Goal: Task Accomplishment & Management: Manage account settings

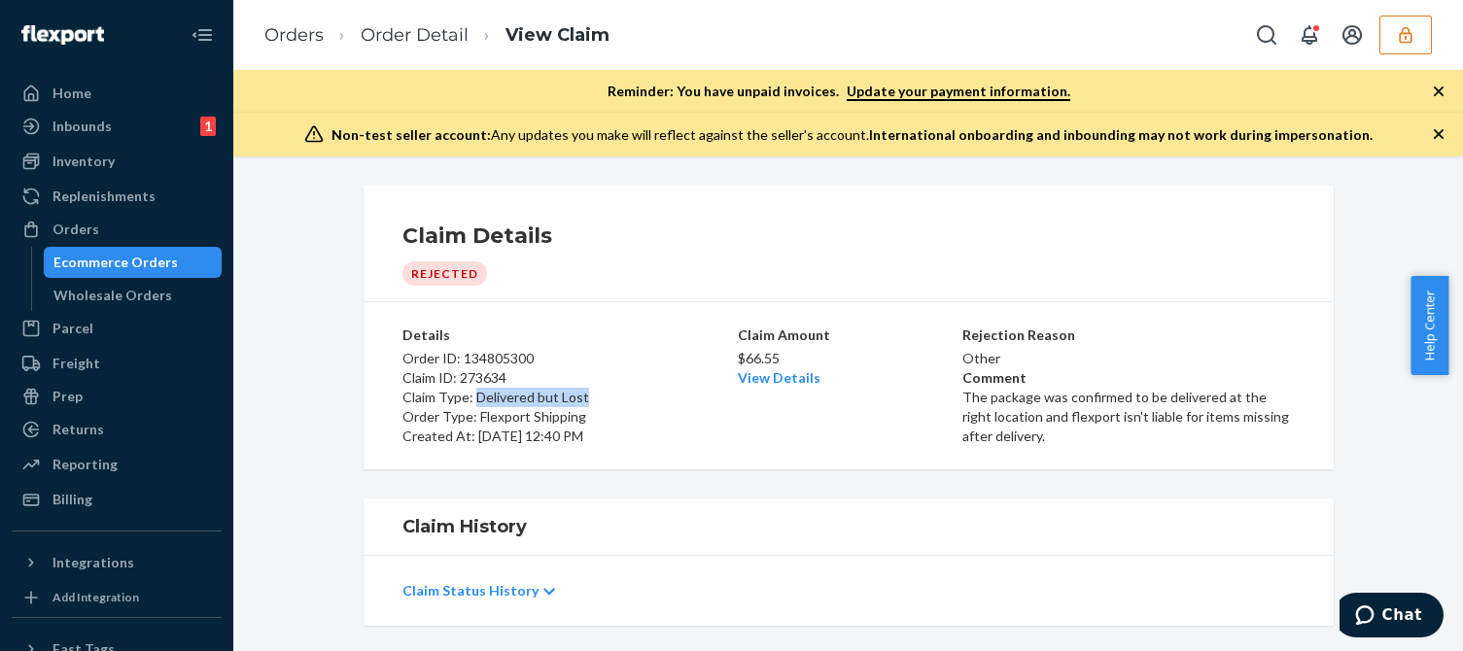
click at [1409, 46] on button "button" at bounding box center [1405, 35] width 52 height 39
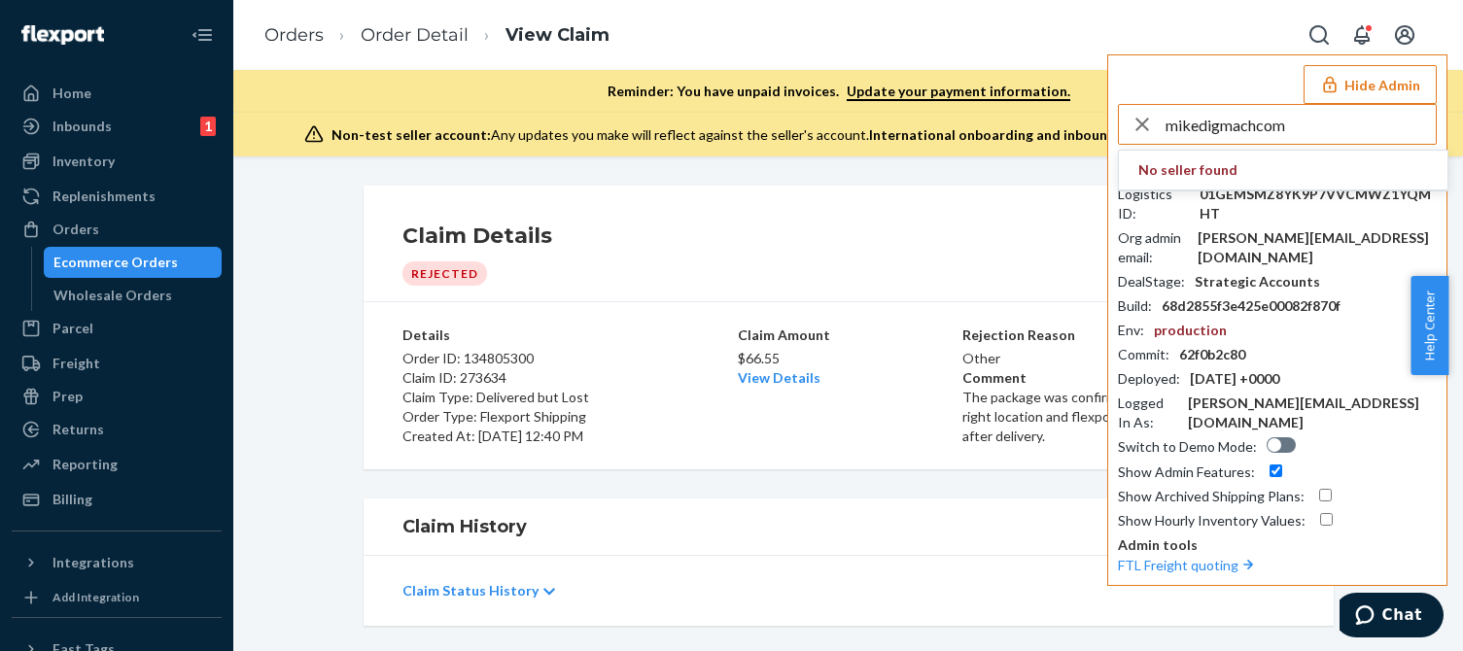
click at [1308, 123] on input "mikedigmachcom" at bounding box center [1301, 124] width 270 height 39
click at [1306, 128] on input "mikedigmachcom" at bounding box center [1301, 124] width 270 height 39
type input "mikedigmachcom"
click at [1214, 174] on span "mikedigmachcom" at bounding box center [1283, 169] width 290 height 19
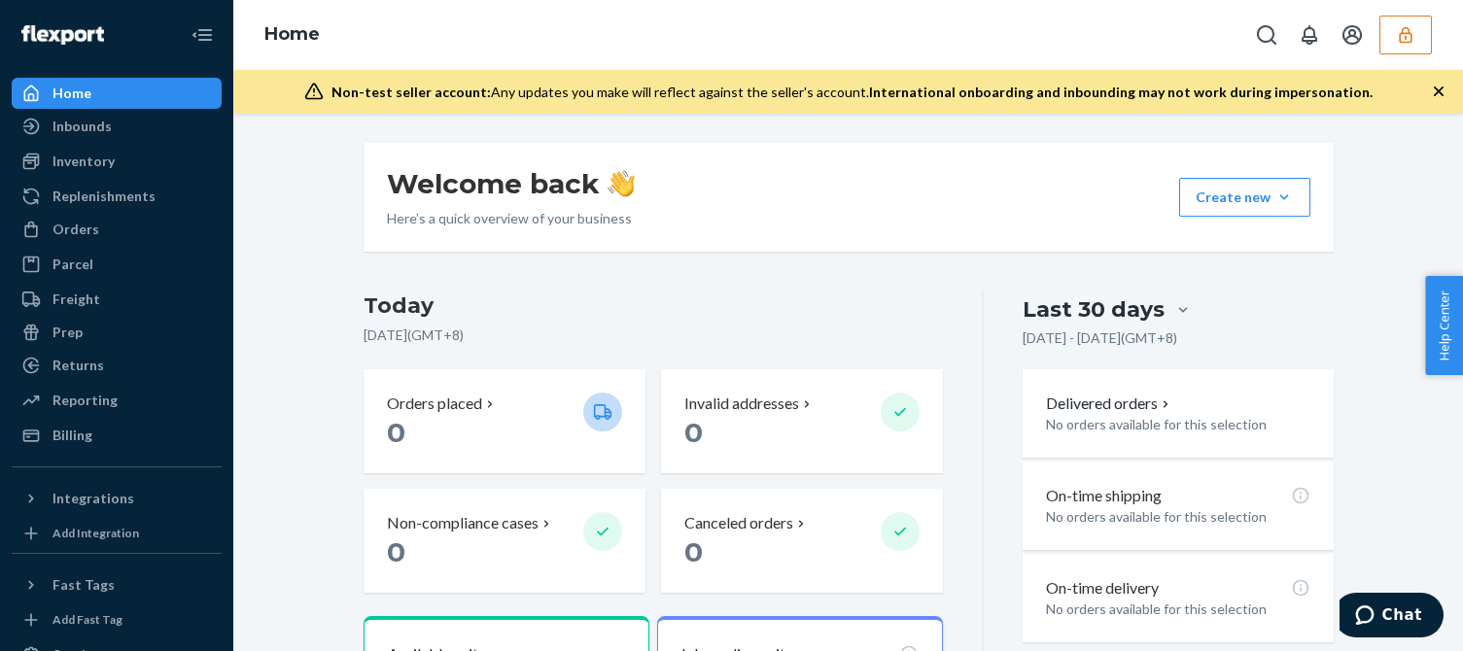
drag, startPoint x: 292, startPoint y: 561, endPoint x: 236, endPoint y: 525, distance: 66.1
click at [64, 504] on div "Integrations" at bounding box center [93, 498] width 82 height 19
click at [70, 166] on div "Inventory" at bounding box center [83, 161] width 62 height 19
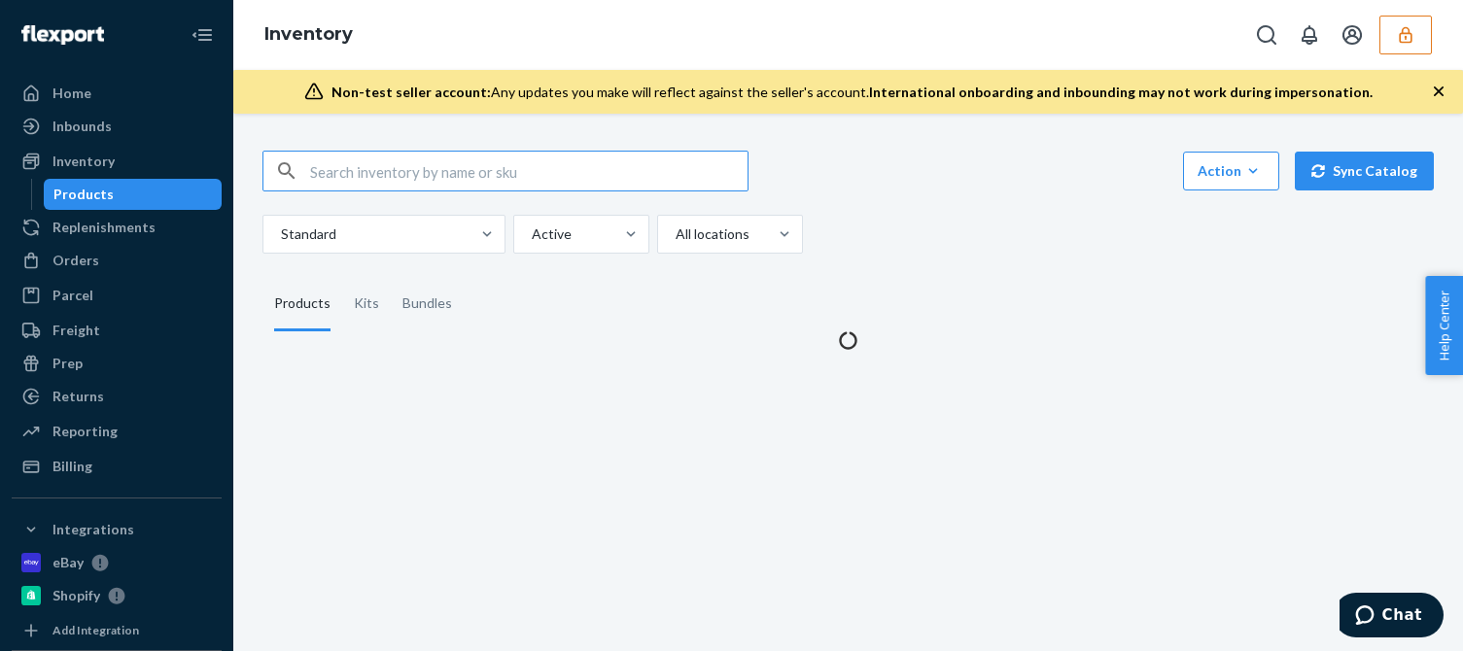
click at [1440, 98] on icon "button" at bounding box center [1438, 91] width 19 height 19
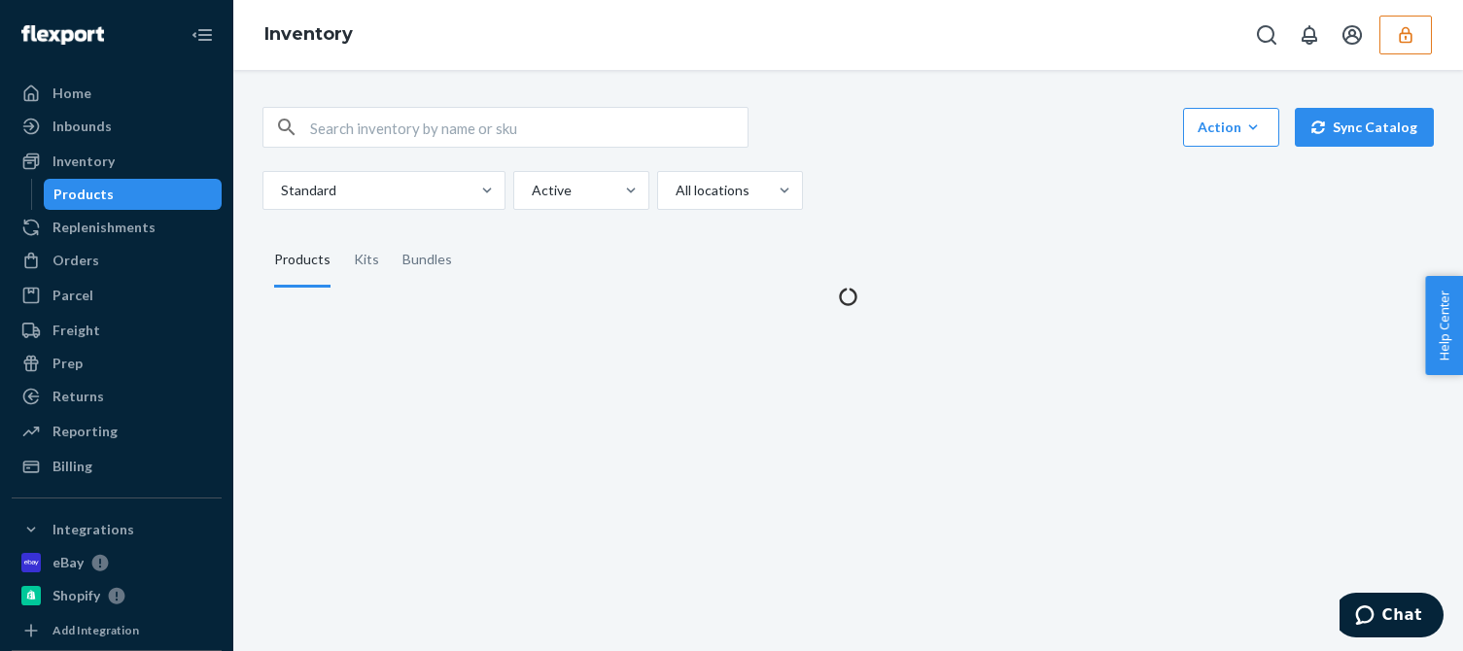
click at [1038, 220] on div "Action Create product Create kit or bundle Bulk create products Bulk update pro…" at bounding box center [848, 195] width 1201 height 223
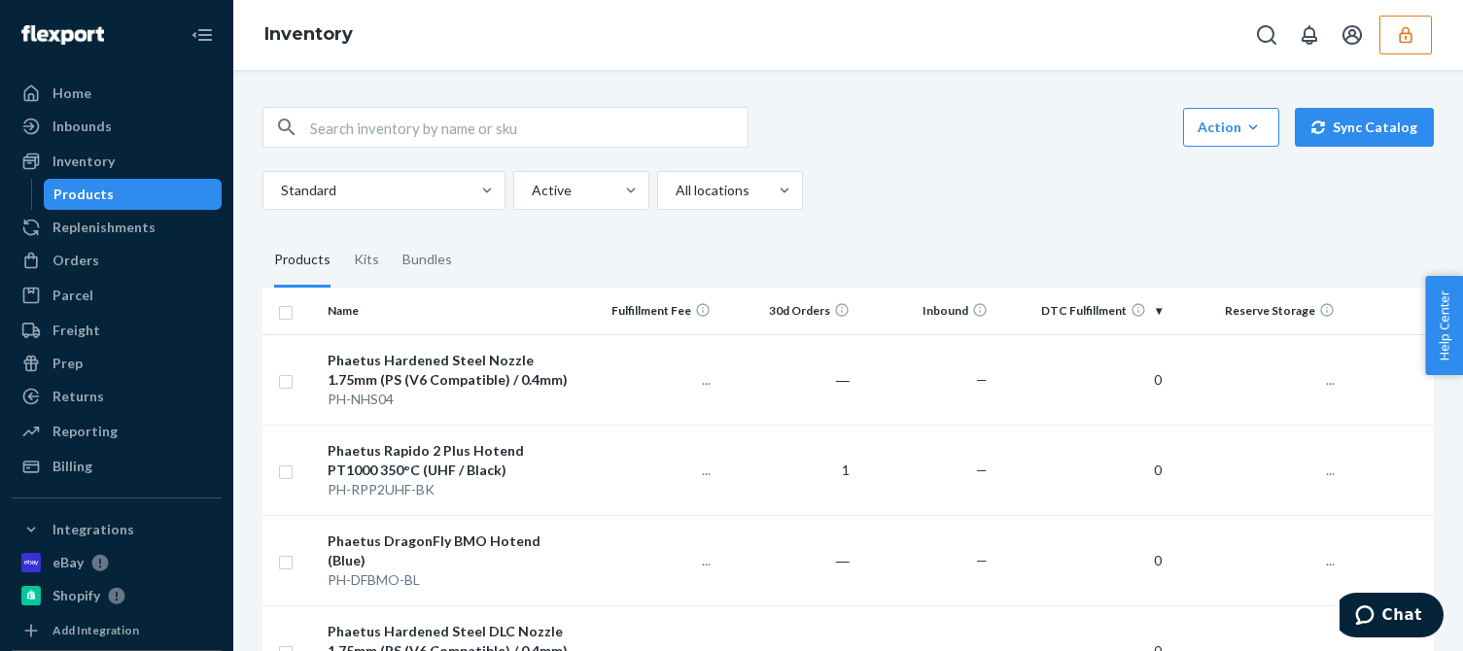
click at [969, 193] on div "Standard Active All locations" at bounding box center [840, 190] width 1157 height 39
click at [97, 278] on ul "Home Inbounds Shipping Plans Problems Inventory Products Replenishments Orders …" at bounding box center [117, 280] width 210 height 404
click at [102, 267] on div "Orders" at bounding box center [117, 260] width 206 height 27
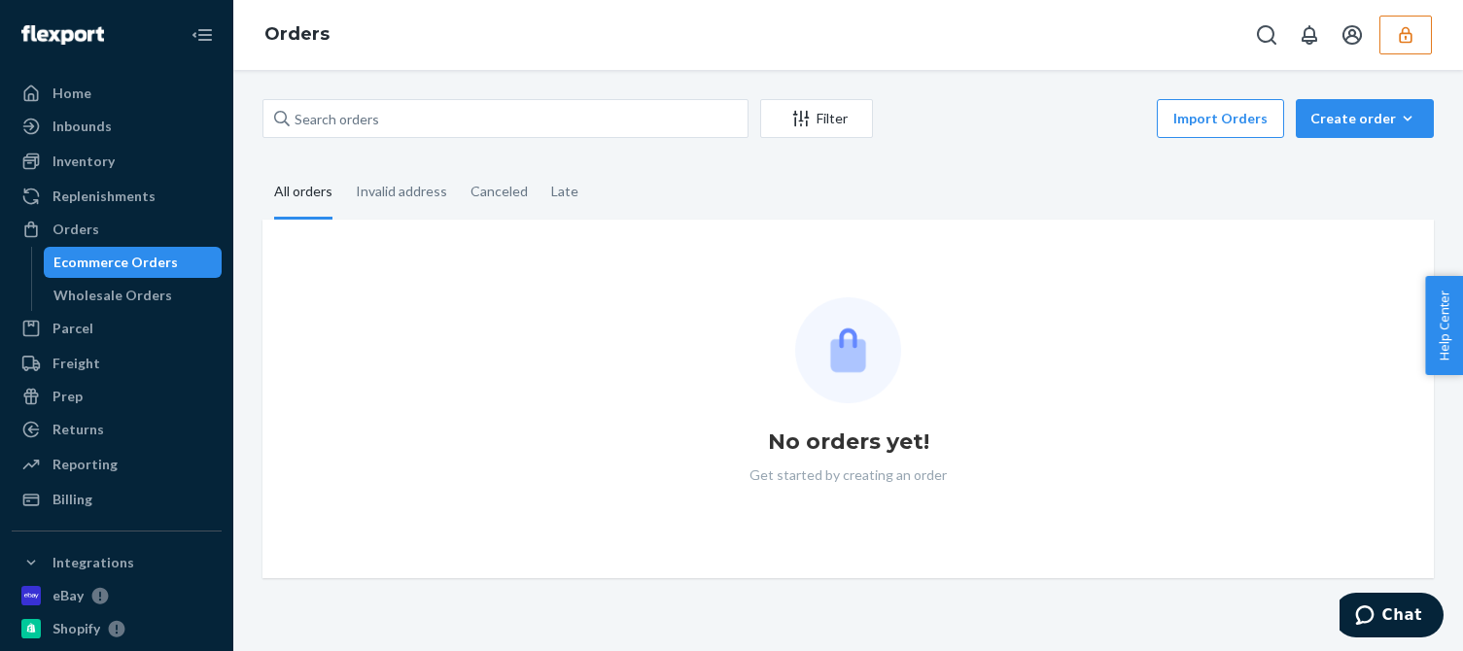
click at [1034, 162] on div "Filter Import Orders Create order Ecommerce order Removal order All orders Inva…" at bounding box center [848, 338] width 1201 height 479
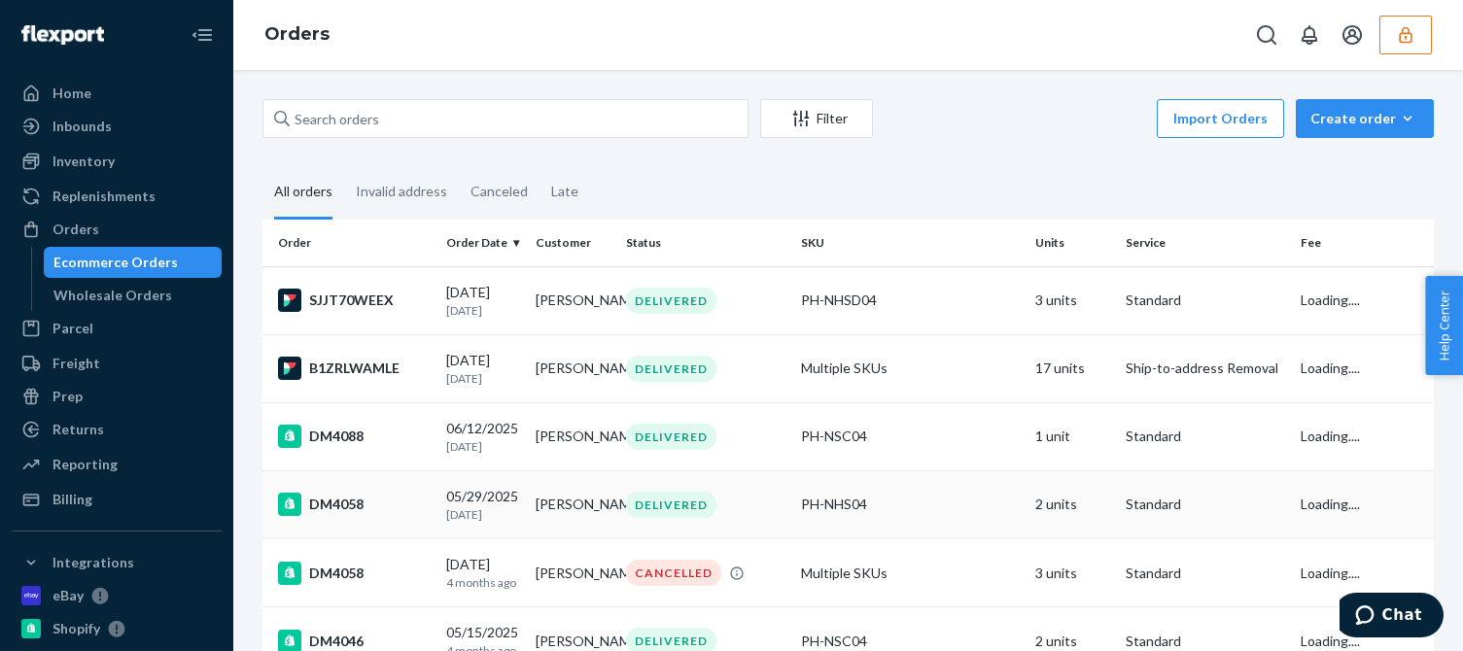
scroll to position [194, 0]
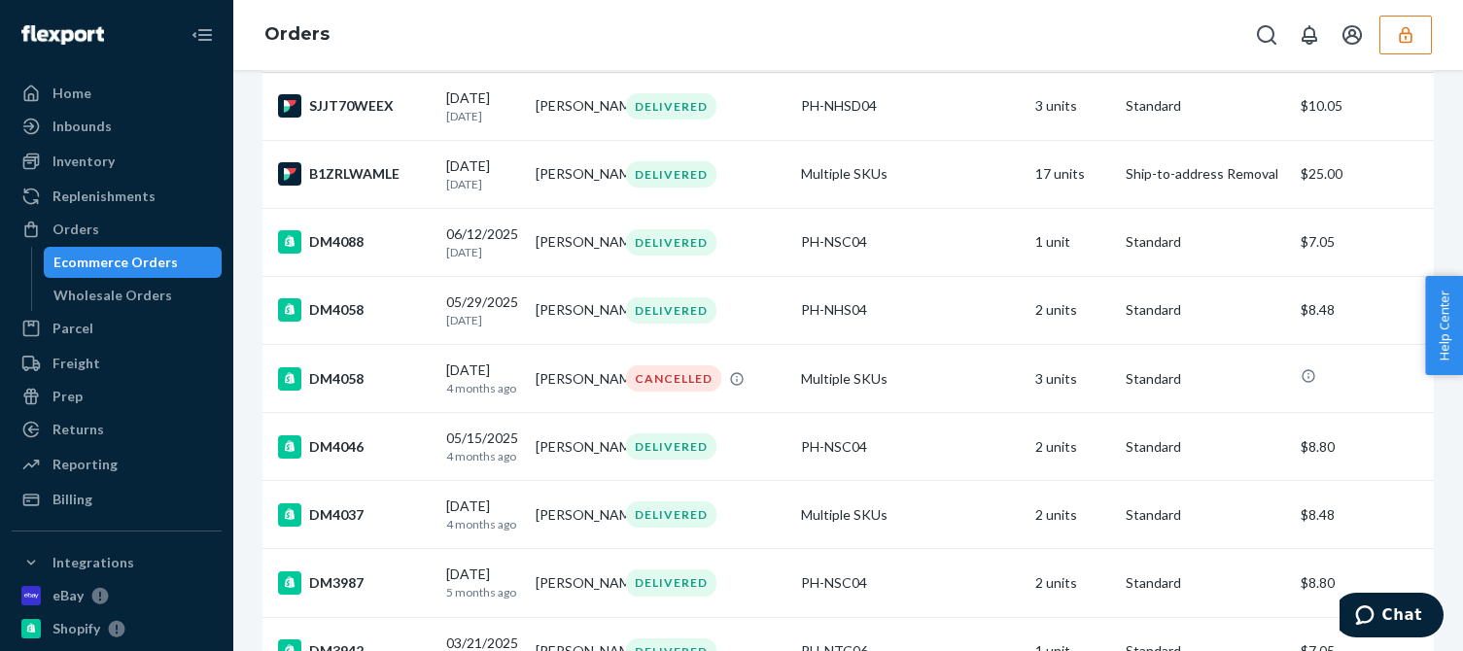
click at [84, 483] on ul "Home Inbounds Shipping Plans Problems Inventory Products Replenishments Orders …" at bounding box center [117, 296] width 210 height 437
click at [80, 493] on div "Billing" at bounding box center [72, 499] width 40 height 19
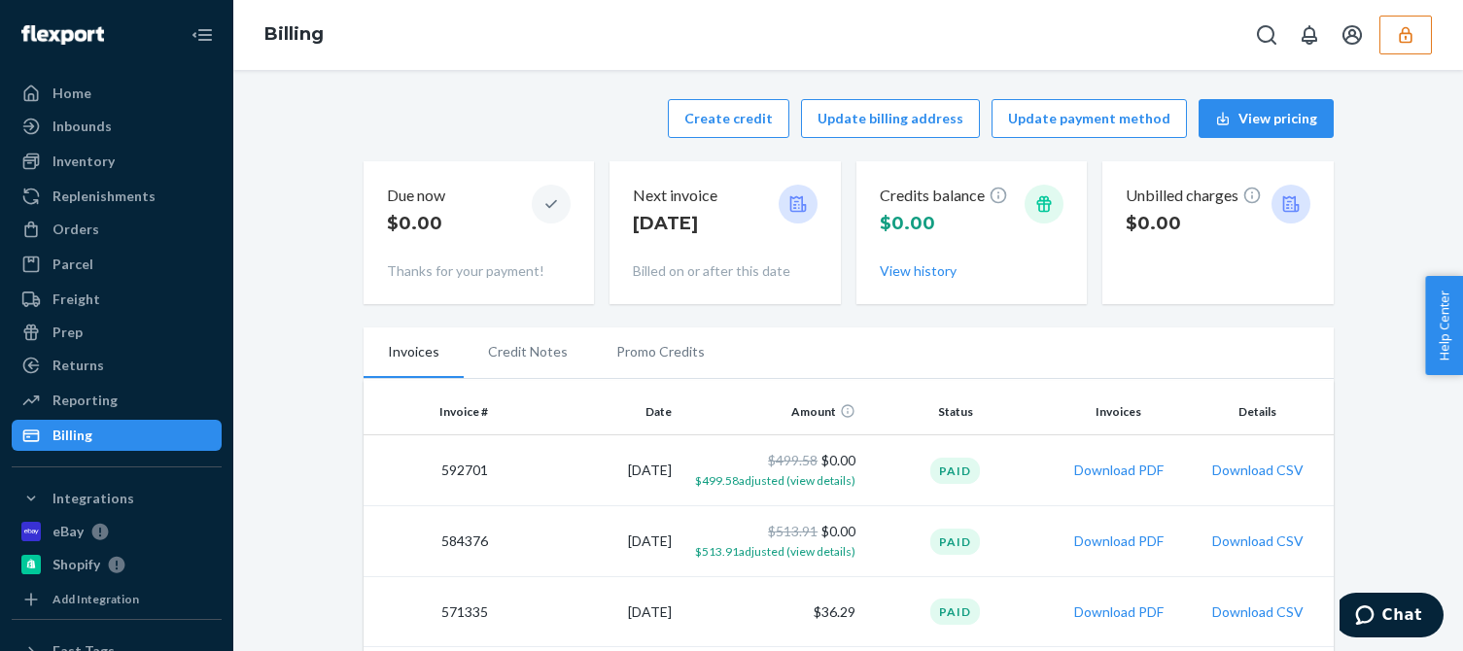
click at [1416, 36] on button "button" at bounding box center [1405, 35] width 52 height 39
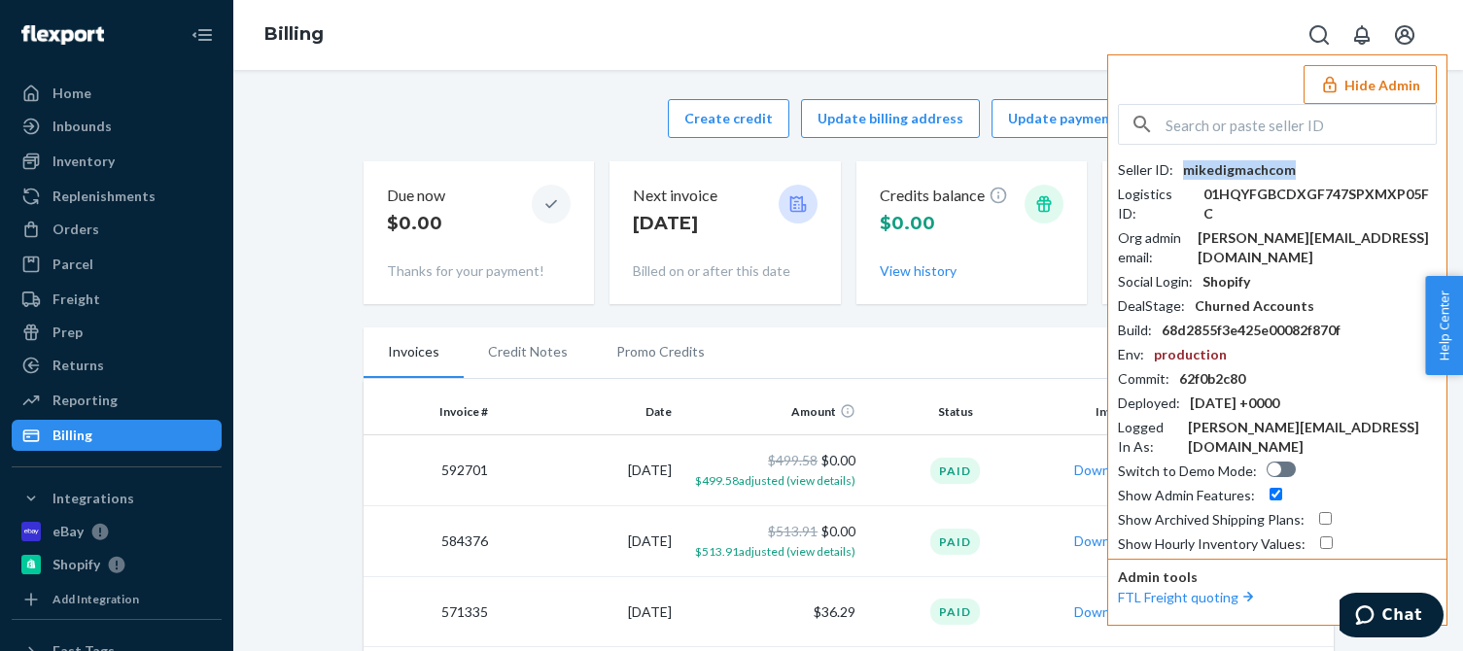
click at [1258, 164] on div "mikedigmachcom" at bounding box center [1239, 169] width 113 height 19
click at [1273, 228] on div "[PERSON_NAME][EMAIL_ADDRESS][DOMAIN_NAME]" at bounding box center [1317, 247] width 239 height 39
click at [1248, 147] on div "Seller ID : mikedigmachcom Logistics ID : 01HQYFGBCDXGF747SPXMXP05FC Org admin …" at bounding box center [1277, 329] width 319 height 450
click at [1273, 126] on input "text" at bounding box center [1301, 124] width 270 height 39
paste input "samodrawalmartoutlookcom"
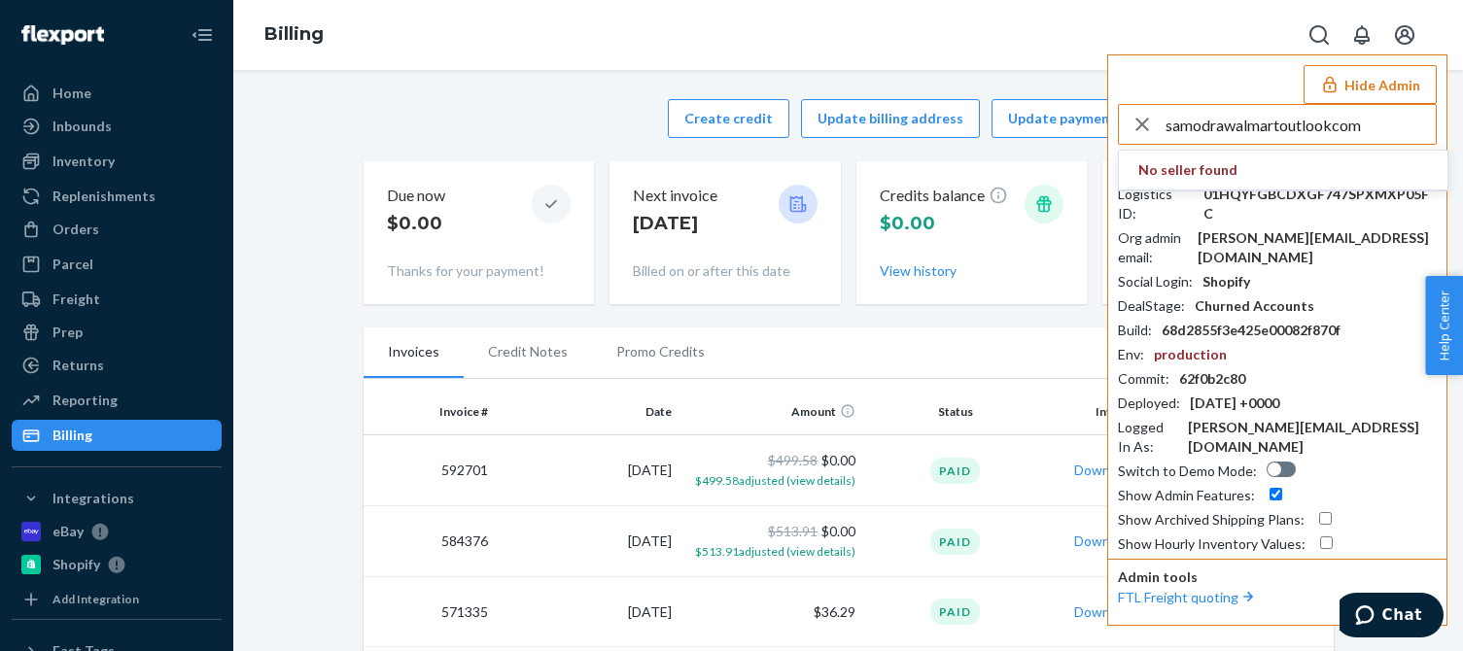
click at [1297, 122] on input "samodrawalmartoutlookcom" at bounding box center [1301, 124] width 270 height 39
type input "samodrawalmartoutlookcom"
click at [1214, 181] on span "samodra-walmart@outlook.com" at bounding box center [1251, 189] width 226 height 19
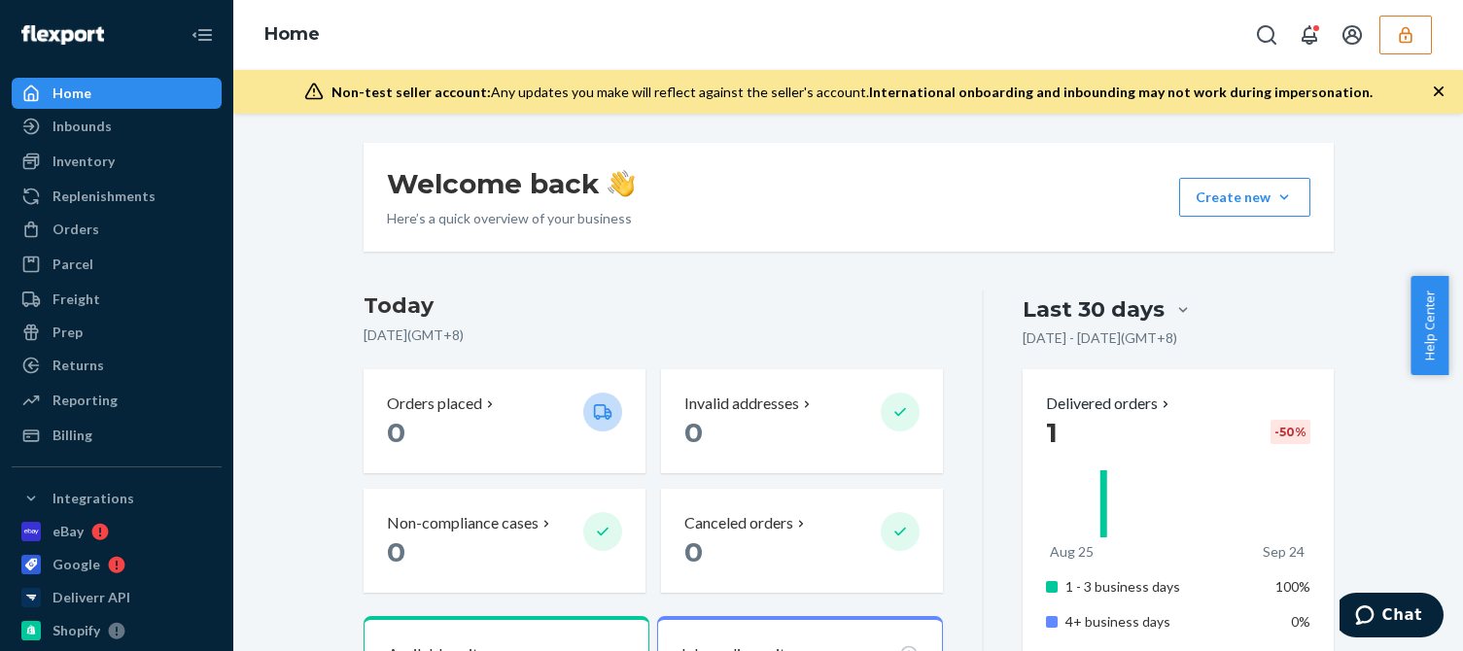
click at [1398, 20] on button "button" at bounding box center [1405, 35] width 52 height 39
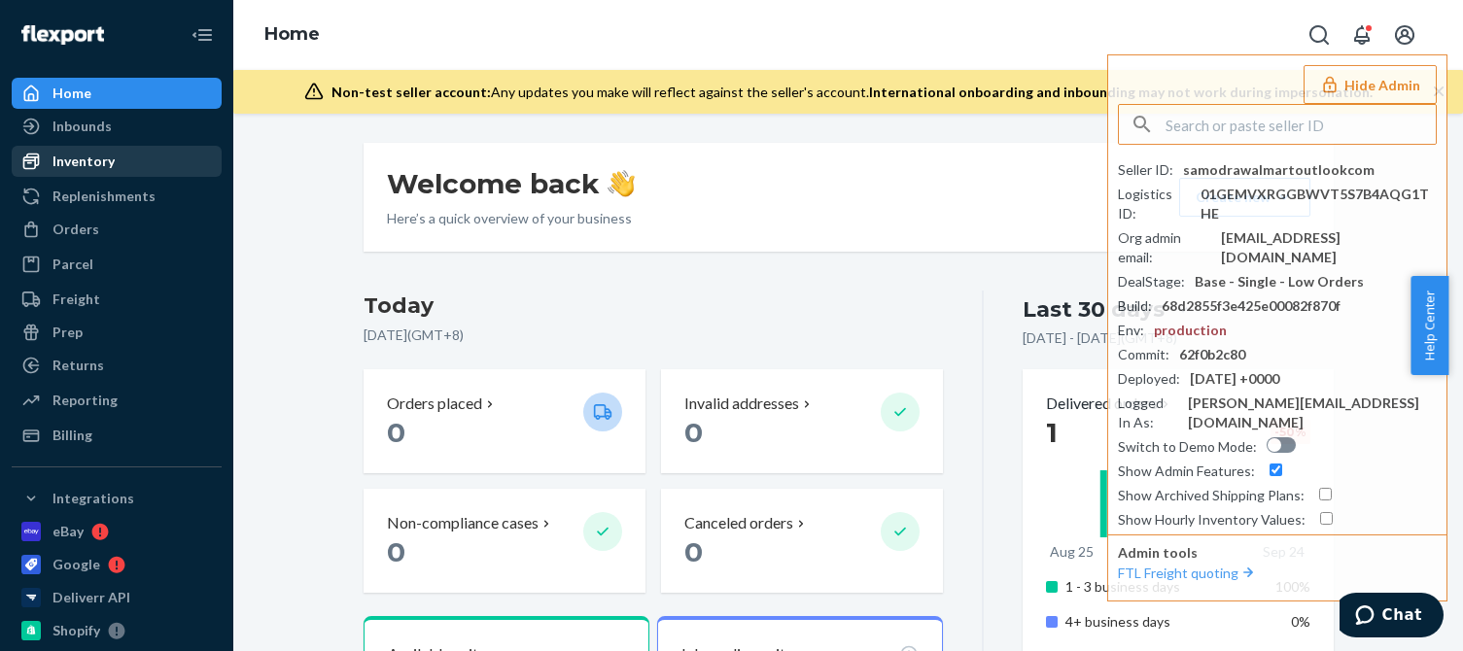
click at [109, 159] on div "Inventory" at bounding box center [83, 161] width 62 height 19
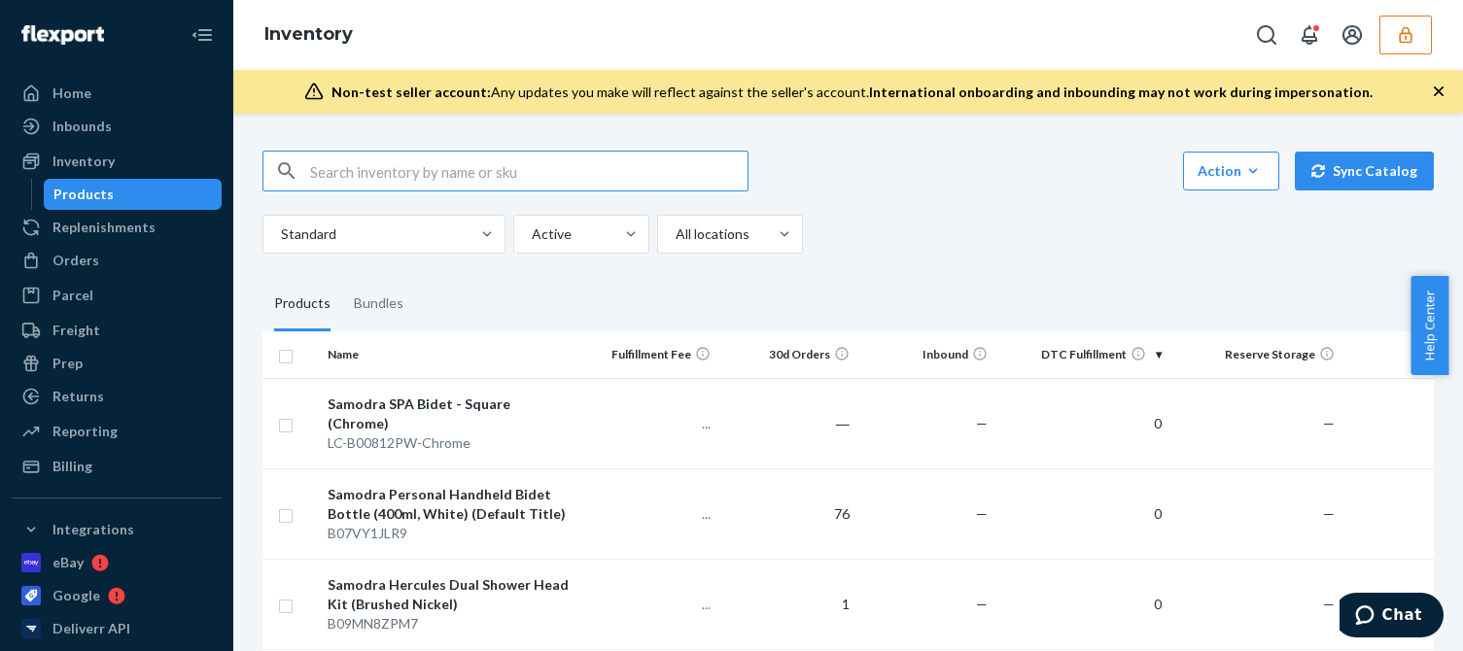
scroll to position [583, 0]
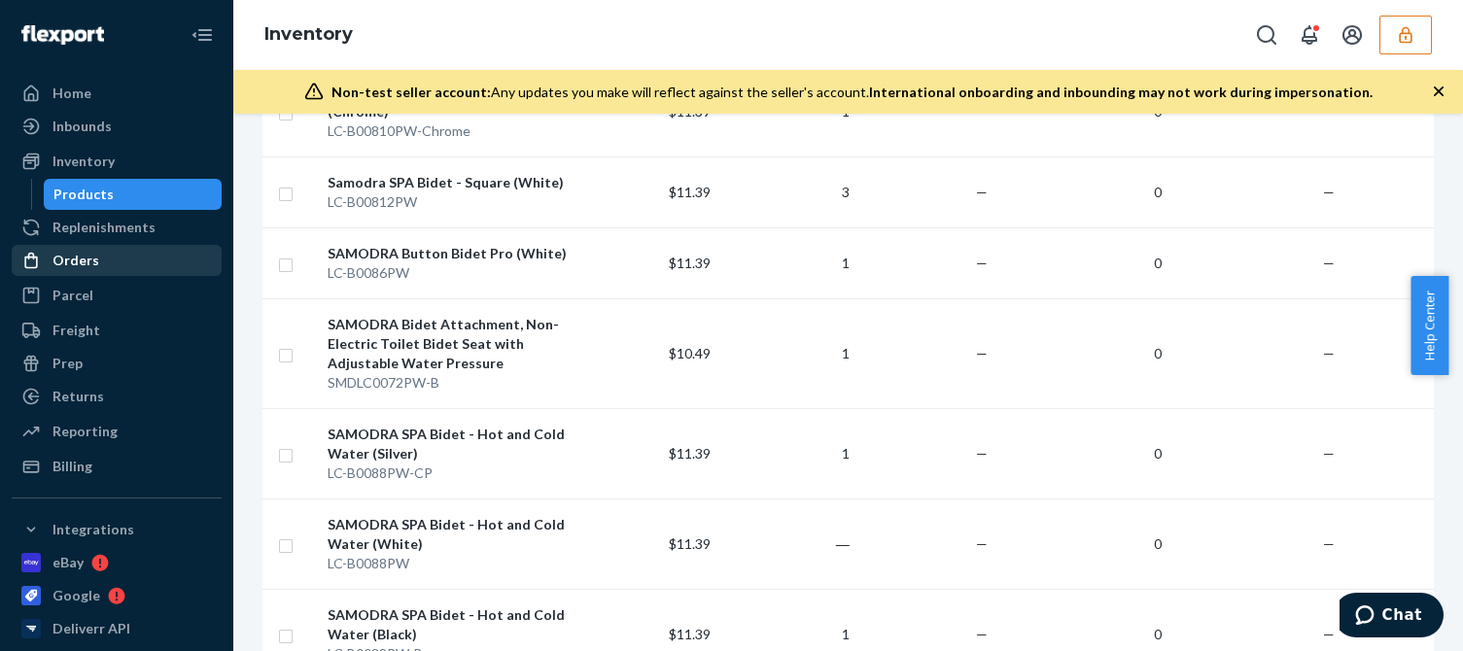
click at [77, 254] on div "Orders" at bounding box center [75, 260] width 47 height 19
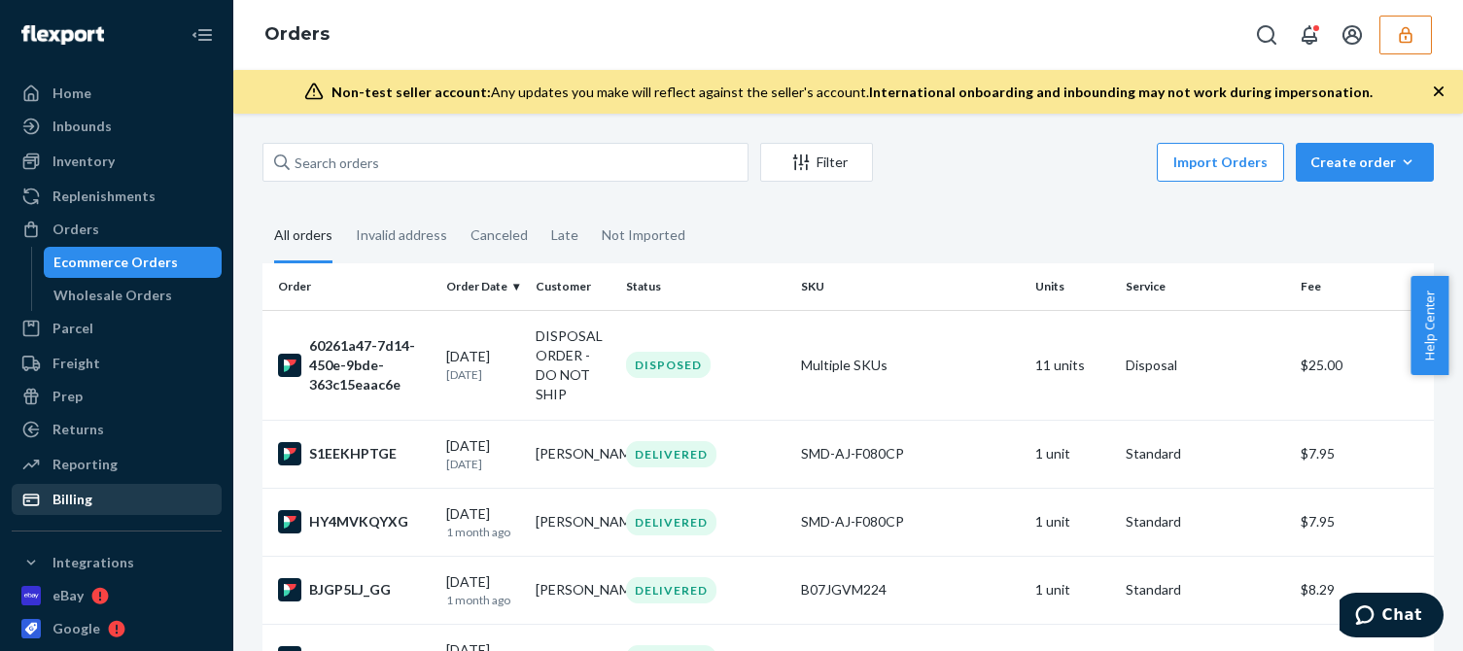
click at [67, 502] on div "Billing" at bounding box center [72, 499] width 40 height 19
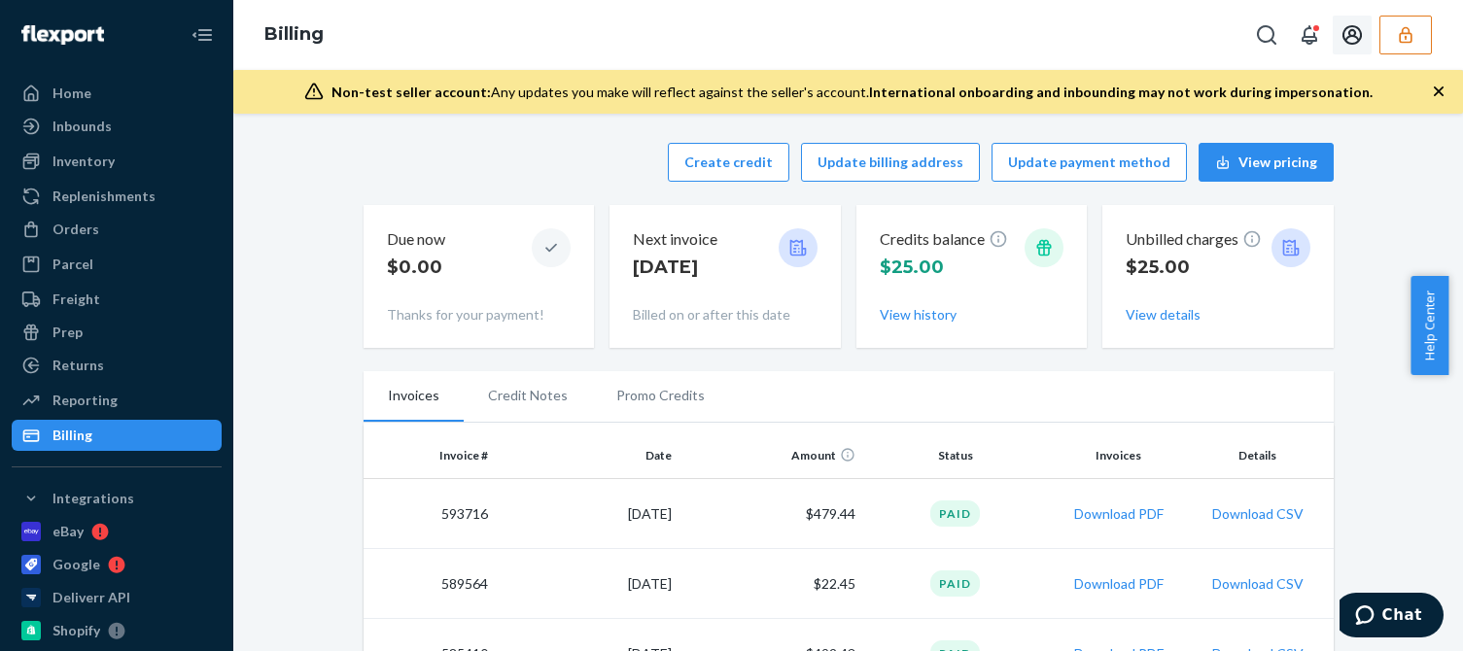
click at [1413, 44] on icon "button" at bounding box center [1405, 34] width 19 height 19
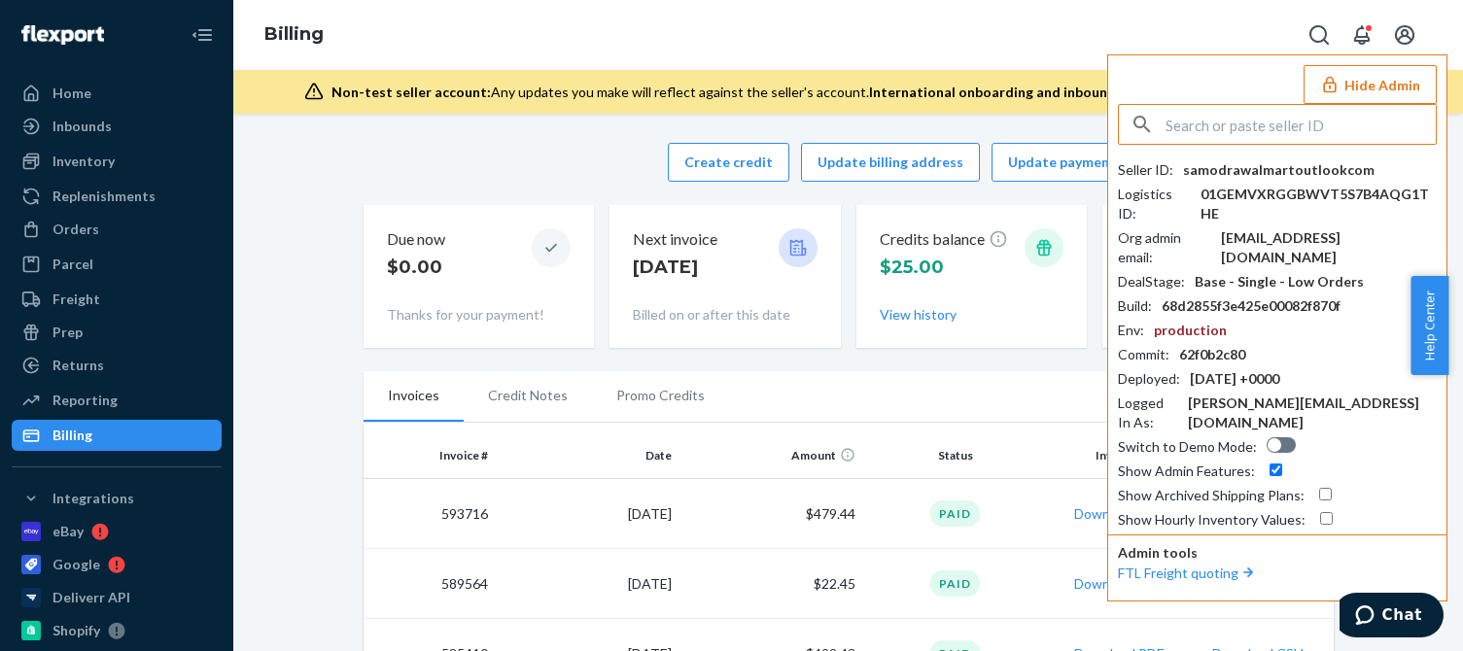
click at [1270, 242] on div "samodra-walmart@outlook.com" at bounding box center [1329, 247] width 216 height 39
click at [1272, 117] on input "text" at bounding box center [1301, 124] width 270 height 39
paste input "hellomeyspringcom"
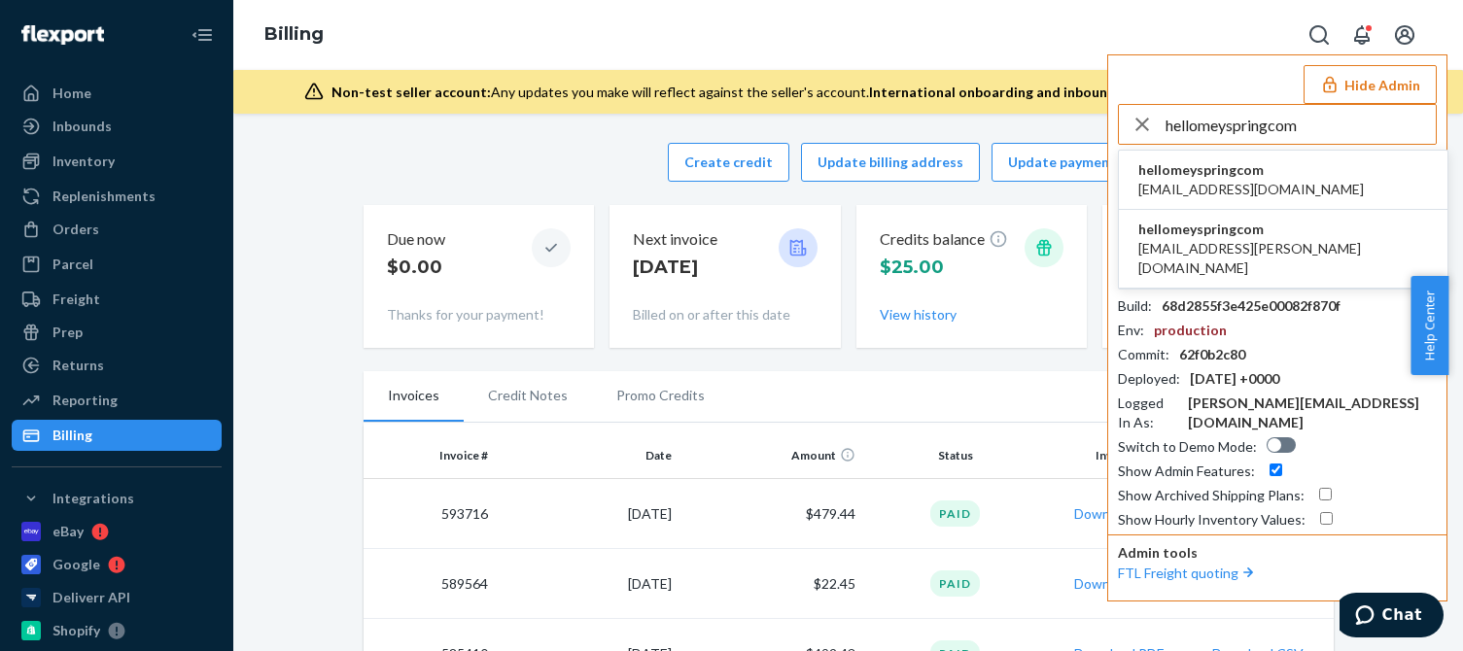
type input "hellomeyspringcom"
click at [1223, 178] on span "hellomeyspringcom" at bounding box center [1251, 169] width 226 height 19
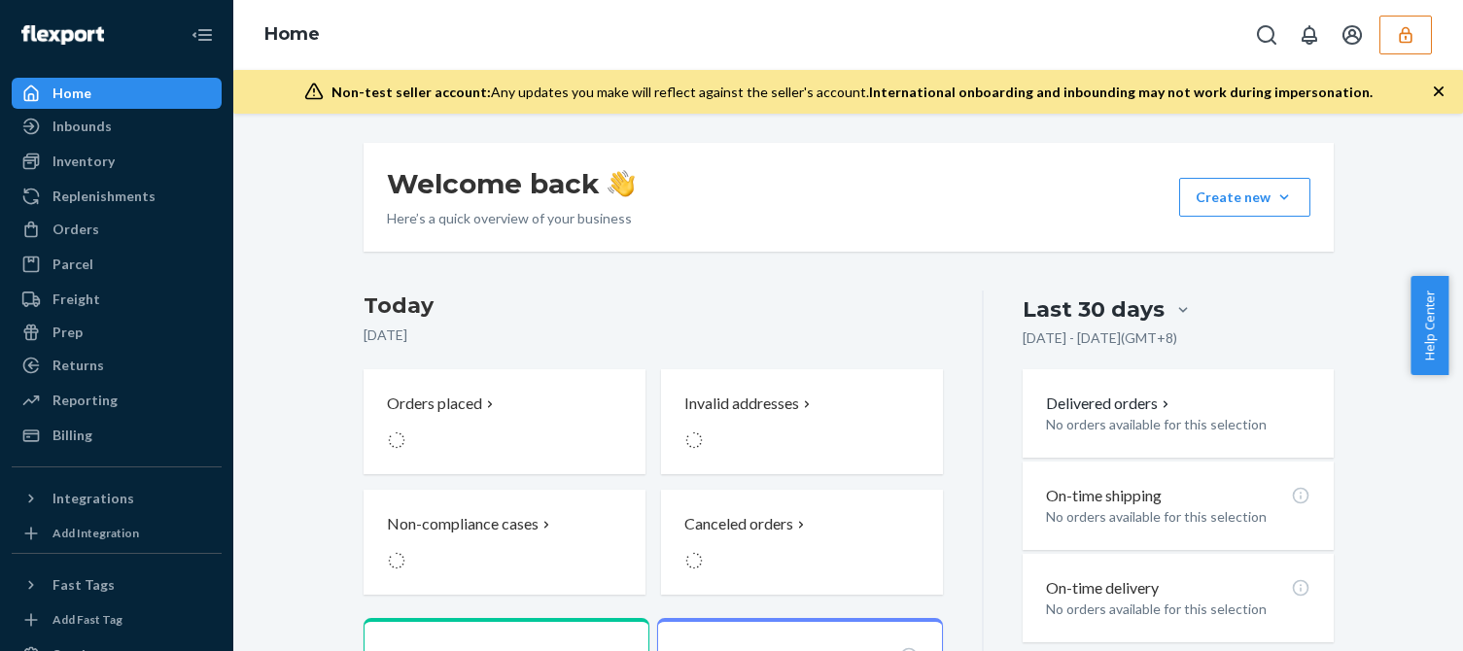
drag, startPoint x: 315, startPoint y: 433, endPoint x: 310, endPoint y: 424, distance: 10.0
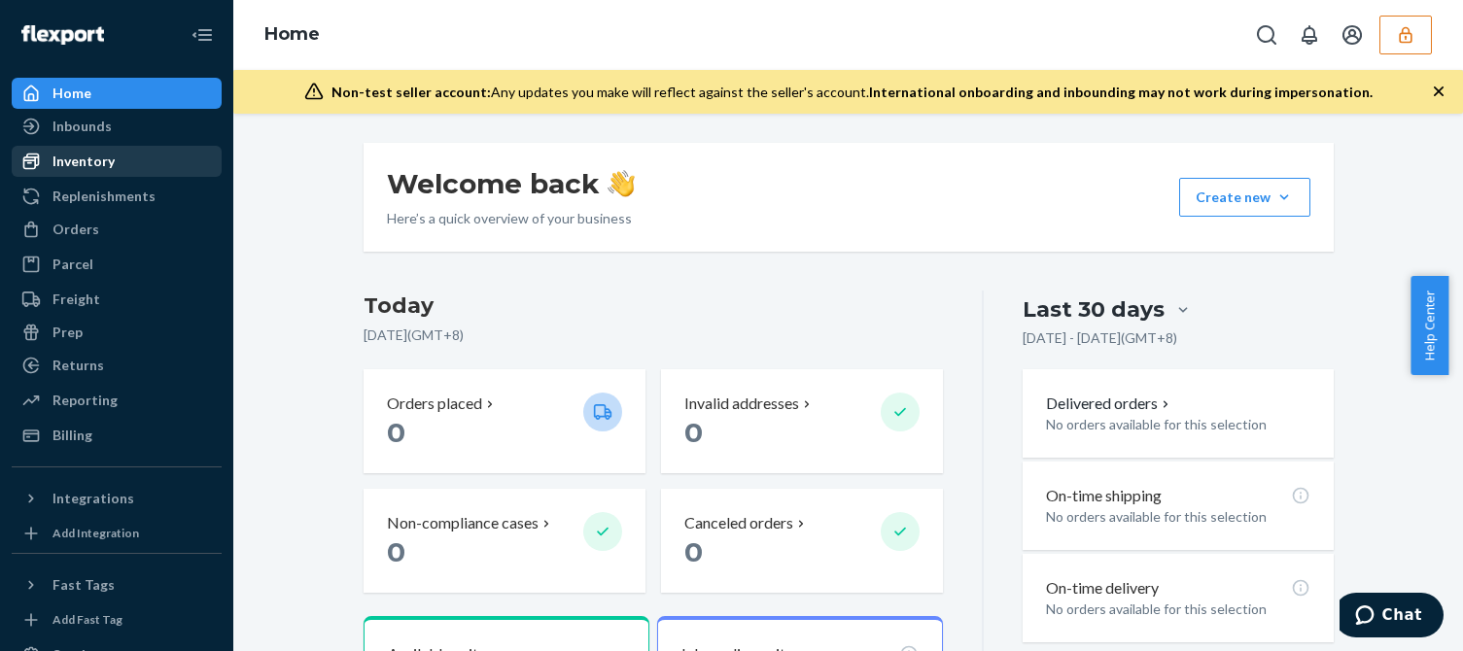
click at [123, 162] on div "Inventory" at bounding box center [117, 161] width 206 height 27
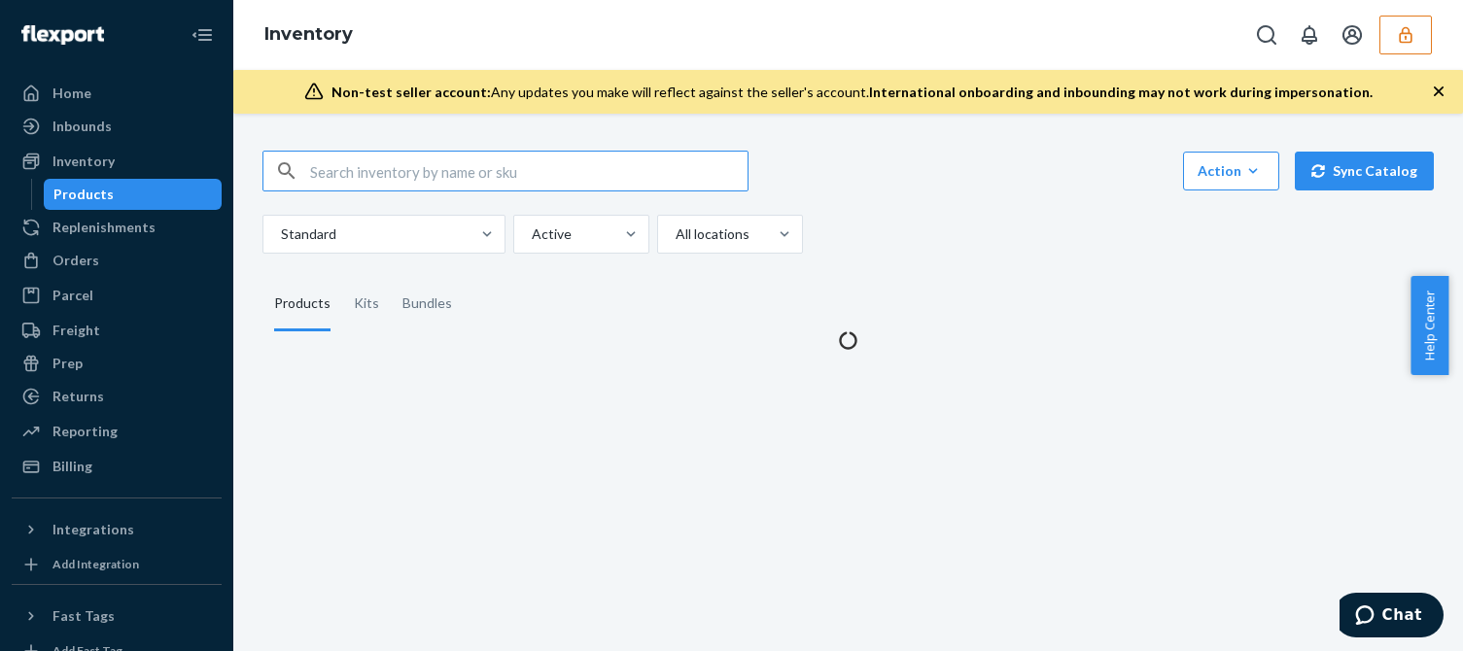
click at [983, 237] on div "Standard Active All locations" at bounding box center [840, 234] width 1157 height 39
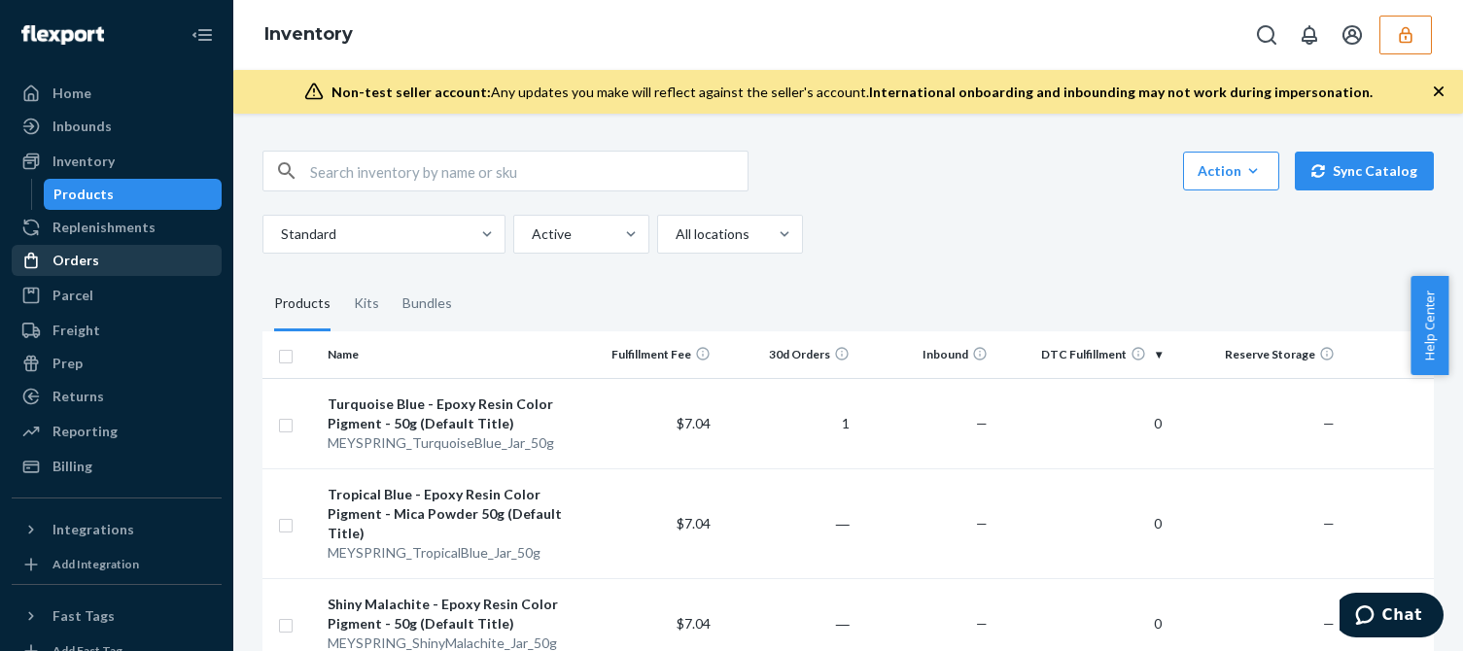
click at [106, 251] on div "Orders" at bounding box center [117, 260] width 206 height 27
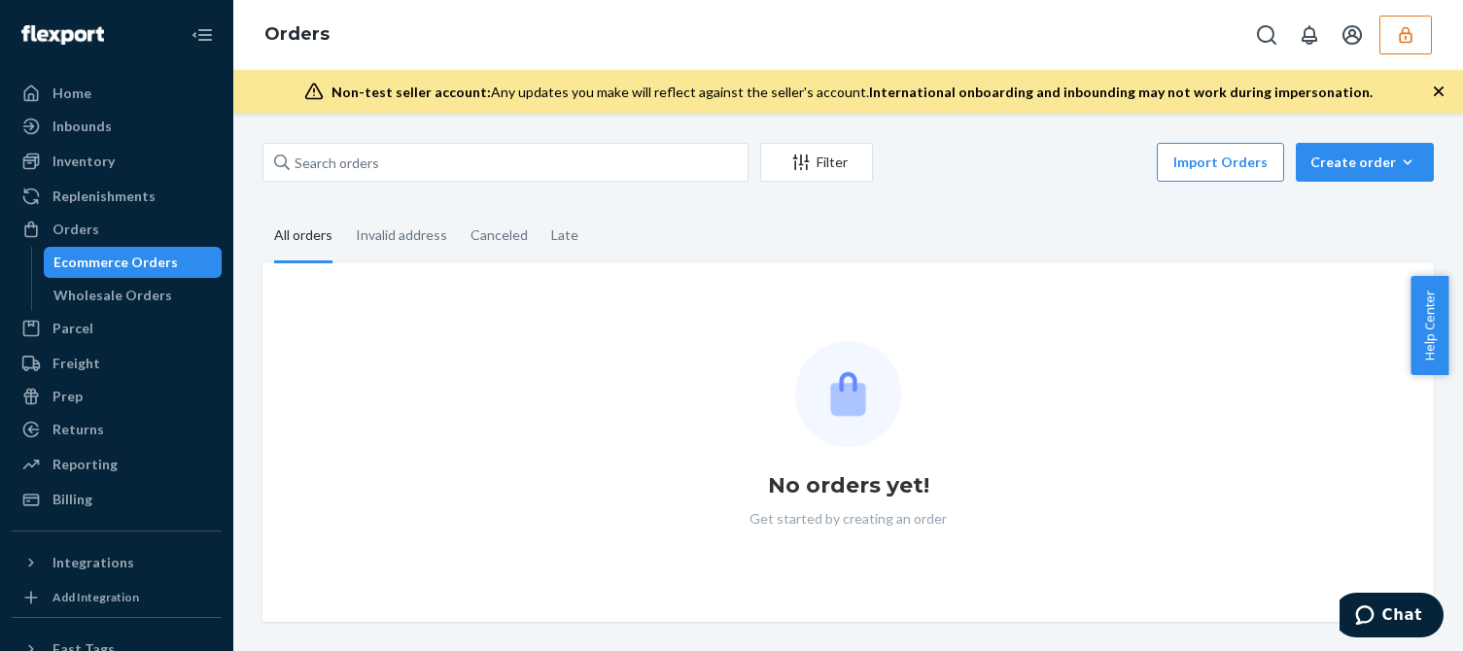
click at [1014, 238] on fieldset "All orders Invalid address Canceled Late" at bounding box center [847, 236] width 1171 height 53
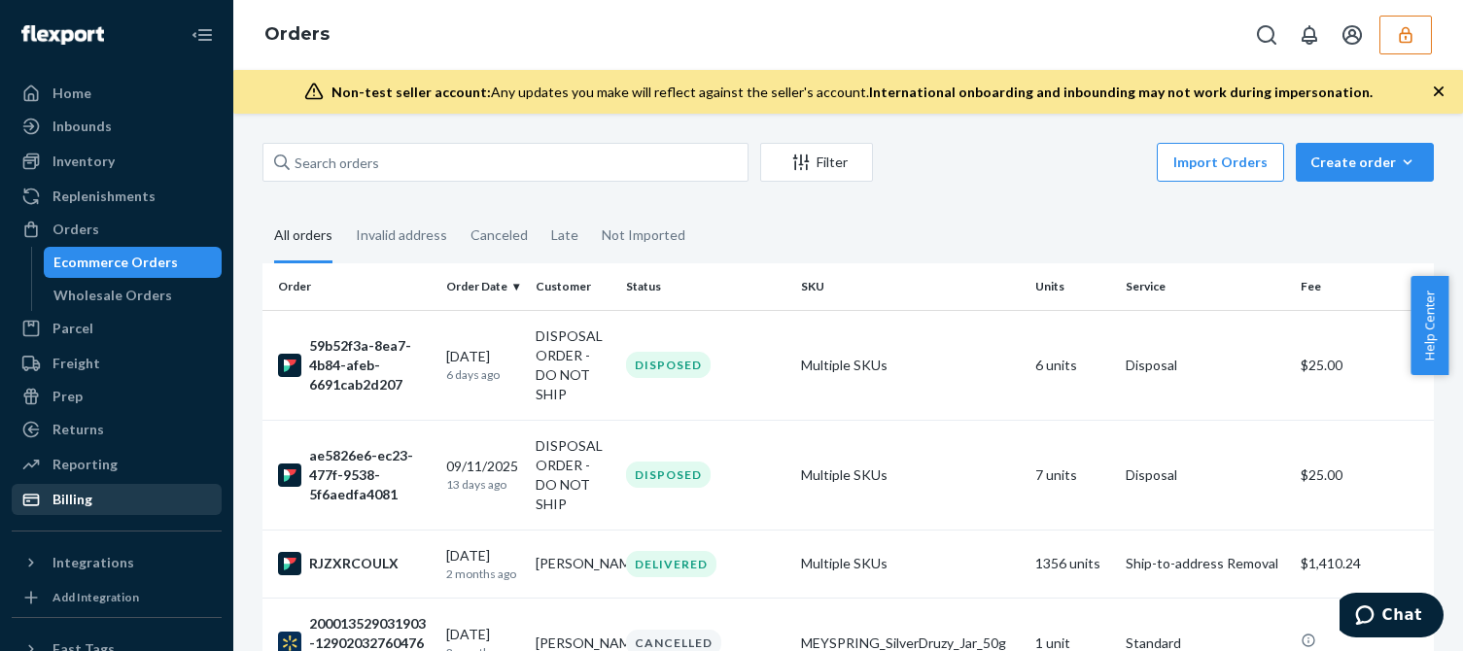
click at [102, 494] on div "Billing" at bounding box center [117, 499] width 206 height 27
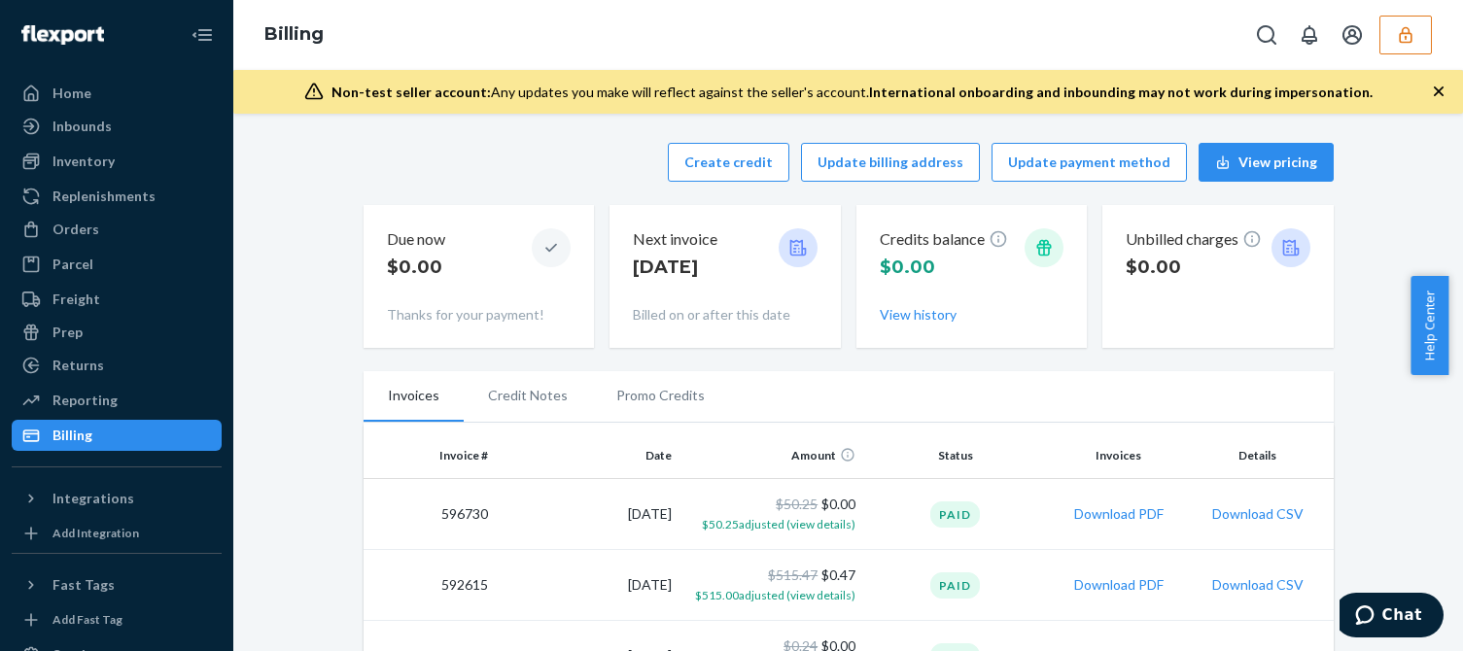
click at [1402, 30] on icon "button" at bounding box center [1405, 34] width 19 height 19
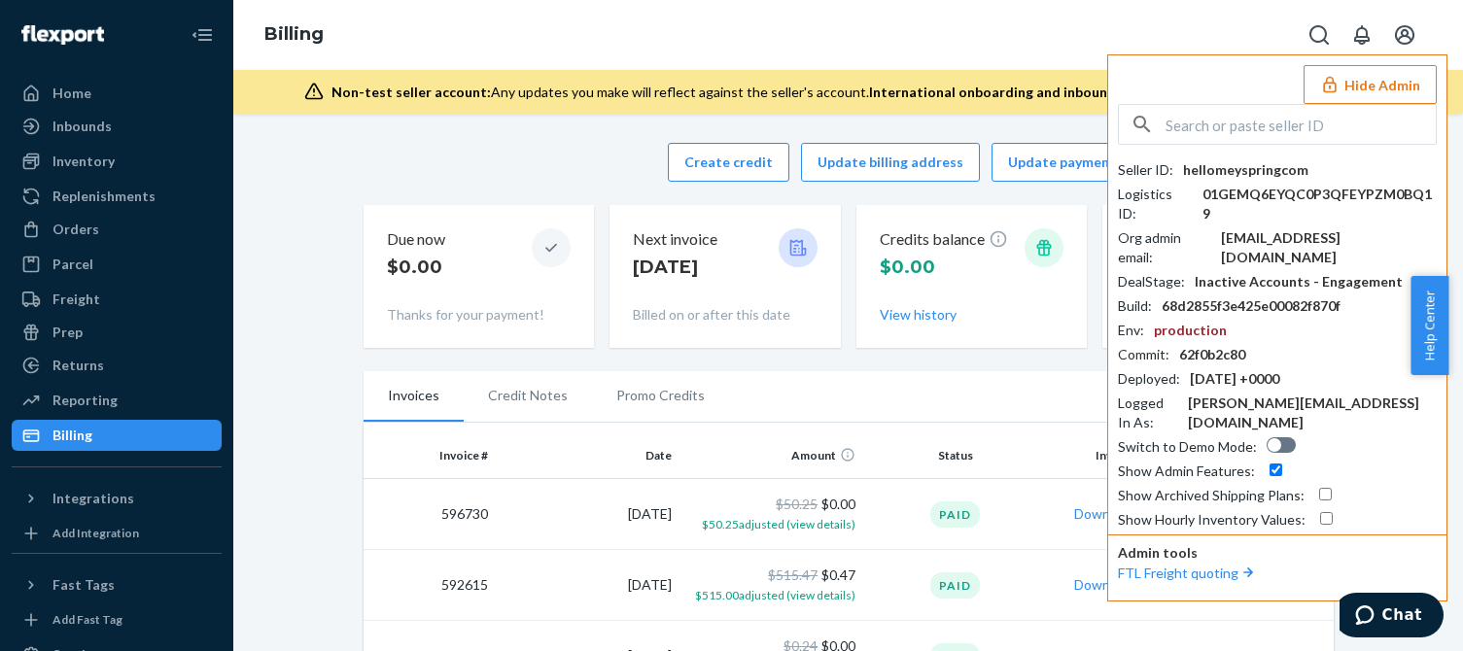
click at [1282, 228] on div "[EMAIL_ADDRESS][DOMAIN_NAME]" at bounding box center [1329, 247] width 216 height 39
copy div "[EMAIL_ADDRESS][DOMAIN_NAME]"
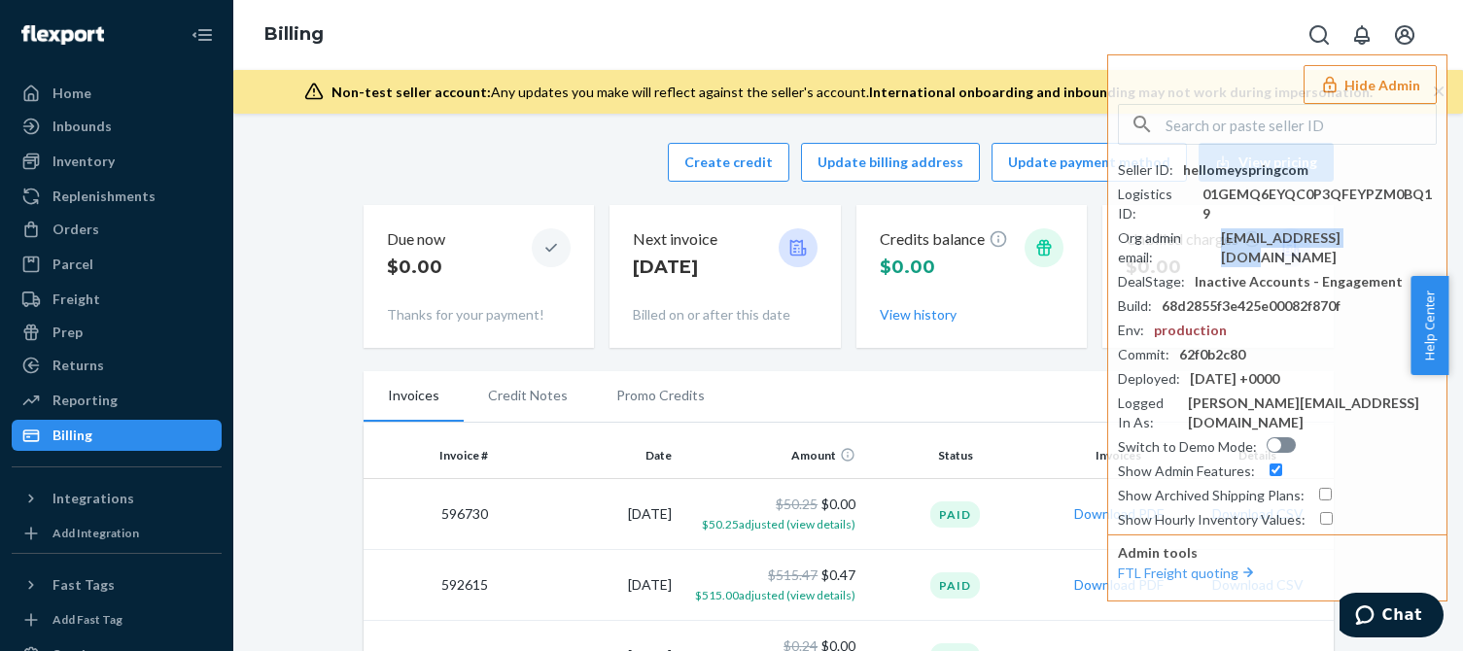
click at [1393, 82] on button "Hide Admin" at bounding box center [1370, 84] width 133 height 39
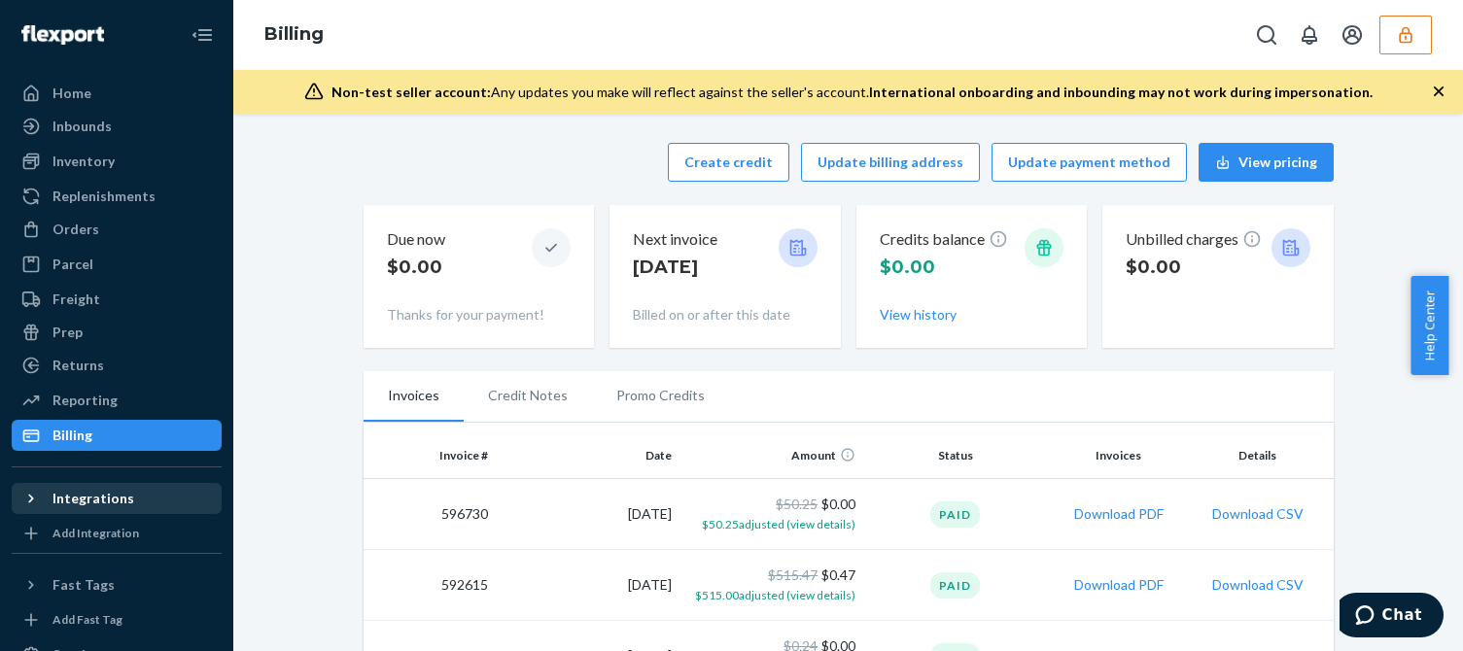
click at [93, 492] on div "Integrations" at bounding box center [93, 498] width 82 height 19
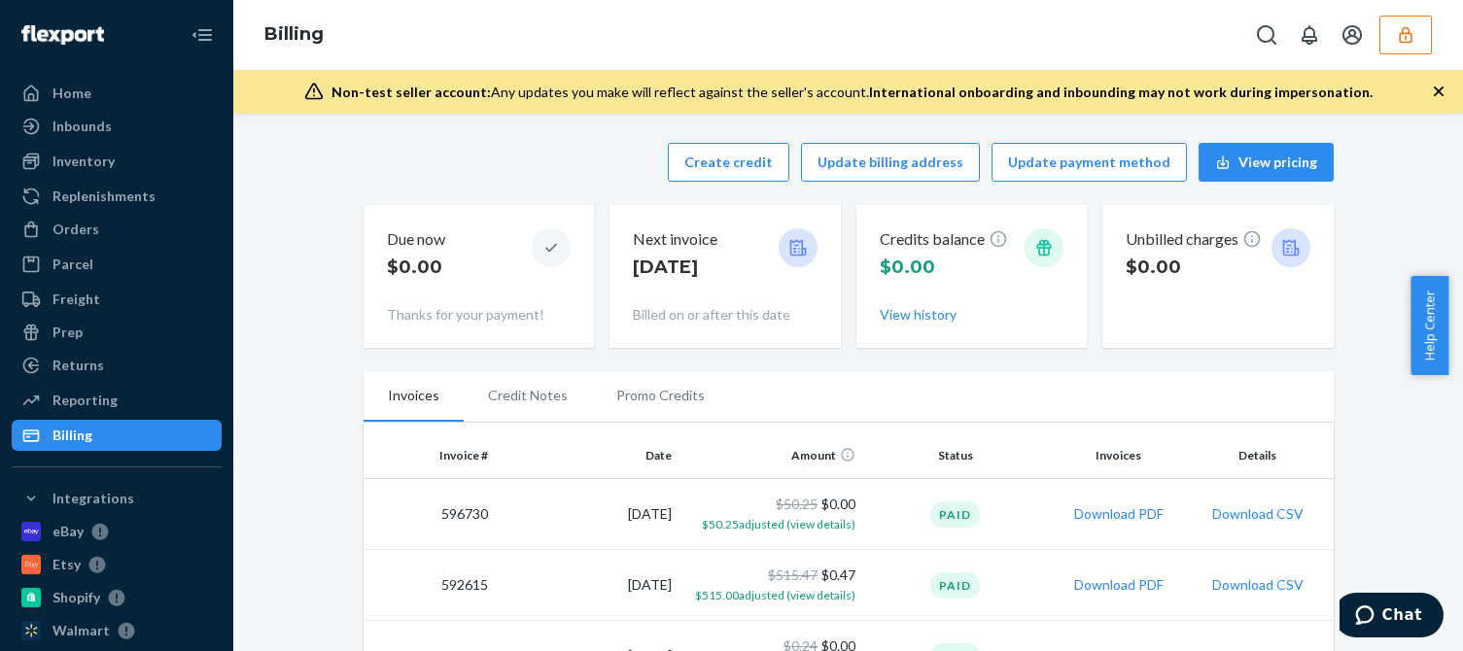
scroll to position [194, 0]
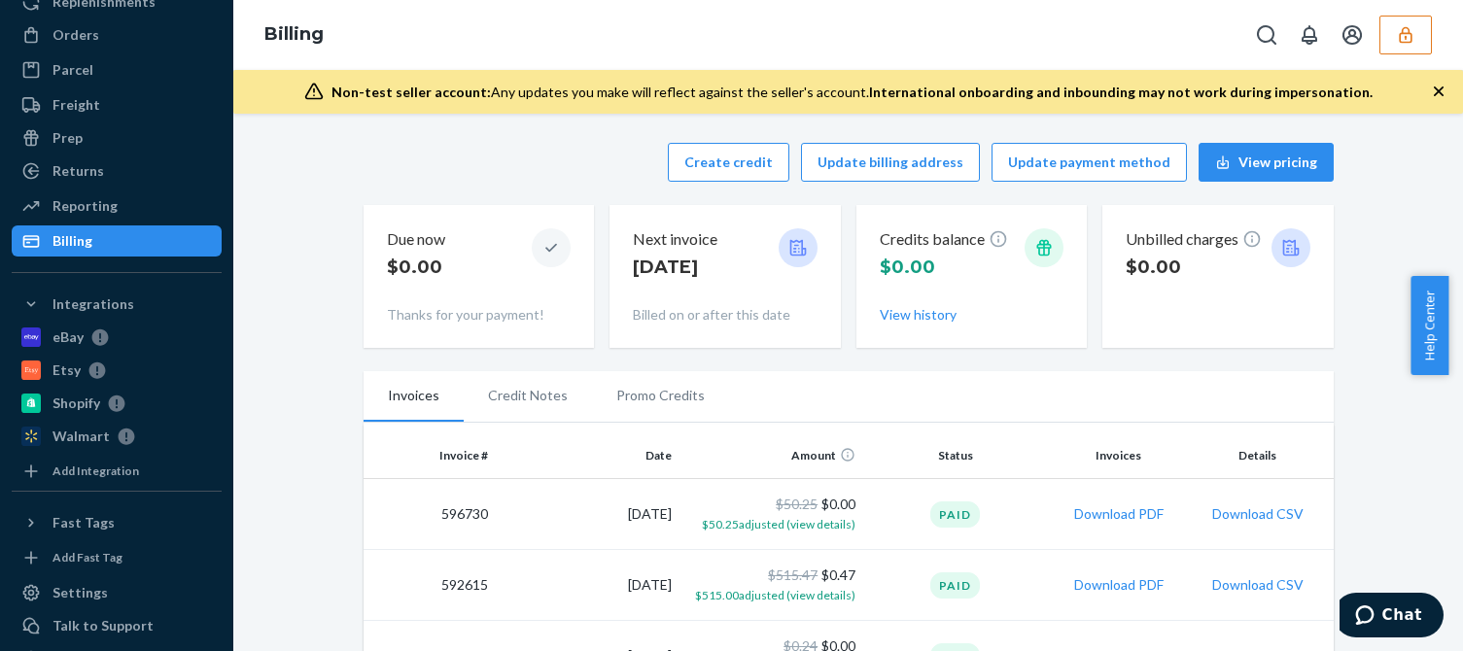
click at [1409, 34] on icon "button" at bounding box center [1405, 34] width 19 height 19
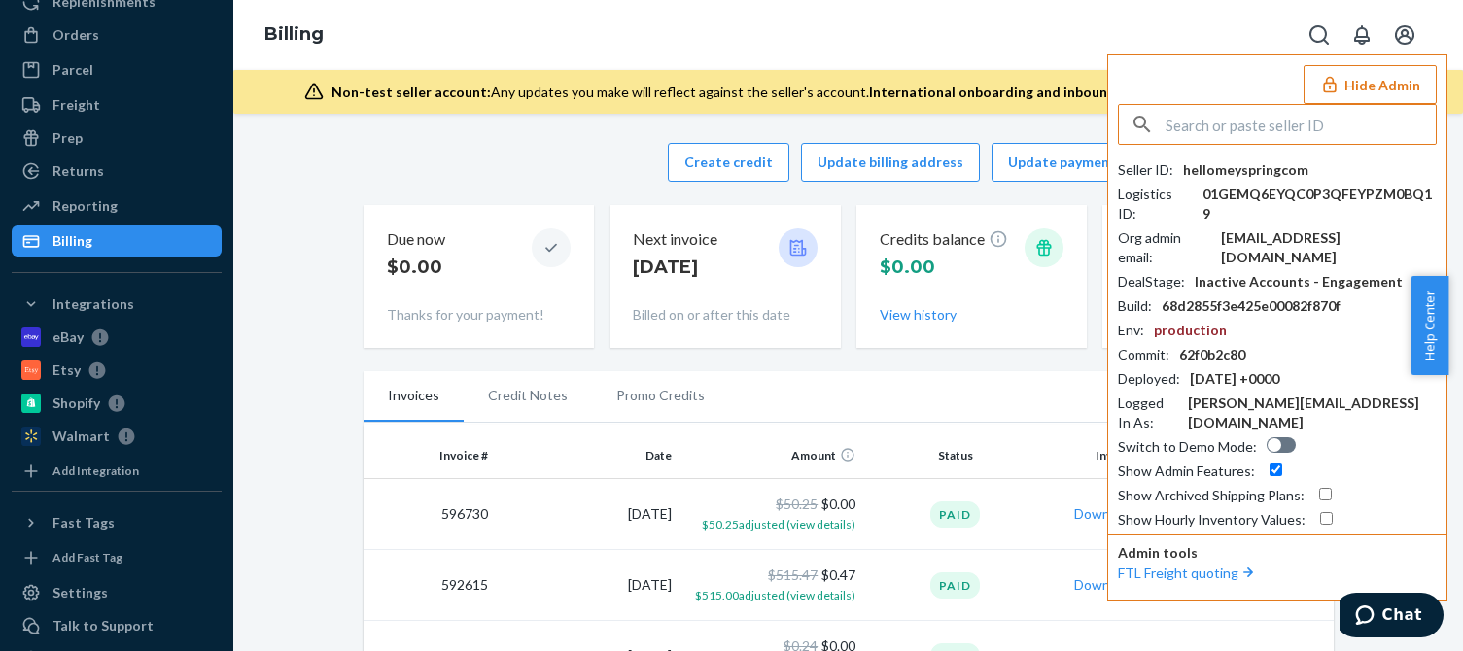
type input "136126341"
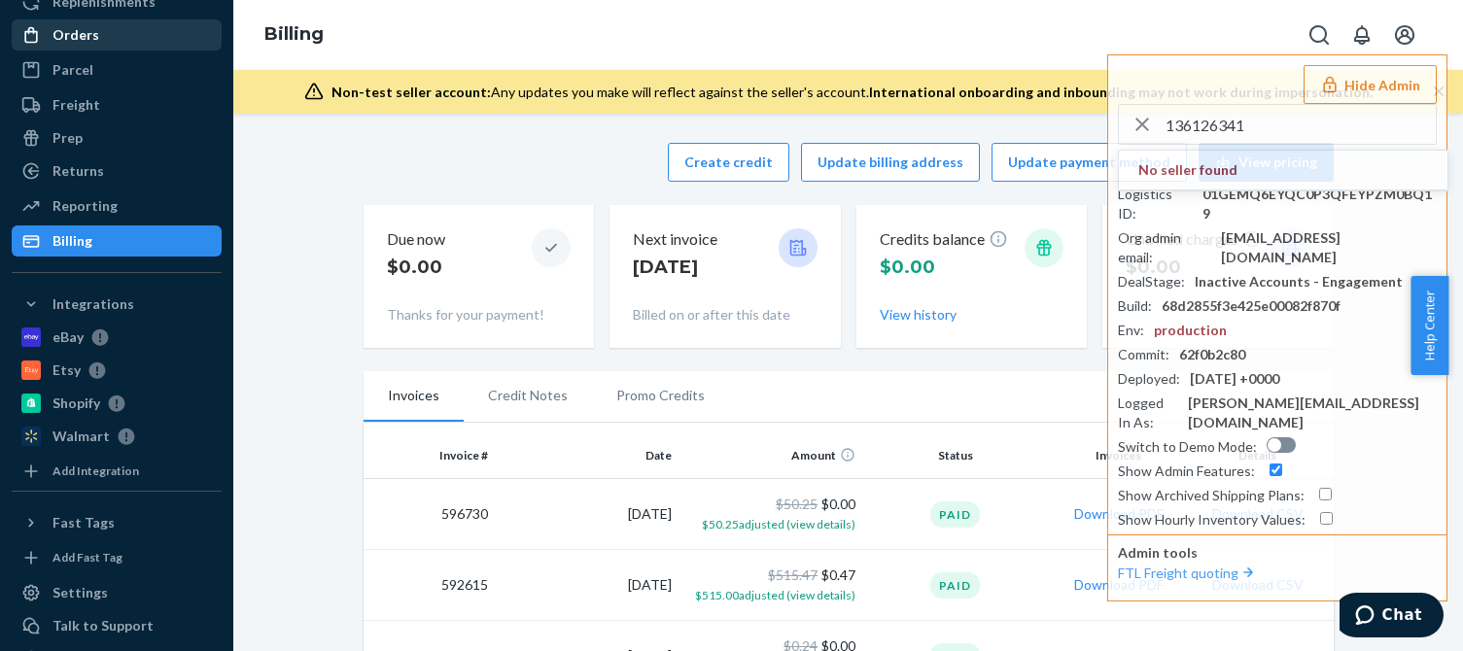
click at [90, 46] on div "Orders" at bounding box center [117, 34] width 206 height 27
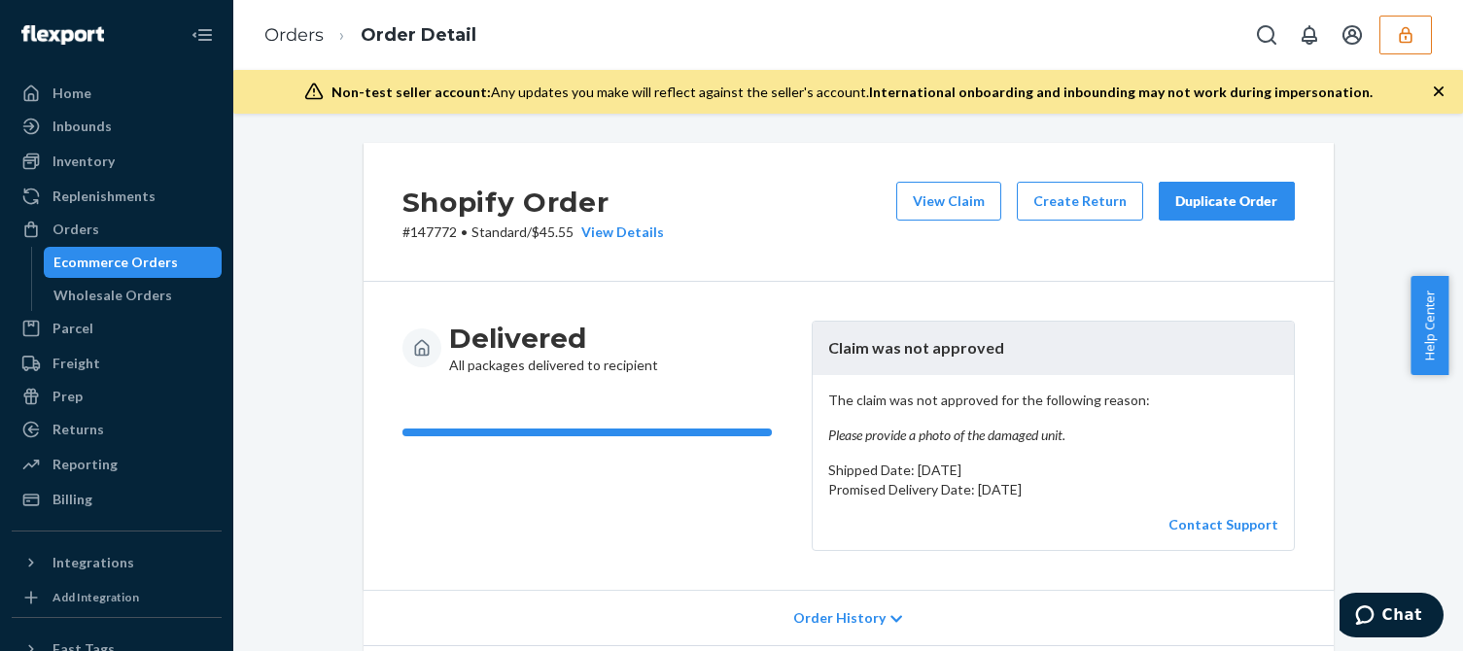
click at [905, 434] on em "Please provide a photo of the damaged unit." at bounding box center [1053, 435] width 450 height 19
click at [955, 433] on em "Please provide a photo of the damaged unit." at bounding box center [1053, 435] width 450 height 19
click at [937, 202] on button "View Claim" at bounding box center [948, 201] width 105 height 39
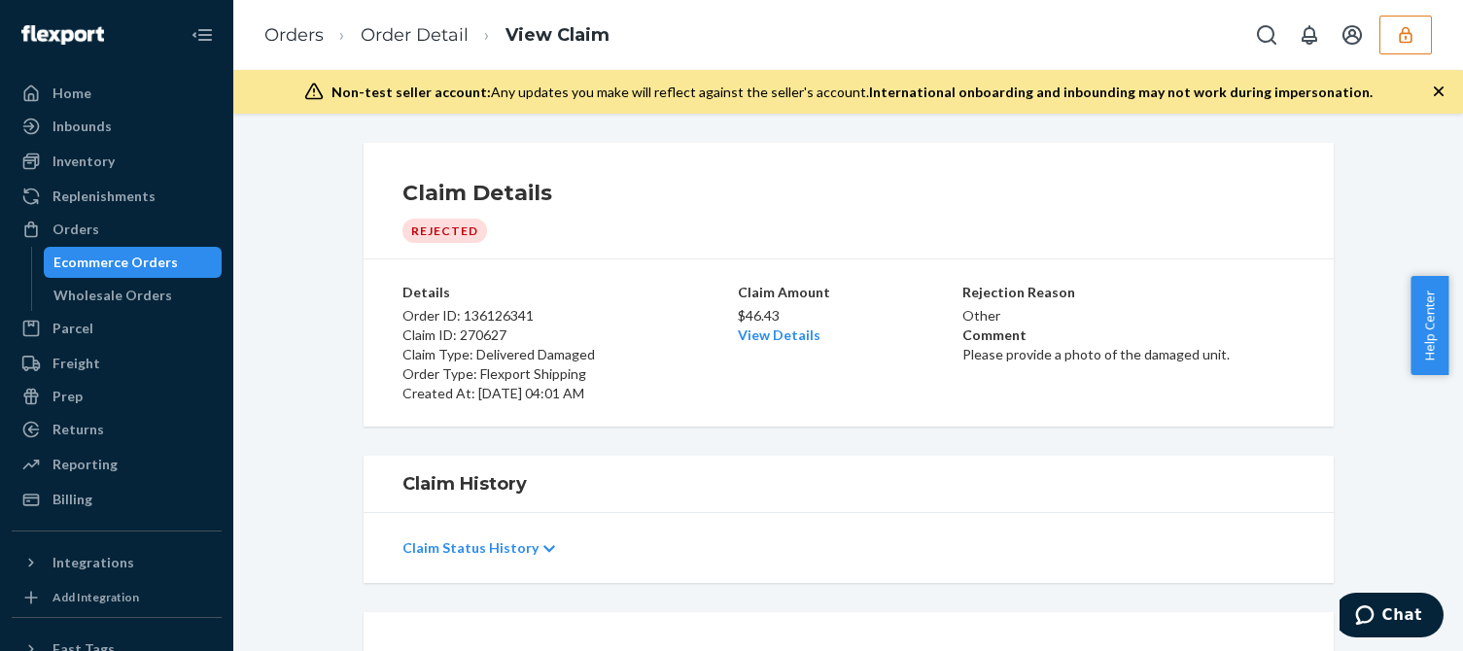
click at [823, 394] on div "Claim Amount $46.43 View Details" at bounding box center [849, 343] width 222 height 121
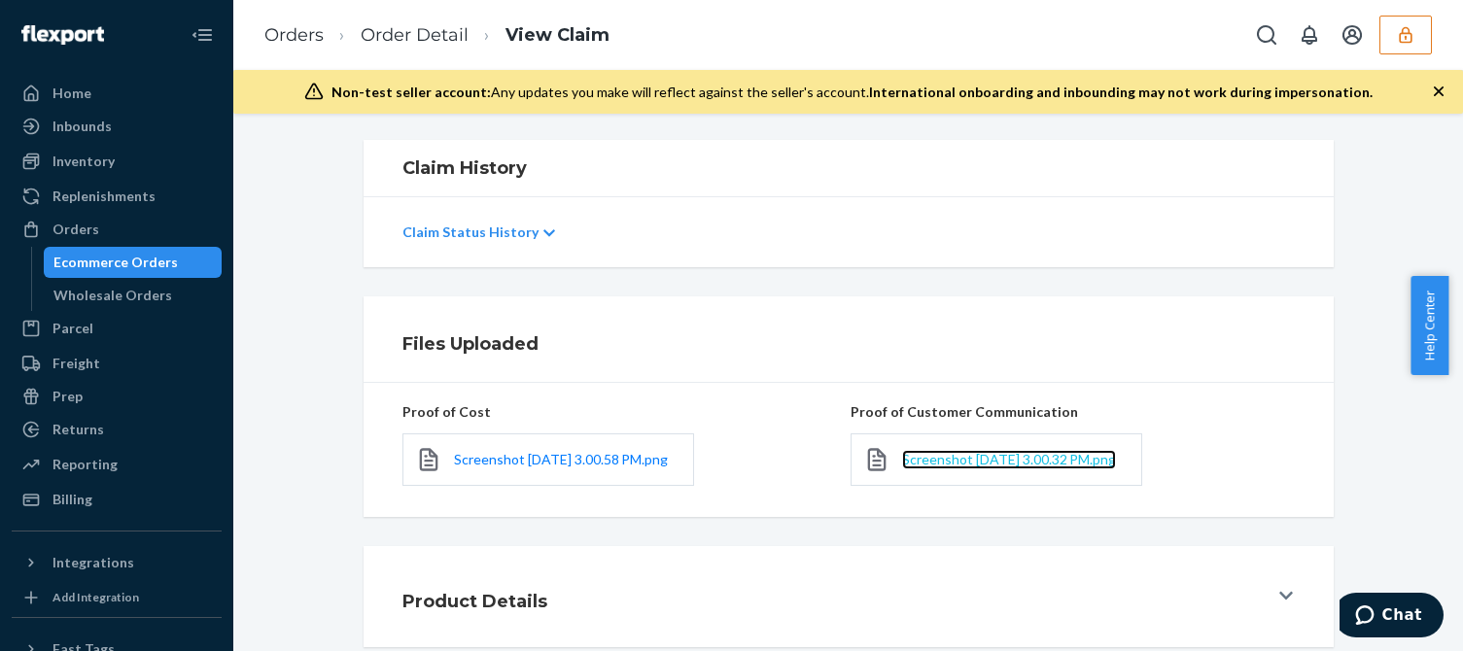
click at [984, 451] on span "Screenshot [DATE] 3.00.32 PM.png" at bounding box center [1009, 459] width 214 height 17
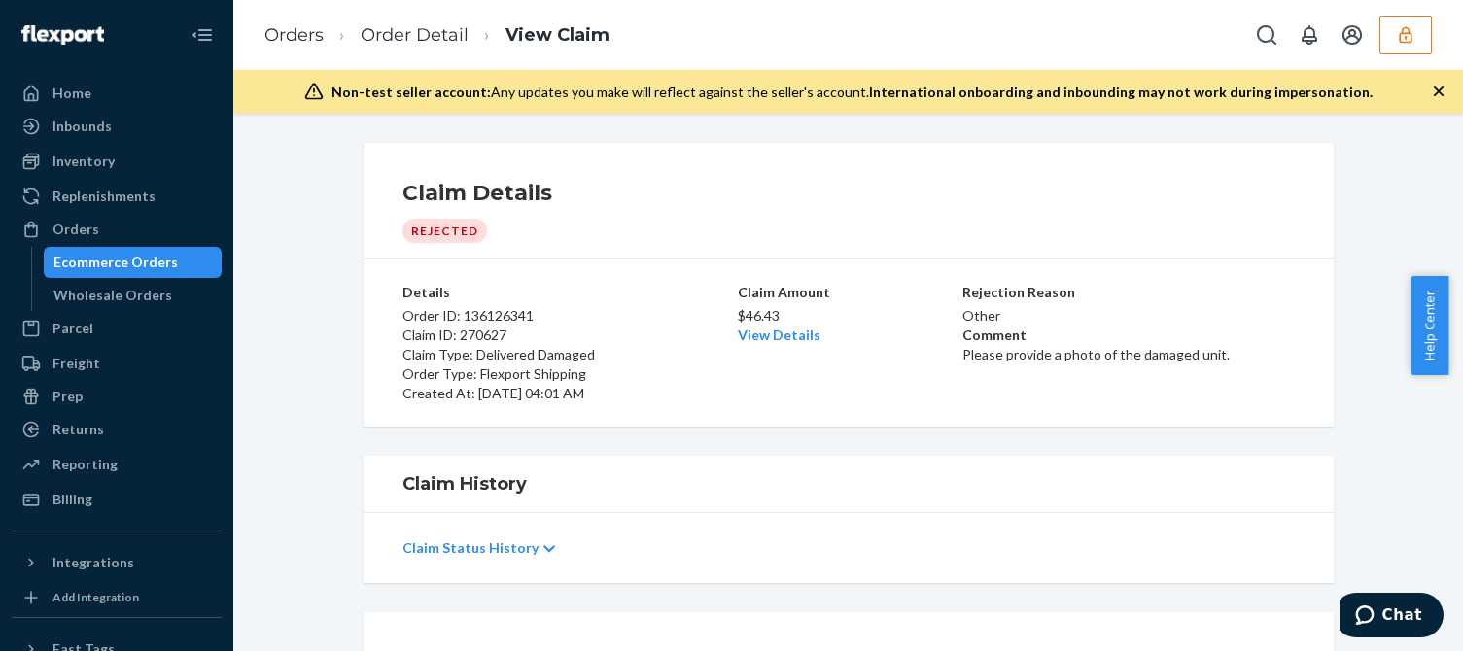
click at [757, 346] on div "Claim Amount $46.43 View Details" at bounding box center [849, 343] width 222 height 121
click at [769, 336] on link "View Details" at bounding box center [779, 335] width 83 height 17
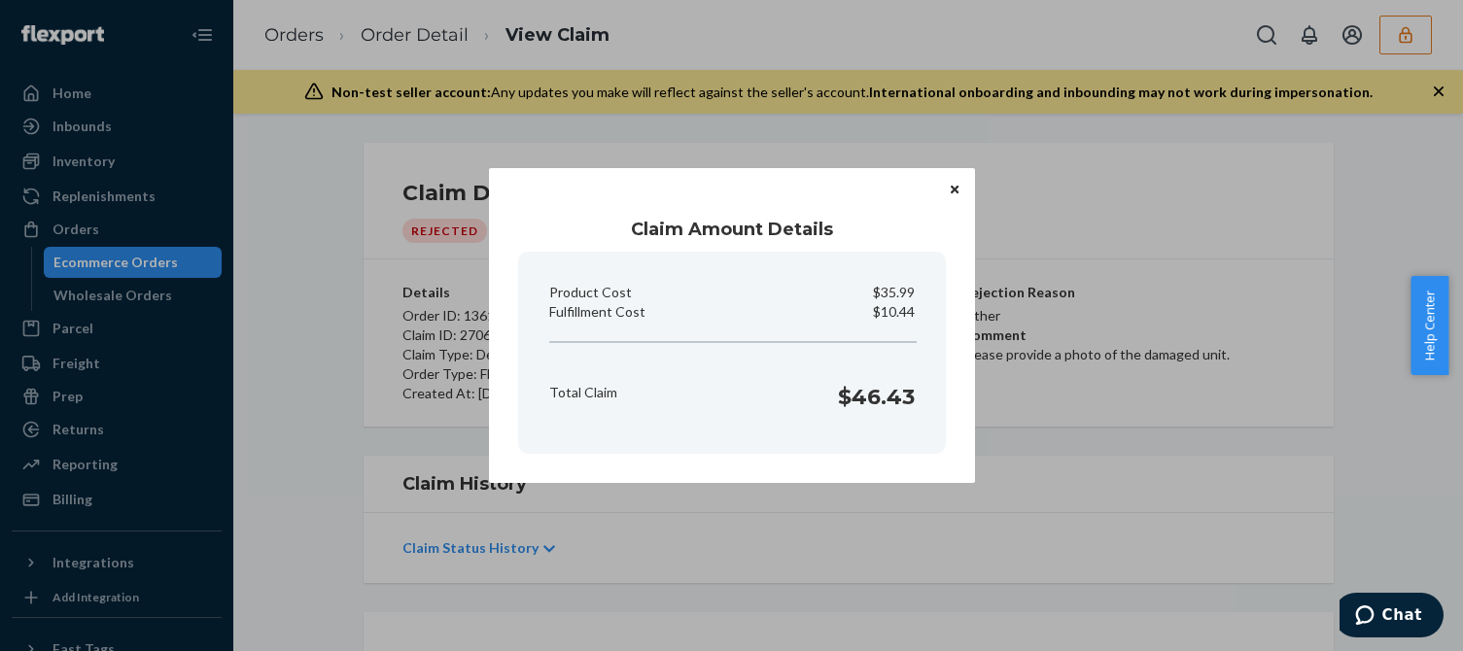
click at [957, 185] on icon "Close" at bounding box center [955, 190] width 8 height 12
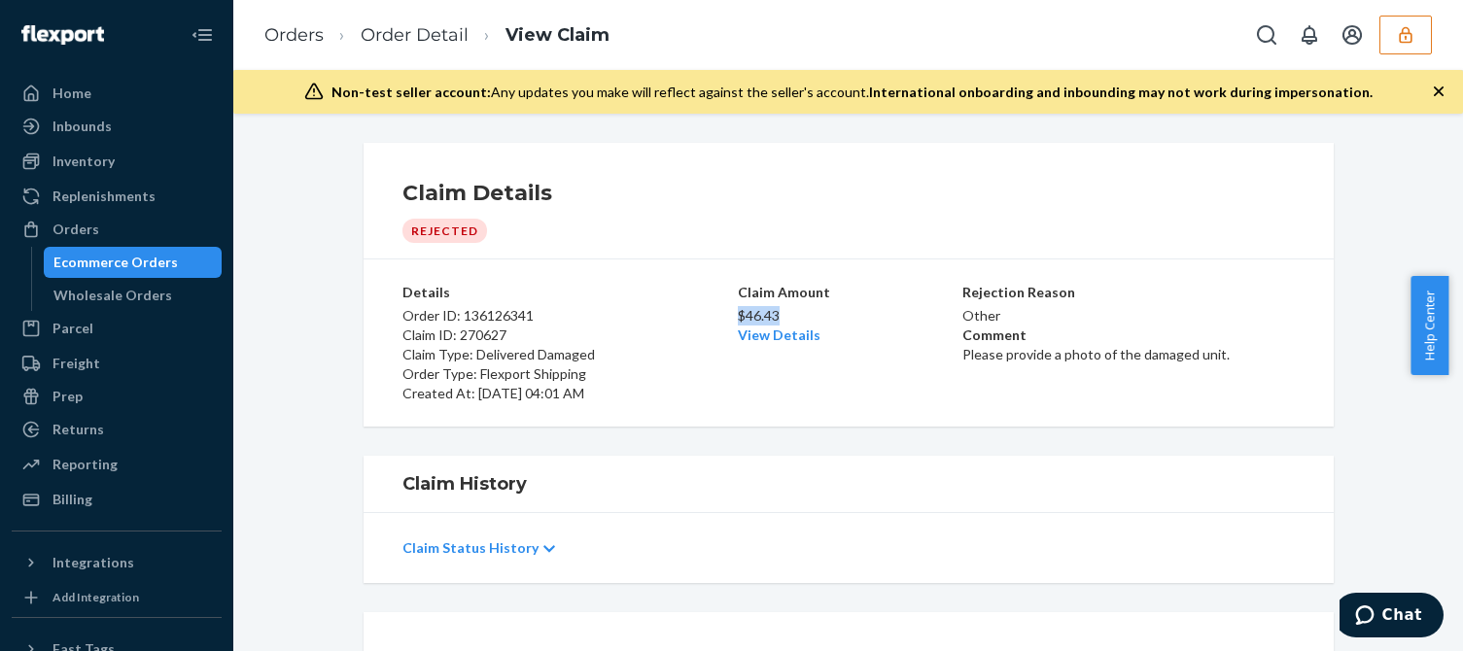
drag, startPoint x: 791, startPoint y: 314, endPoint x: 732, endPoint y: 316, distance: 59.3
click at [738, 316] on p "$46.43" at bounding box center [849, 315] width 222 height 19
copy p "$46.43"
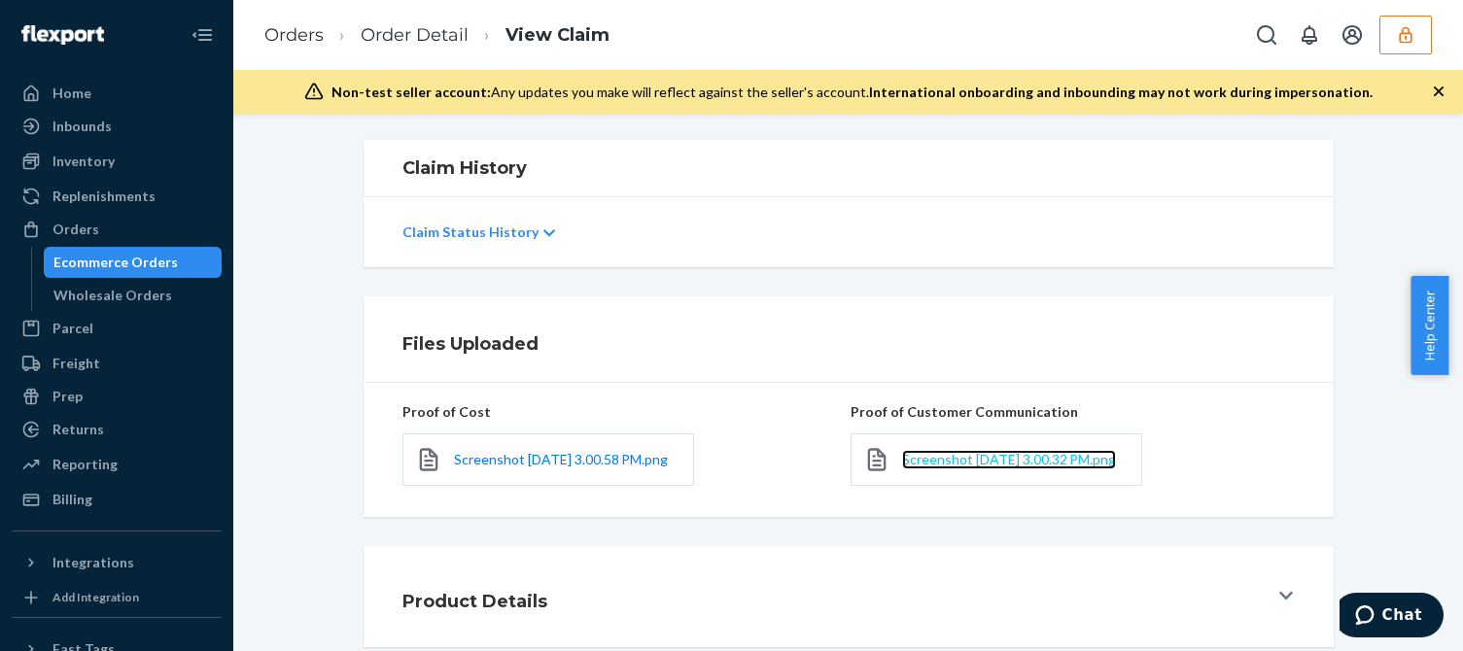
click at [950, 451] on span "Screenshot [DATE] 3.00.32 PM.png" at bounding box center [1009, 459] width 214 height 17
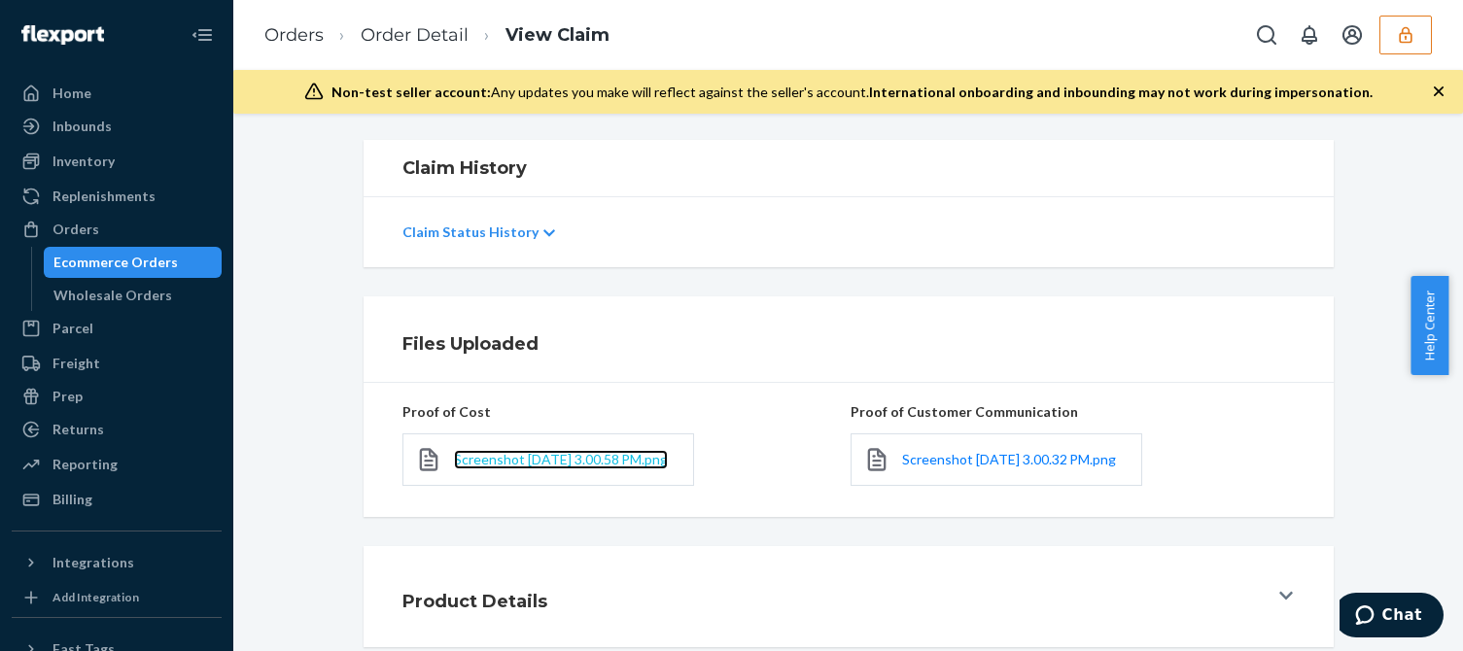
click at [507, 451] on span "Screenshot [DATE] 3.00.58 PM.png" at bounding box center [561, 459] width 214 height 17
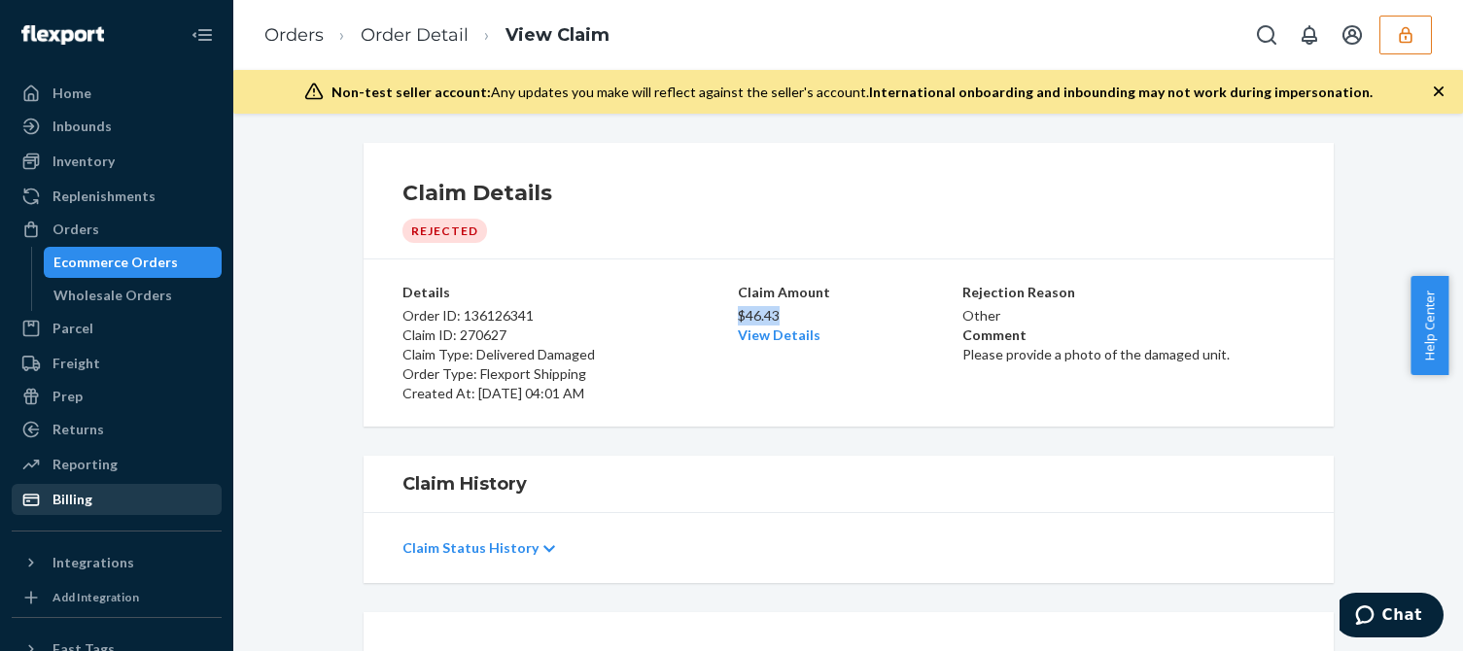
click at [67, 500] on div "Billing" at bounding box center [72, 499] width 40 height 19
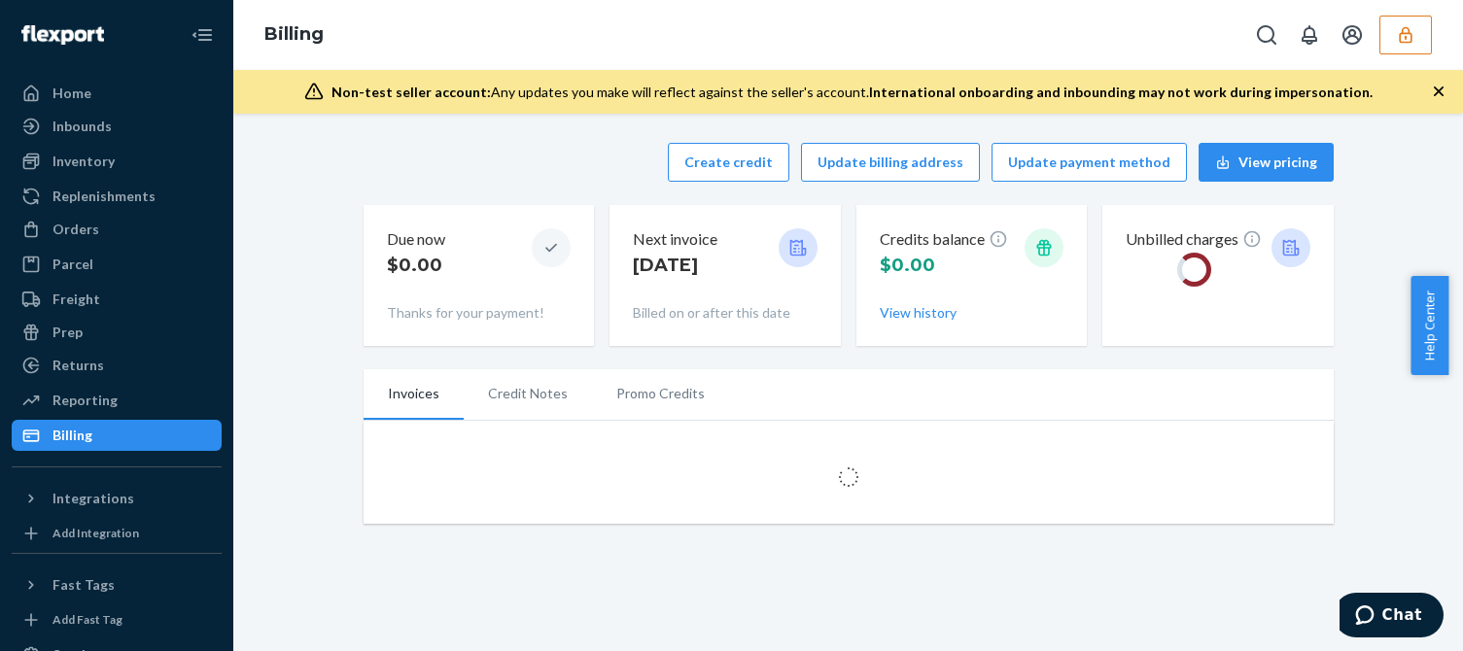
click at [554, 134] on div "Create credit Update billing address Update payment method View pricing Due now…" at bounding box center [849, 244] width 970 height 227
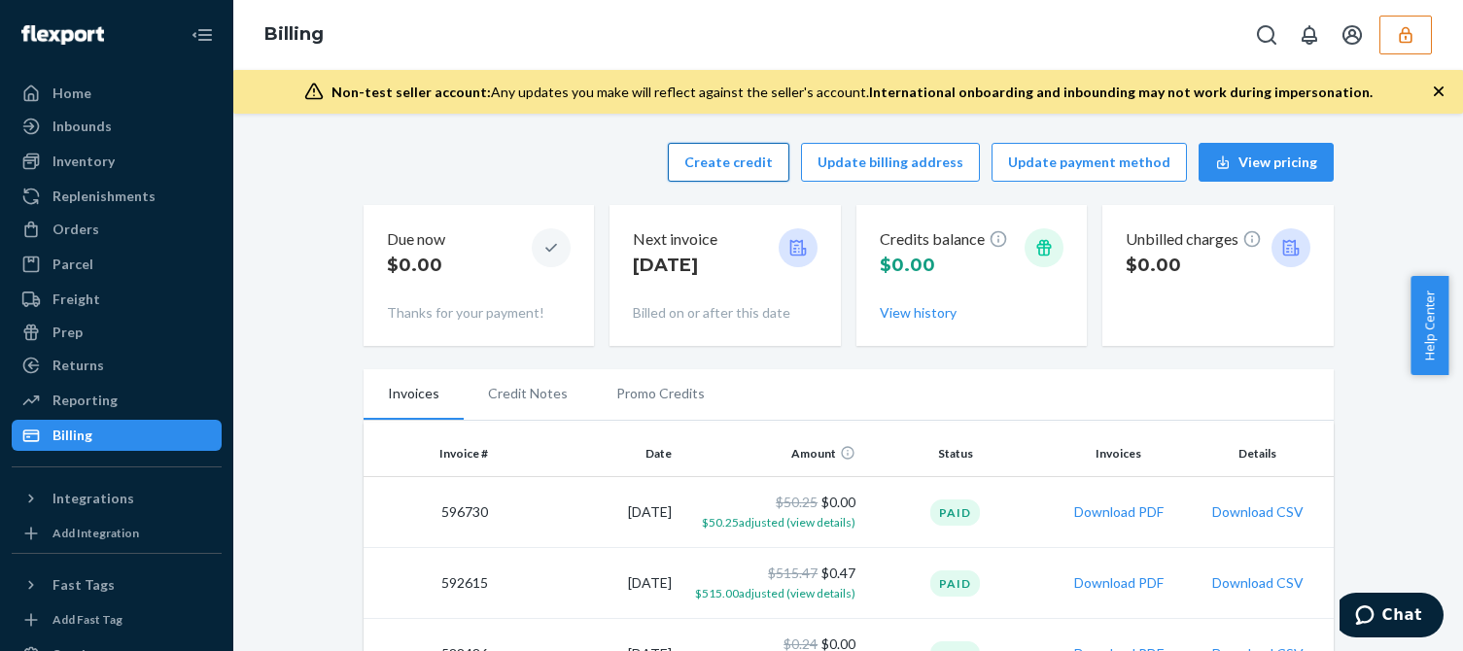
click at [735, 169] on button "Create credit" at bounding box center [729, 162] width 122 height 39
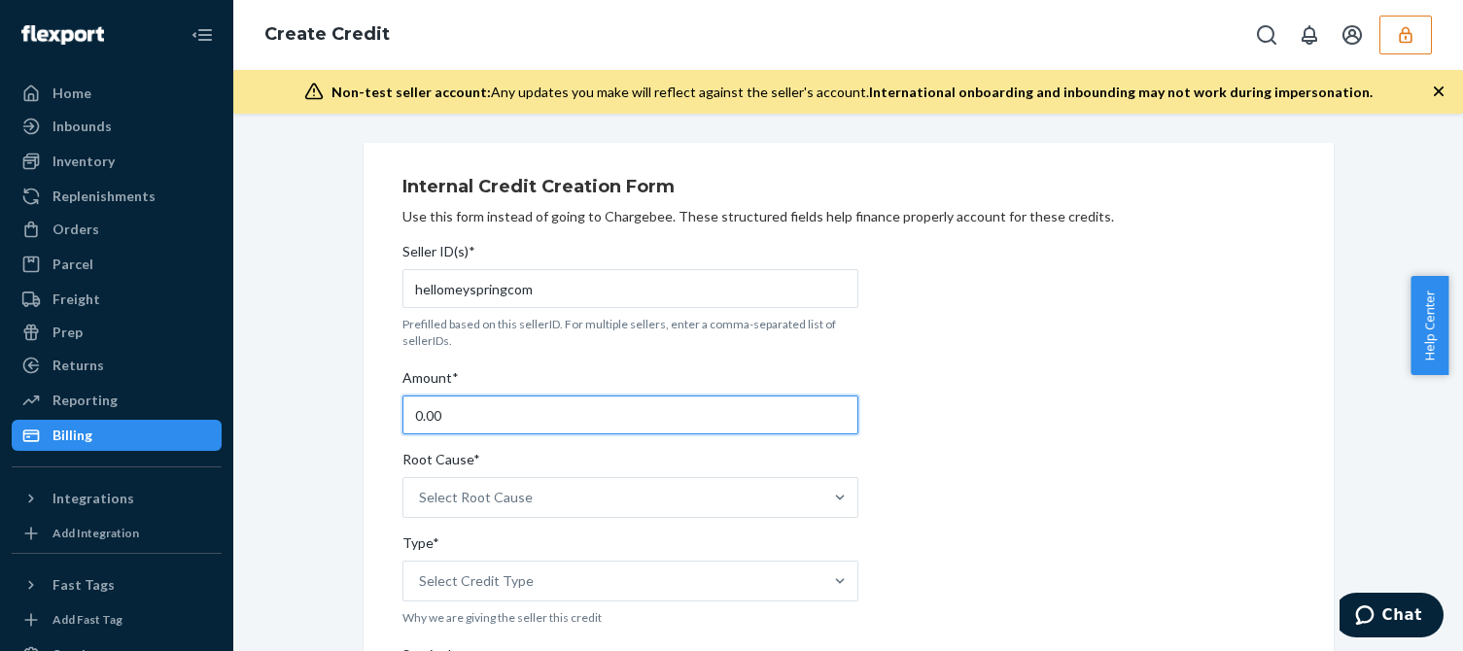
click at [515, 413] on input "0.00" at bounding box center [630, 415] width 456 height 39
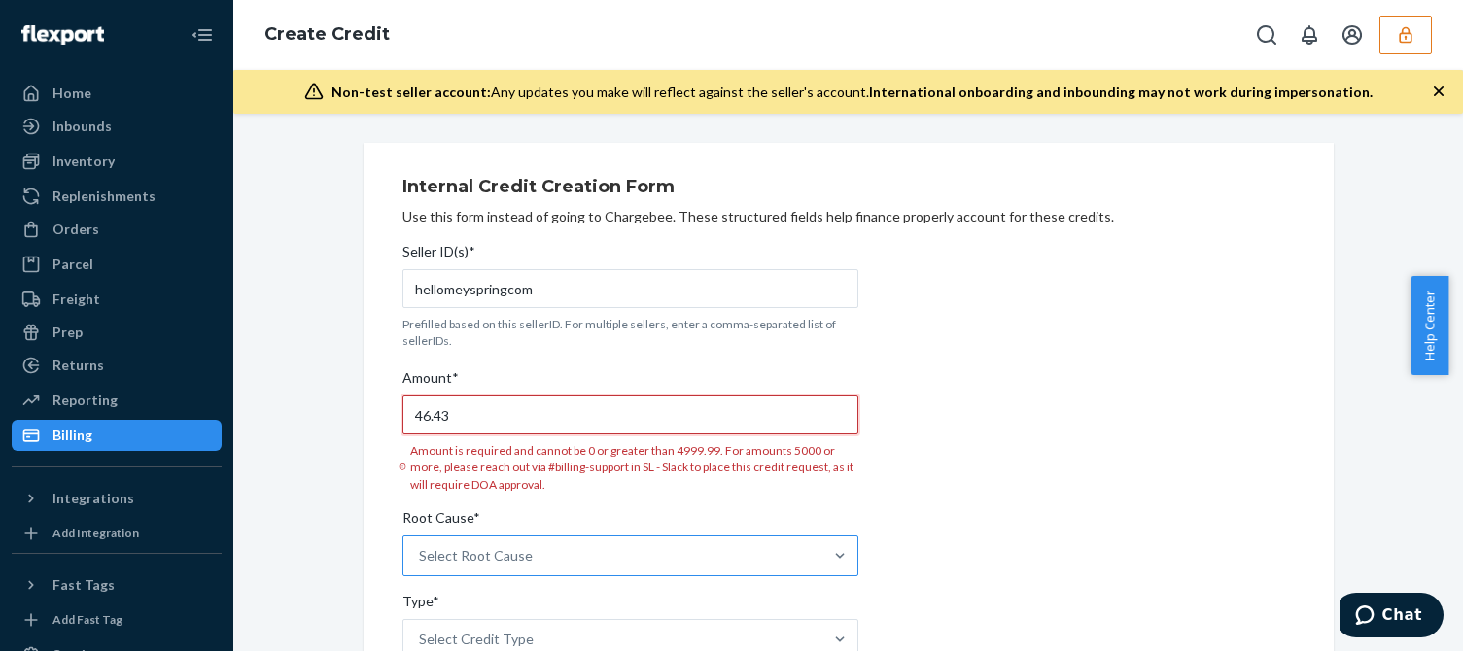
scroll to position [194, 0]
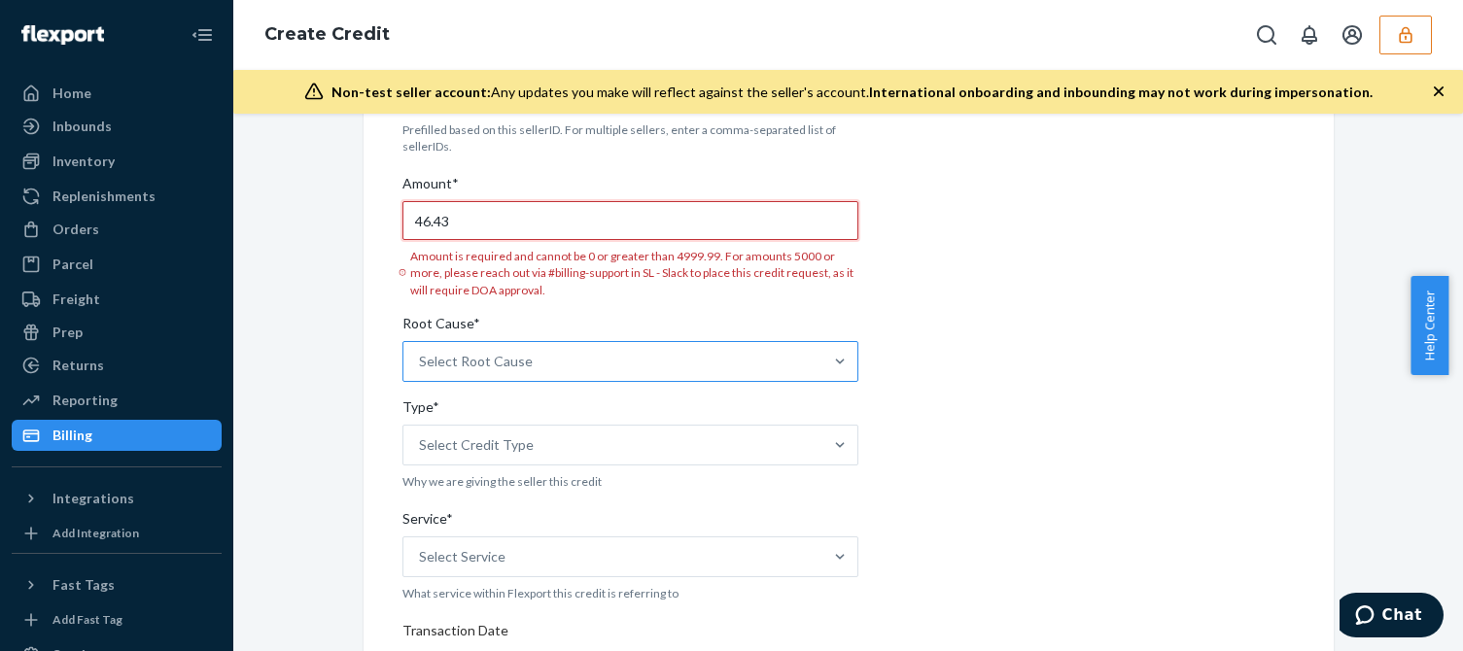
type input "46.43"
click at [450, 352] on div "Select Root Cause" at bounding box center [630, 361] width 456 height 41
click at [421, 352] on input "Root Cause* Select Root Cause" at bounding box center [420, 361] width 2 height 19
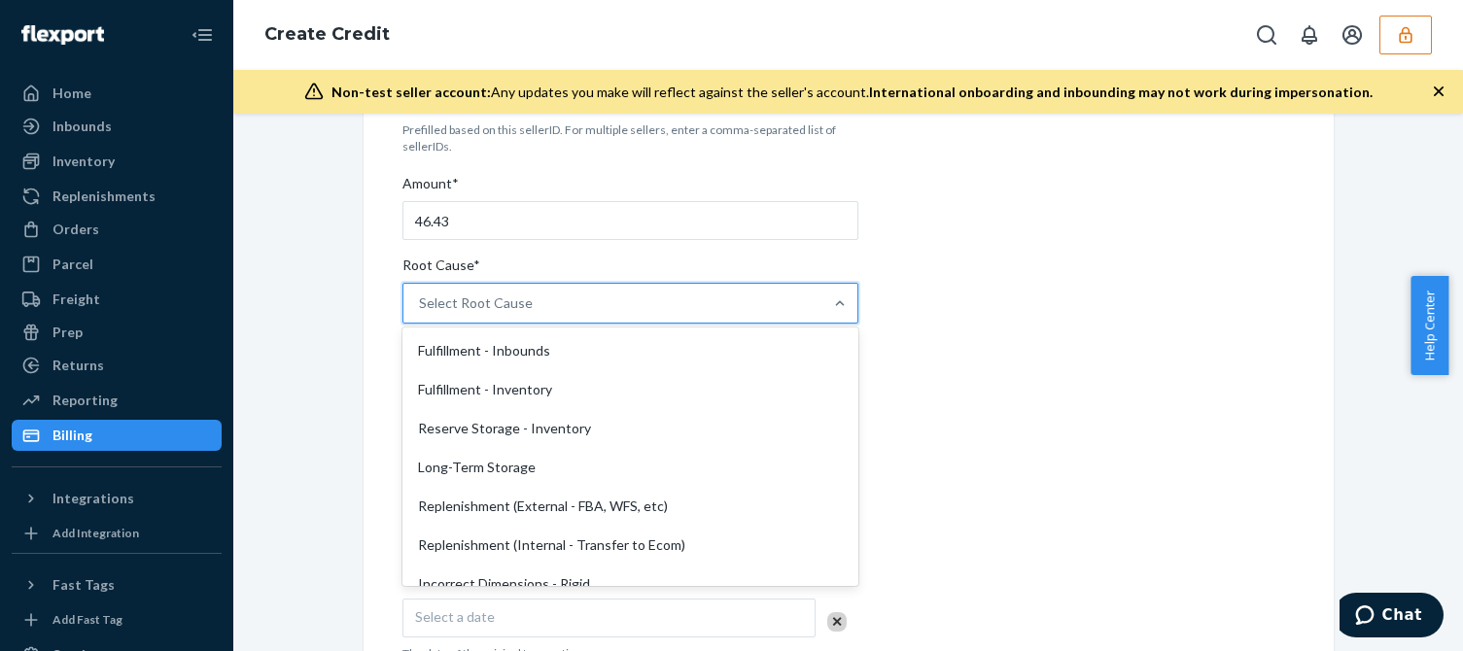
scroll to position [389, 0]
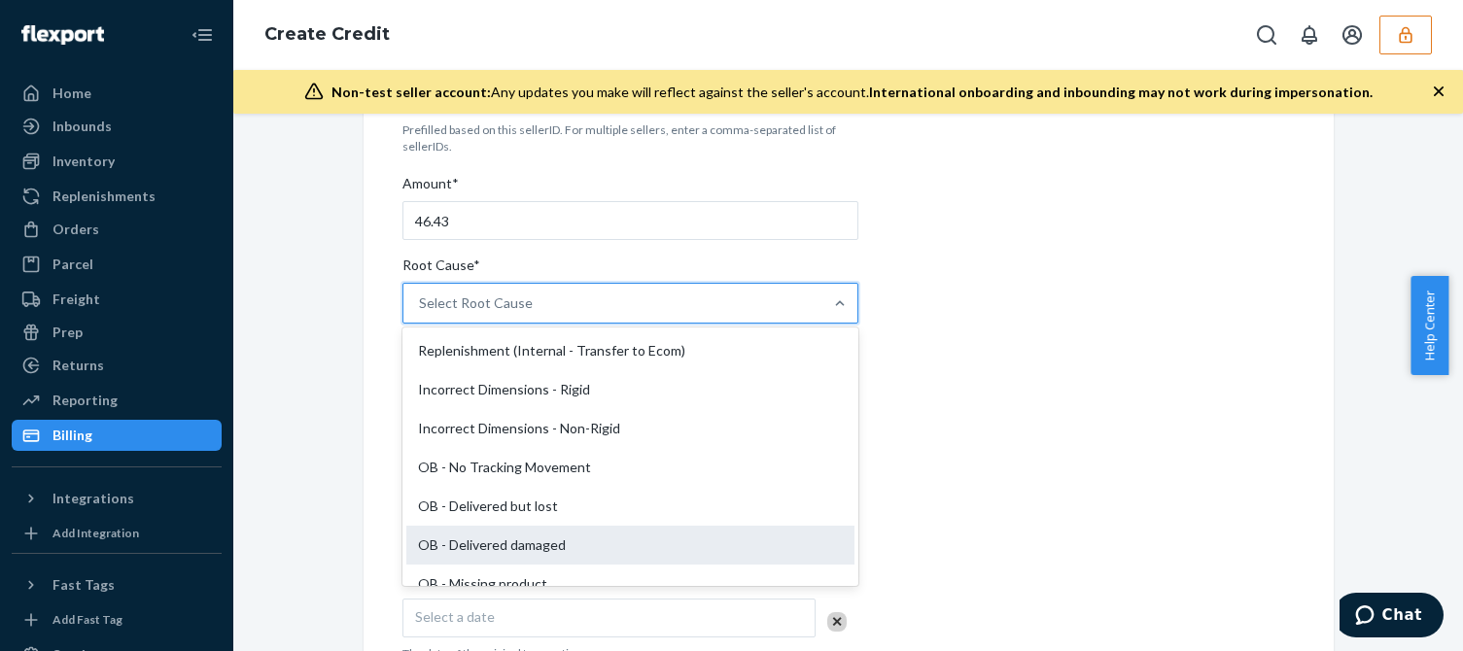
click at [459, 549] on div "OB - Delivered damaged" at bounding box center [630, 545] width 448 height 39
click at [421, 313] on input "Root Cause* option OB - Delivered damaged focused, 16 of 29. 29 results availab…" at bounding box center [420, 303] width 2 height 19
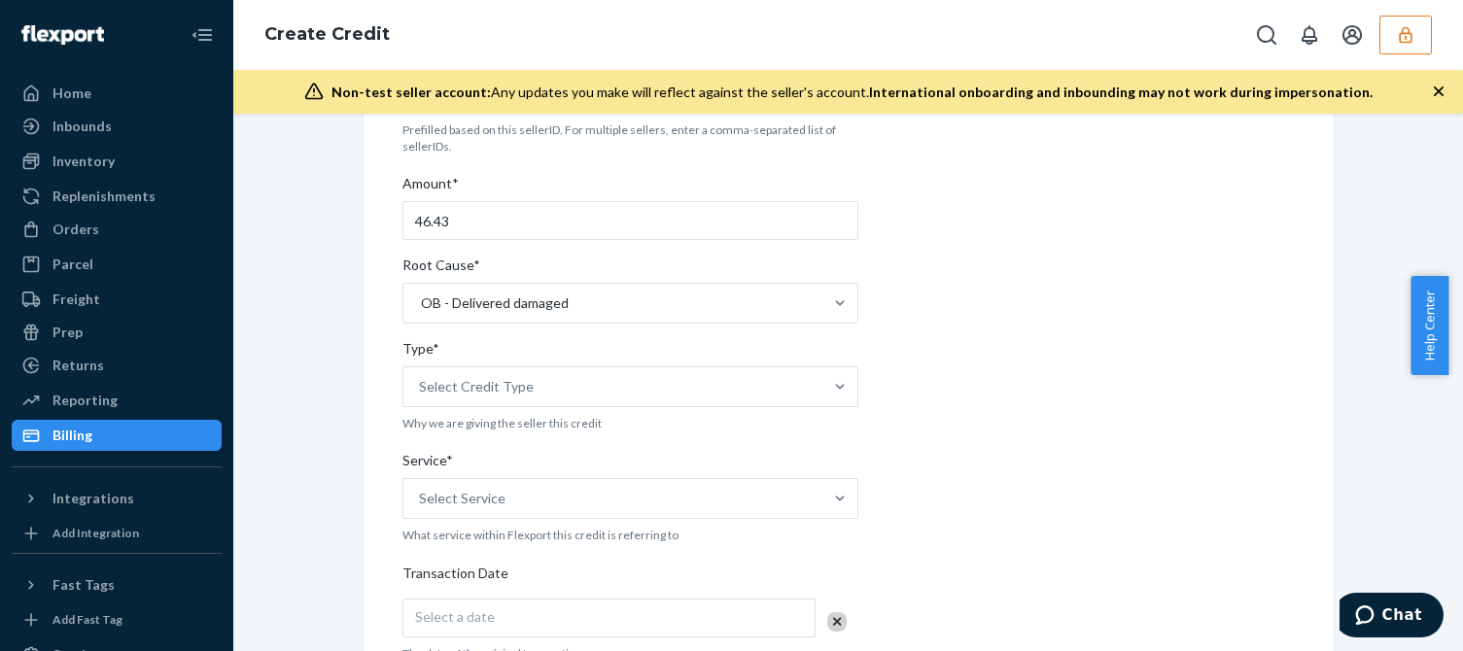
click at [342, 506] on div "Internal Credit Creation Form Use this form instead of going to Chargebee. Thes…" at bounding box center [848, 569] width 1201 height 1242
click at [471, 401] on div "Select Credit Type" at bounding box center [612, 386] width 419 height 39
click at [421, 397] on input "Type* Select Credit Type" at bounding box center [420, 386] width 2 height 19
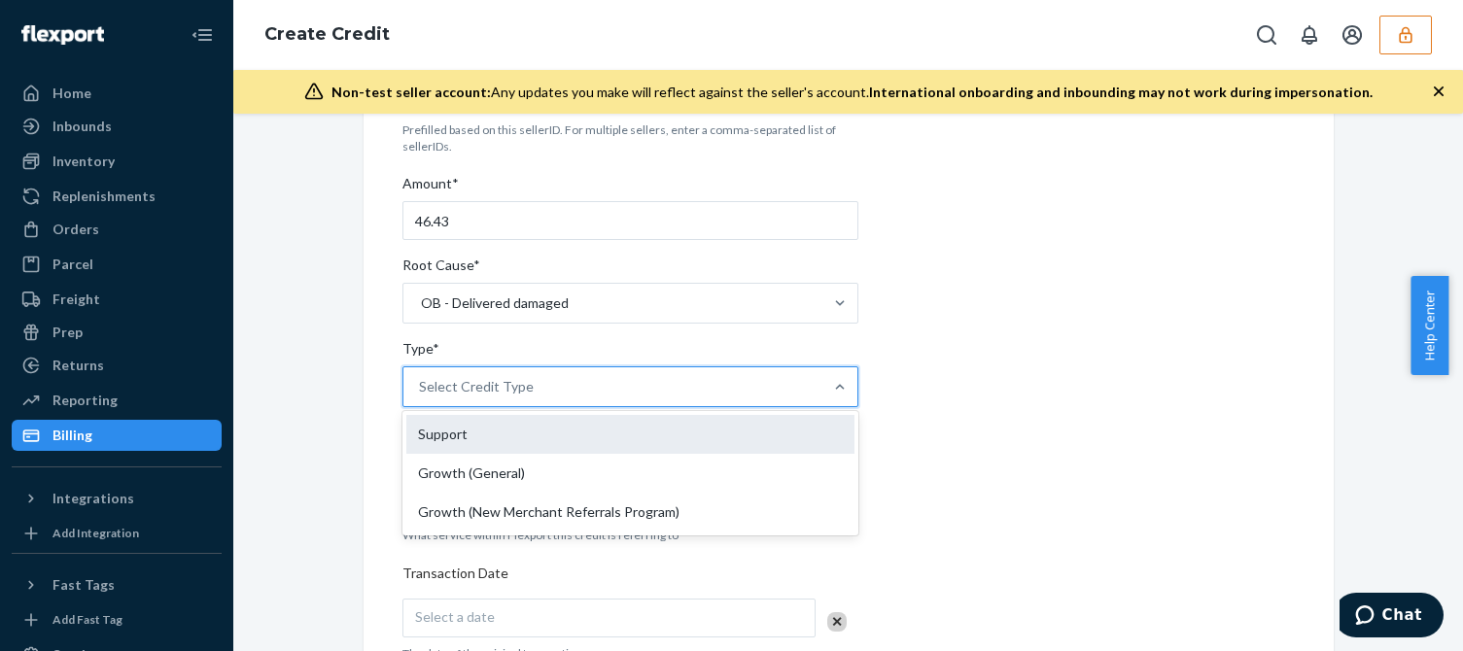
click at [429, 422] on div "Support" at bounding box center [630, 434] width 448 height 39
click at [421, 397] on input "Type* option Support focused, 1 of 3. 3 results available. Use Up and Down to c…" at bounding box center [420, 386] width 2 height 19
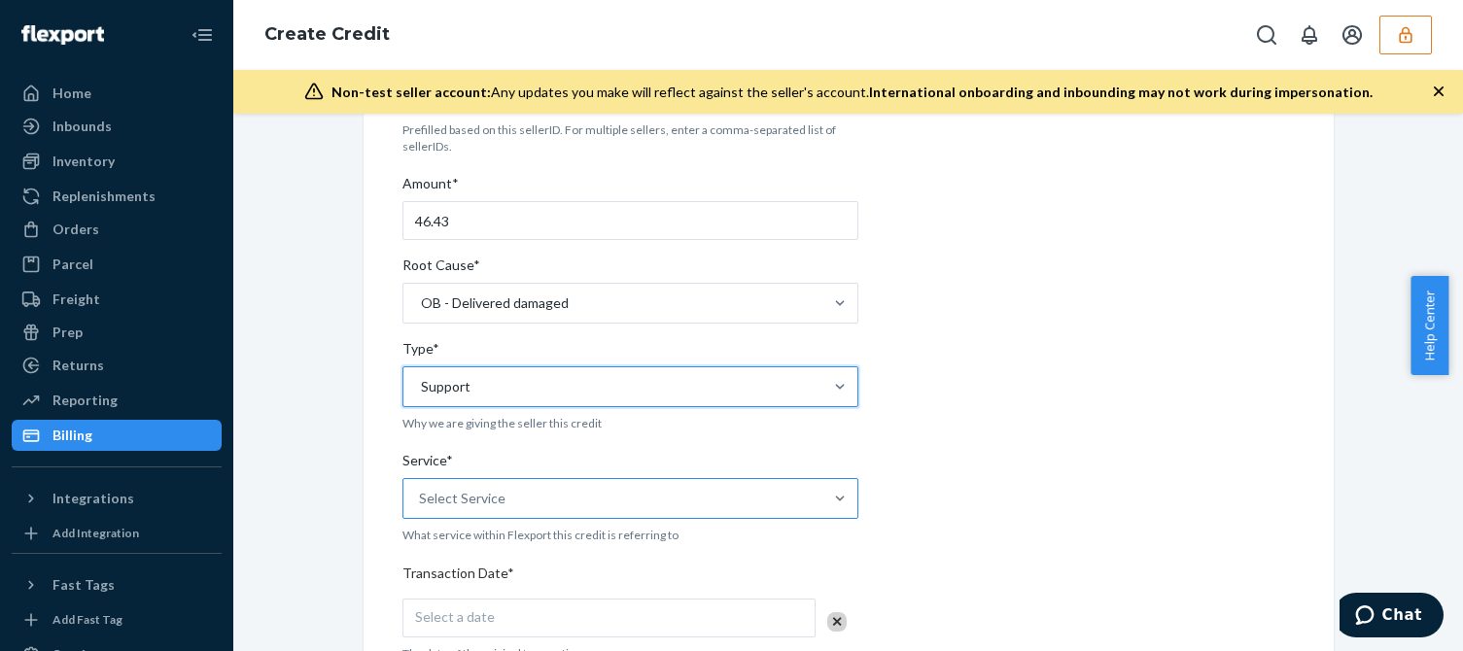
drag, startPoint x: 397, startPoint y: 506, endPoint x: 443, endPoint y: 506, distance: 46.7
click at [403, 506] on div "Select Service" at bounding box center [612, 498] width 419 height 39
click at [419, 506] on input "Service* Select Service" at bounding box center [420, 498] width 2 height 19
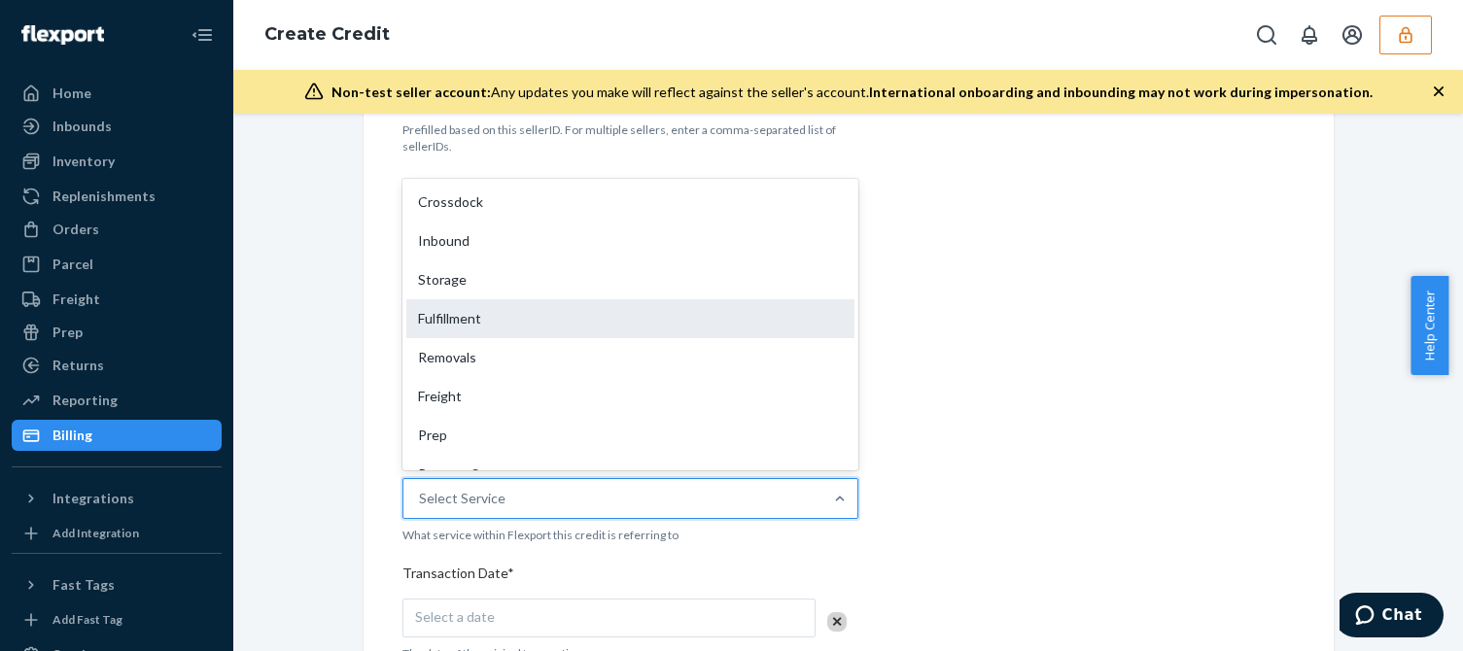
click at [477, 326] on div "Fulfillment" at bounding box center [630, 318] width 448 height 39
click at [421, 489] on input "Service* option Removals focused, 5 of 10. 10 results available. Use Up and Dow…" at bounding box center [420, 498] width 2 height 19
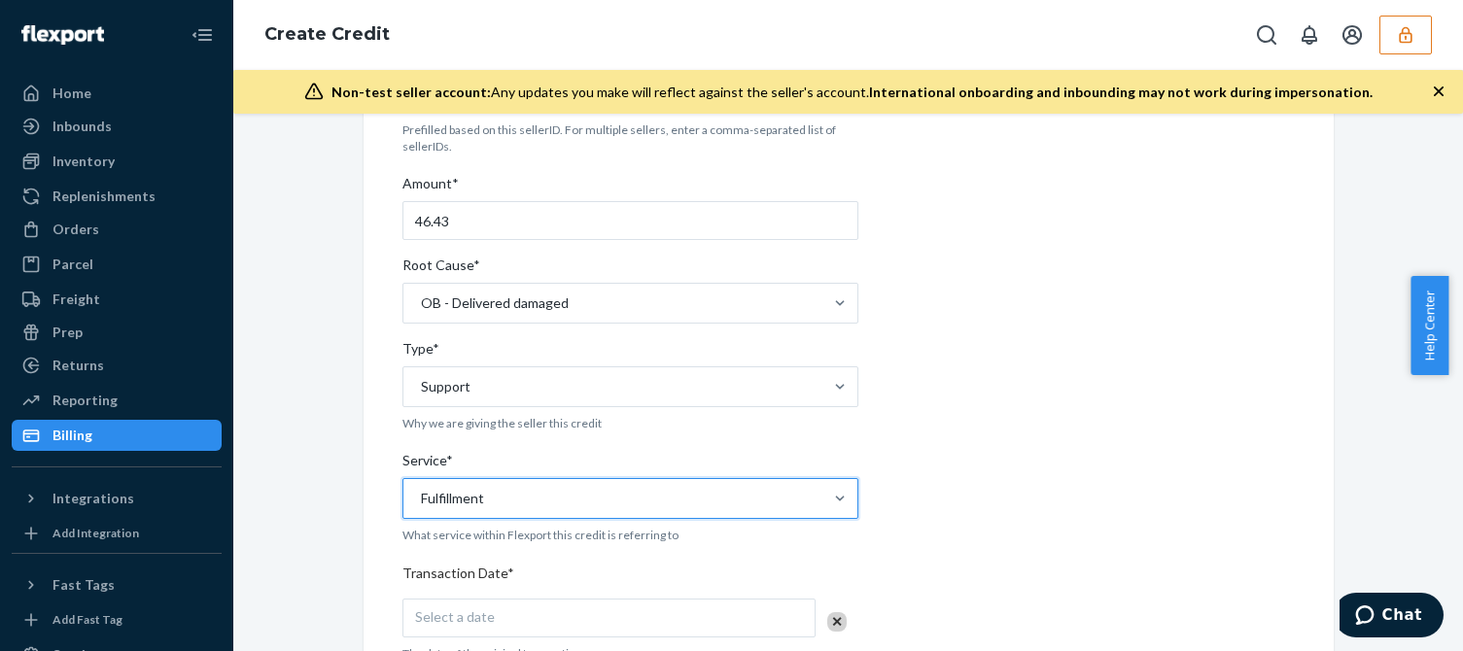
scroll to position [486, 0]
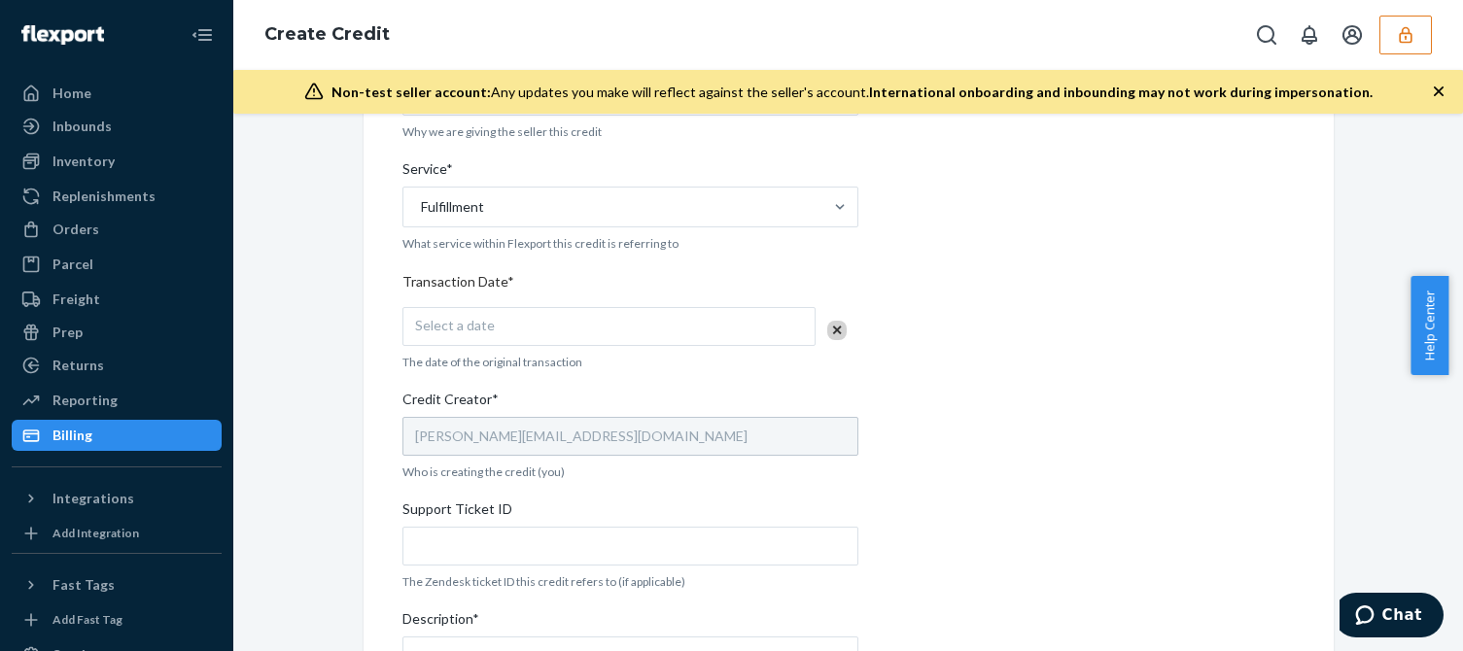
click at [586, 326] on div "Select a date" at bounding box center [608, 326] width 413 height 39
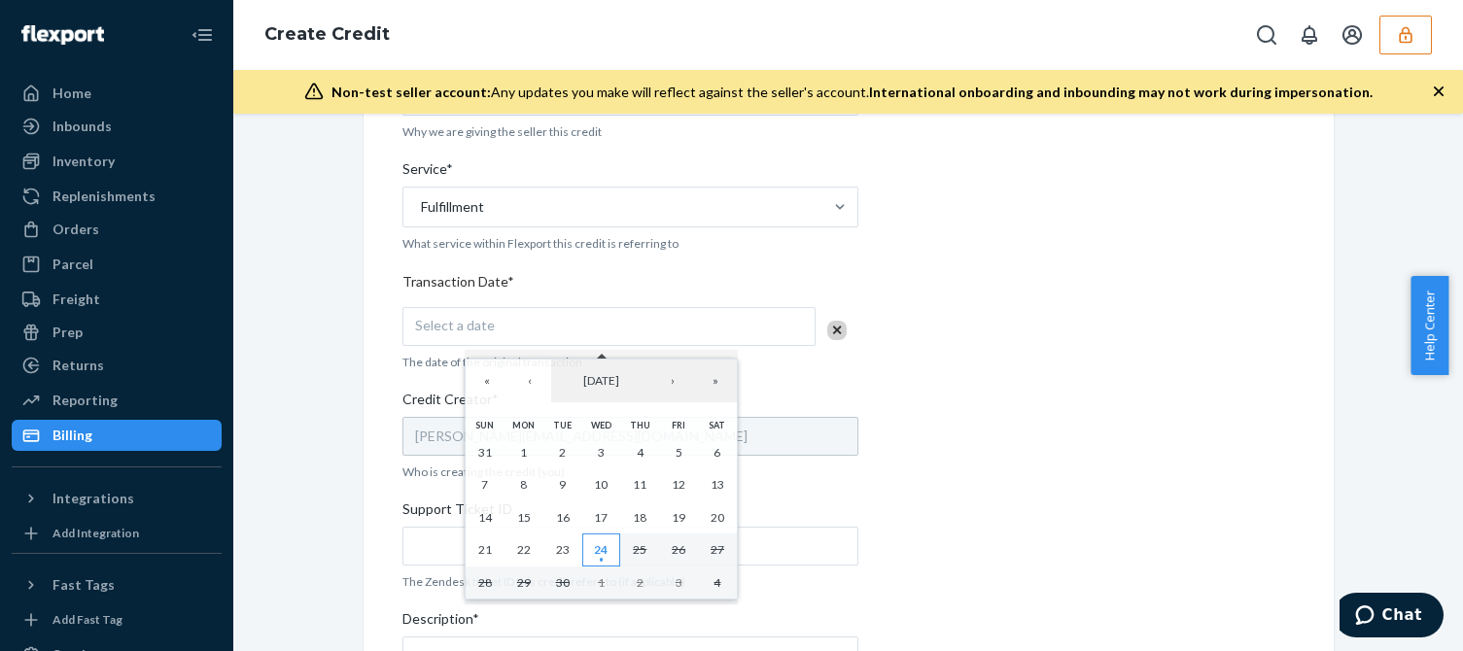
click at [603, 543] on abbr "24" at bounding box center [601, 549] width 14 height 15
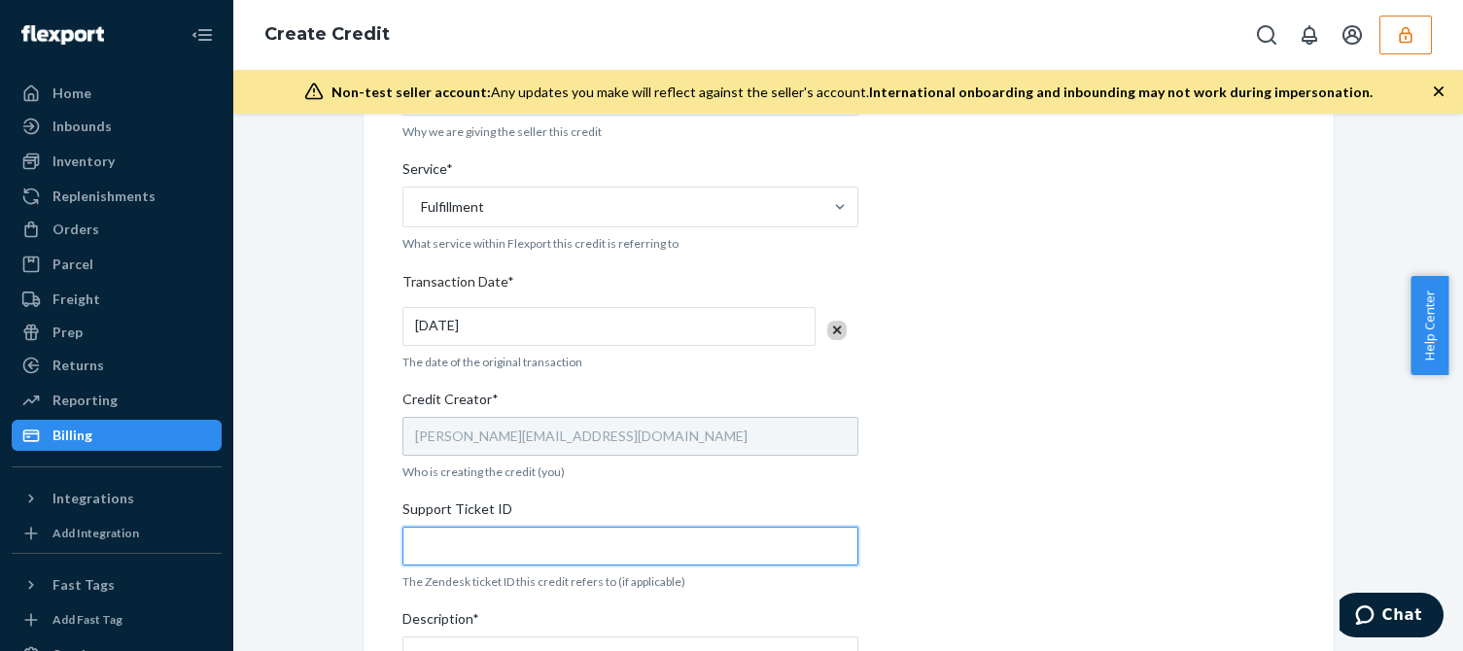
click at [519, 546] on input "Support Ticket ID" at bounding box center [630, 546] width 456 height 39
paste input "824123"
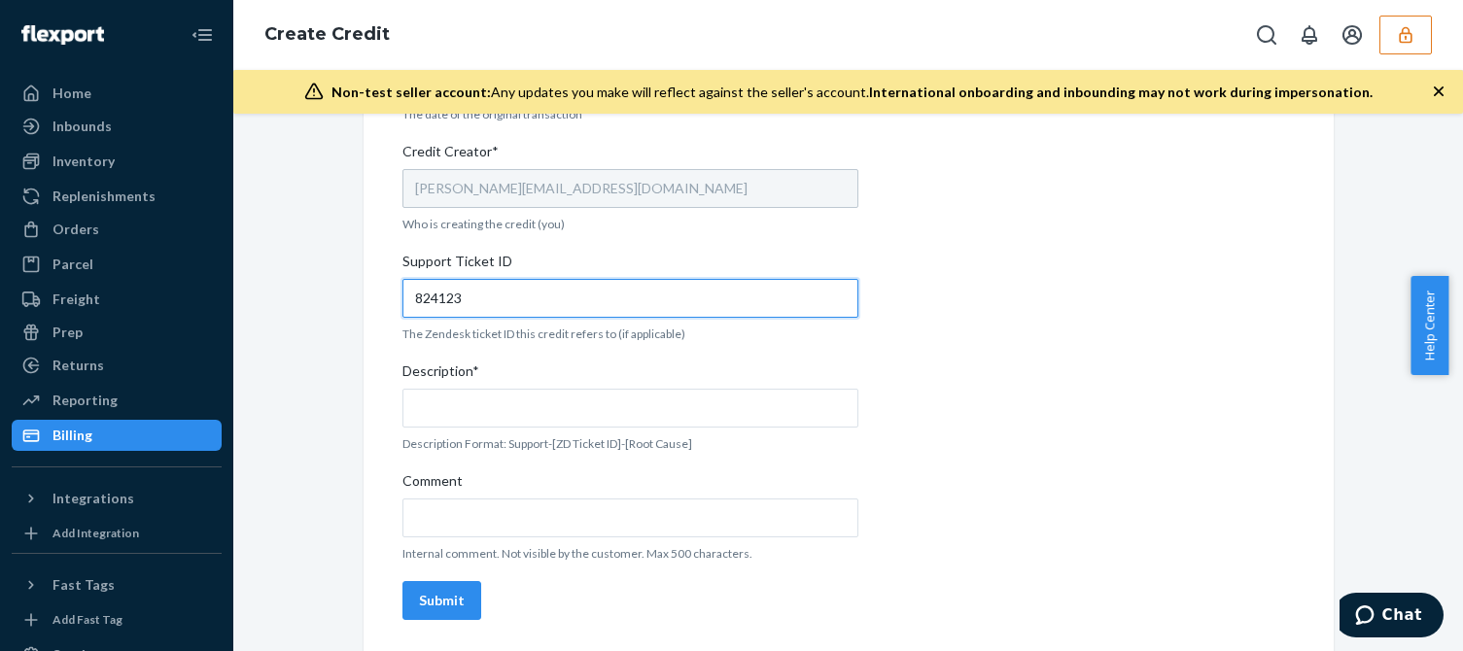
type input "824123"
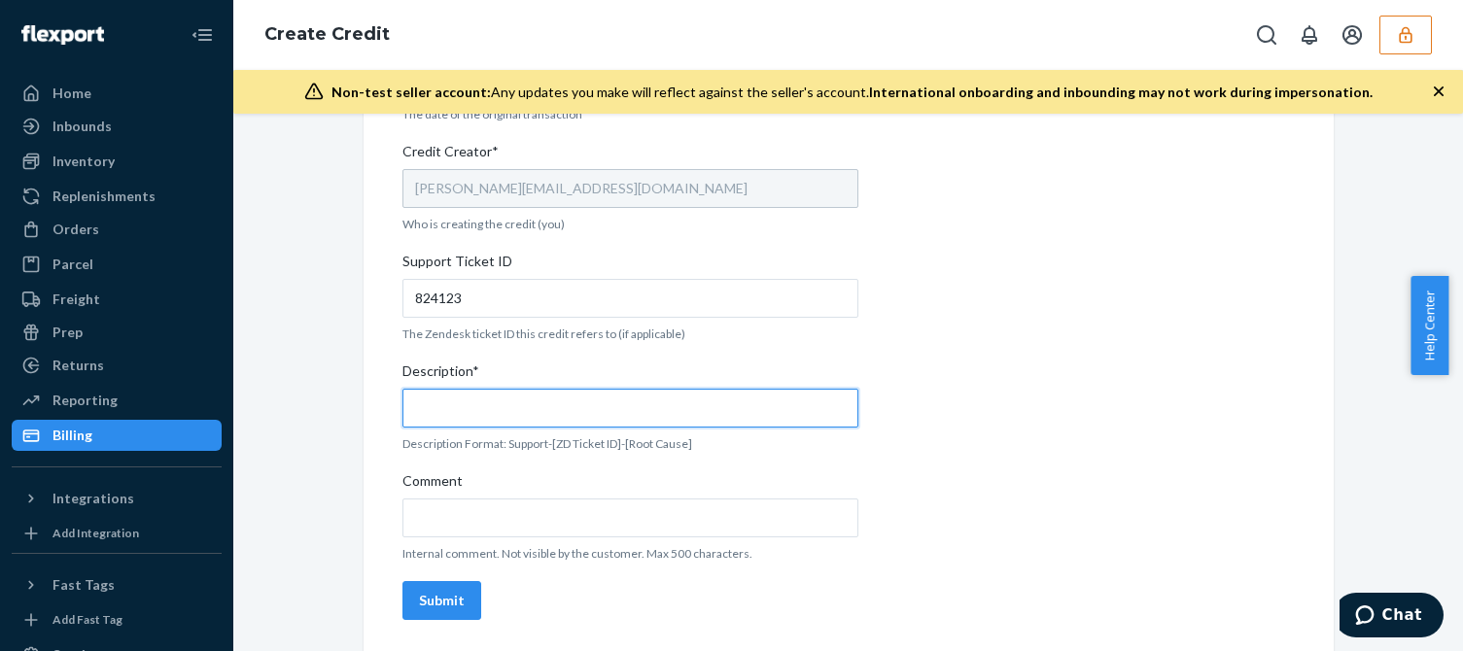
click at [562, 402] on input "Description*" at bounding box center [630, 408] width 456 height 39
paste input "824123"
type input "Support 824123 / OB - Delivered damaged"
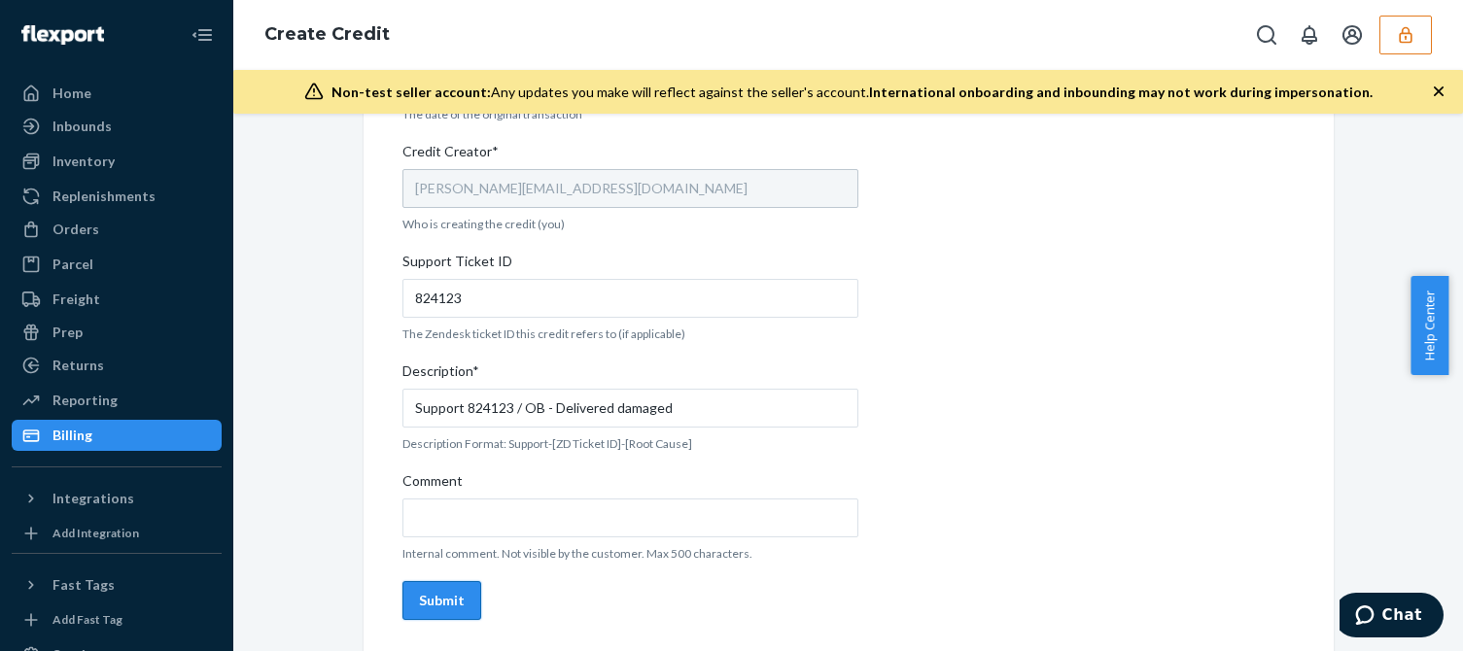
click at [435, 595] on div "Submit" at bounding box center [442, 600] width 46 height 19
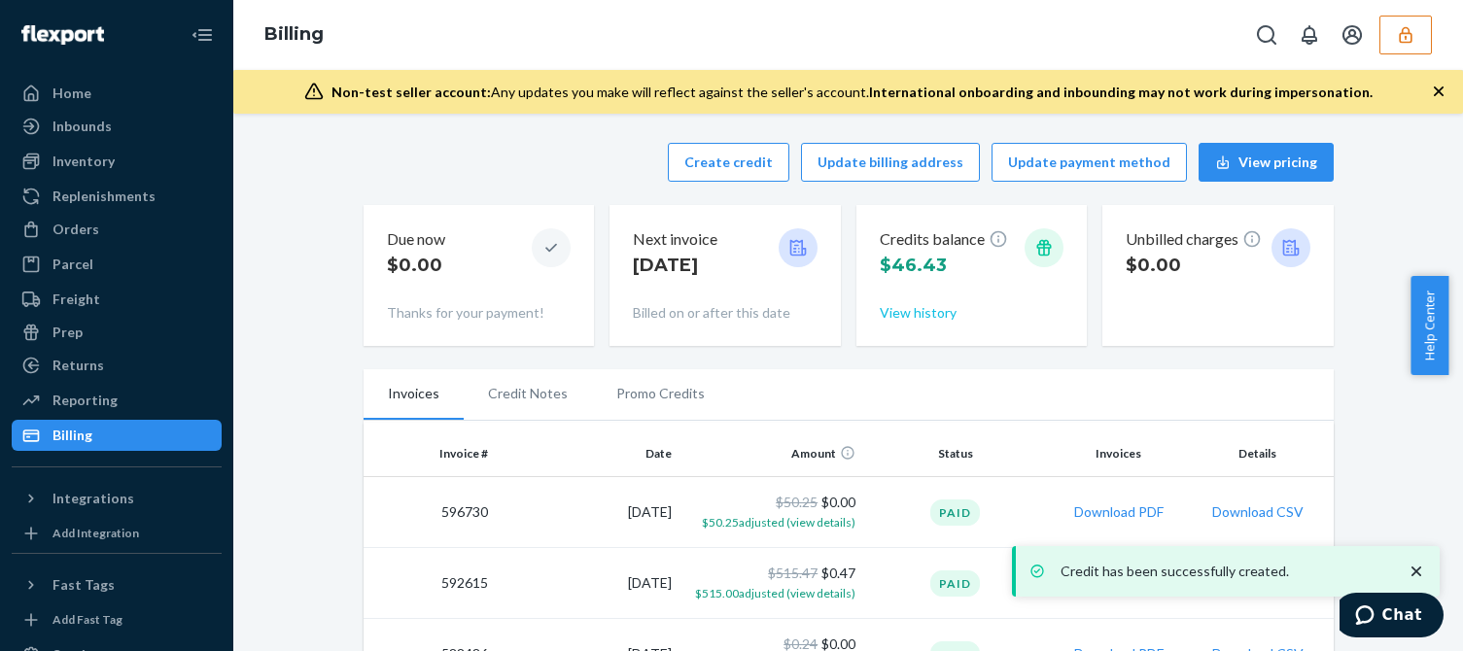
click at [903, 319] on button "View history" at bounding box center [918, 312] width 77 height 19
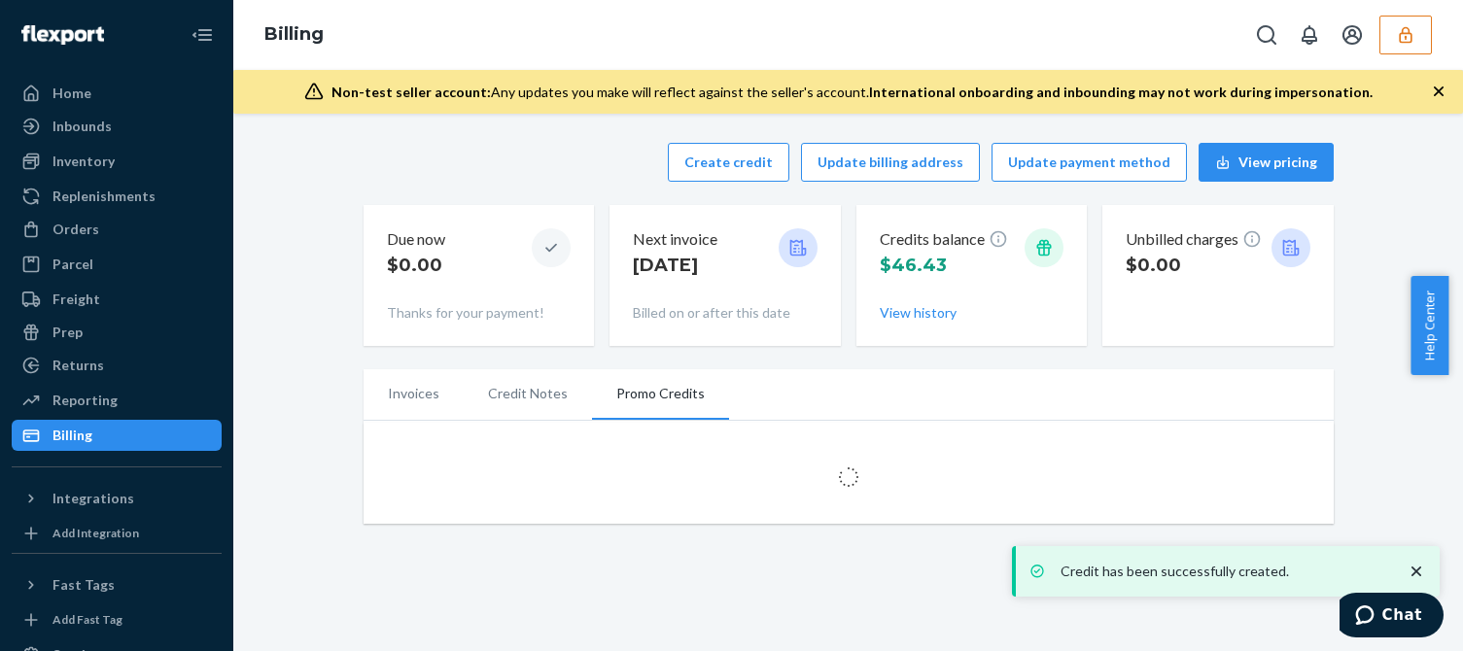
drag, startPoint x: 1353, startPoint y: 276, endPoint x: 1374, endPoint y: 246, distance: 36.4
click at [1353, 275] on div "Create credit Update billing address Update payment method View pricing Due now…" at bounding box center [848, 333] width 1201 height 404
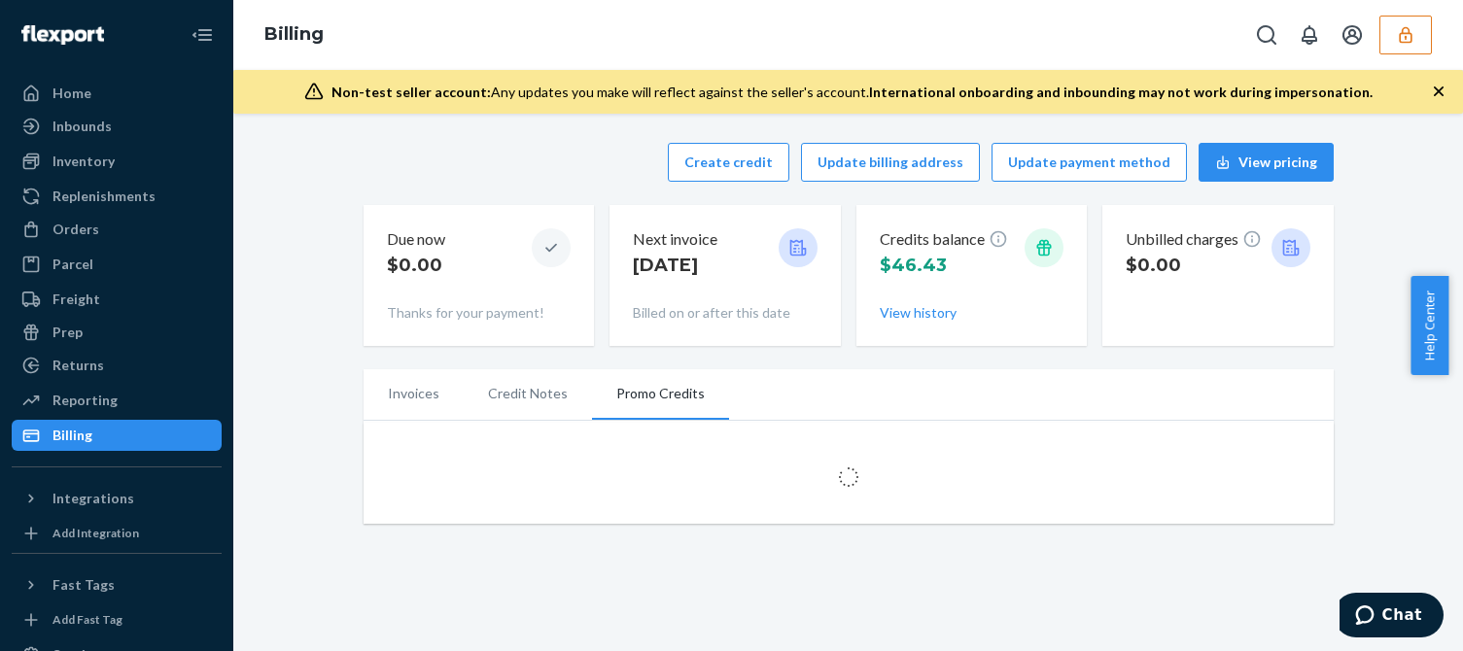
click at [306, 382] on div "Create credit Update billing address Update payment method View pricing Due now…" at bounding box center [848, 333] width 1201 height 404
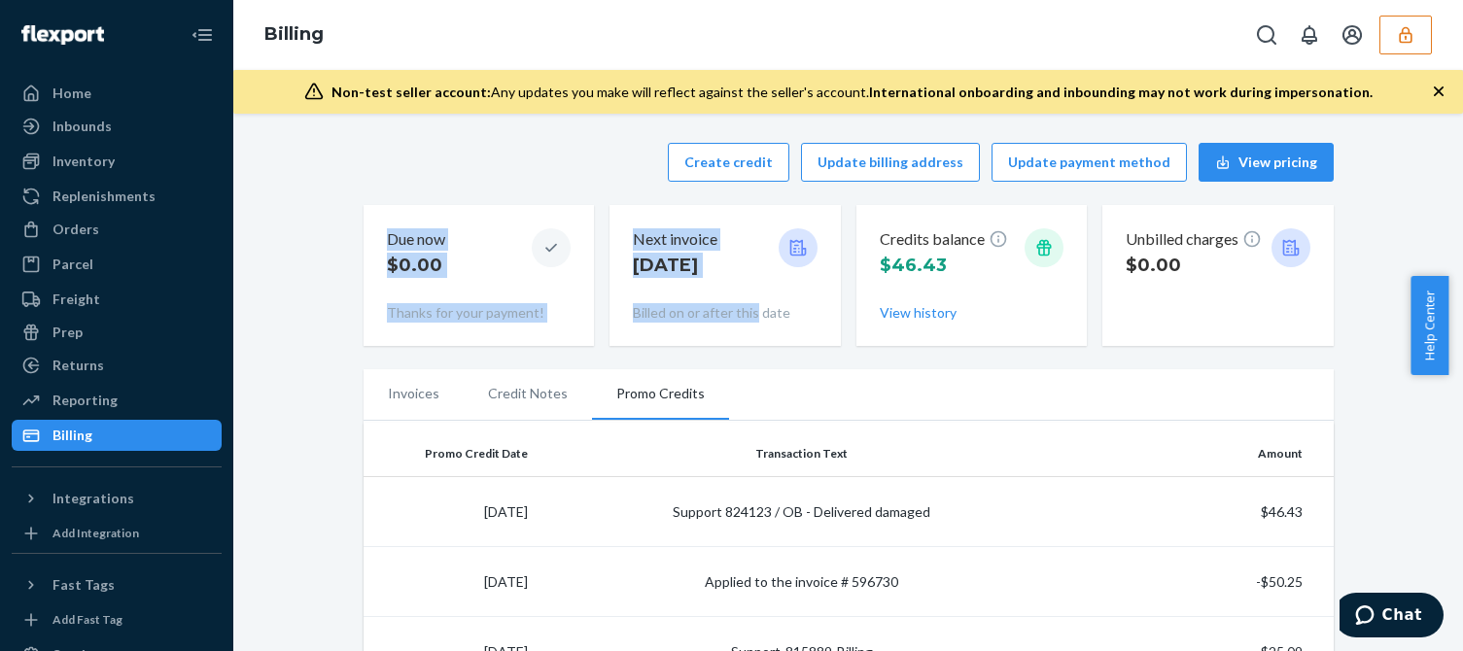
drag, startPoint x: 438, startPoint y: 224, endPoint x: 536, endPoint y: 302, distance: 125.1
click at [443, 161] on div "Create credit Update billing address Update payment method View pricing" at bounding box center [849, 162] width 970 height 39
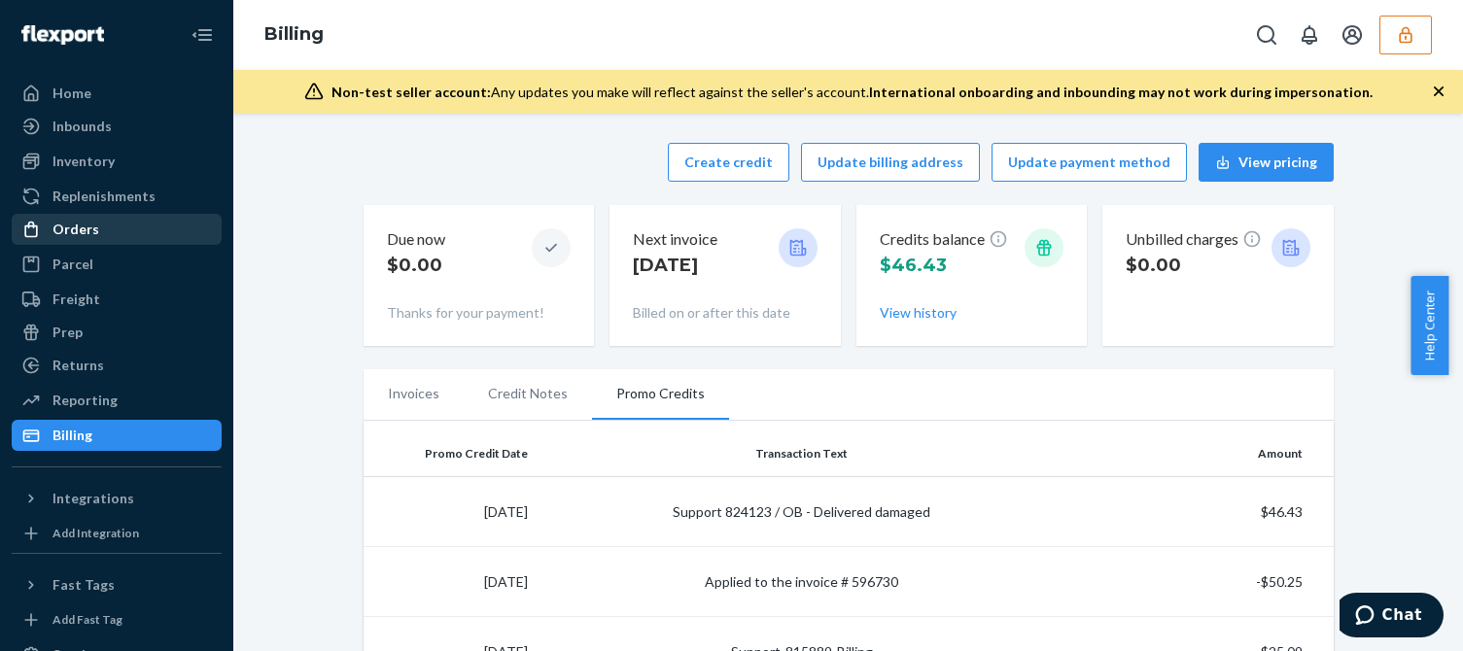
click at [121, 216] on div "Orders" at bounding box center [117, 229] width 206 height 27
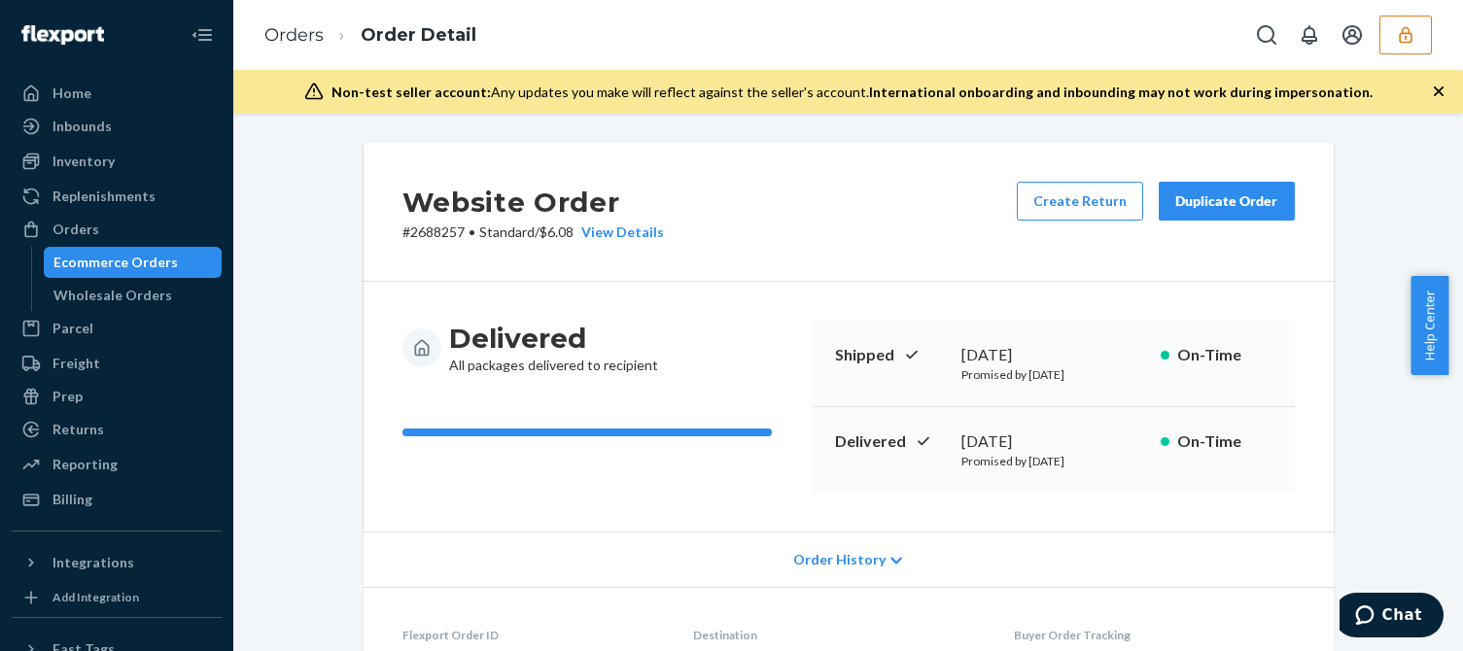
click at [1442, 89] on icon "button" at bounding box center [1439, 92] width 10 height 10
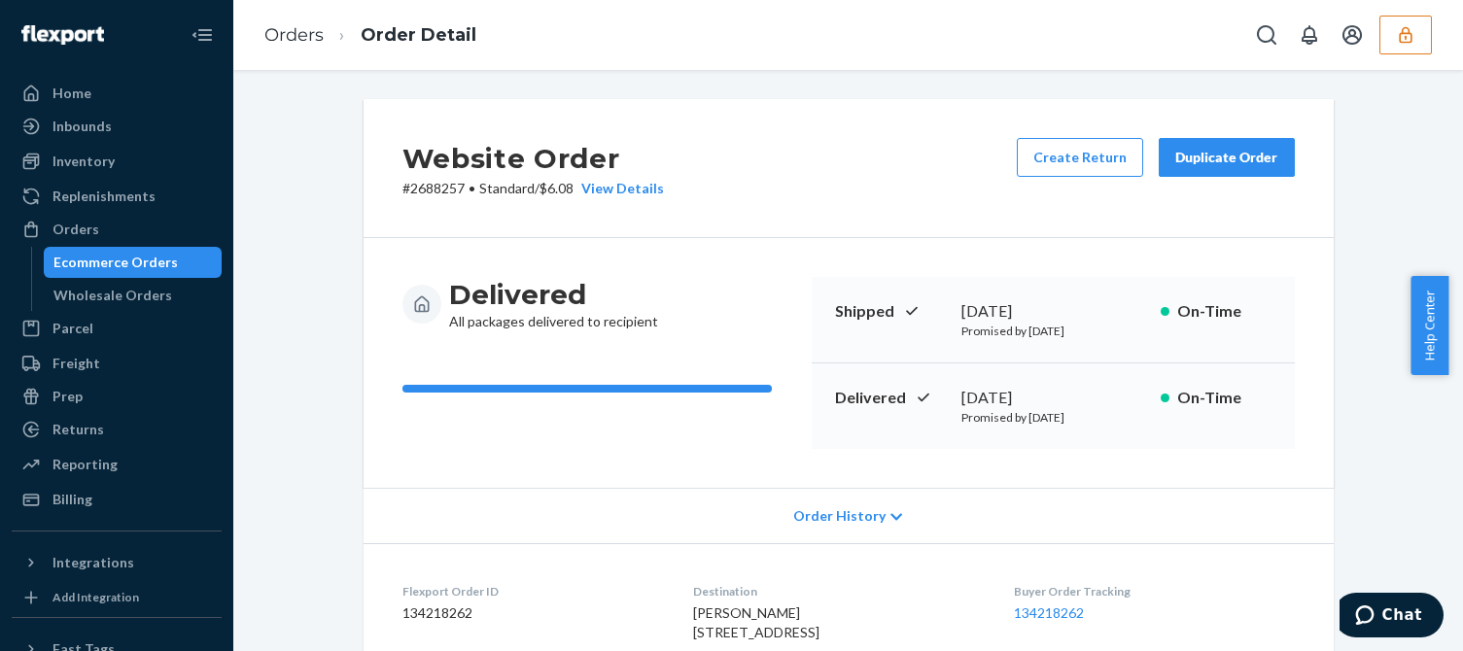
click at [726, 287] on div "Delivered All packages delivered to recipient" at bounding box center [599, 304] width 394 height 54
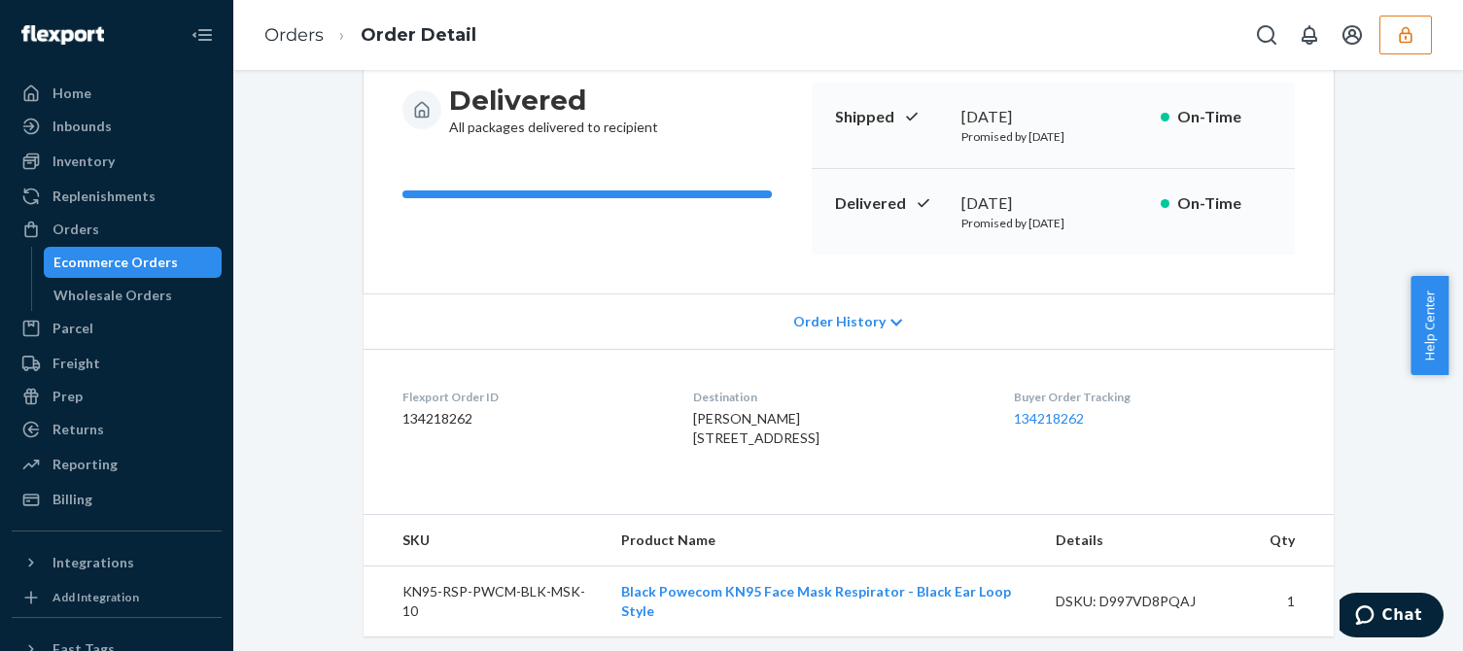
scroll to position [292, 0]
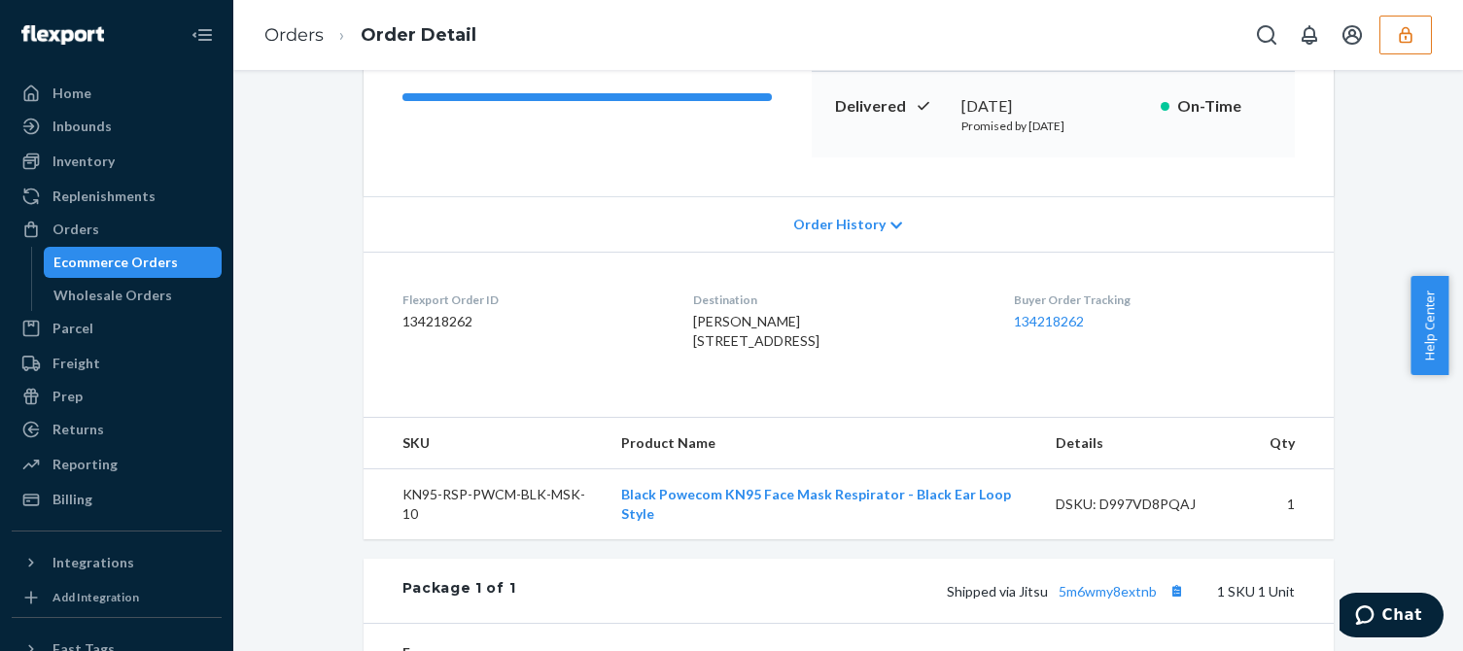
click at [315, 369] on div "Website Order # 2688257 • Standard / $6.08 View Details Create Return Duplicate…" at bounding box center [848, 420] width 1201 height 1224
click at [1424, 33] on button "button" at bounding box center [1405, 35] width 52 height 39
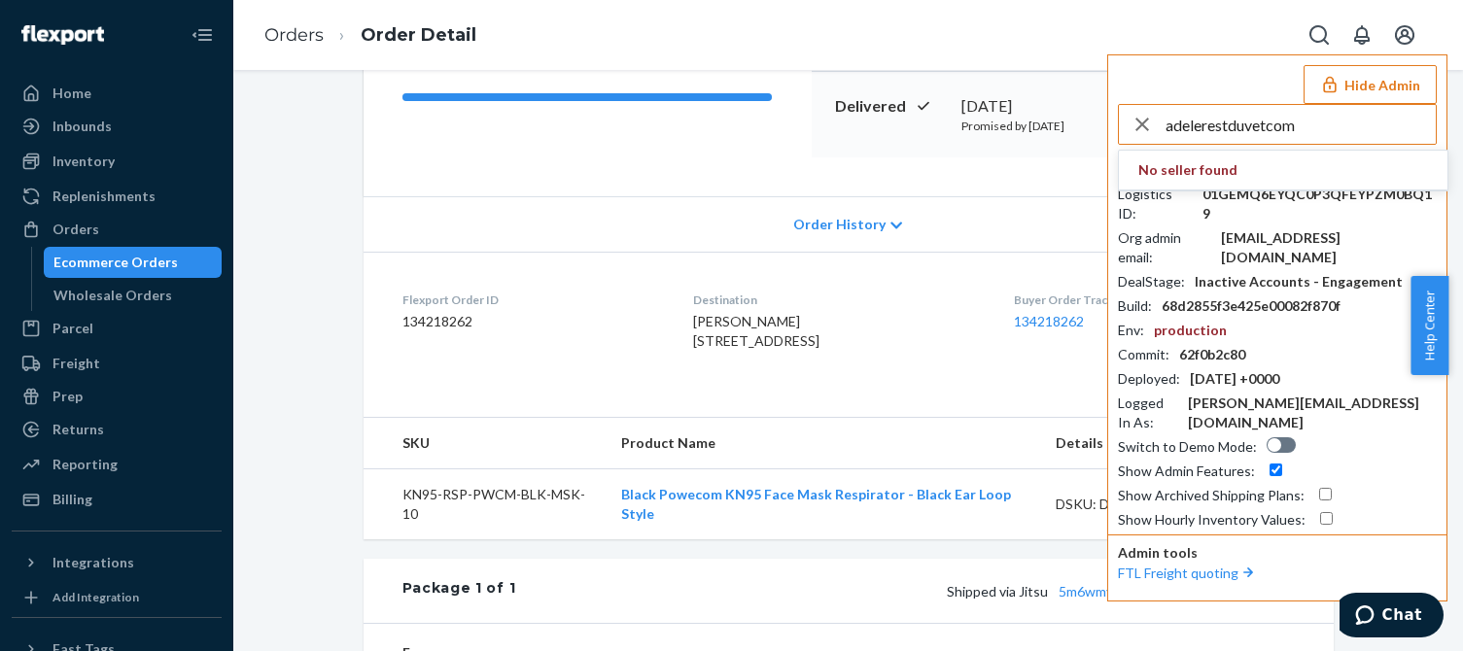
click at [1303, 128] on input "adelerestduvetcom" at bounding box center [1301, 124] width 270 height 39
click at [1304, 128] on input "adelerestduvetcom" at bounding box center [1301, 124] width 270 height 39
click at [1312, 137] on input "adelerestduvetcom" at bounding box center [1301, 124] width 270 height 39
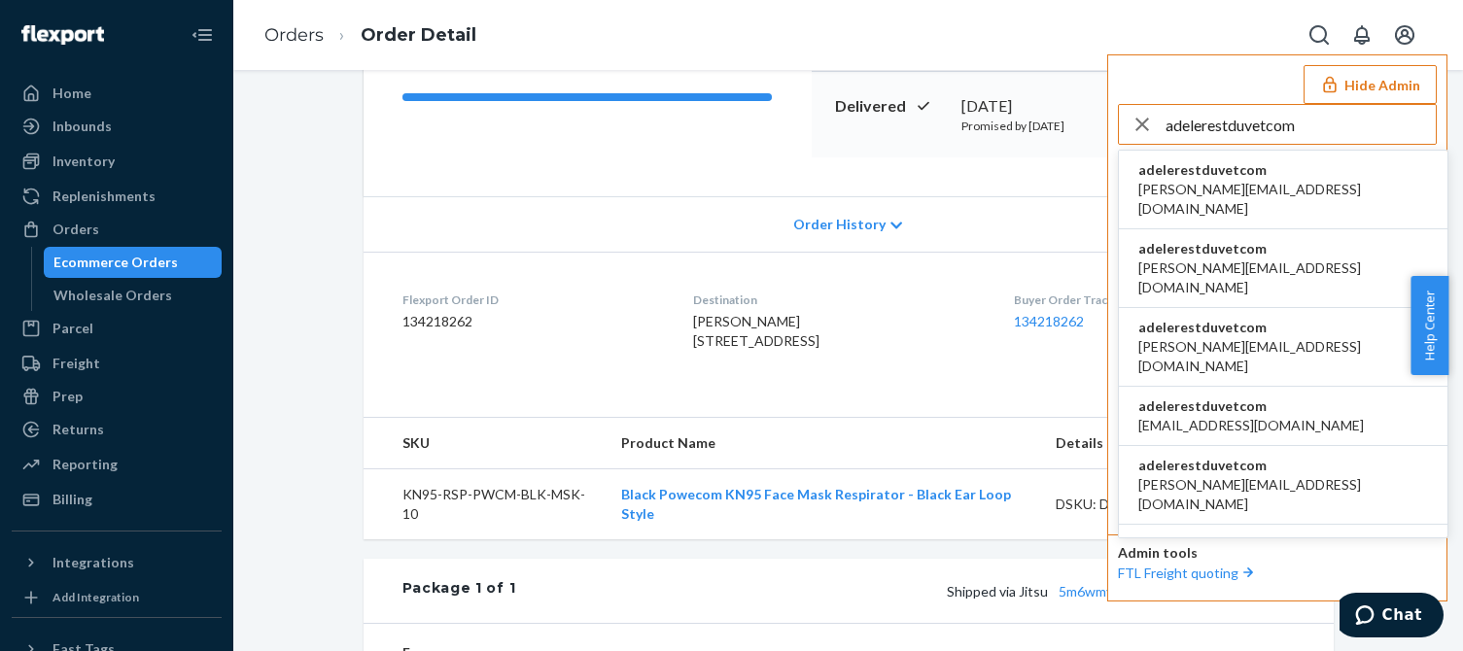
type input "adelerestduvetcom"
click at [1222, 174] on span "adelerestduvetcom" at bounding box center [1283, 169] width 290 height 19
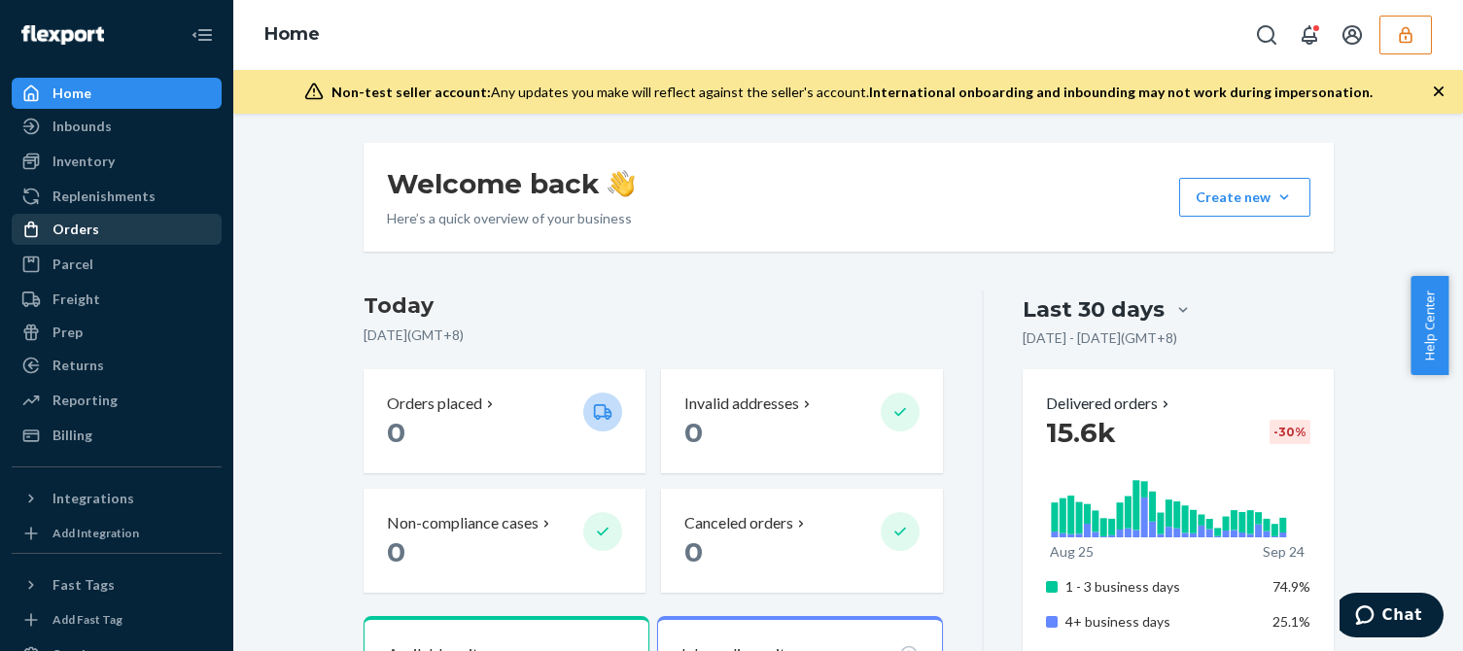
click at [81, 221] on div "Orders" at bounding box center [75, 229] width 47 height 19
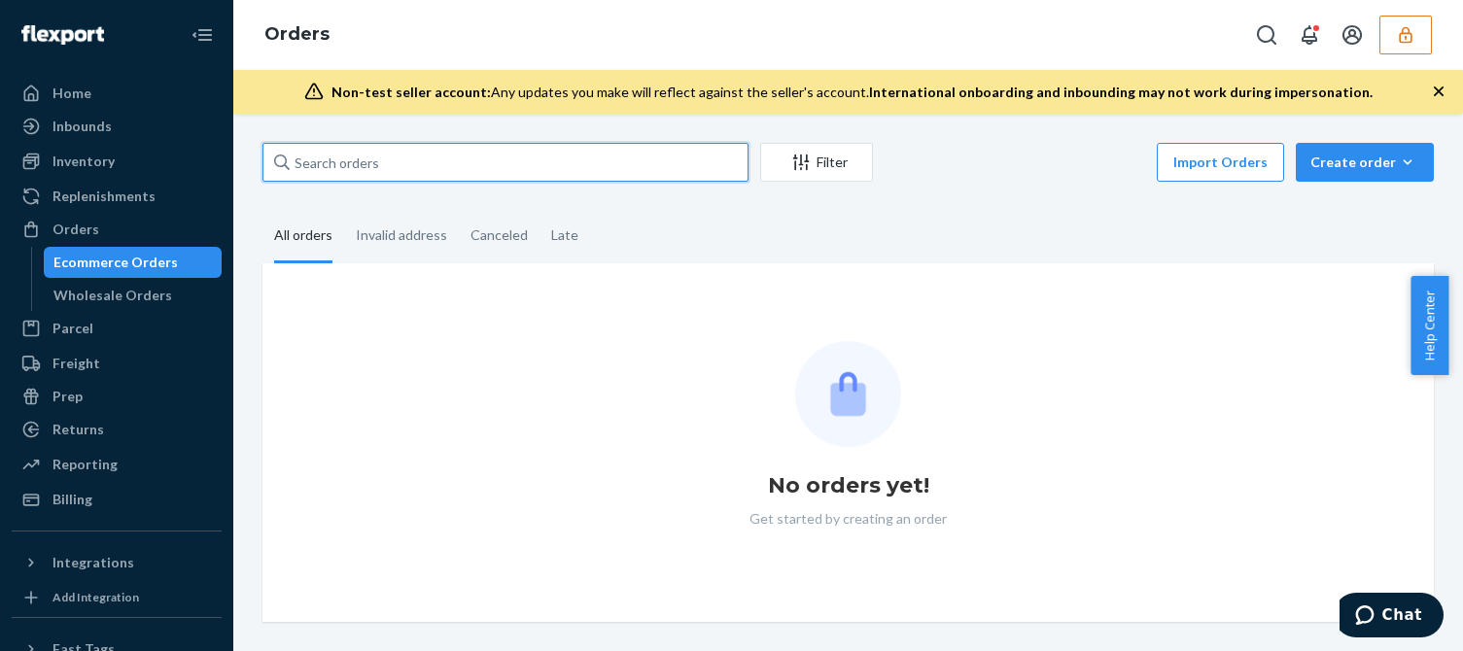
click at [335, 157] on input "text" at bounding box center [505, 162] width 486 height 39
paste input "US25356609"
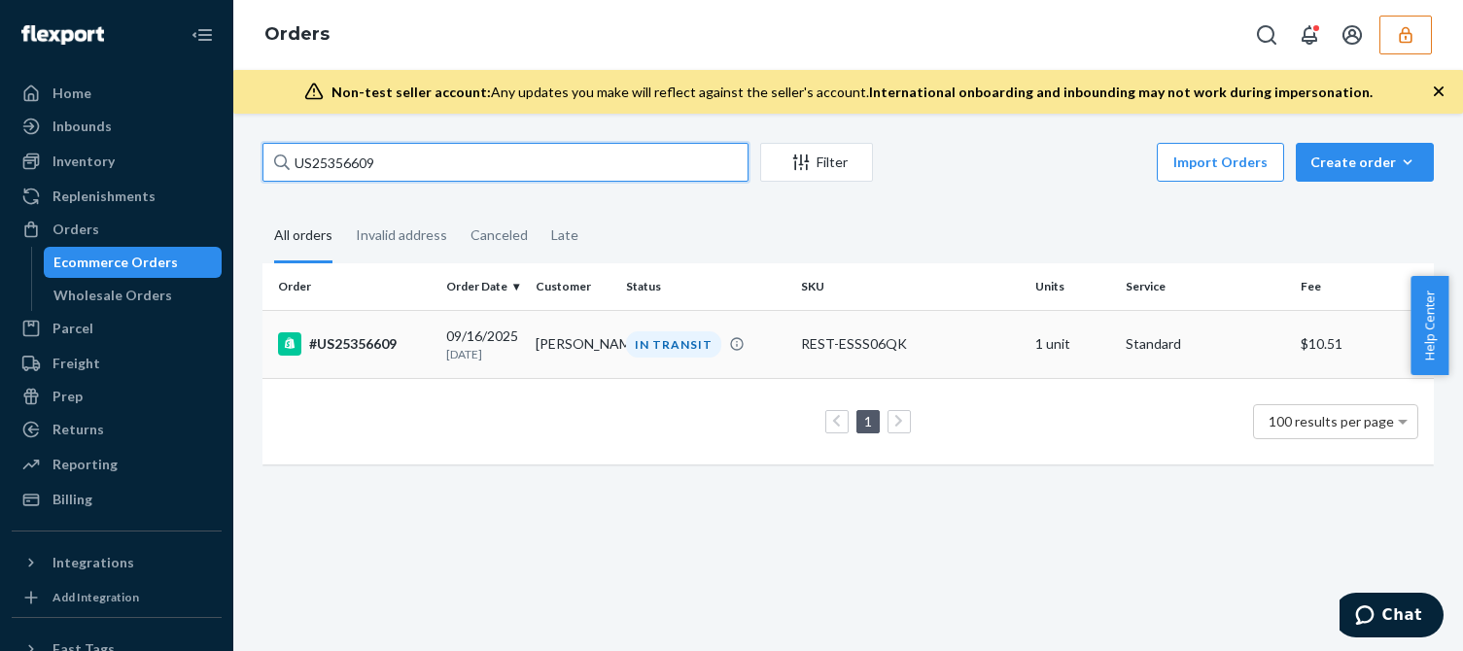
type input "US25356609"
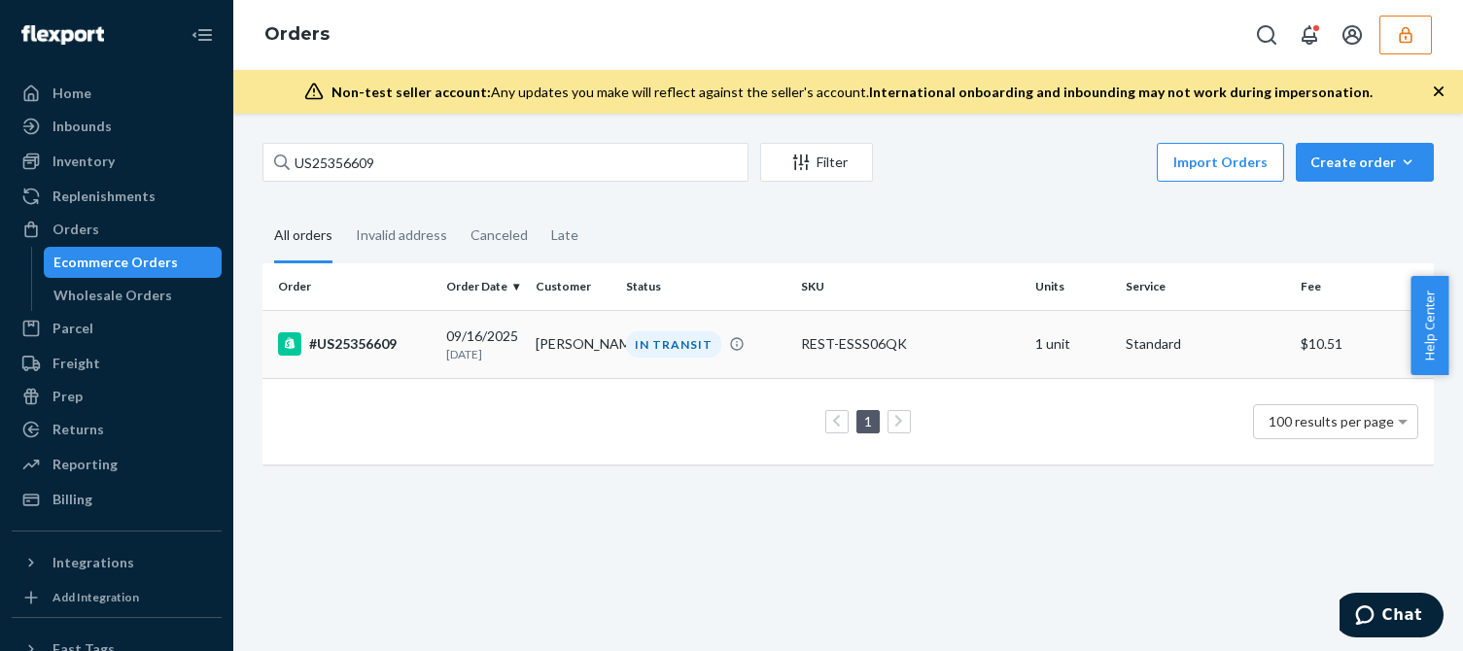
click at [351, 349] on div "#US25356609" at bounding box center [354, 343] width 153 height 23
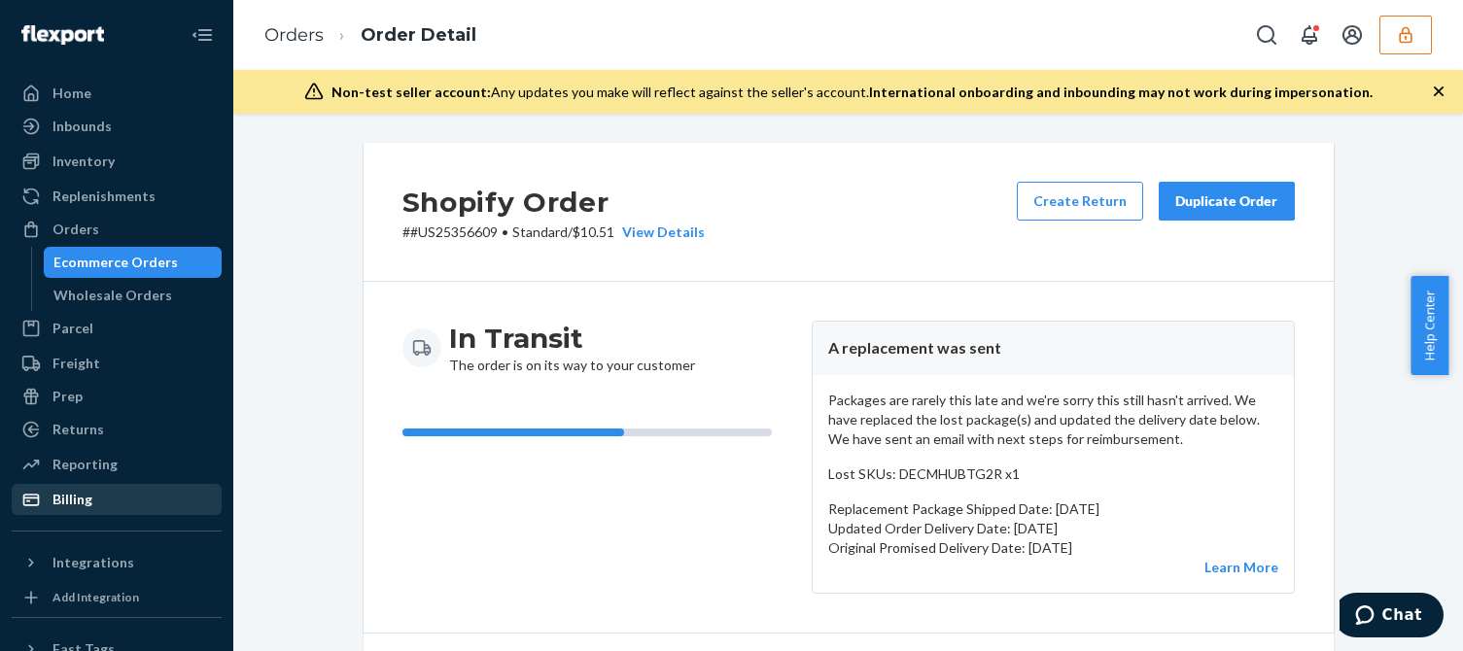
click at [76, 486] on div "Billing" at bounding box center [117, 499] width 206 height 27
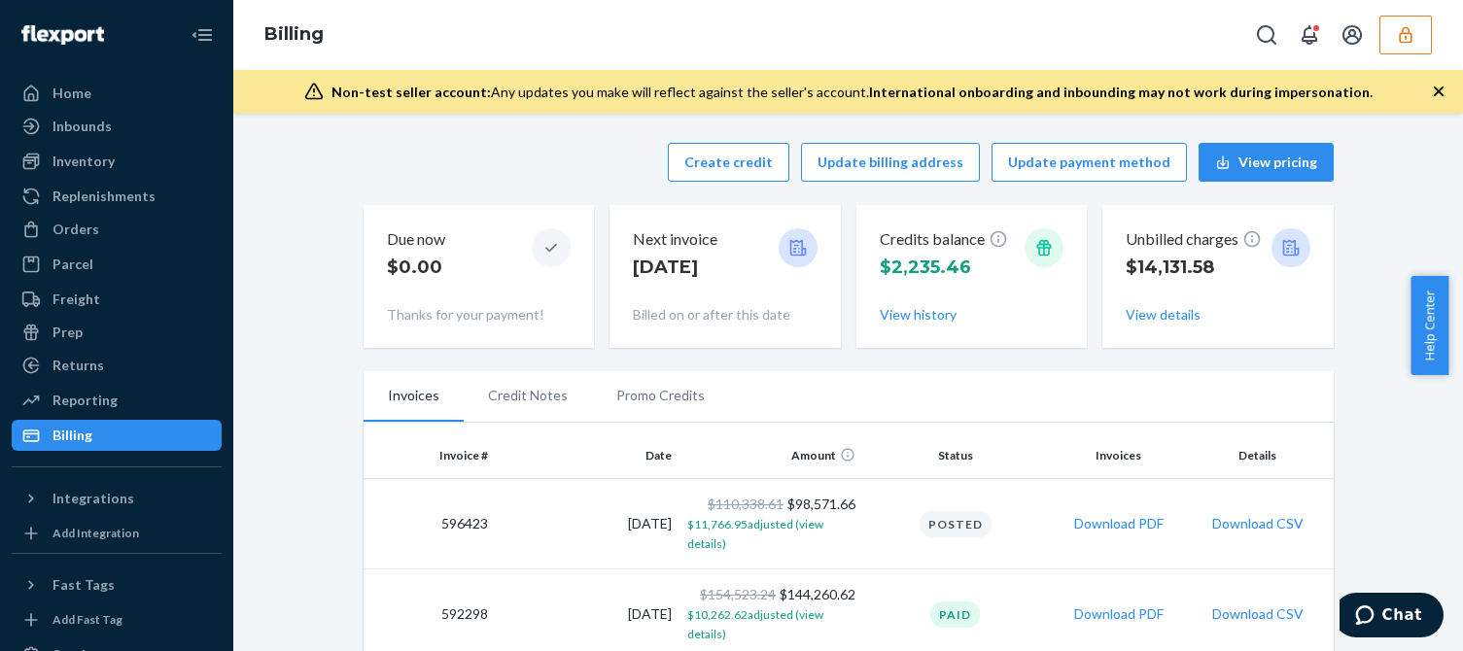
click at [592, 164] on div "Create credit Update billing address Update payment method View pricing" at bounding box center [849, 162] width 970 height 39
click at [738, 167] on button "Create credit" at bounding box center [729, 162] width 122 height 39
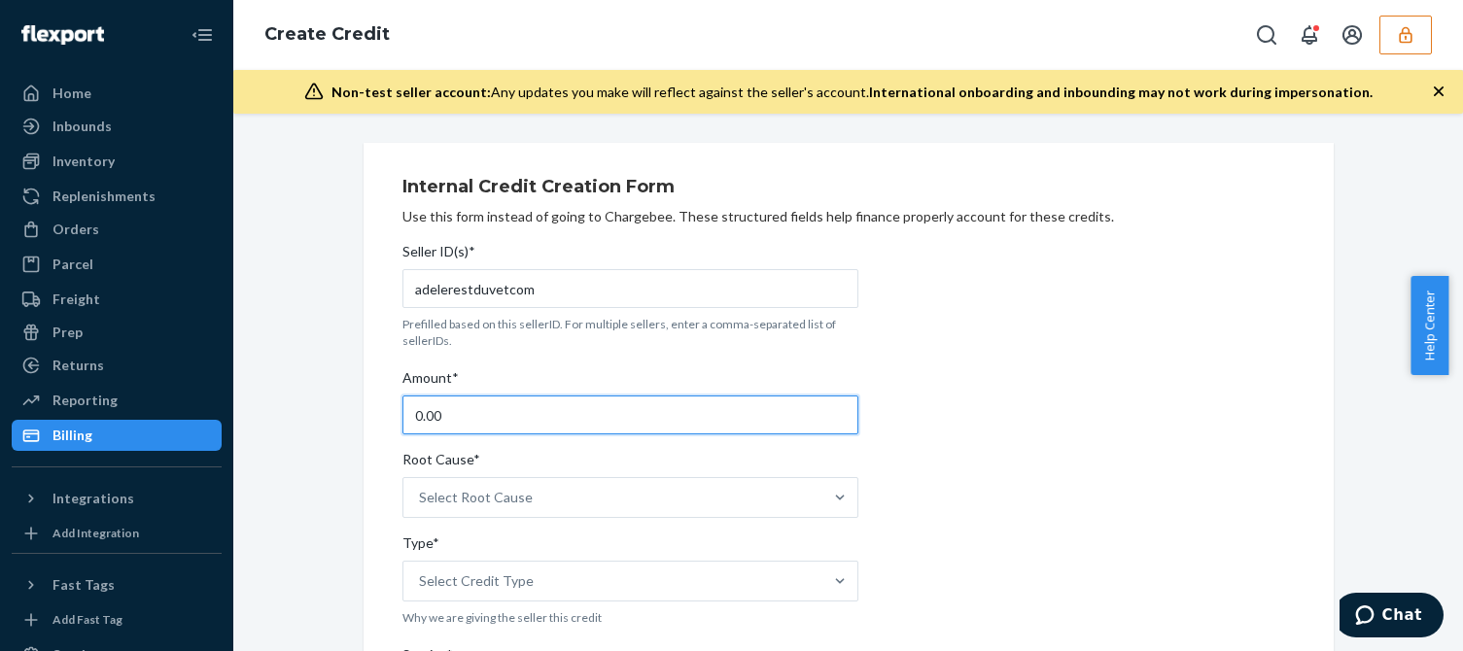
click at [483, 402] on input "0.00" at bounding box center [630, 415] width 456 height 39
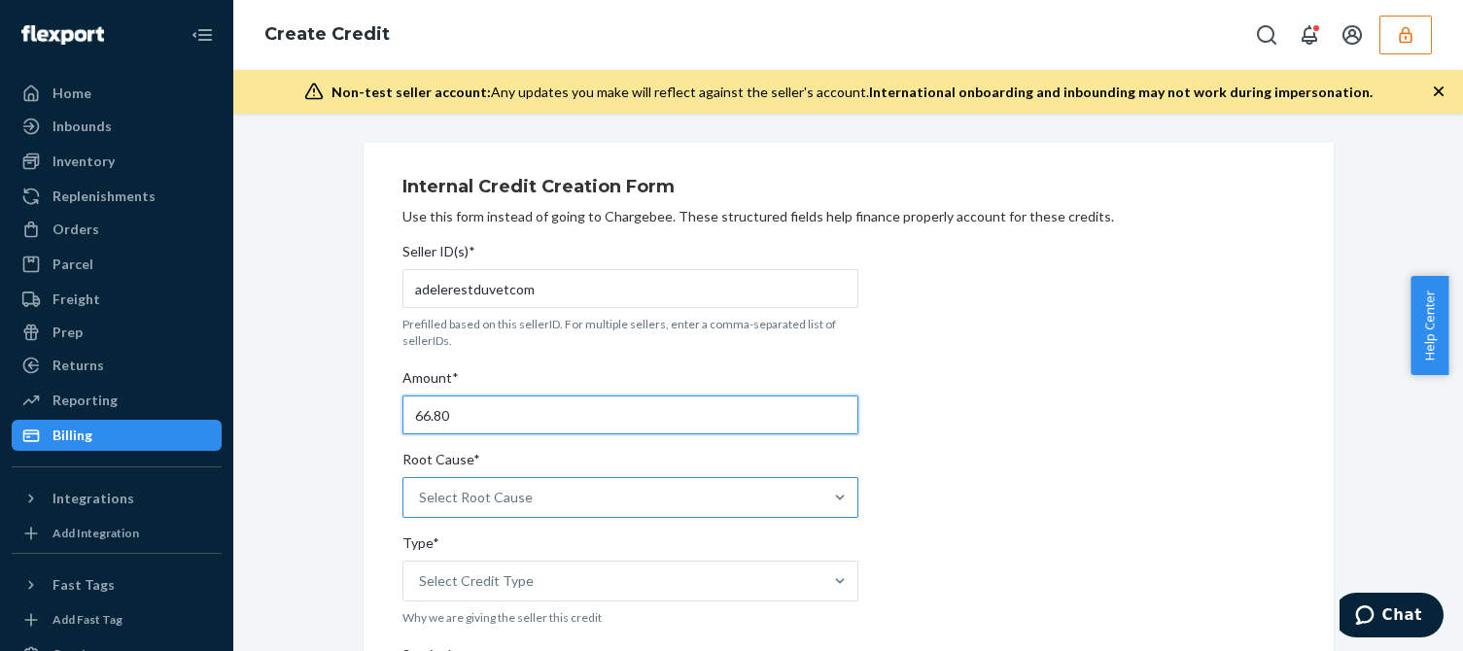
type input "66.80"
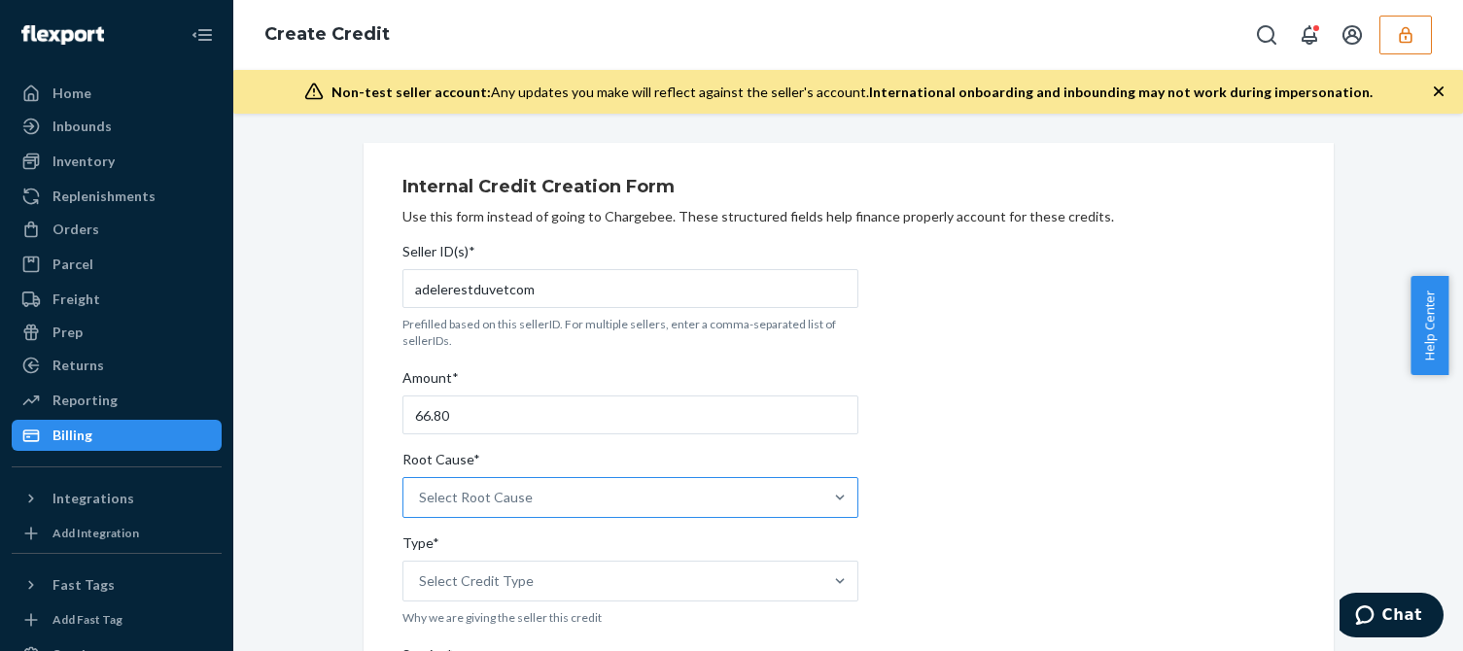
click at [533, 501] on div "Select Root Cause" at bounding box center [612, 497] width 419 height 39
click at [421, 501] on input "Root Cause* Select Root Cause" at bounding box center [420, 497] width 2 height 19
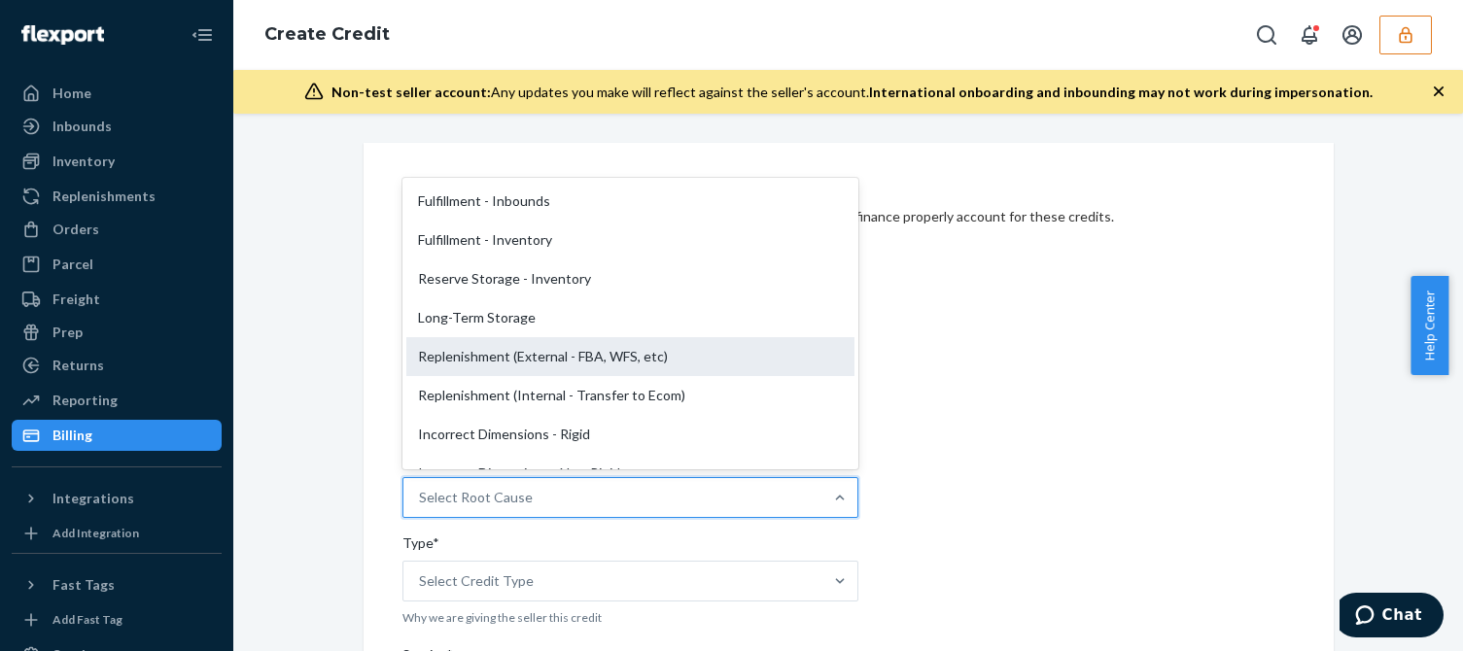
scroll to position [389, 0]
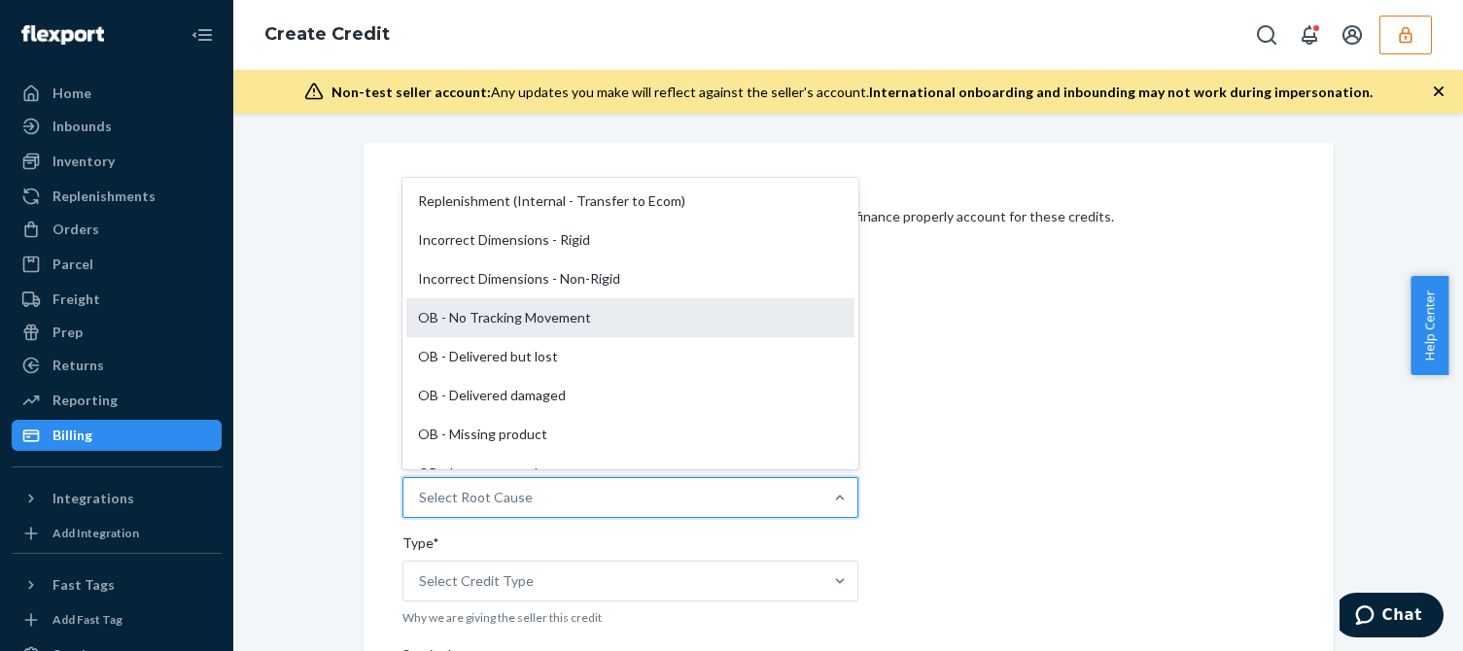
click at [503, 314] on div "OB - No Tracking Movement" at bounding box center [630, 317] width 448 height 39
click at [421, 488] on input "Root Cause* option OB - No Tracking Movement focused, 14 of 29. 29 results avai…" at bounding box center [420, 497] width 2 height 19
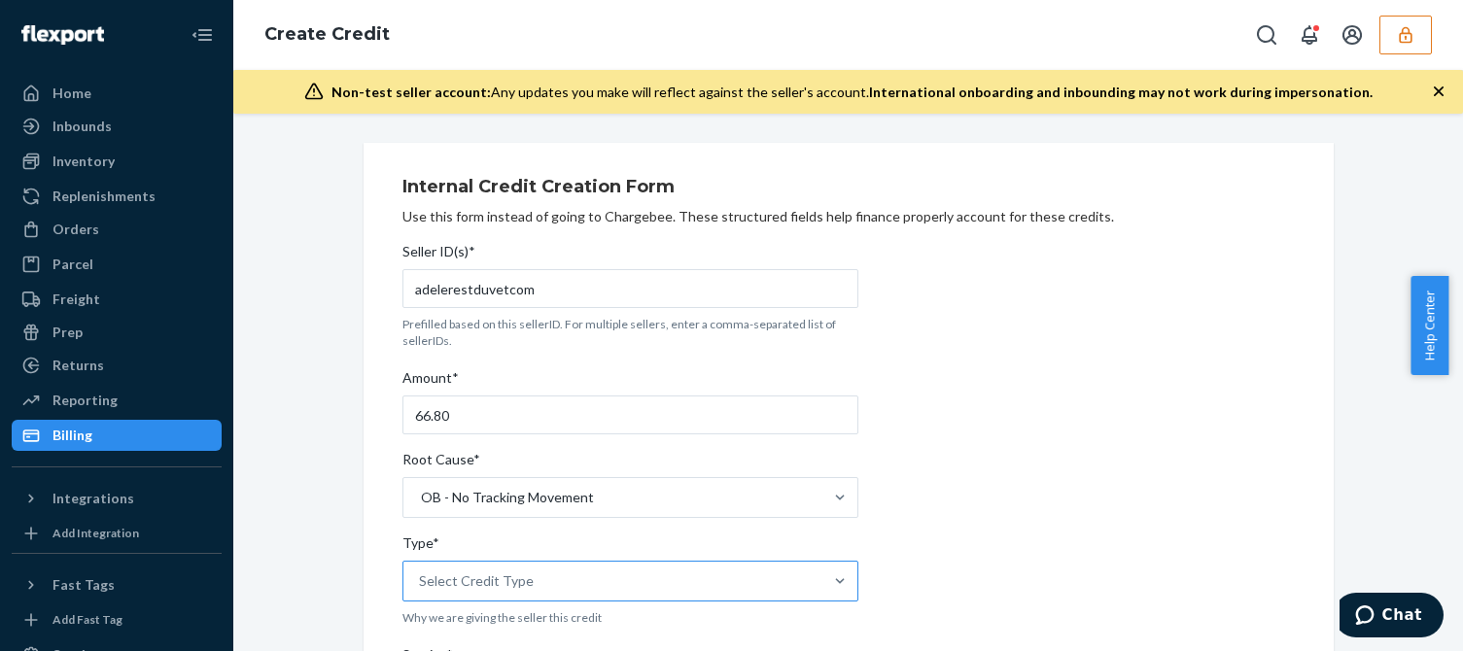
scroll to position [194, 0]
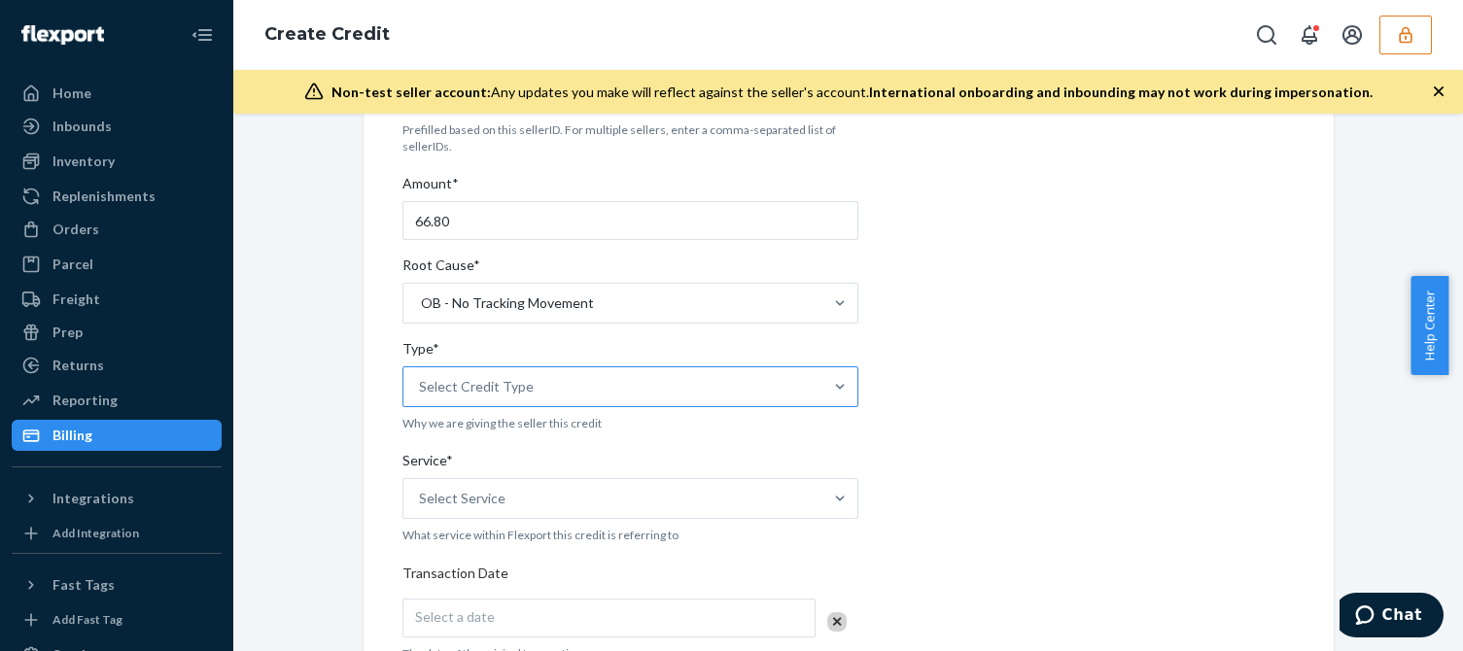
click at [488, 392] on div "Select Credit Type" at bounding box center [476, 386] width 115 height 19
click at [421, 392] on input "Type* Select Credit Type" at bounding box center [420, 386] width 2 height 19
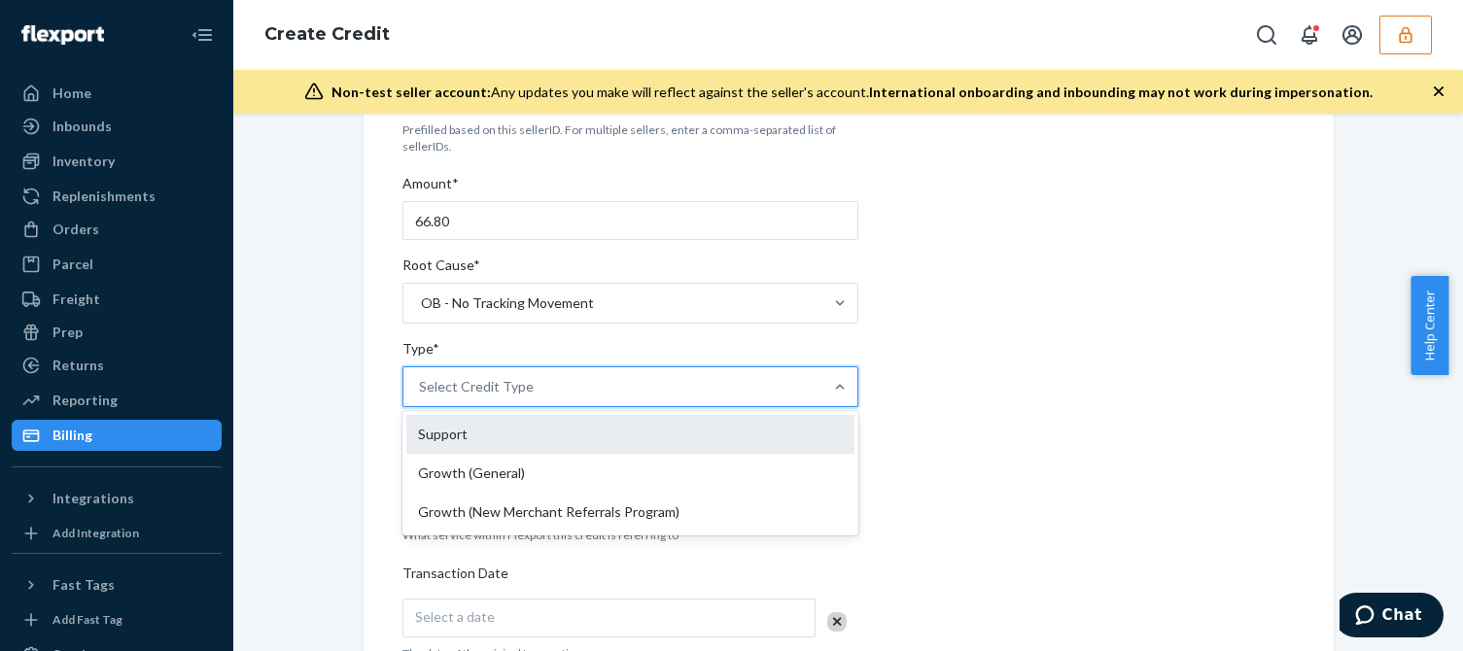
click at [450, 440] on div "Support" at bounding box center [630, 434] width 448 height 39
click at [421, 397] on input "Type* option Support focused, 1 of 3. 3 results available. Use Up and Down to c…" at bounding box center [420, 386] width 2 height 19
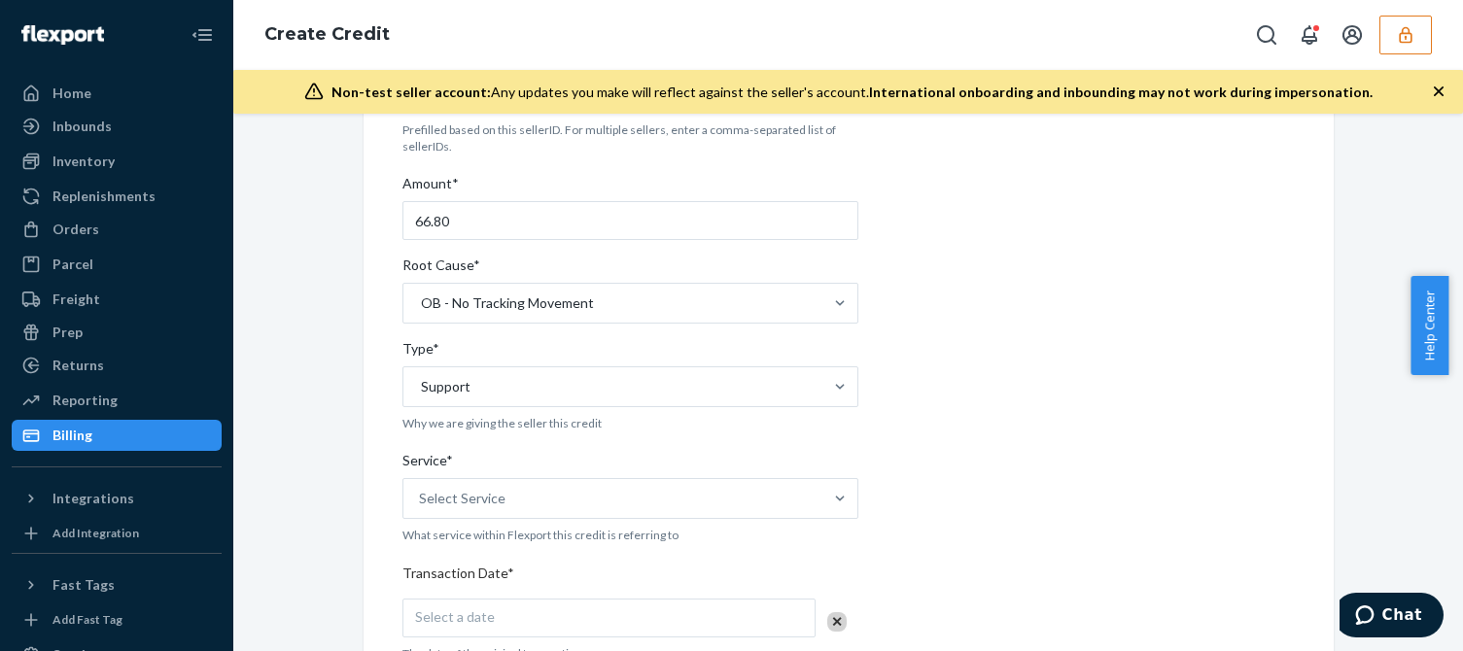
drag, startPoint x: 459, startPoint y: 476, endPoint x: 517, endPoint y: 491, distance: 60.1
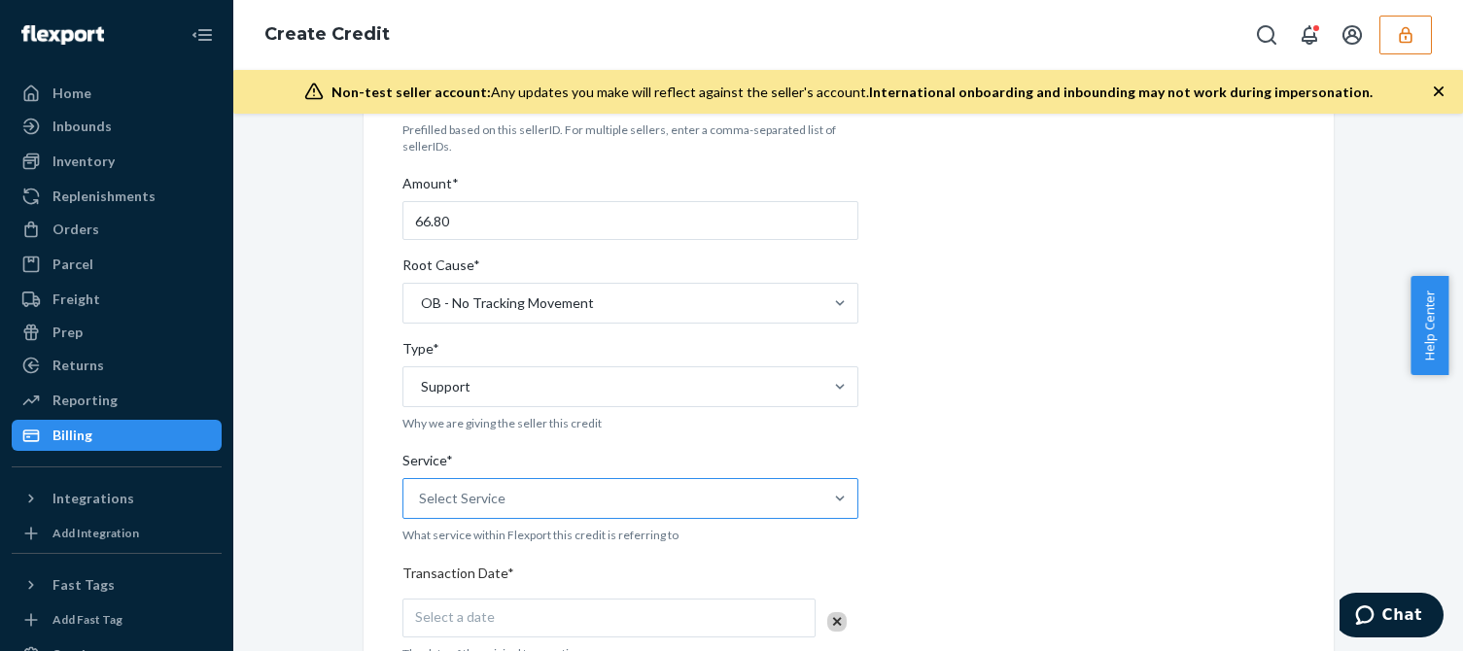
click at [460, 476] on div "Service*" at bounding box center [630, 464] width 456 height 27
click at [421, 489] on input "Service* Select Service" at bounding box center [420, 498] width 2 height 19
click at [543, 499] on div "Select Service" at bounding box center [612, 498] width 419 height 39
click at [421, 499] on input "Service* 0 results available. Select is focused ,type to refine list, press Dow…" at bounding box center [420, 498] width 2 height 19
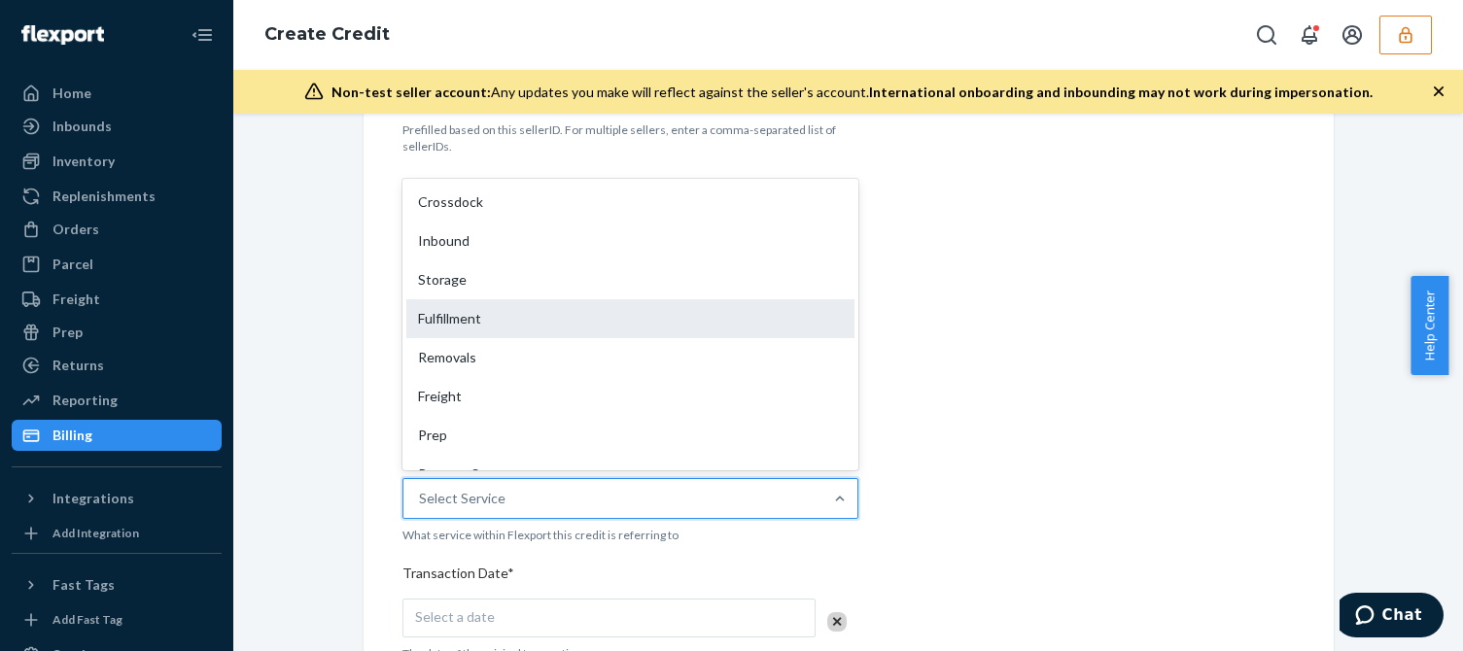
click at [510, 314] on div "Fulfillment" at bounding box center [630, 318] width 448 height 39
click at [421, 489] on input "Service* option Fulfillment focused, 4 of 10. 10 results available. Use Up and …" at bounding box center [420, 498] width 2 height 19
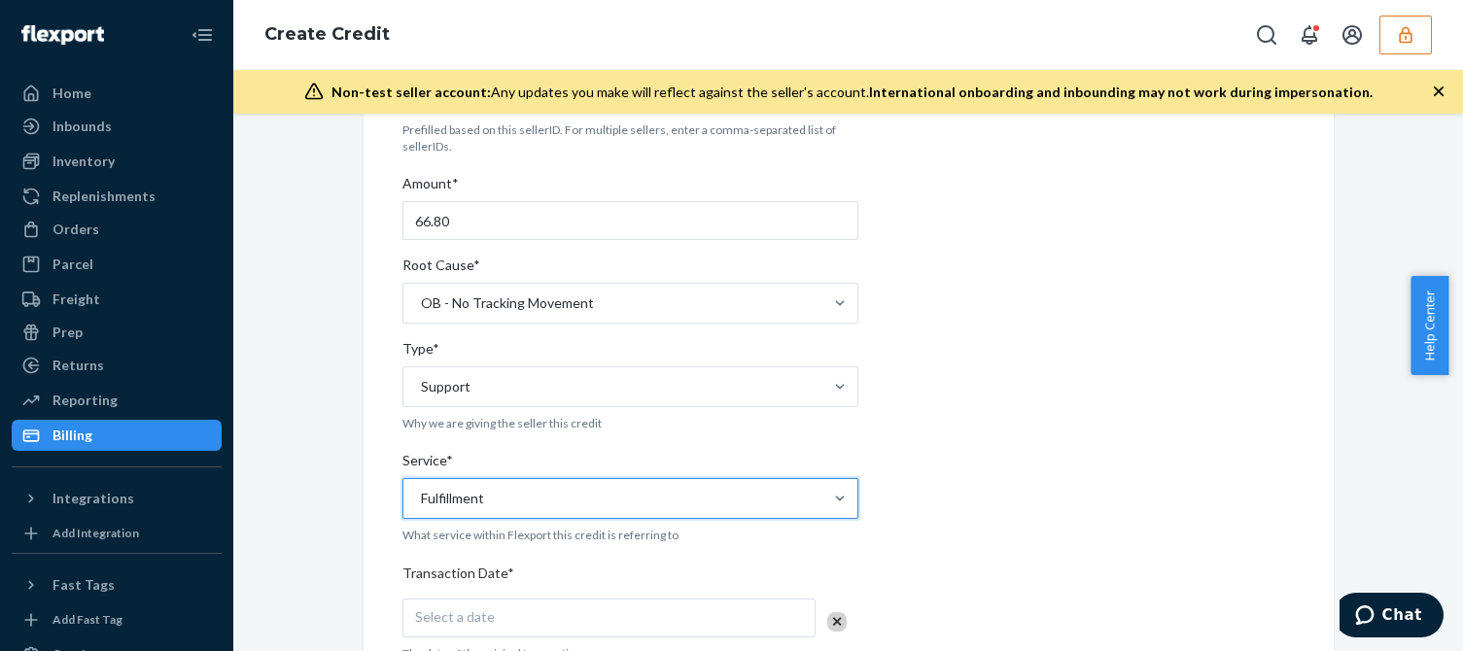
scroll to position [583, 0]
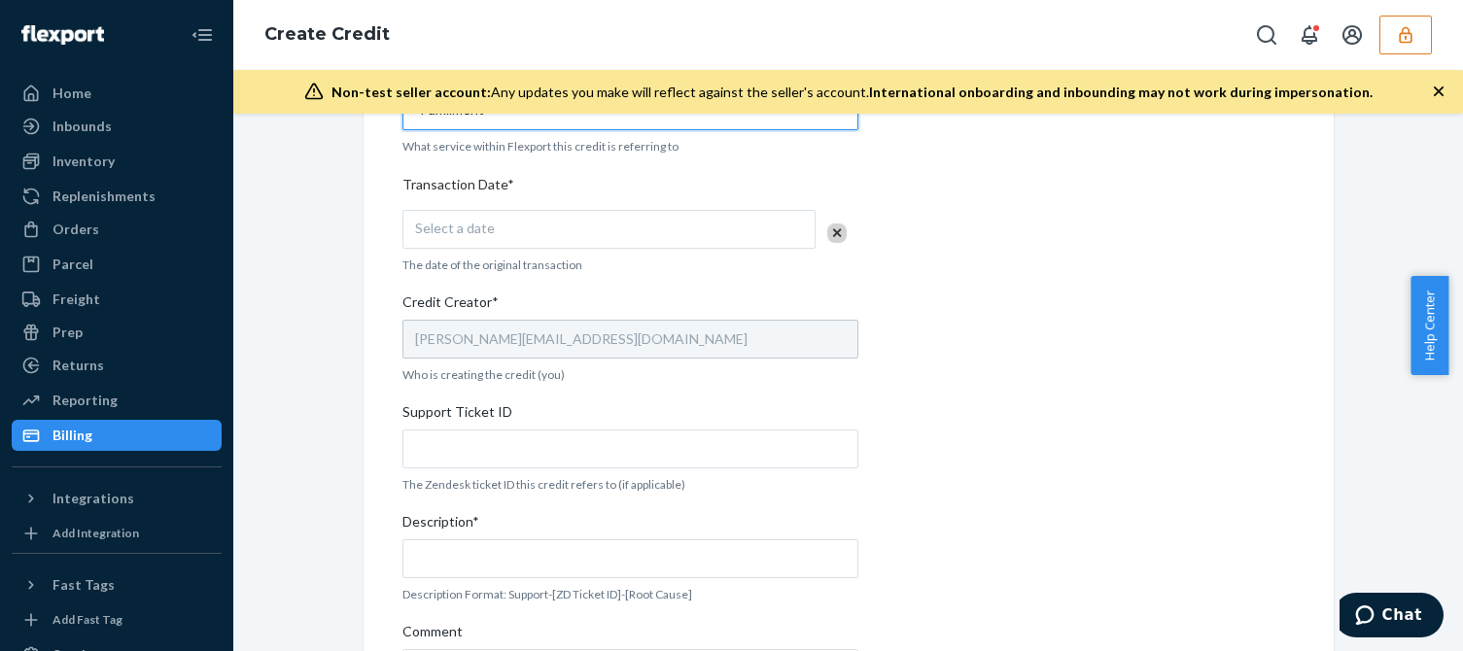
click at [634, 207] on div "Seller ID(s)* adelerestduvetcom Prefilled based on this sellerID. For multiple …" at bounding box center [630, 215] width 456 height 1128
click at [629, 225] on div "Select a date" at bounding box center [608, 229] width 413 height 39
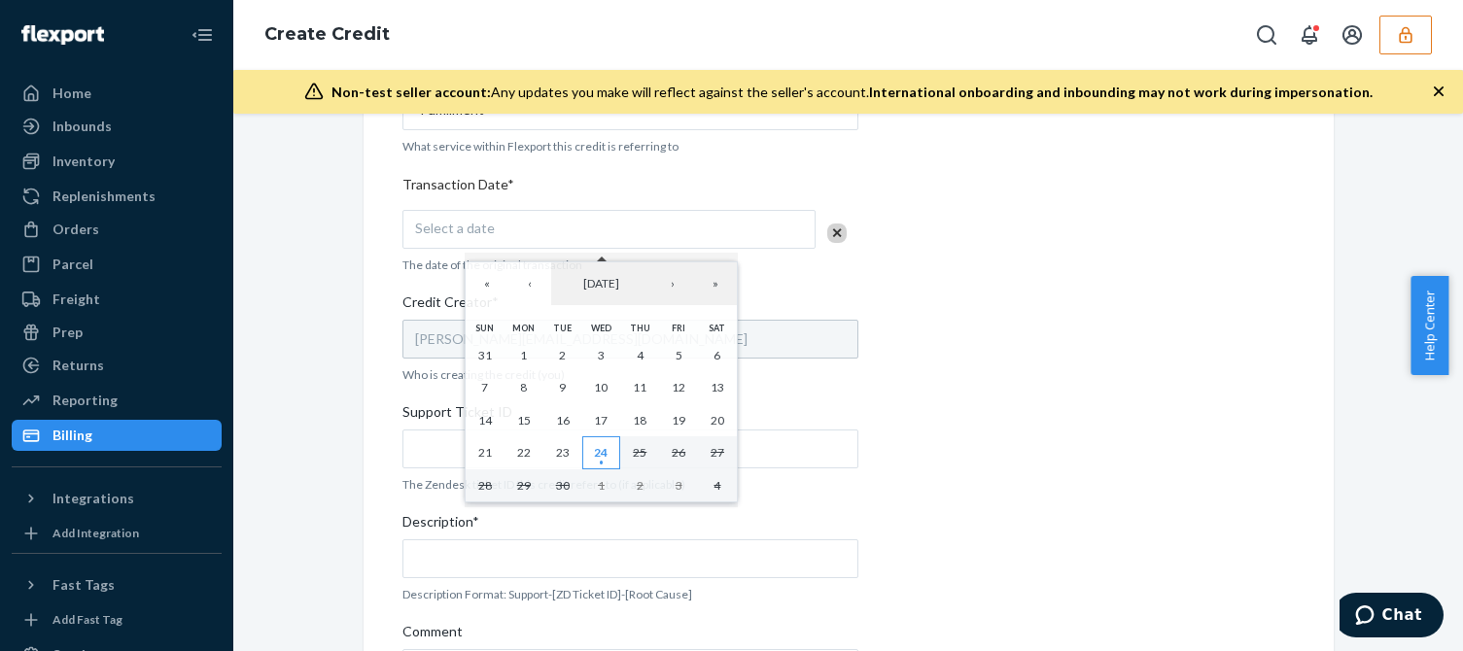
click at [602, 449] on abbr "24" at bounding box center [601, 452] width 14 height 15
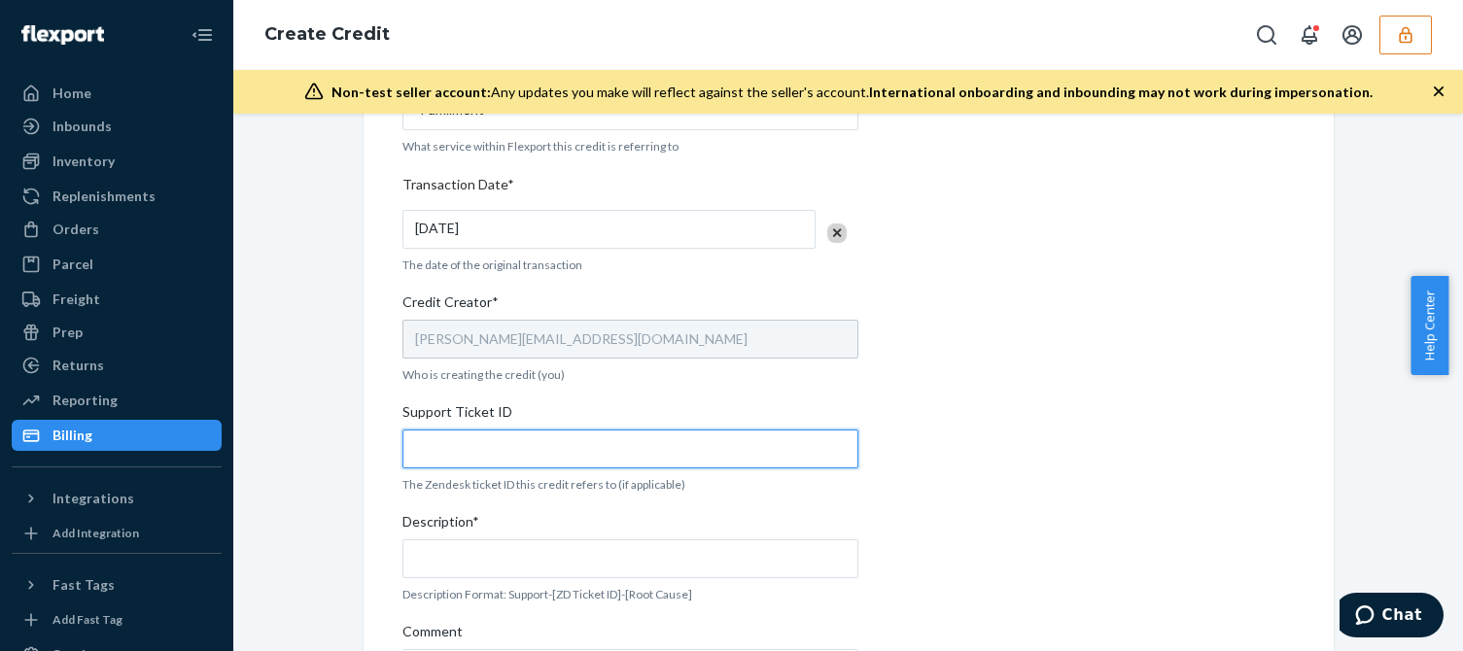
click at [503, 449] on input "Support Ticket ID" at bounding box center [630, 449] width 456 height 39
paste input "824150"
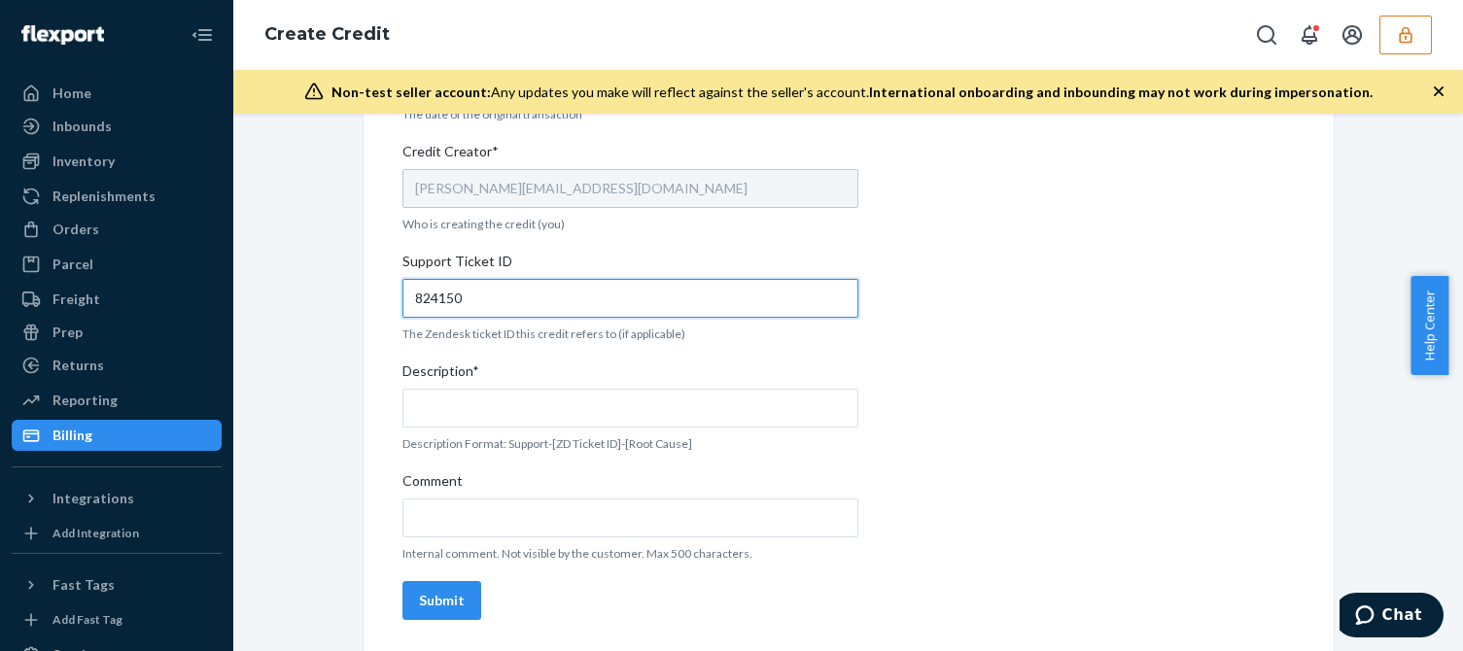
type input "824150"
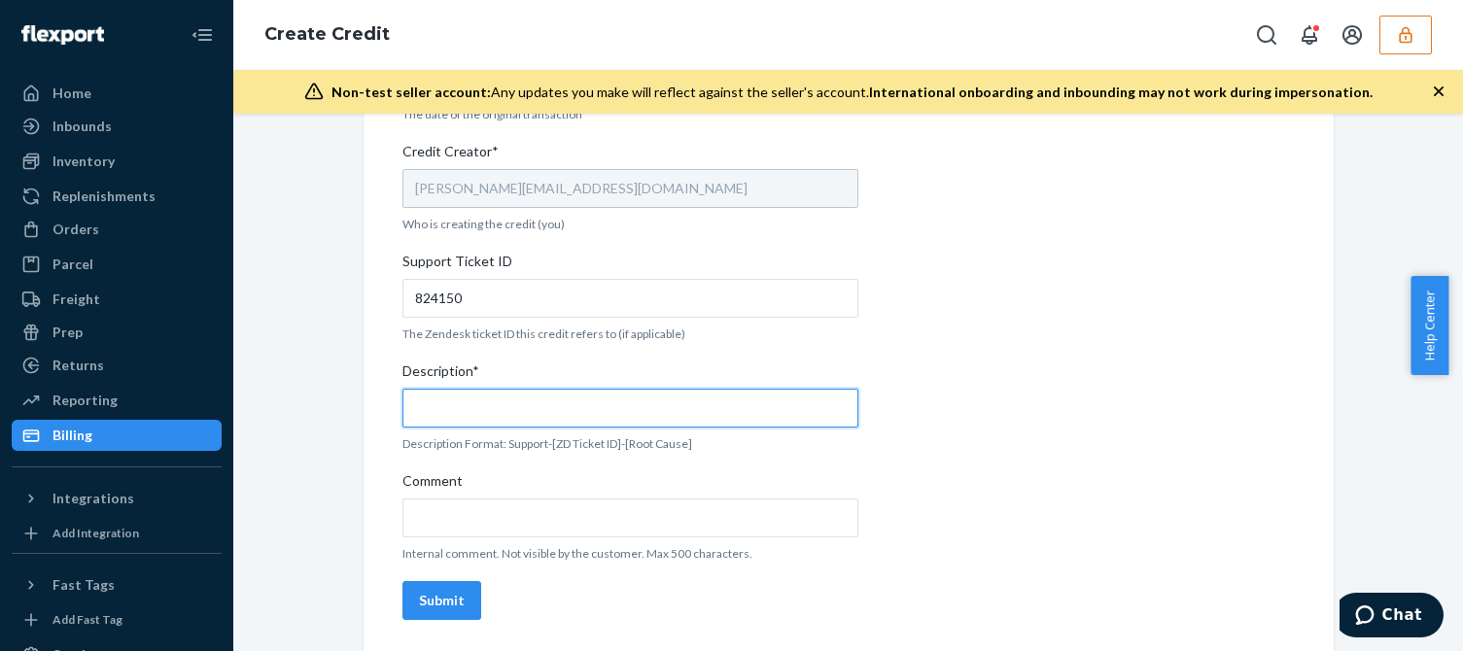
click at [570, 394] on input "Description*" at bounding box center [630, 408] width 456 height 39
paste input "824150"
type input "Support 824150 / OB - No tracking movement"
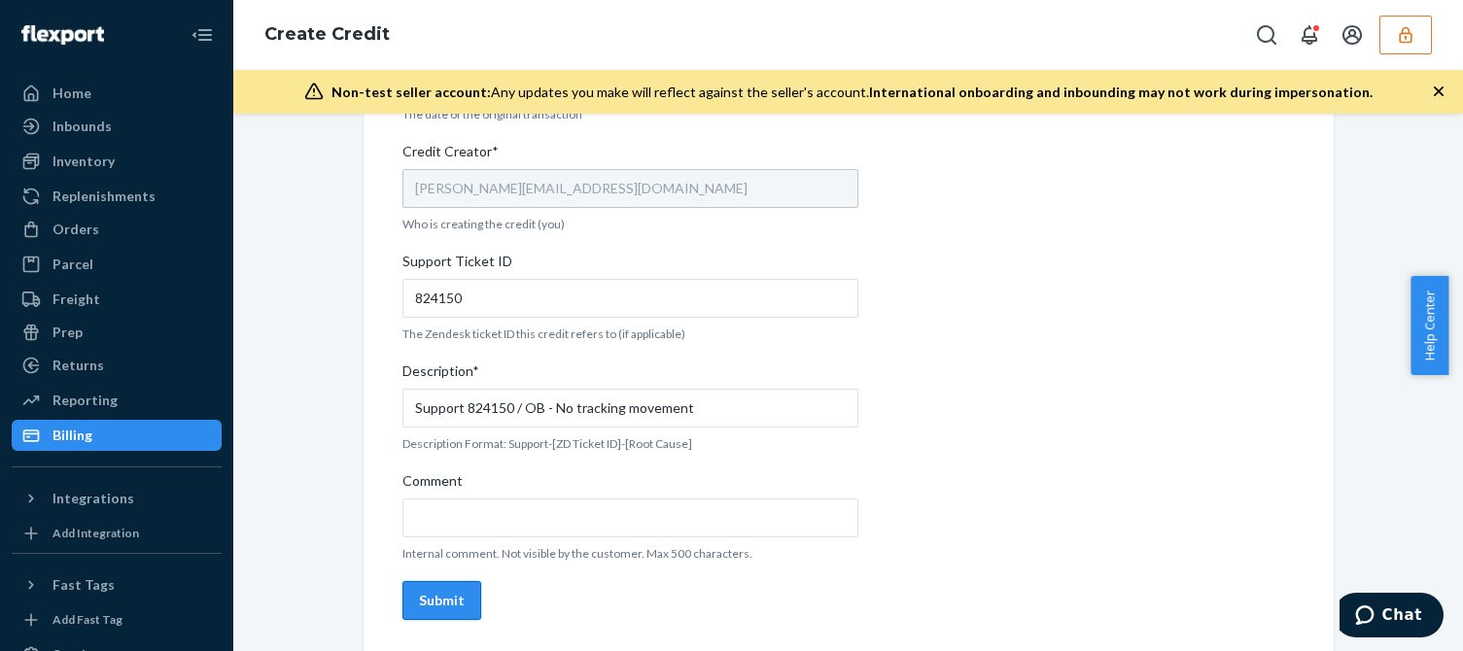
click at [448, 599] on div "Submit" at bounding box center [442, 600] width 46 height 19
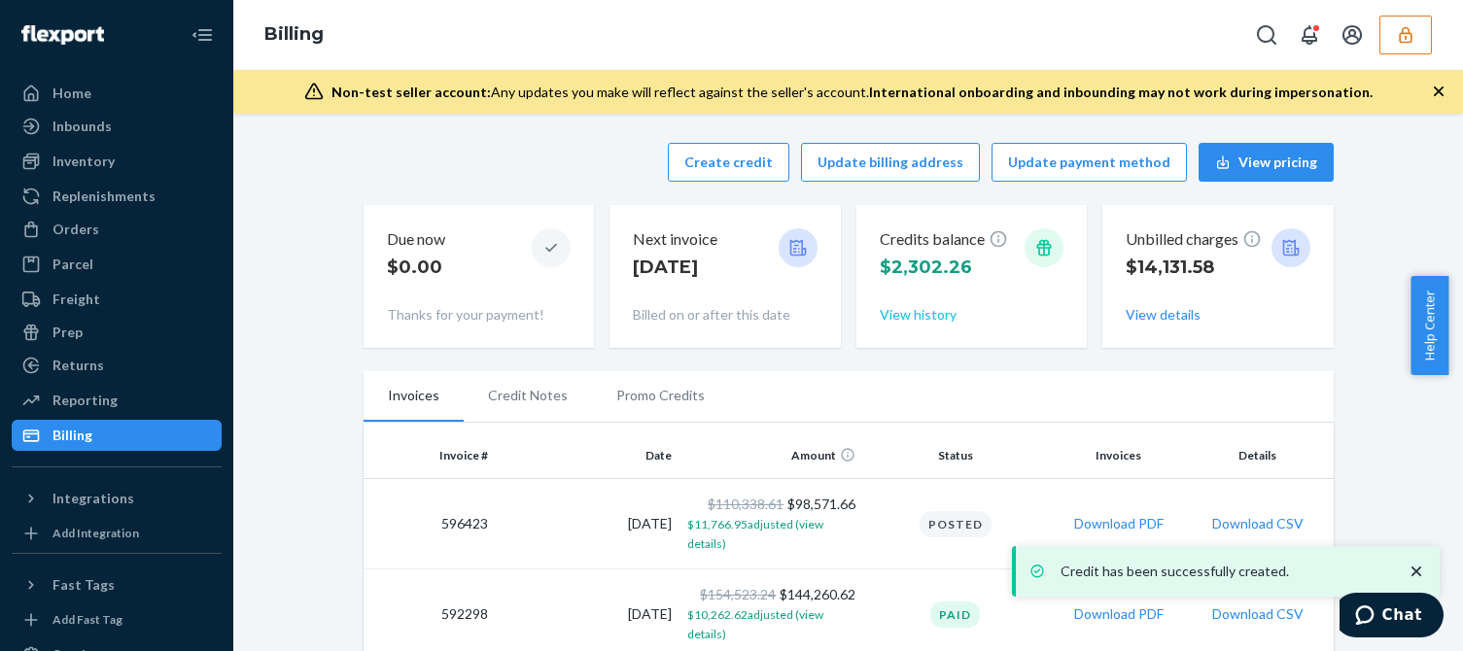
click at [916, 317] on button "View history" at bounding box center [918, 314] width 77 height 19
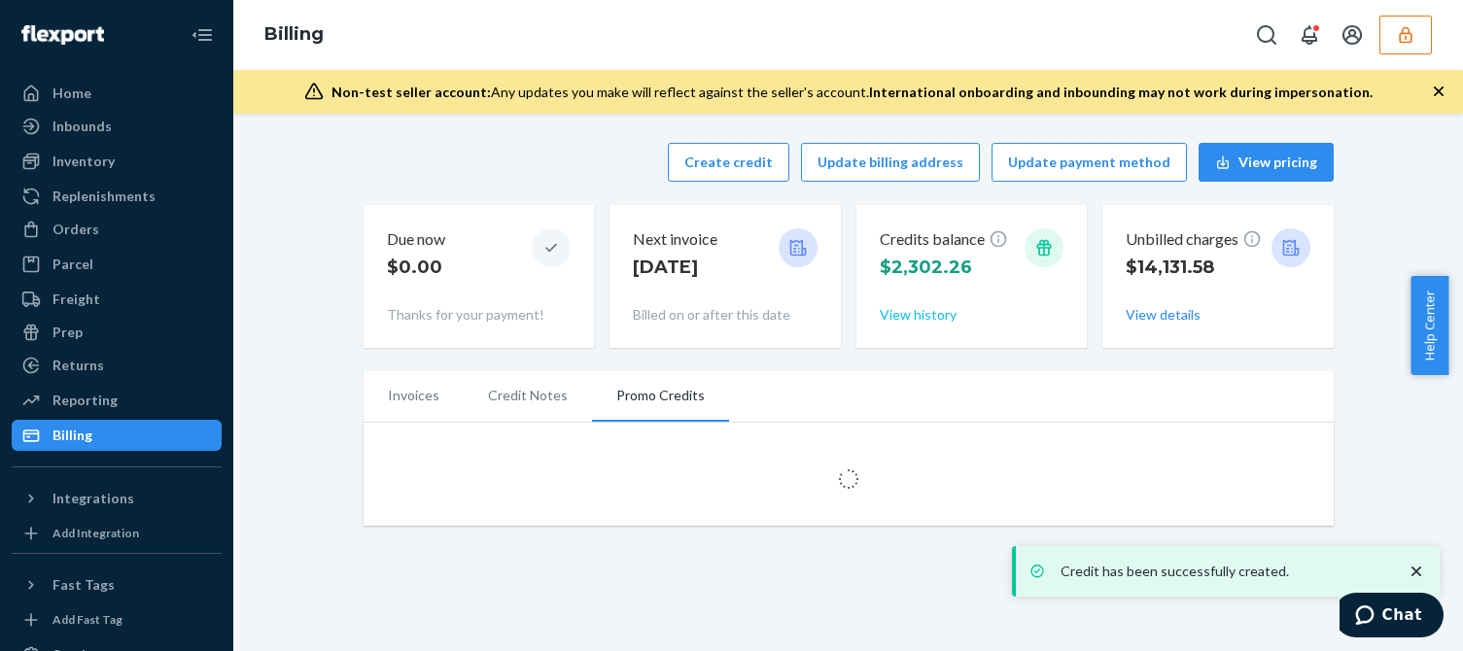
click at [890, 322] on button "View history" at bounding box center [918, 314] width 77 height 19
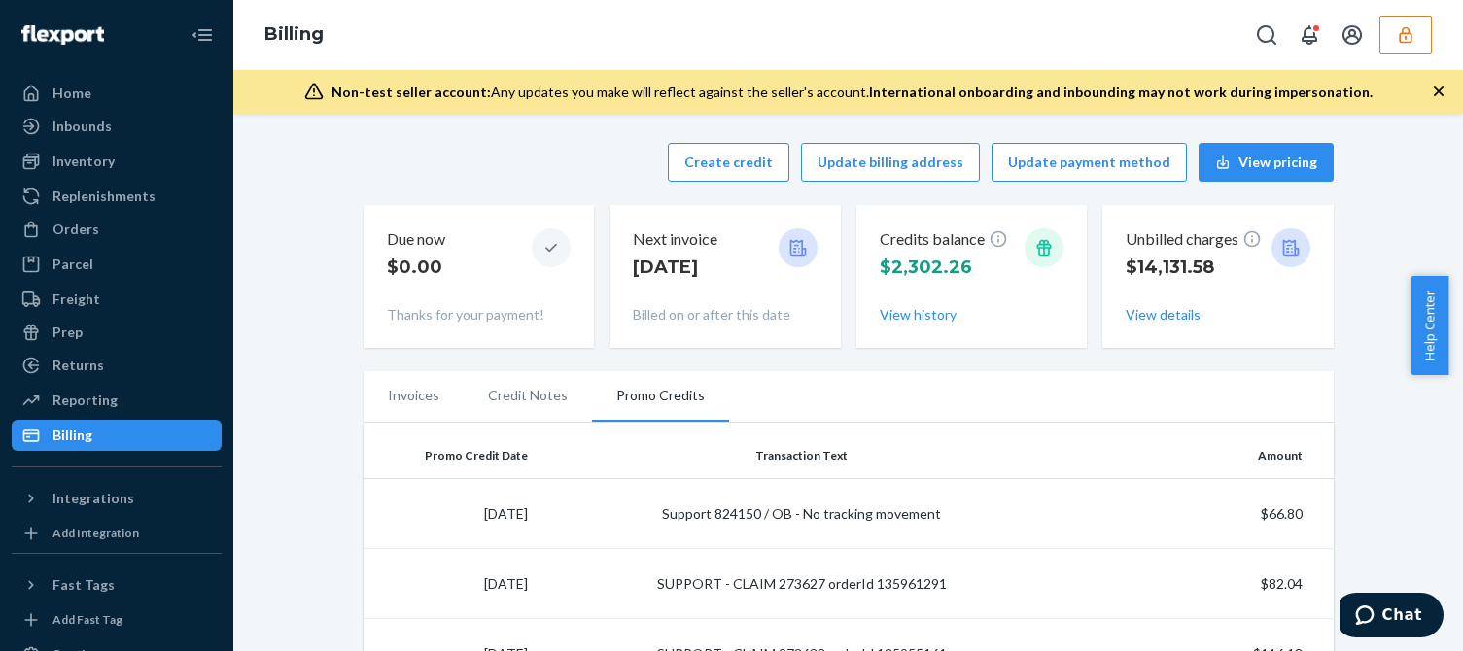
scroll to position [97, 0]
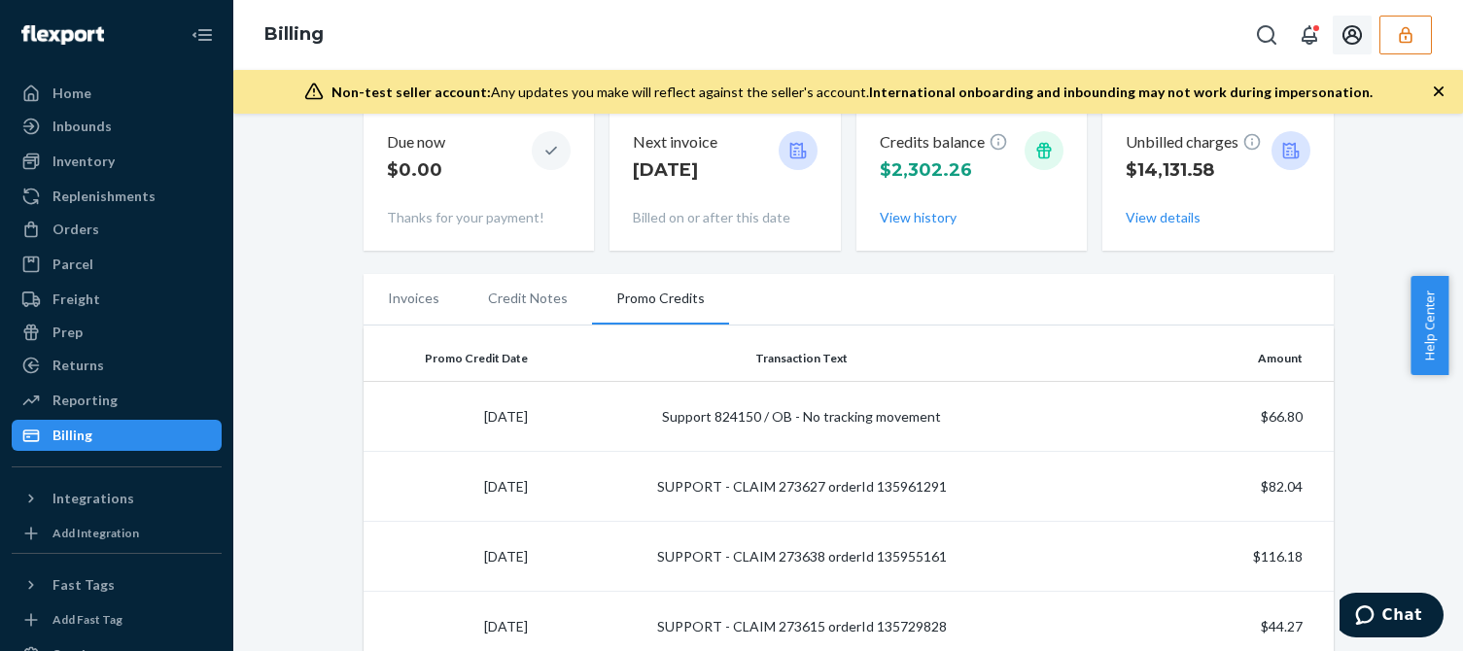
drag, startPoint x: 1403, startPoint y: 26, endPoint x: 1403, endPoint y: 42, distance: 15.6
click at [1403, 28] on icon "button" at bounding box center [1405, 34] width 19 height 19
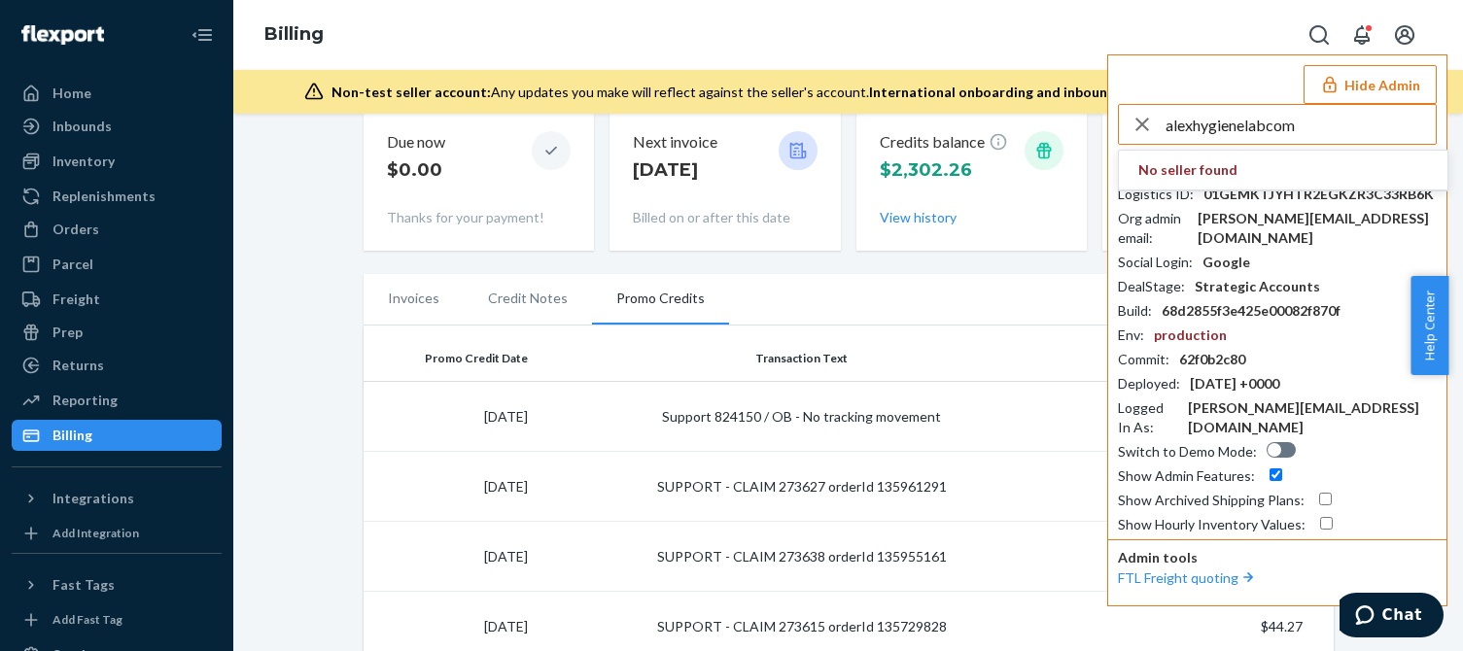
click at [1337, 122] on input "alexhygienelabcom" at bounding box center [1301, 124] width 270 height 39
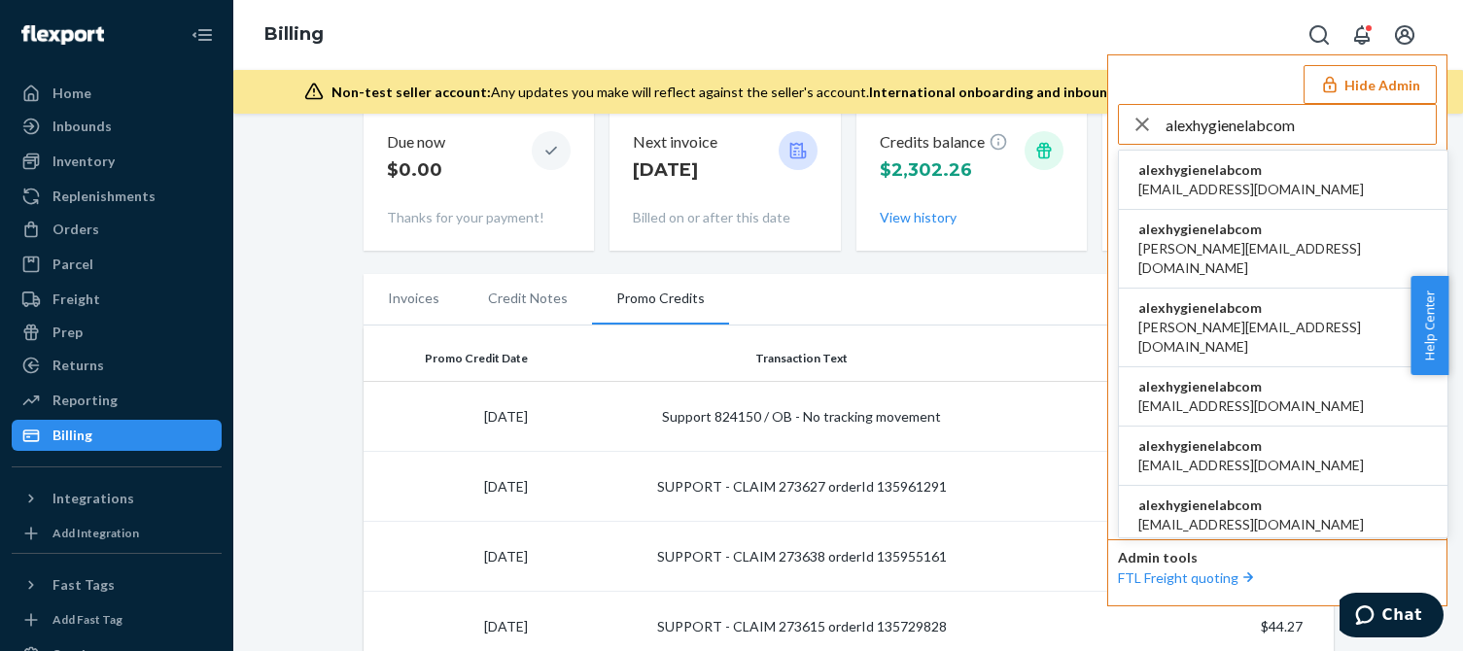
type input "alexhygienelabcom"
click at [1203, 183] on span "accounting@hygienelab.com" at bounding box center [1251, 189] width 226 height 19
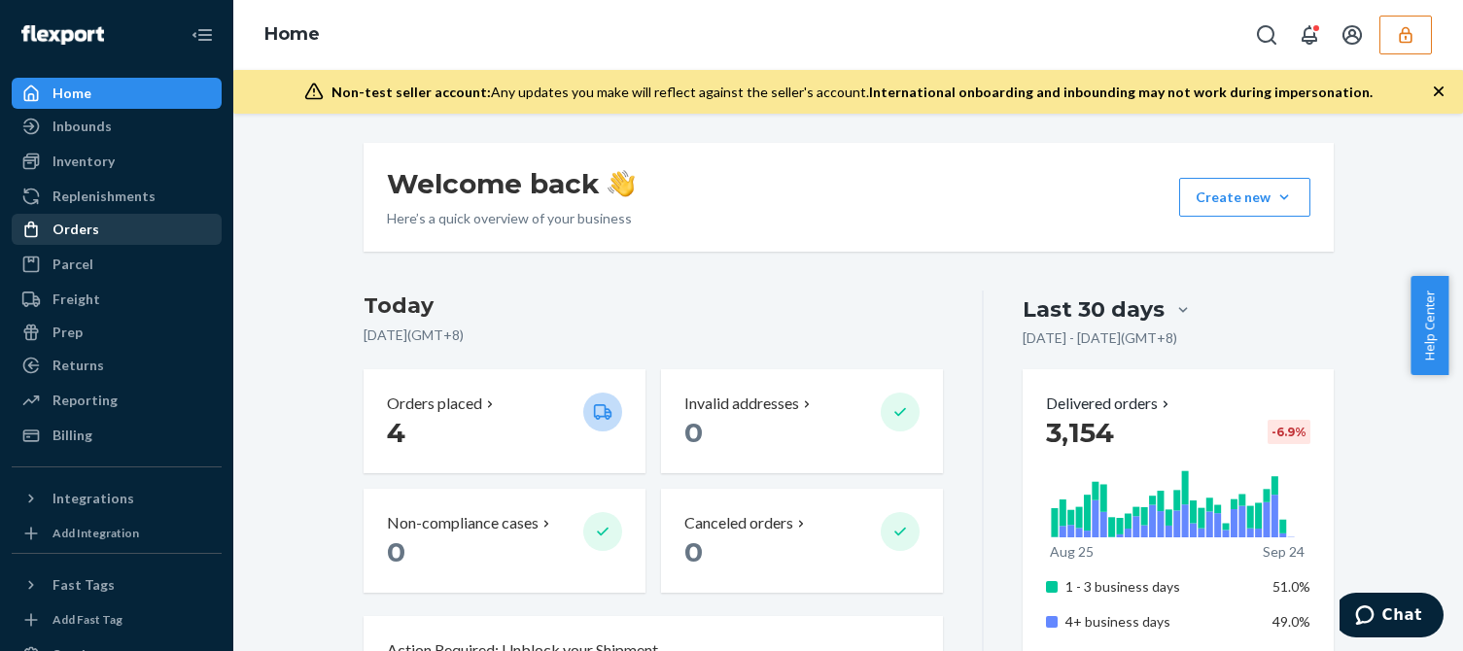
click at [89, 214] on link "Orders" at bounding box center [117, 229] width 210 height 31
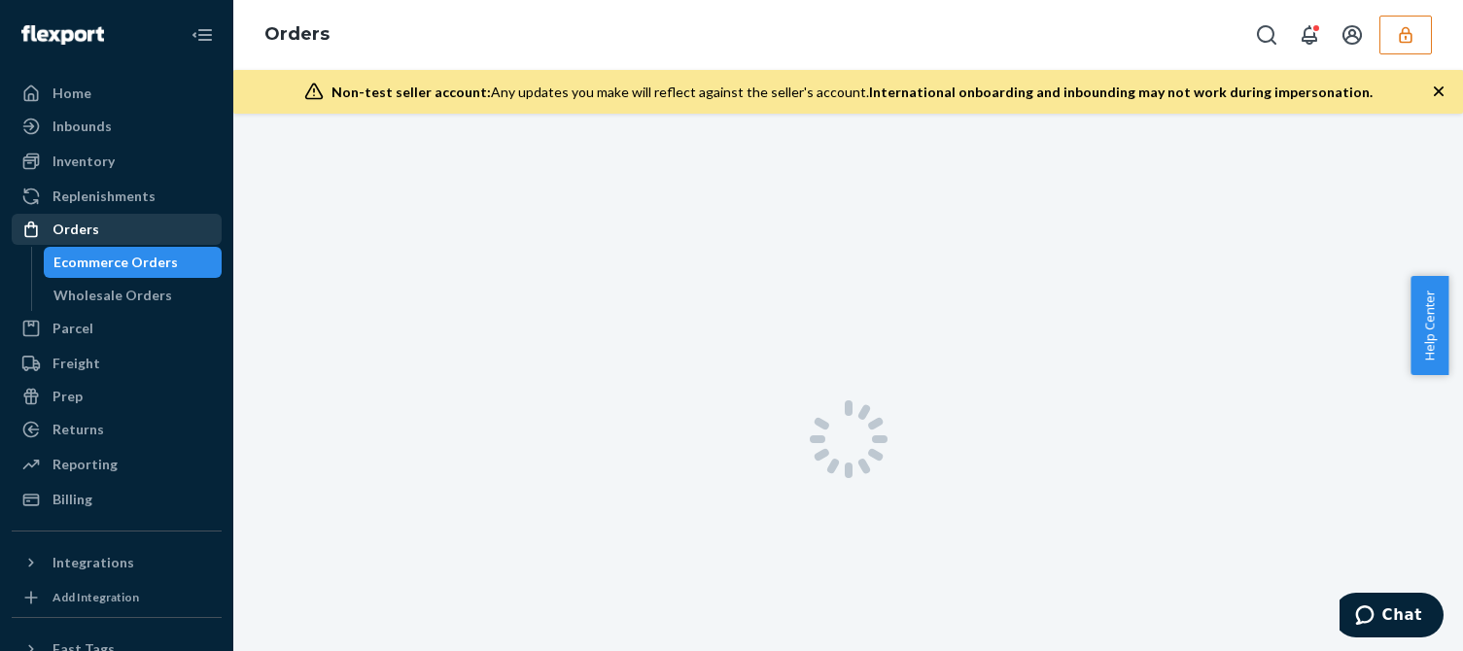
click at [85, 228] on div "Orders" at bounding box center [75, 229] width 47 height 19
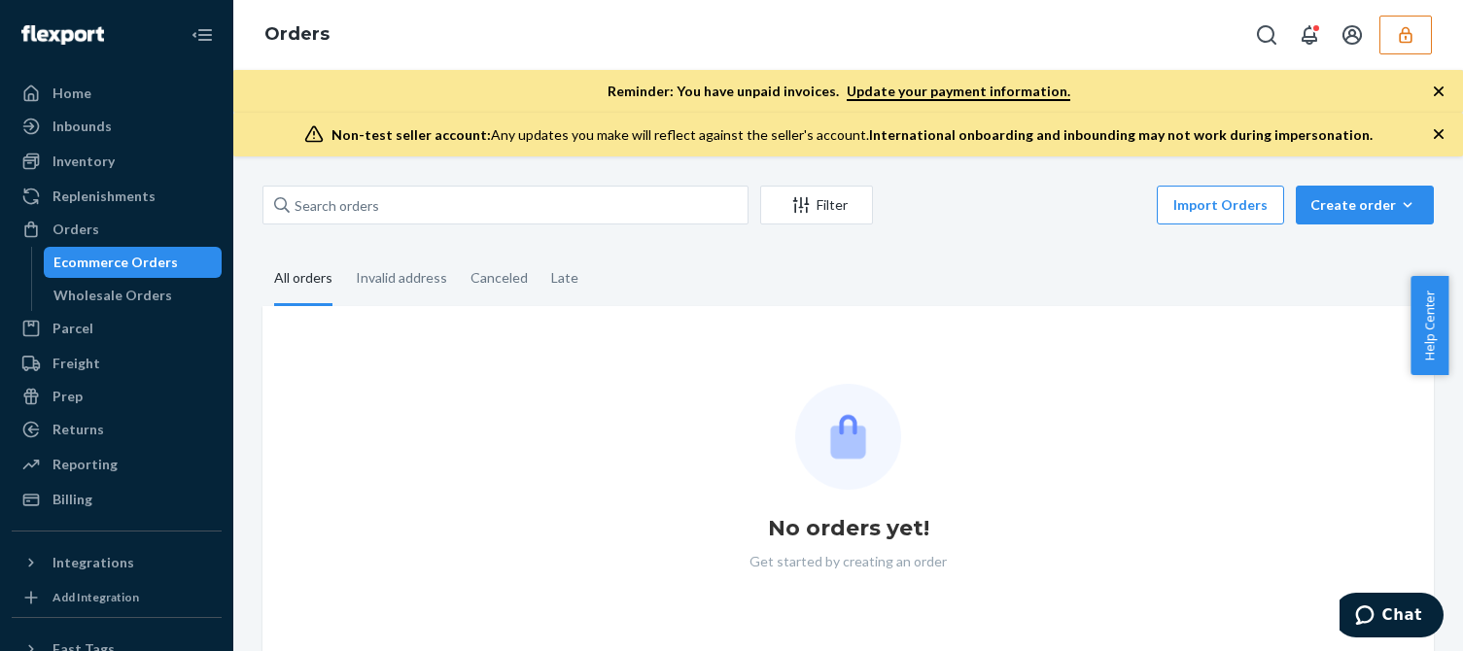
click at [416, 169] on div "Filter Import Orders Create order Ecommerce order Removal order All orders Inva…" at bounding box center [848, 404] width 1230 height 495
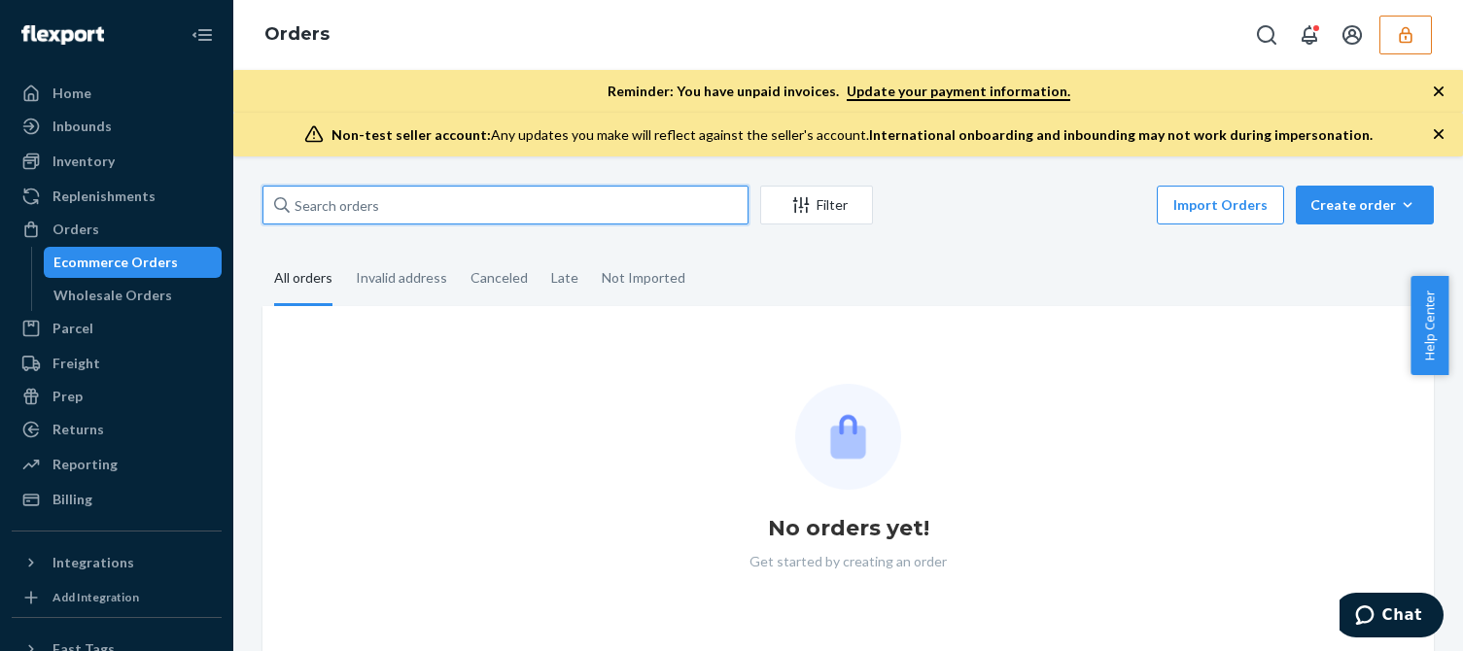
click at [401, 200] on input "text" at bounding box center [505, 205] width 486 height 39
paste input "HL41182"
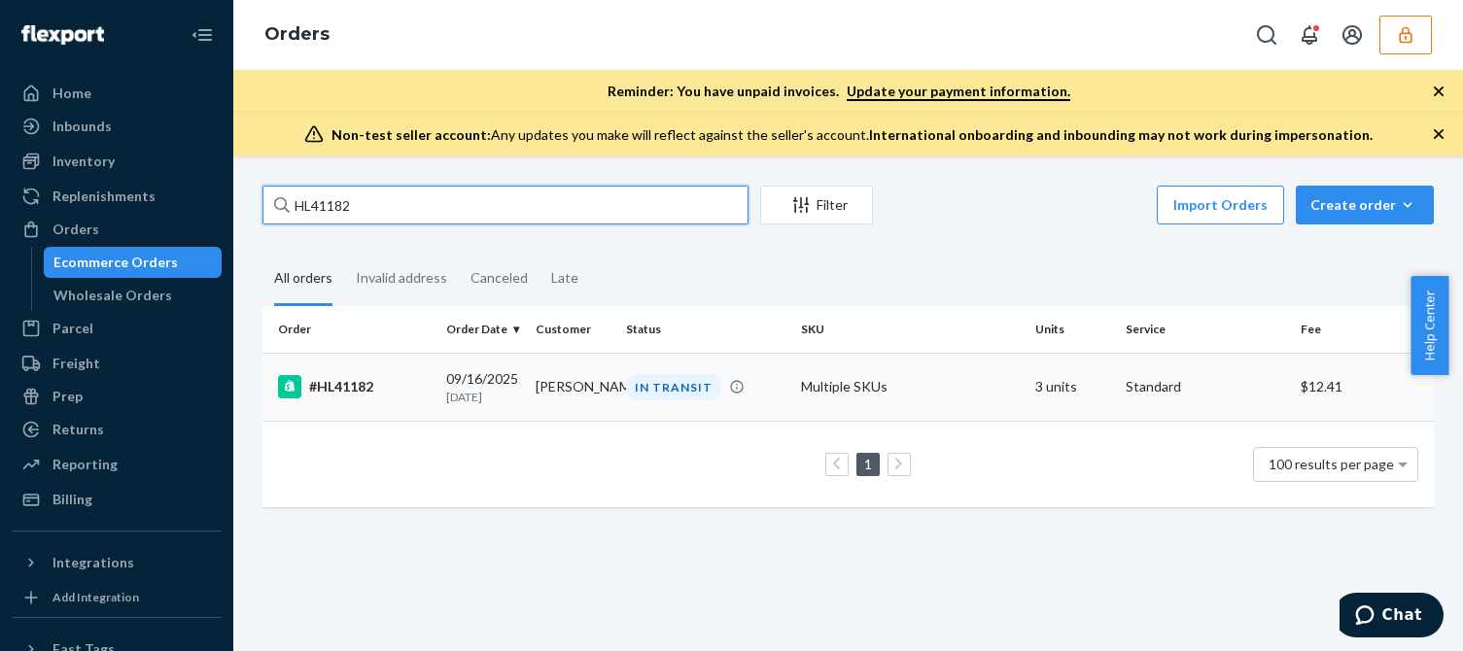
type input "HL41182"
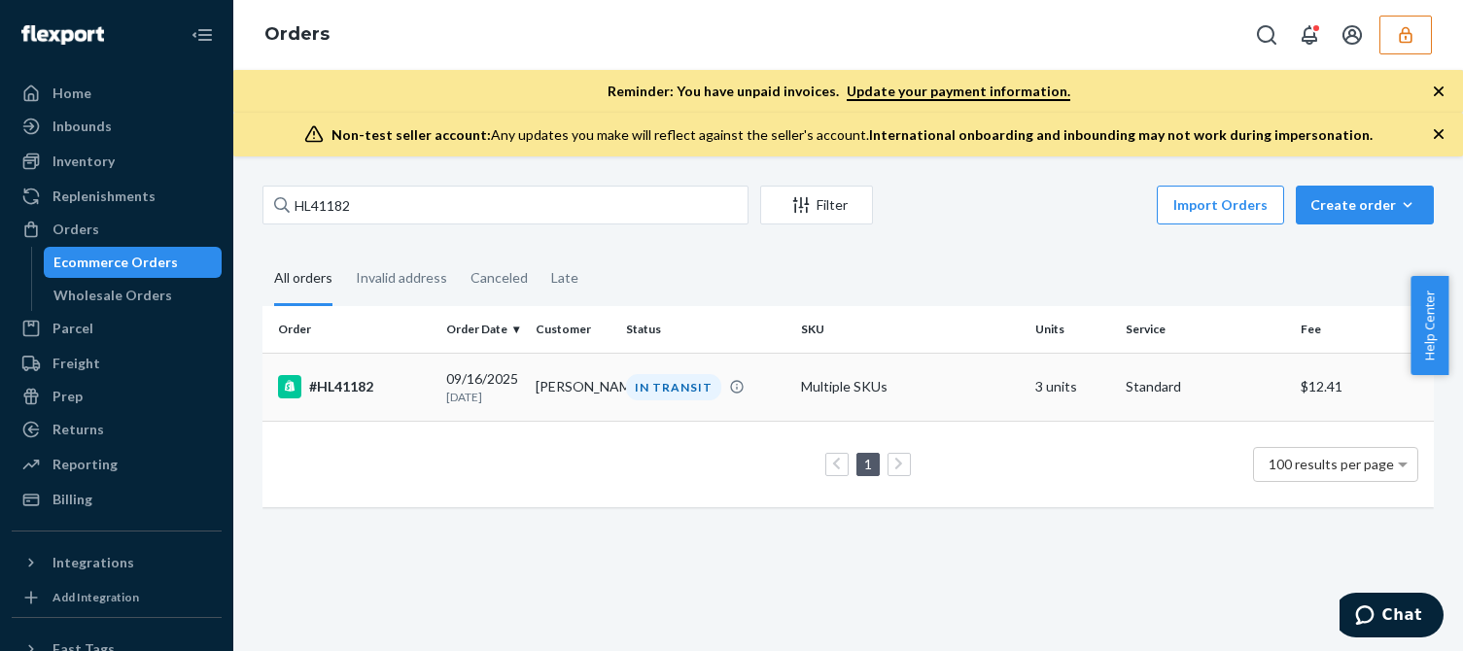
click at [497, 395] on p "[DATE]" at bounding box center [483, 397] width 74 height 17
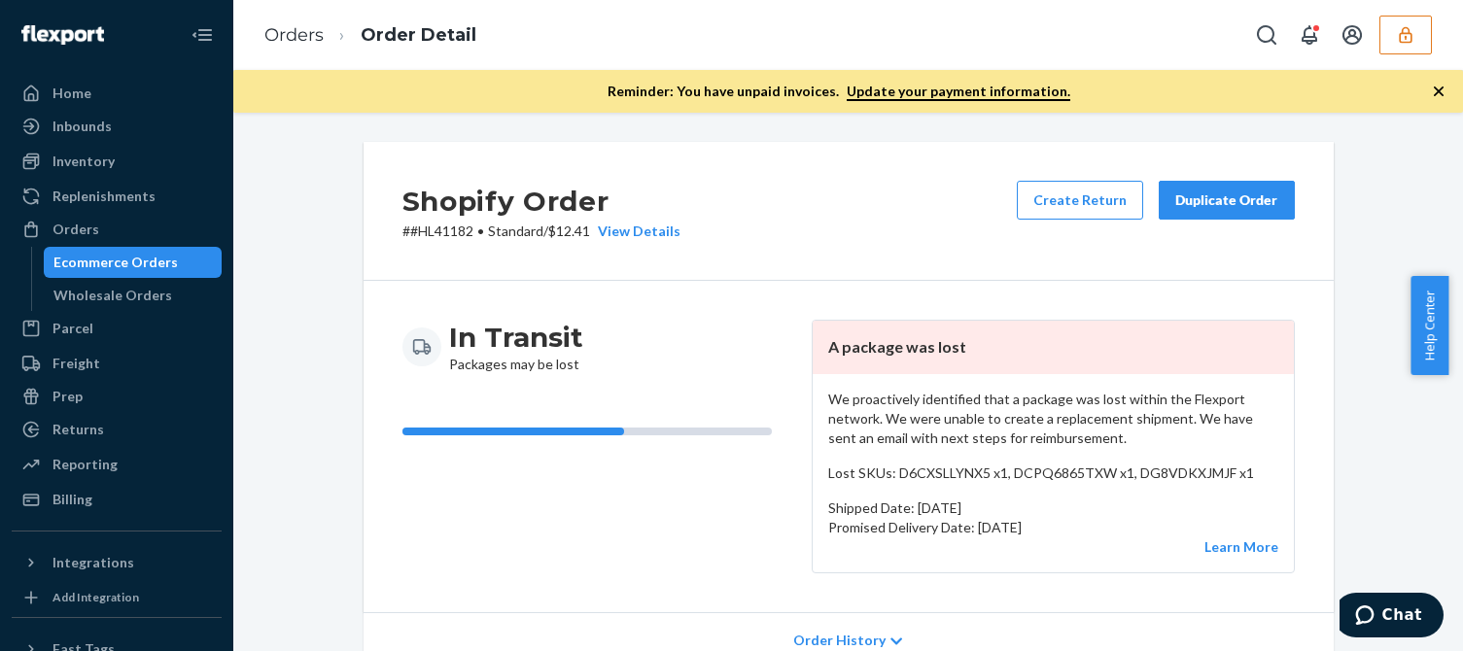
click at [1447, 85] on icon "button" at bounding box center [1438, 91] width 19 height 19
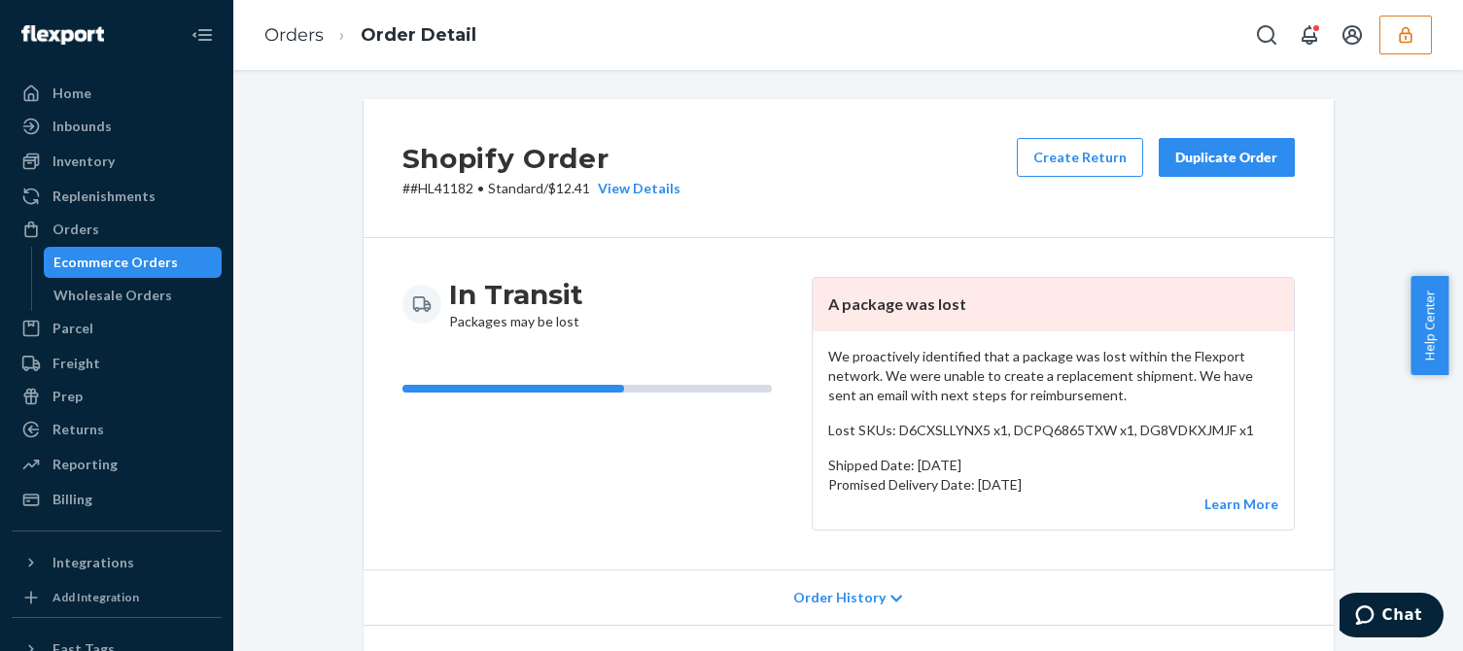
click at [1022, 369] on p "We proactively identified that a package was lost within the Flexport network. …" at bounding box center [1053, 376] width 450 height 58
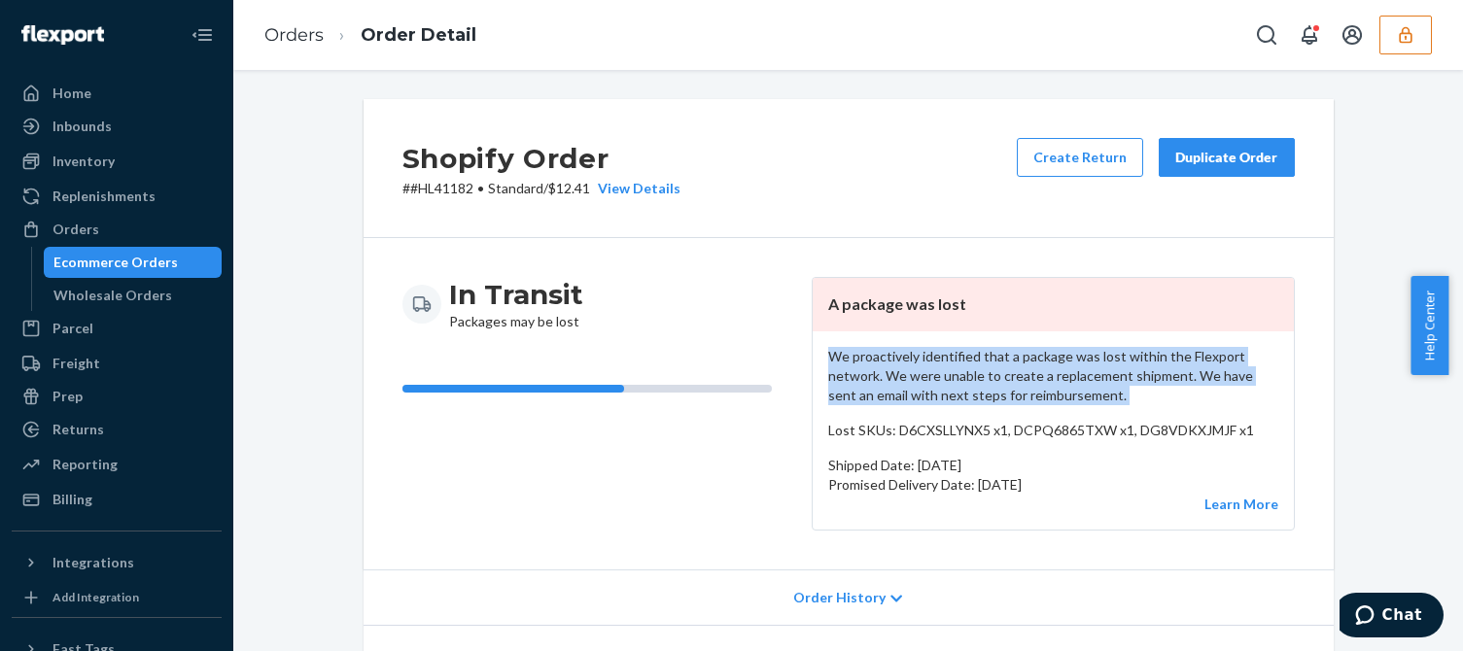
scroll to position [206, 0]
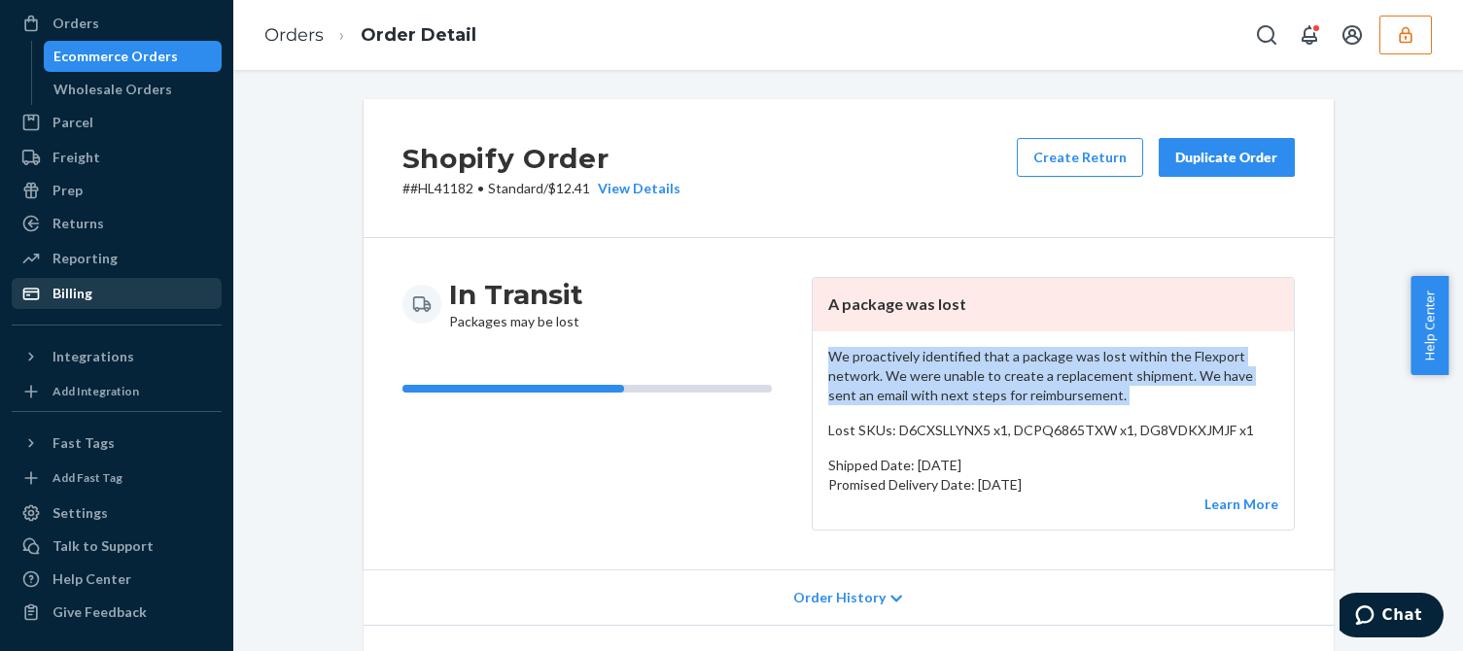
drag, startPoint x: 92, startPoint y: 292, endPoint x: 156, endPoint y: 294, distance: 63.2
click at [92, 292] on div "Billing" at bounding box center [117, 293] width 206 height 27
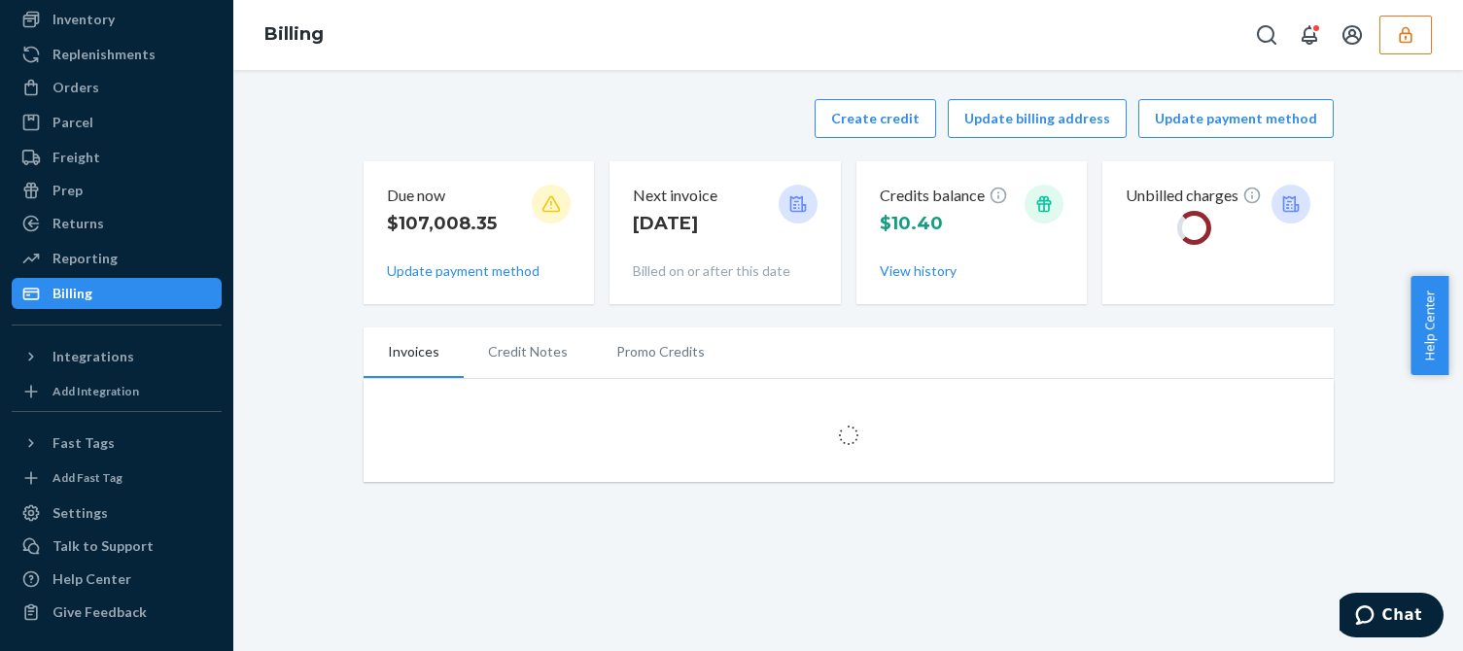
scroll to position [142, 0]
drag, startPoint x: 604, startPoint y: 134, endPoint x: 626, endPoint y: 132, distance: 22.4
click at [604, 133] on div "Create credit Update billing address Update payment method" at bounding box center [849, 118] width 970 height 39
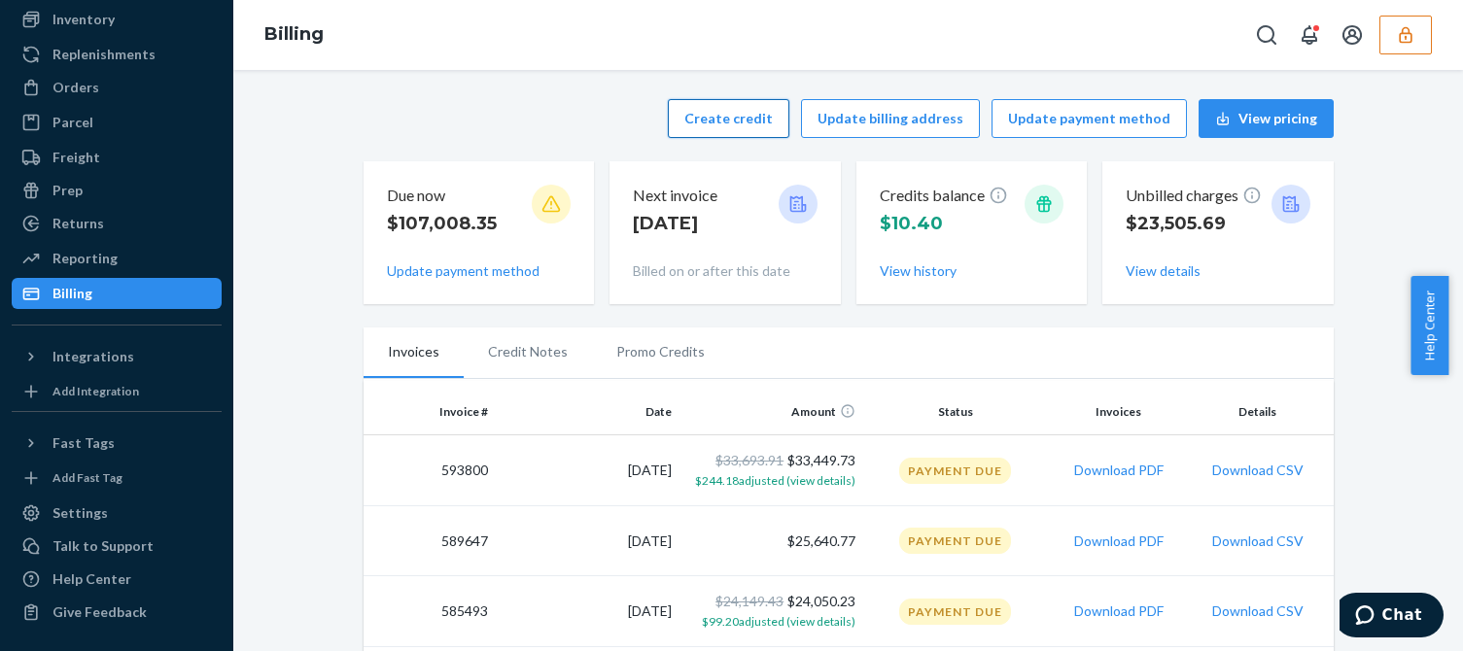
click at [709, 107] on button "Create credit" at bounding box center [729, 118] width 122 height 39
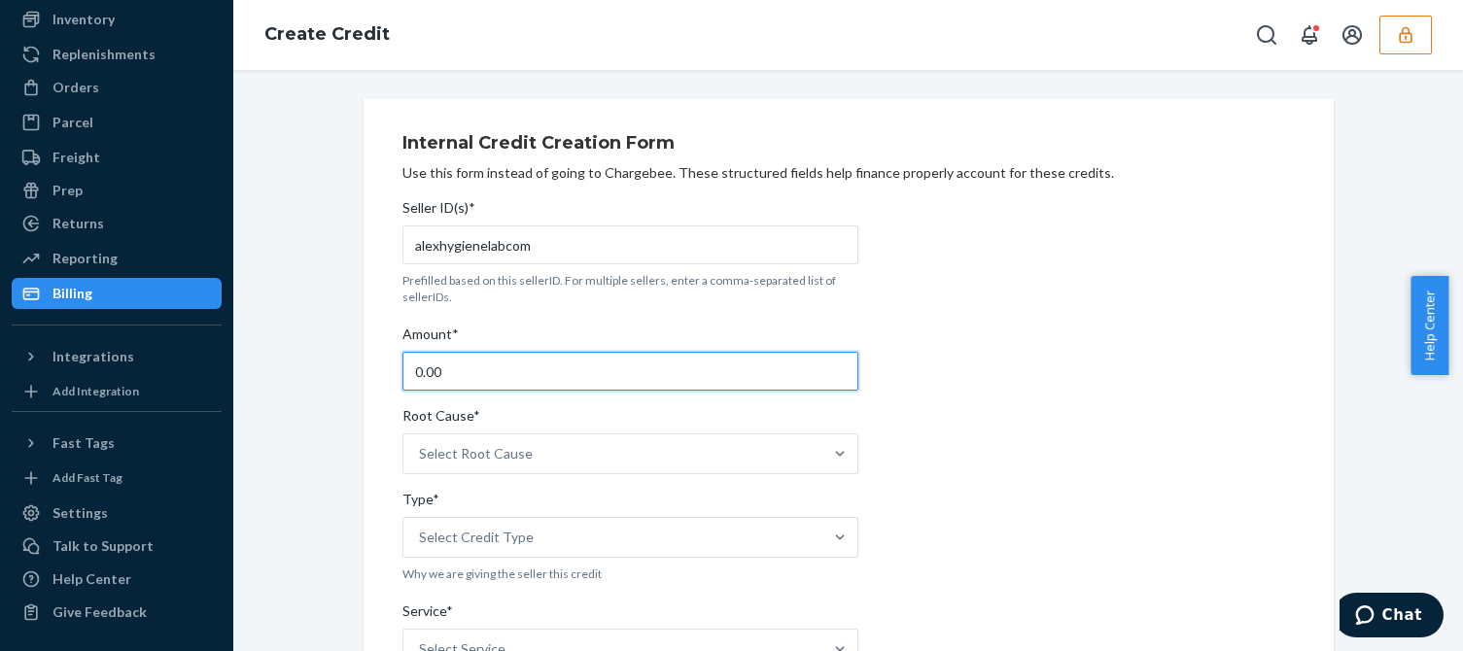
click at [502, 370] on input "0.00" at bounding box center [630, 371] width 456 height 39
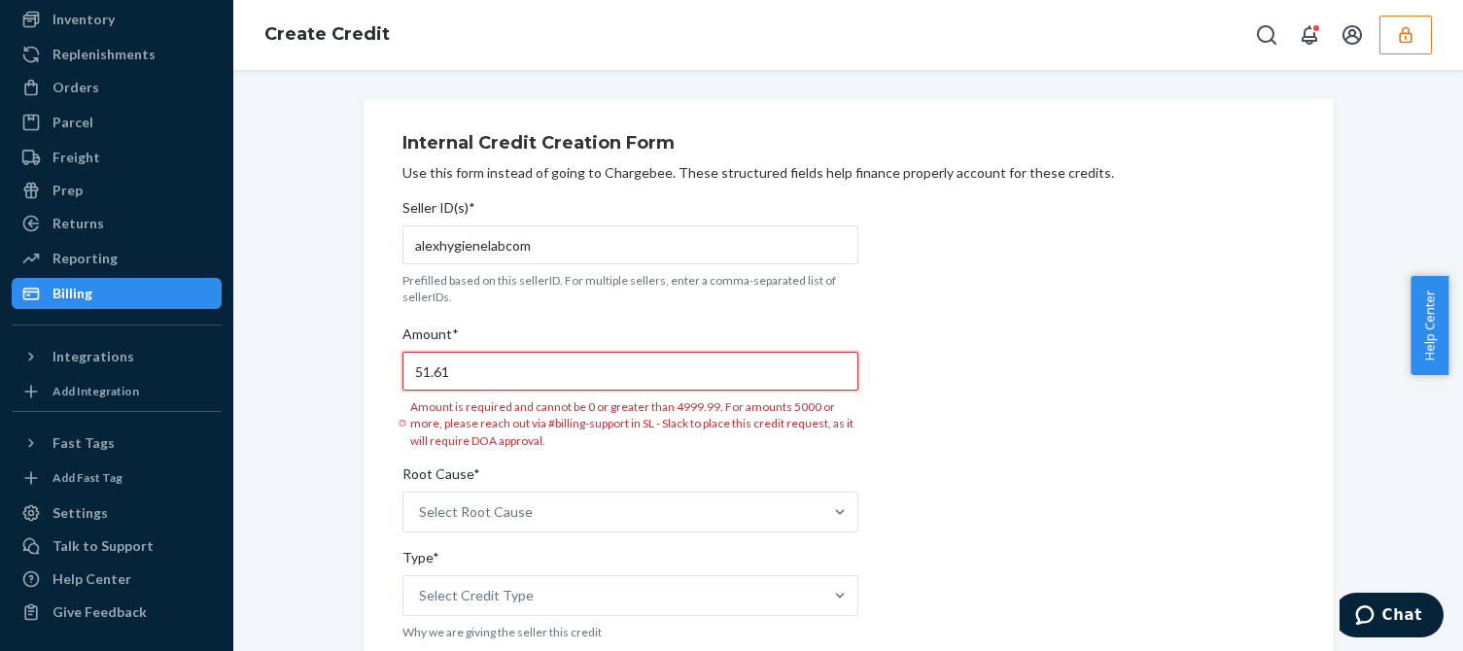
type input "51.61"
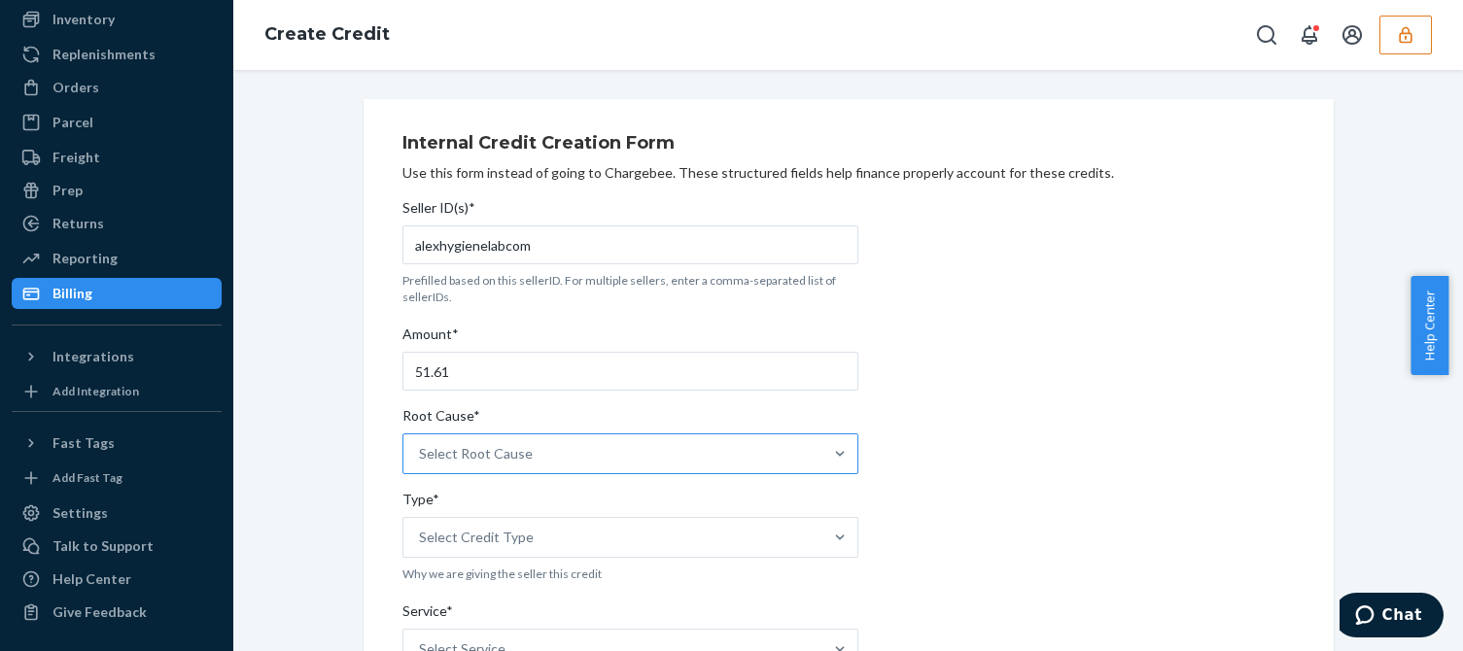
click at [512, 460] on div "Select Root Cause" at bounding box center [476, 453] width 114 height 19
click at [421, 460] on input "Root Cause* Select Root Cause" at bounding box center [420, 453] width 2 height 19
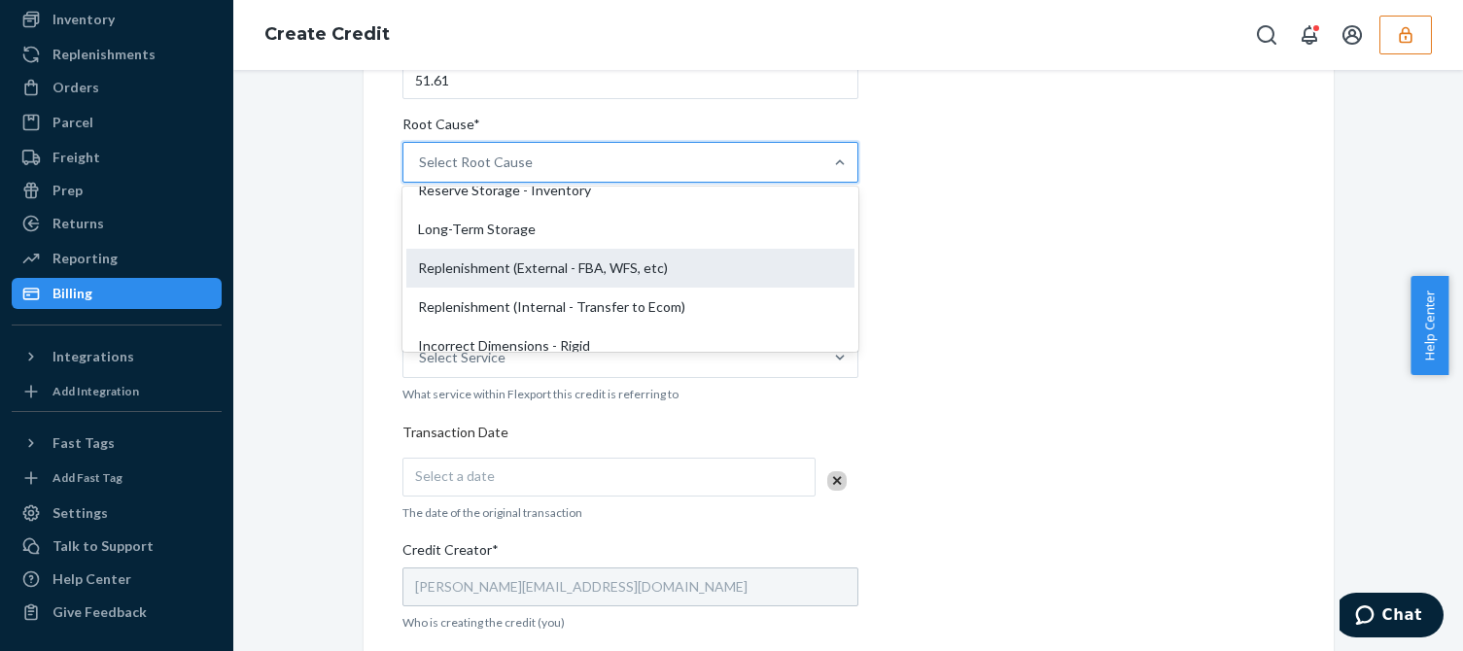
scroll to position [389, 0]
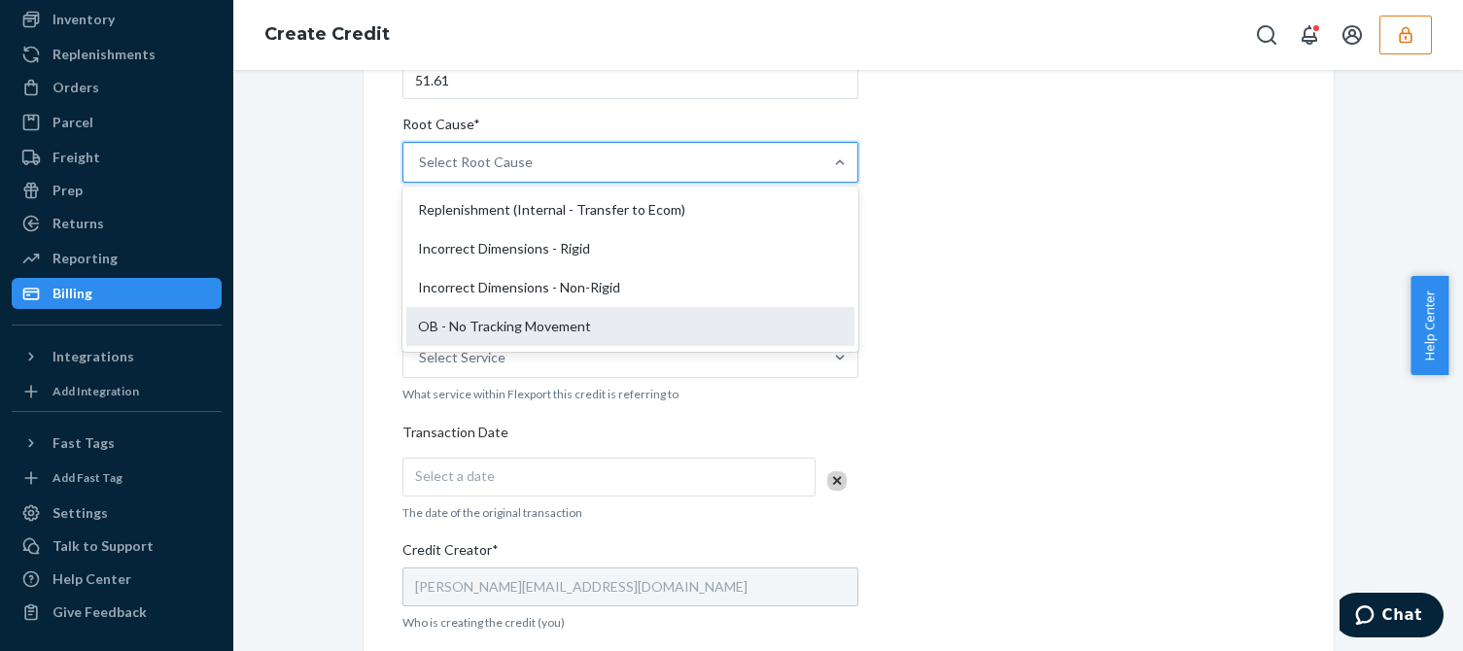
click at [466, 331] on div "OB - No Tracking Movement" at bounding box center [630, 326] width 448 height 39
click at [421, 172] on input "Root Cause* option OB - No Tracking Movement focused, 14 of 29. 29 results avai…" at bounding box center [420, 162] width 2 height 19
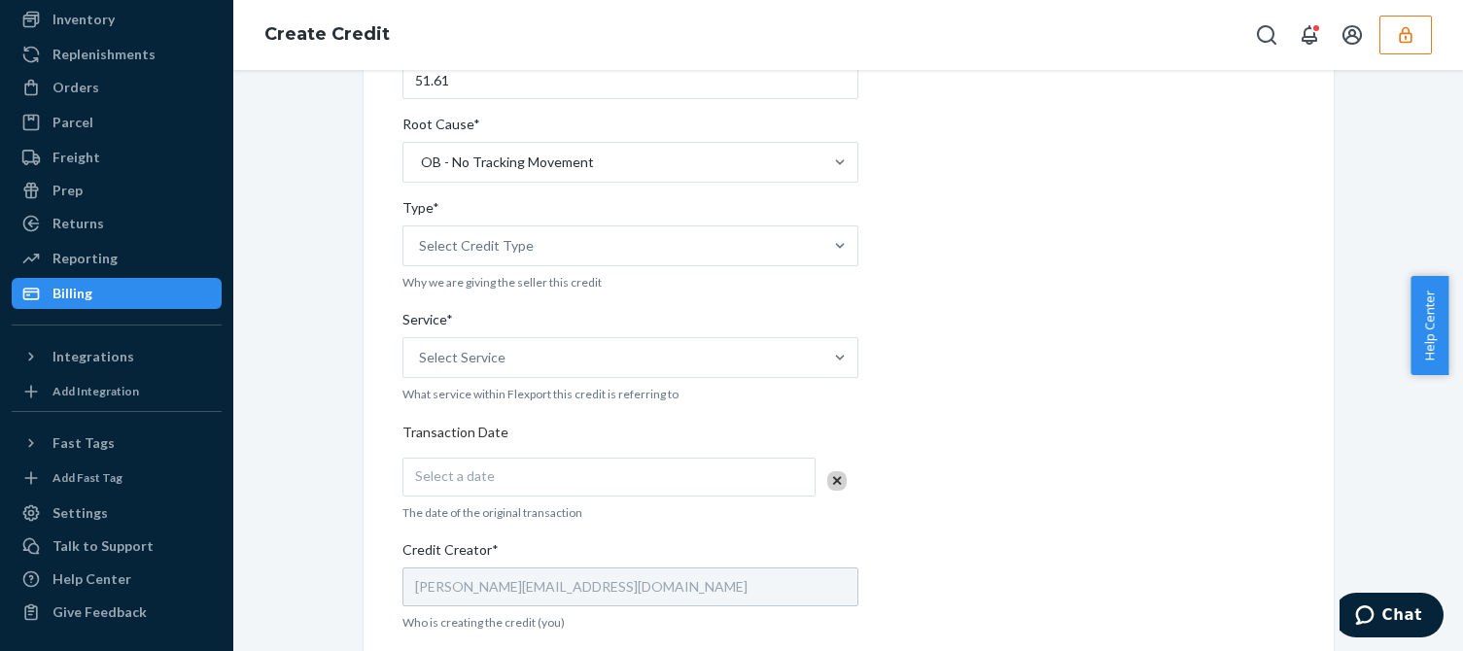
click at [955, 348] on div "Internal Credit Creation Form Use this form instead of going to Chargebee. Thes…" at bounding box center [848, 429] width 892 height 1196
click at [518, 250] on div "Select Credit Type" at bounding box center [476, 245] width 115 height 19
click at [421, 250] on input "Type* Select Credit Type" at bounding box center [420, 245] width 2 height 19
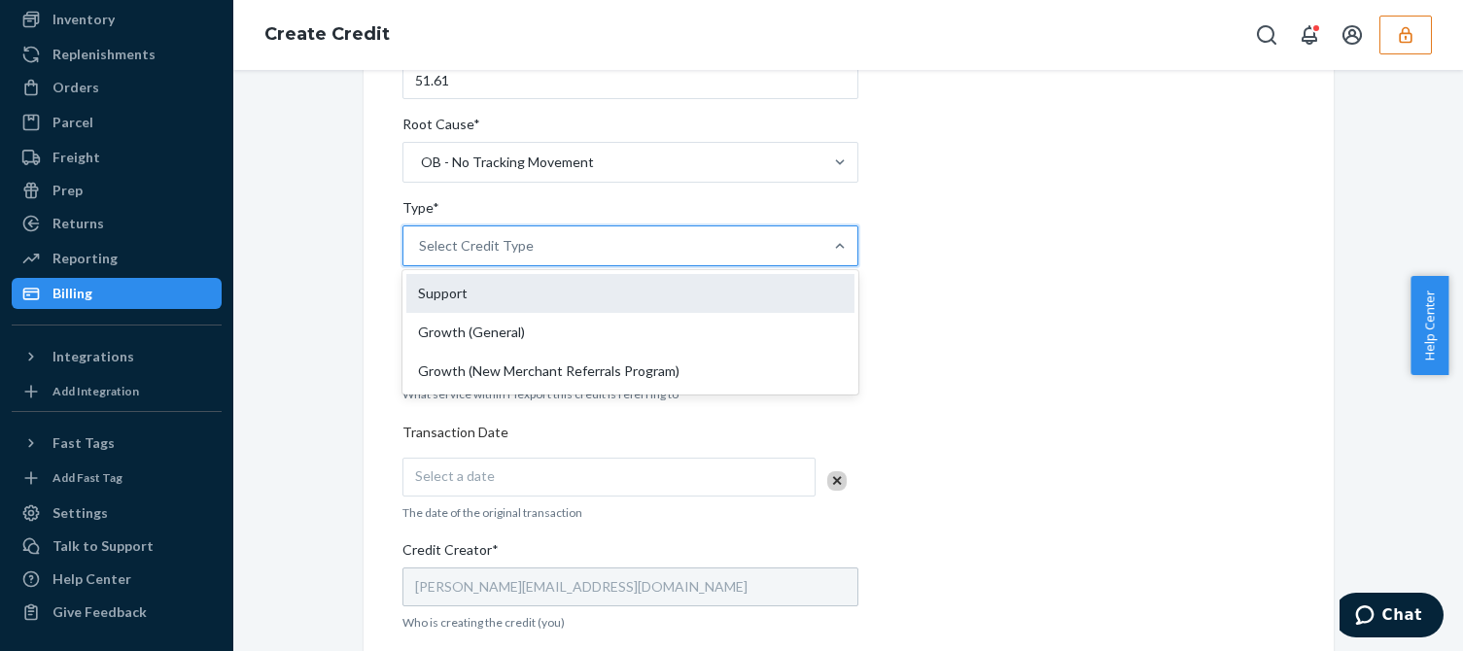
click at [450, 294] on div "Support" at bounding box center [630, 293] width 448 height 39
click at [421, 256] on input "Type* option Support focused, 1 of 3. 3 results available. Use Up and Down to c…" at bounding box center [420, 245] width 2 height 19
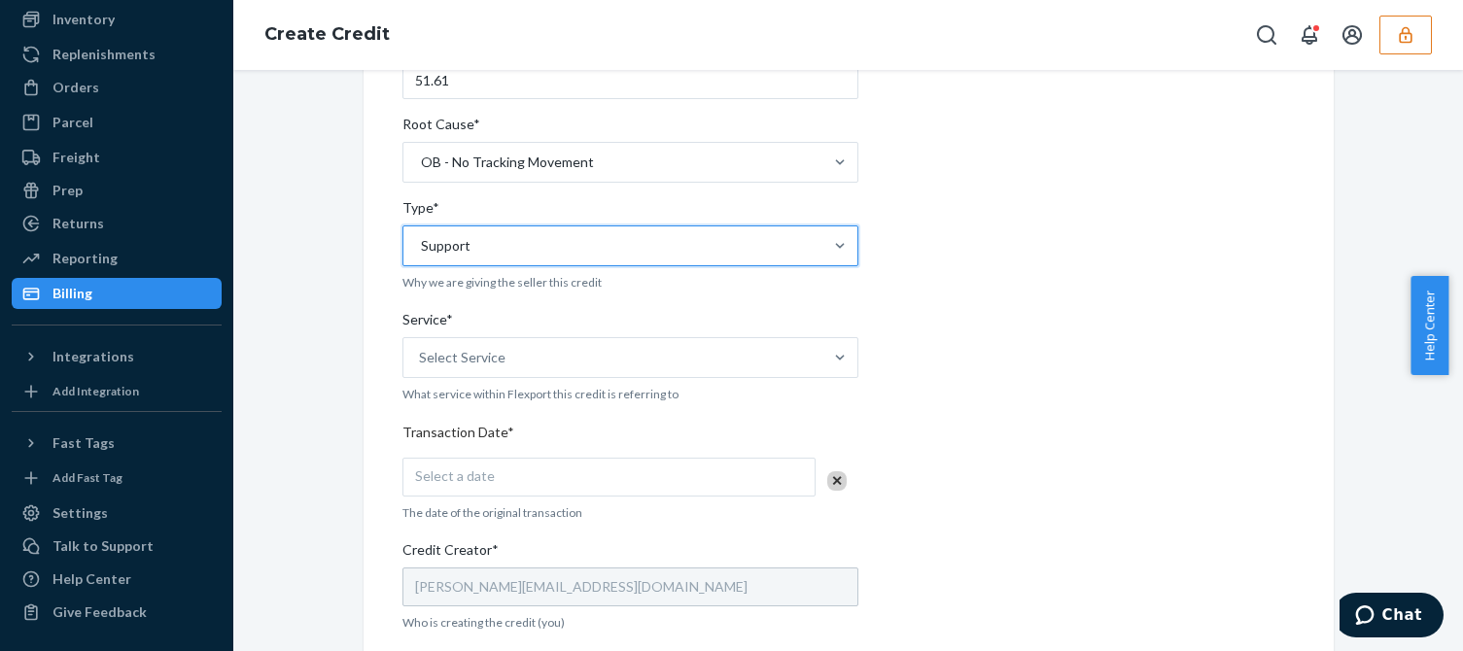
click at [337, 385] on div "Internal Credit Creation Form Use this form instead of going to Chargebee. Thes…" at bounding box center [848, 429] width 1201 height 1242
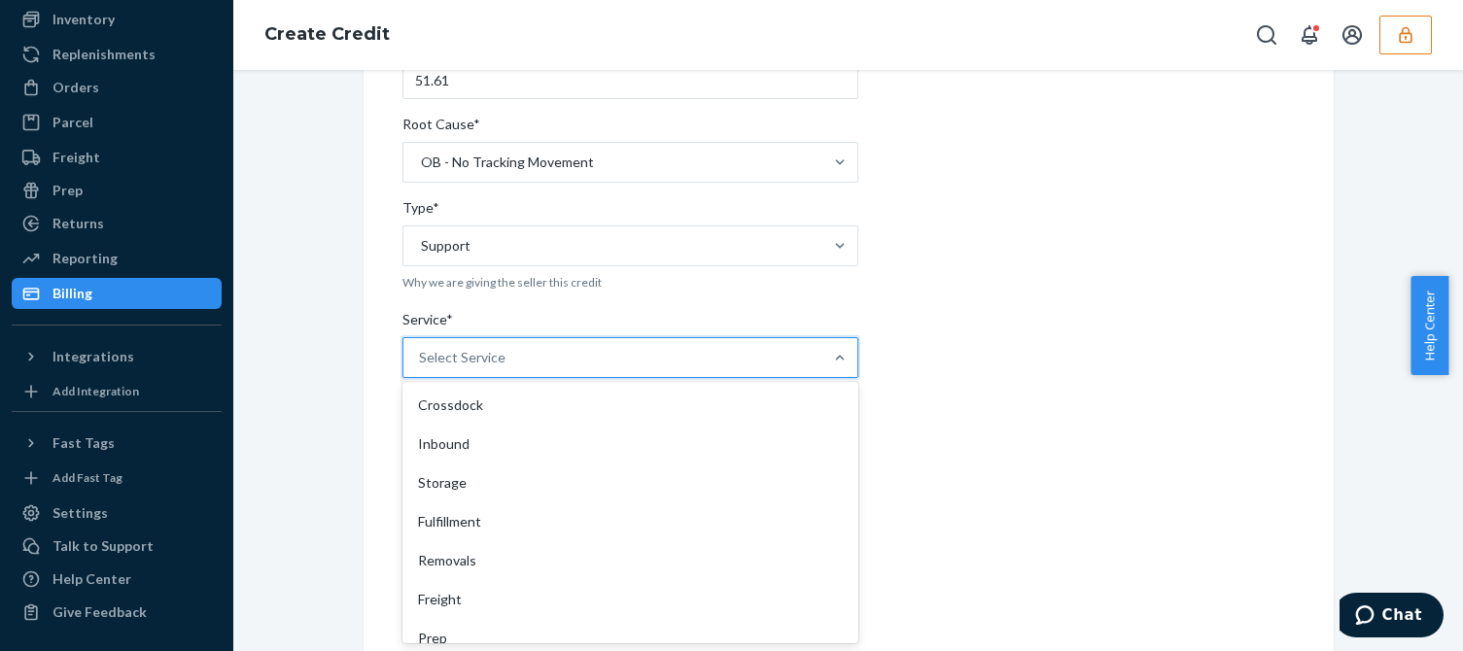
click at [475, 352] on div "Select Service" at bounding box center [462, 357] width 87 height 19
click at [421, 352] on input "Service* option Crossdock focused, 1 of 10. 10 results available. Use Up and Do…" at bounding box center [420, 357] width 2 height 19
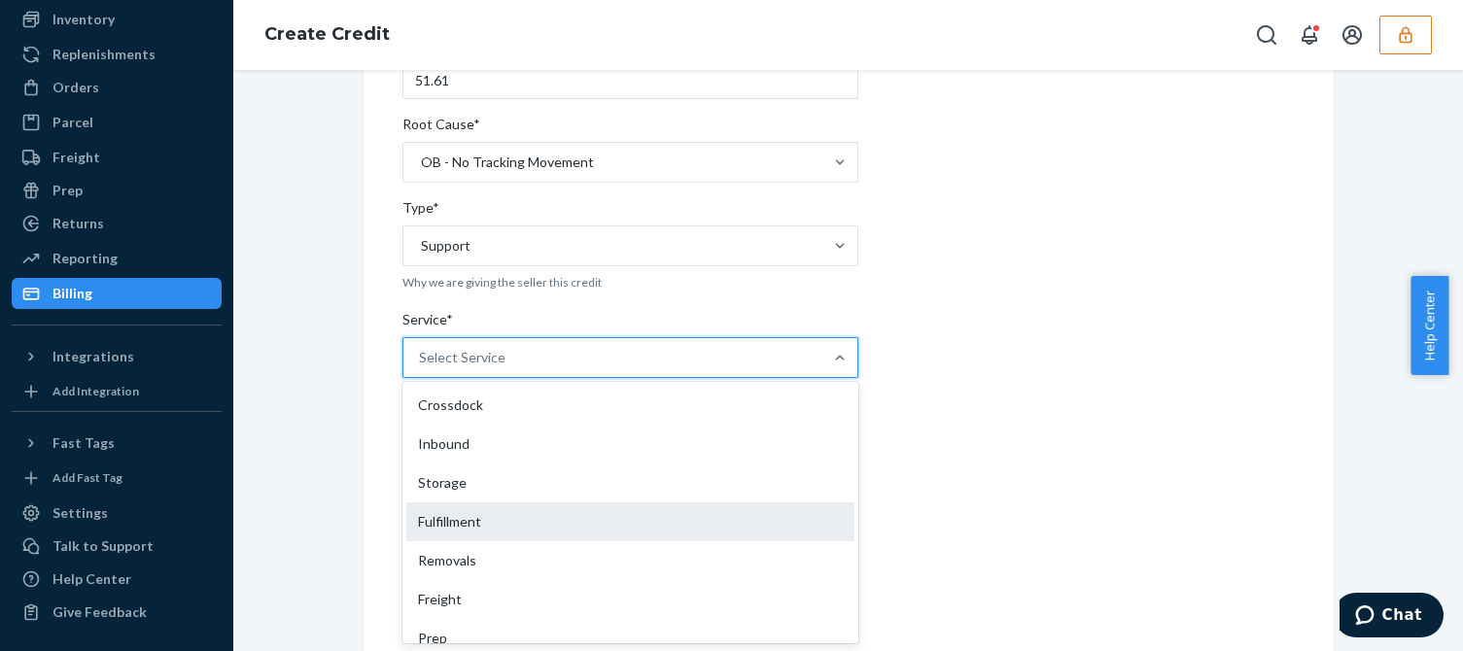
click at [458, 508] on div "Fulfillment" at bounding box center [630, 522] width 448 height 39
click at [421, 367] on input "Service* option Fulfillment focused, 4 of 10. 10 results available. Use Up and …" at bounding box center [420, 357] width 2 height 19
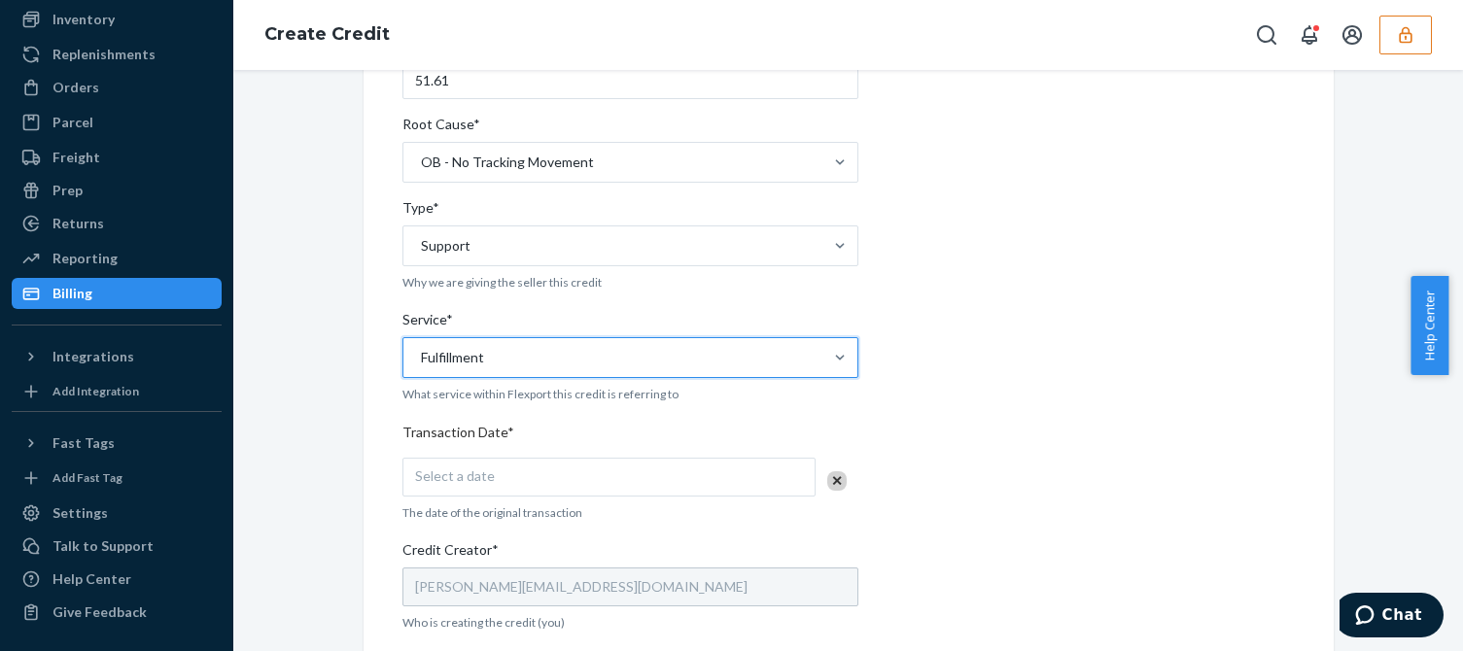
click at [337, 554] on div "Internal Credit Creation Form Use this form instead of going to Chargebee. Thes…" at bounding box center [848, 429] width 1201 height 1242
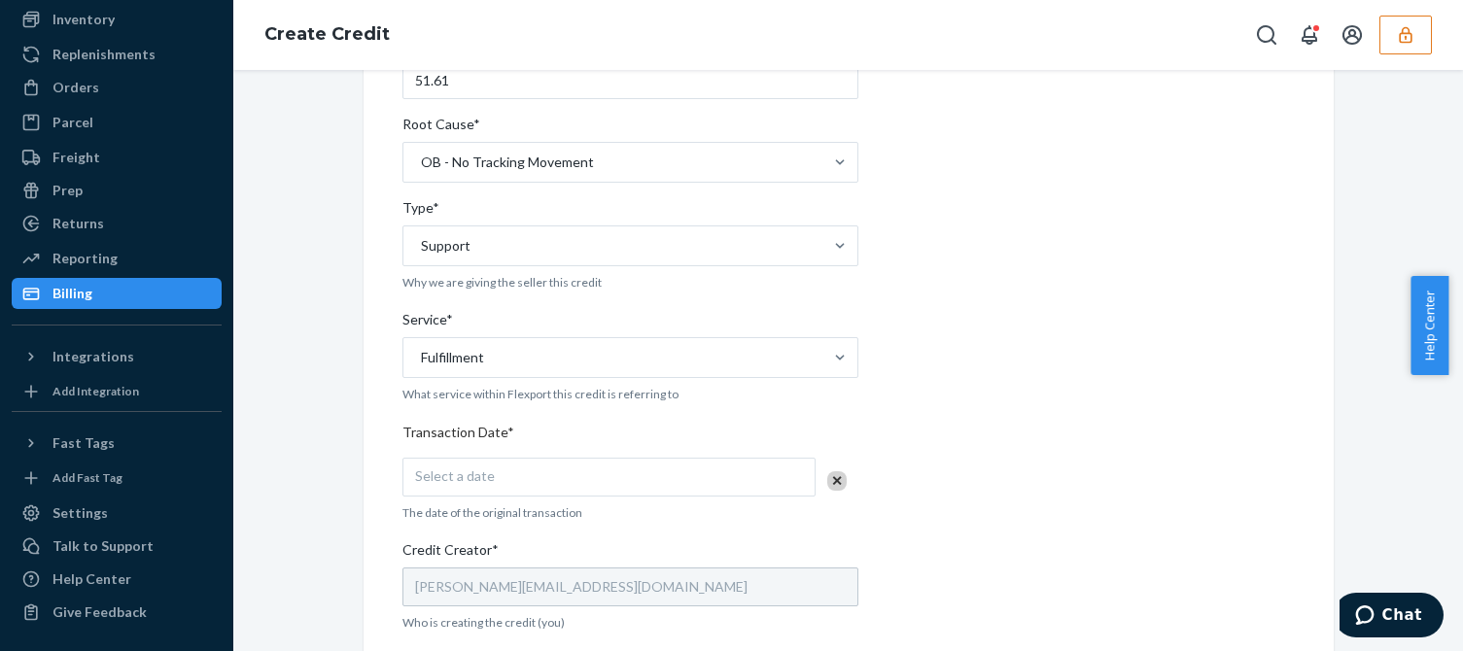
click at [507, 481] on div "Select a date" at bounding box center [608, 477] width 413 height 39
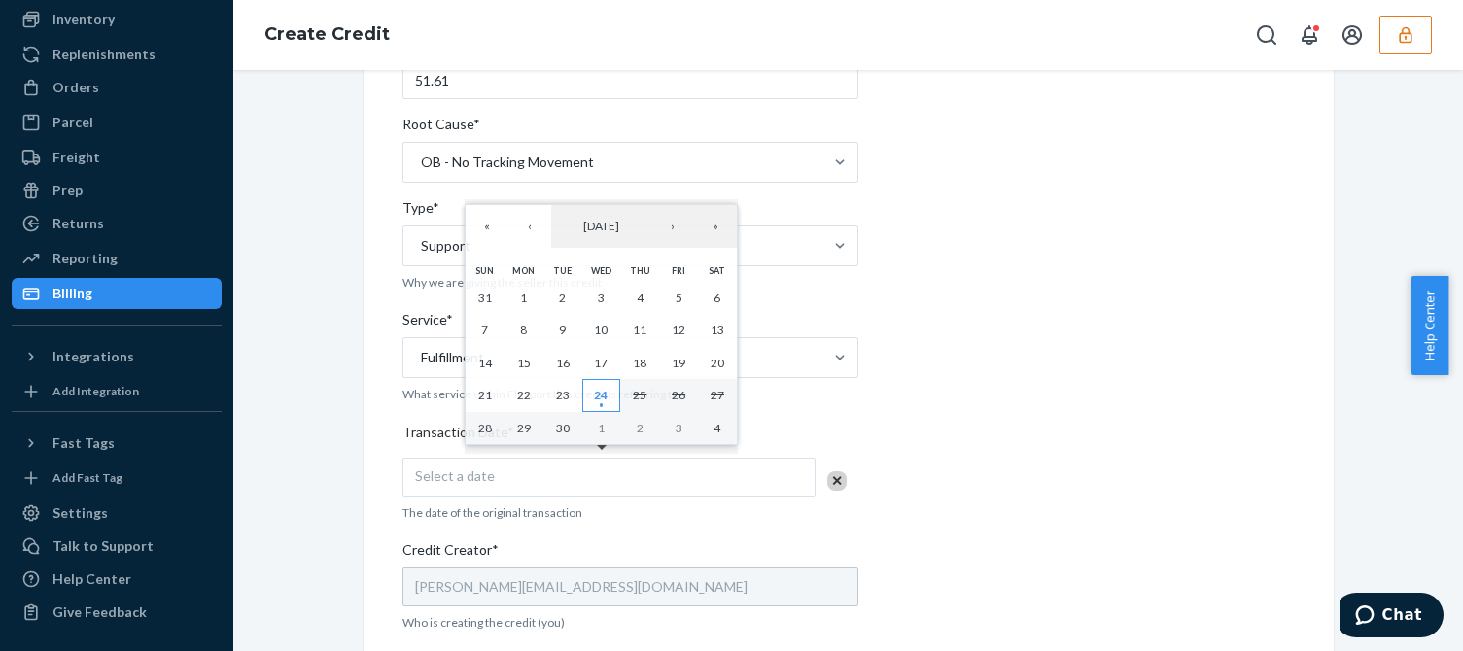
click at [602, 402] on abbr "24" at bounding box center [601, 395] width 14 height 15
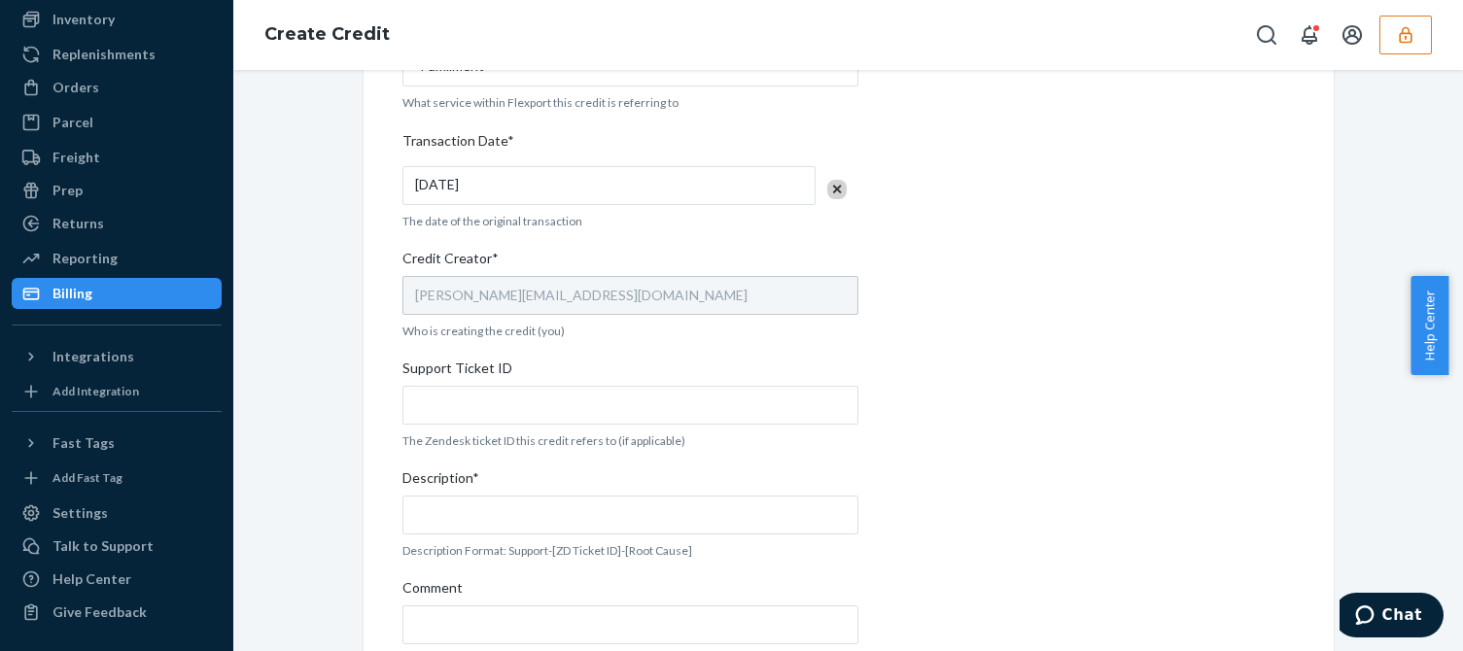
scroll to position [680, 0]
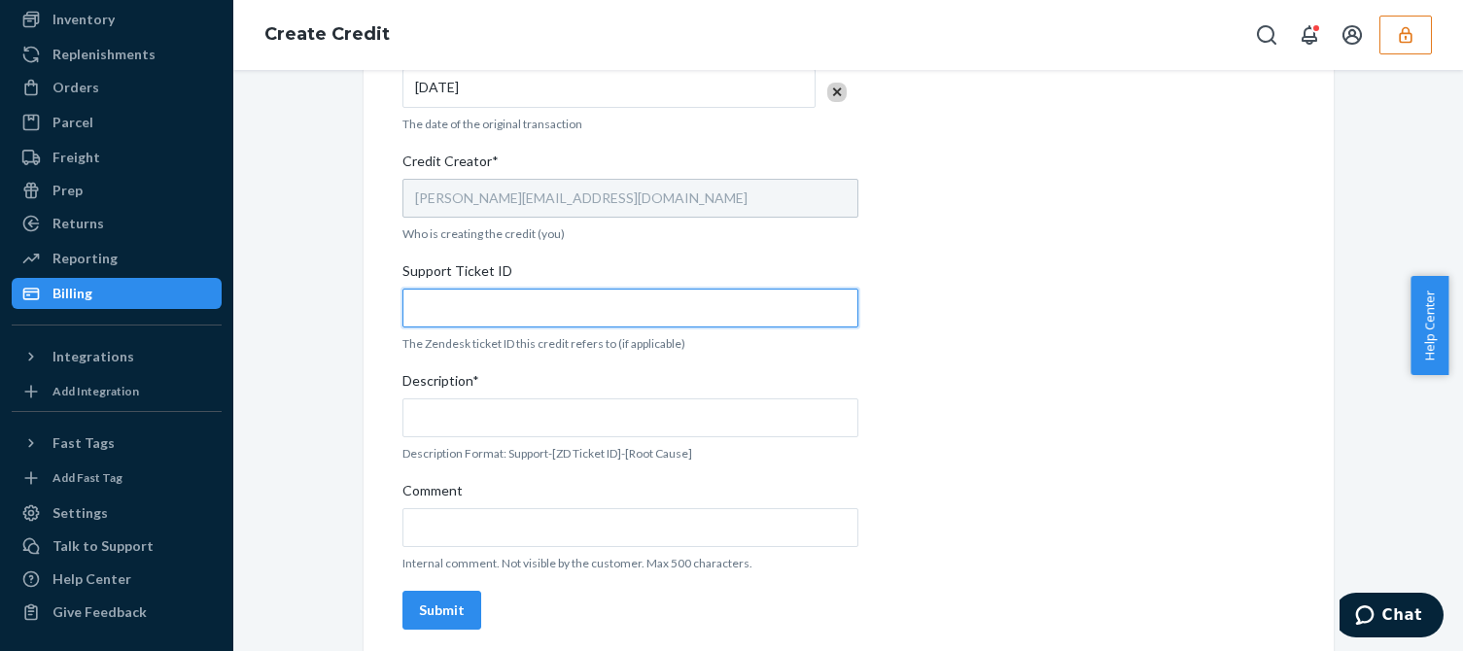
click at [491, 312] on input "Support Ticket ID" at bounding box center [630, 308] width 456 height 39
paste input "824170"
type input "824170"
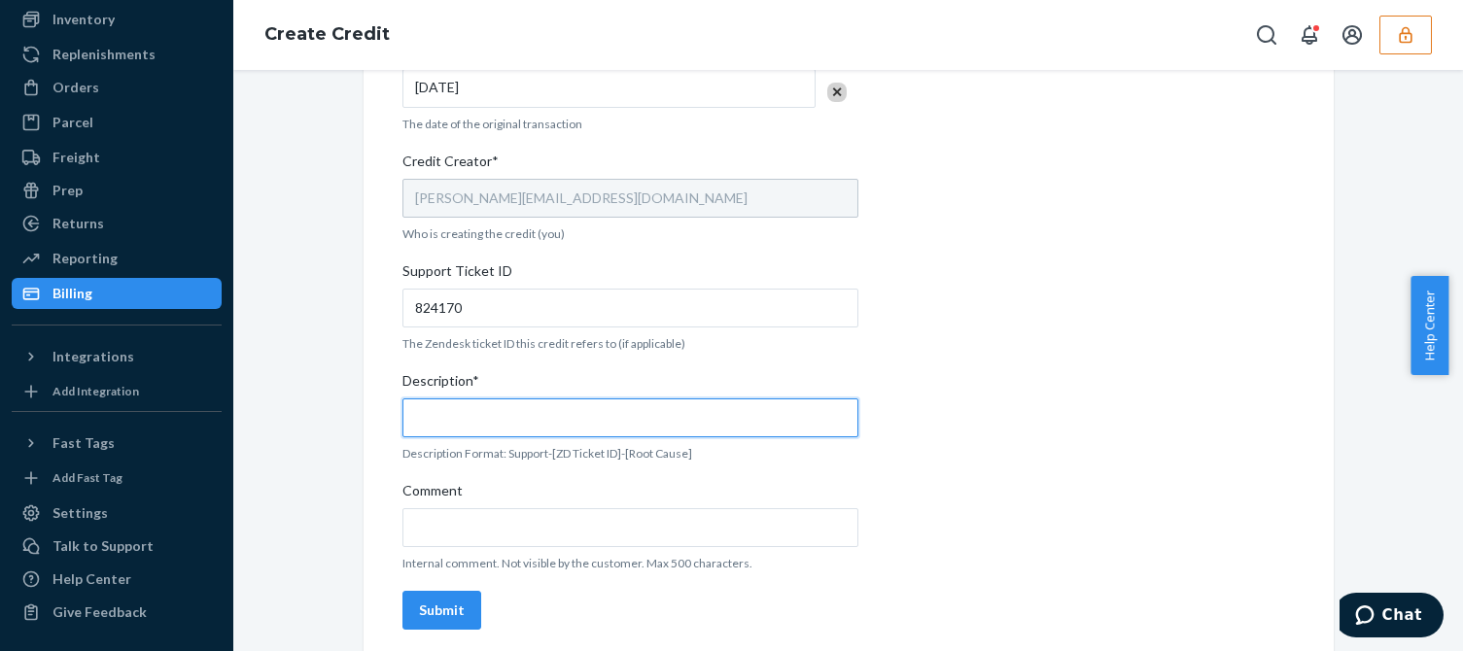
click at [445, 416] on input "Description*" at bounding box center [630, 418] width 456 height 39
paste input "824170"
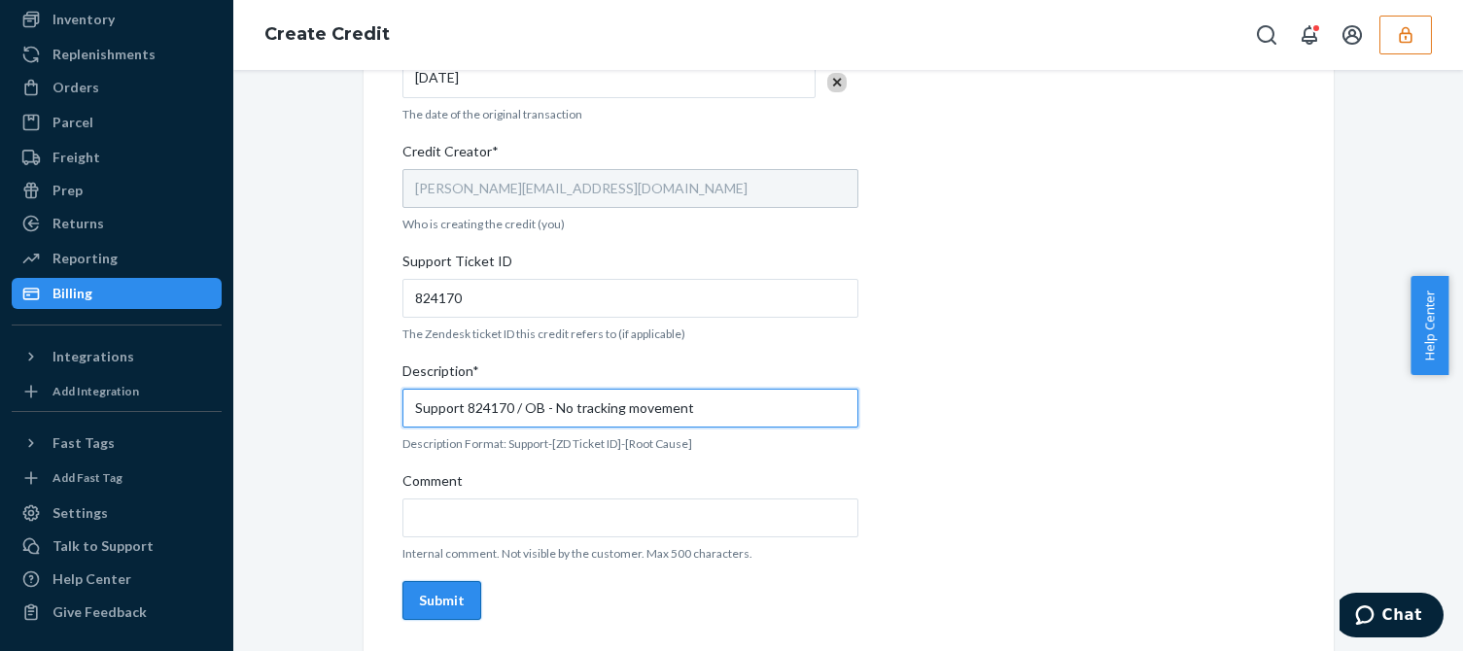
type input "Support 824170 / OB - No tracking movement"
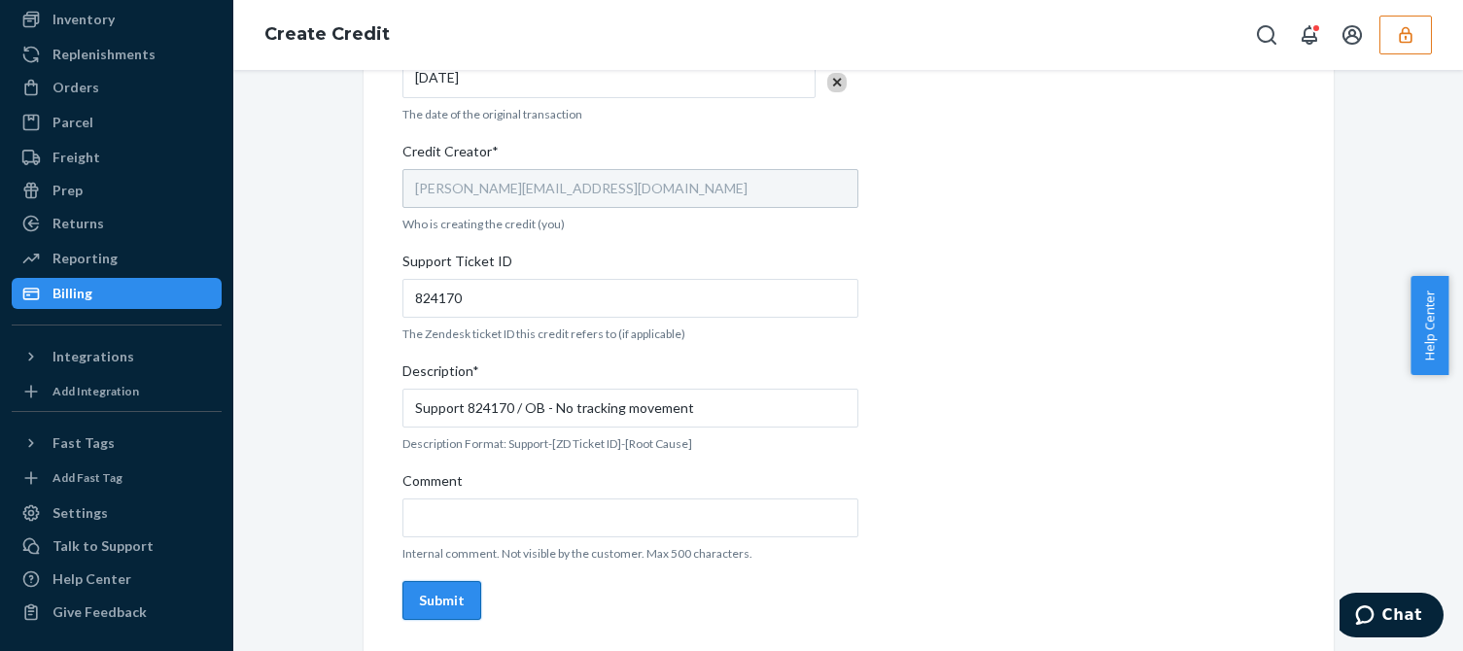
click at [437, 589] on button "Submit" at bounding box center [441, 600] width 79 height 39
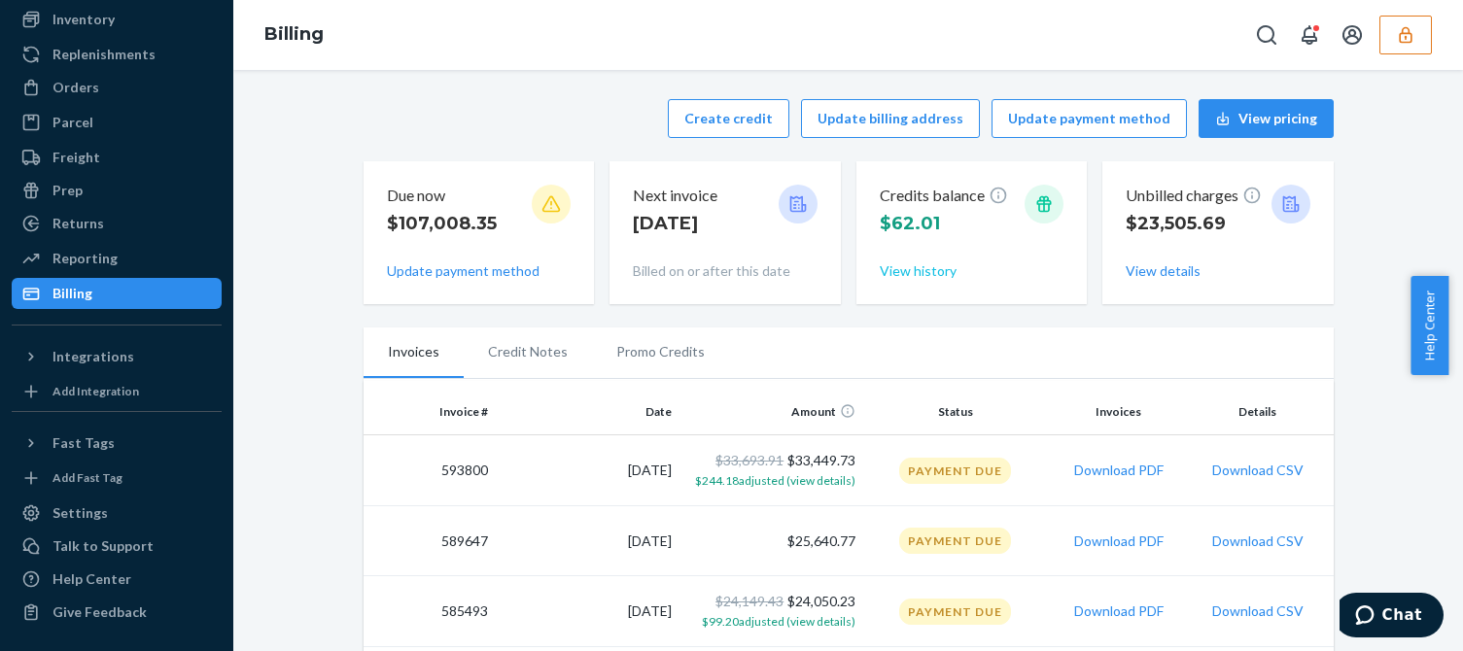
click at [908, 276] on button "View history" at bounding box center [918, 271] width 77 height 19
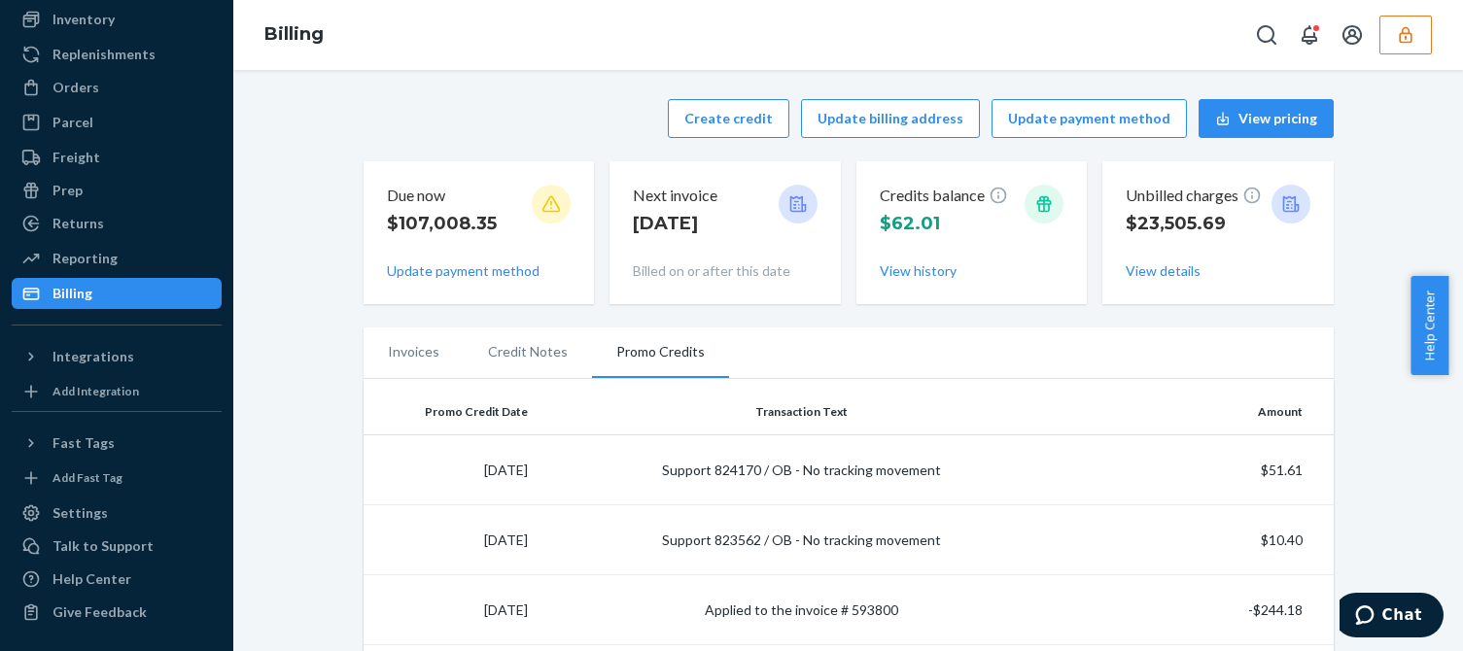
scroll to position [194, 0]
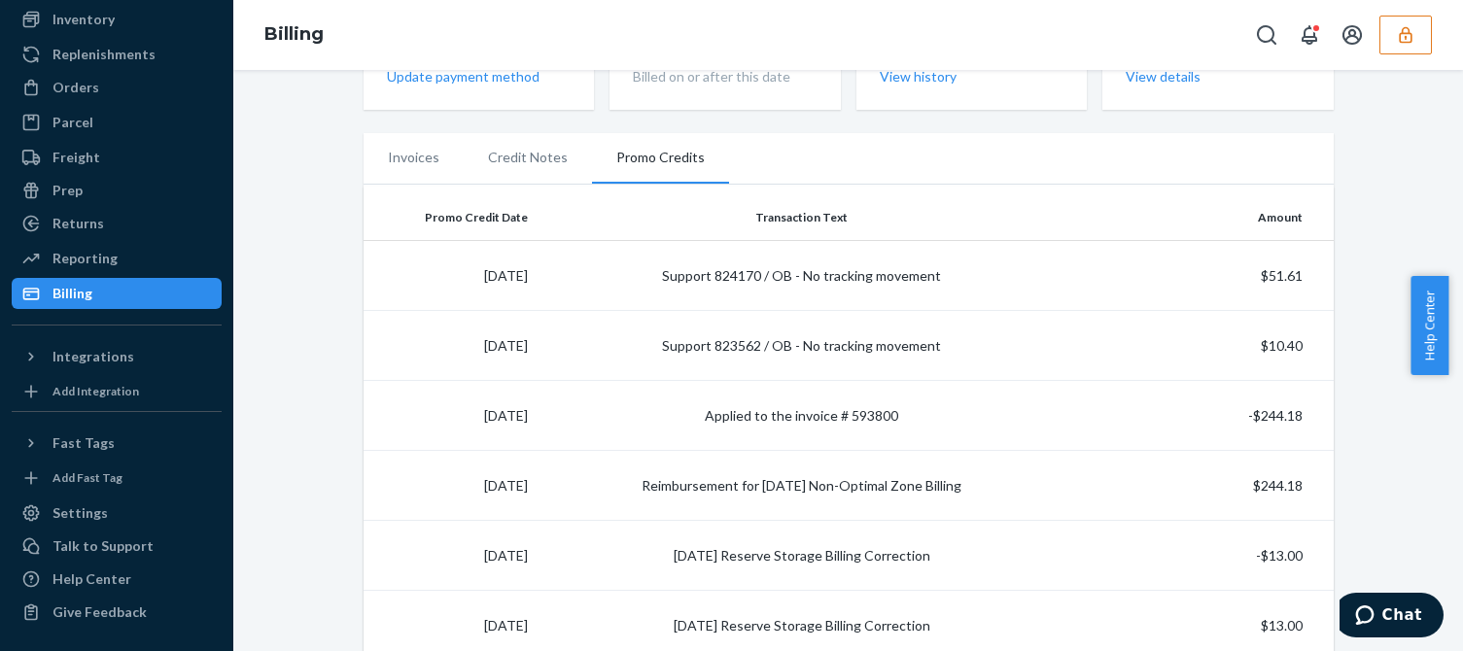
click at [1416, 26] on button "button" at bounding box center [1405, 35] width 52 height 39
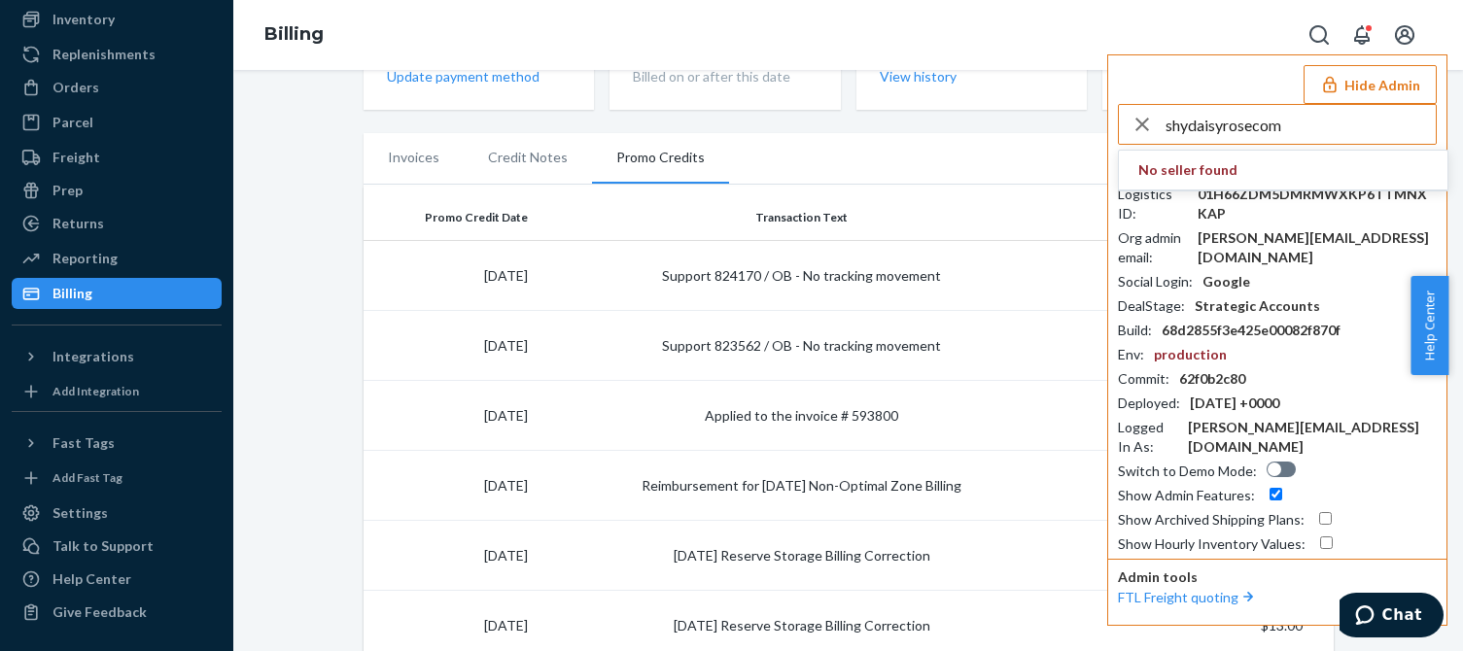
click at [1288, 123] on input "shydaisyrosecom" at bounding box center [1301, 124] width 270 height 39
click at [1293, 135] on input "shydaisyrosecom" at bounding box center [1301, 124] width 270 height 39
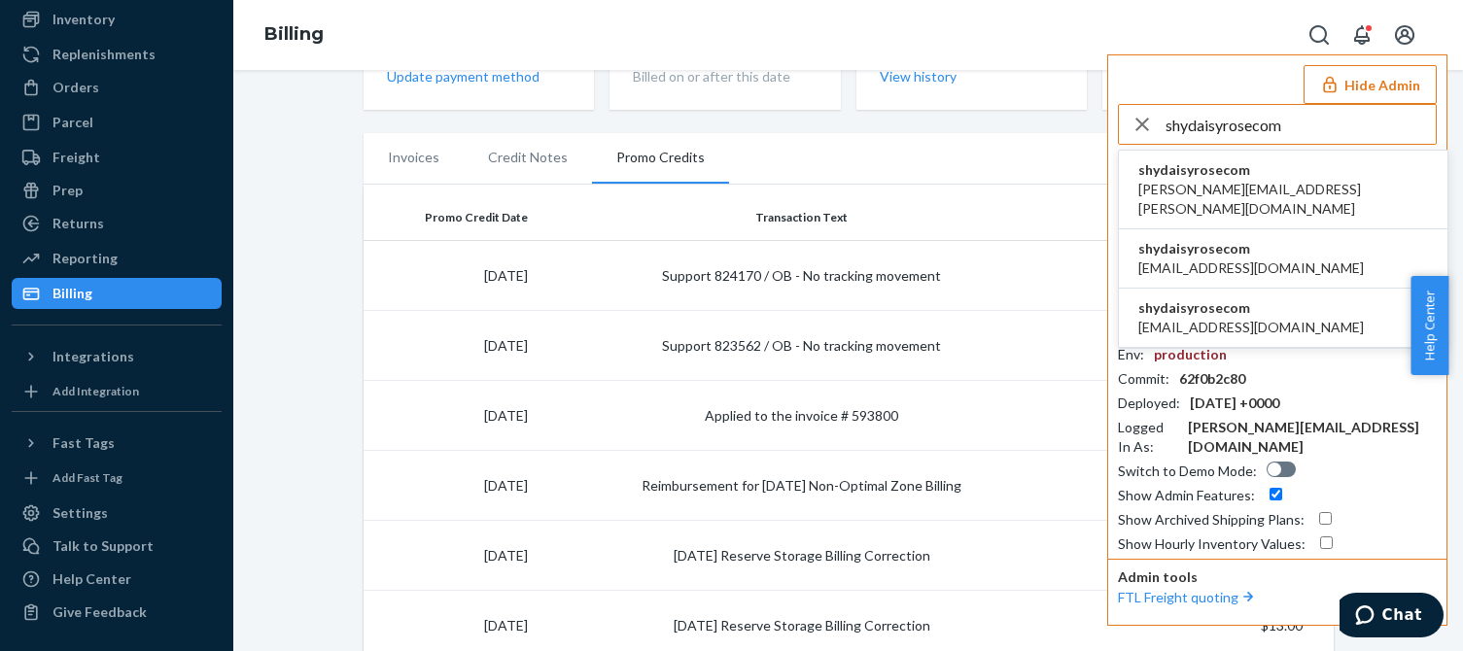
type input "shydaisyrosecom"
drag, startPoint x: 1220, startPoint y: 175, endPoint x: 1323, endPoint y: 200, distance: 106.1
click at [1221, 174] on span "shydaisyrosecom" at bounding box center [1283, 169] width 290 height 19
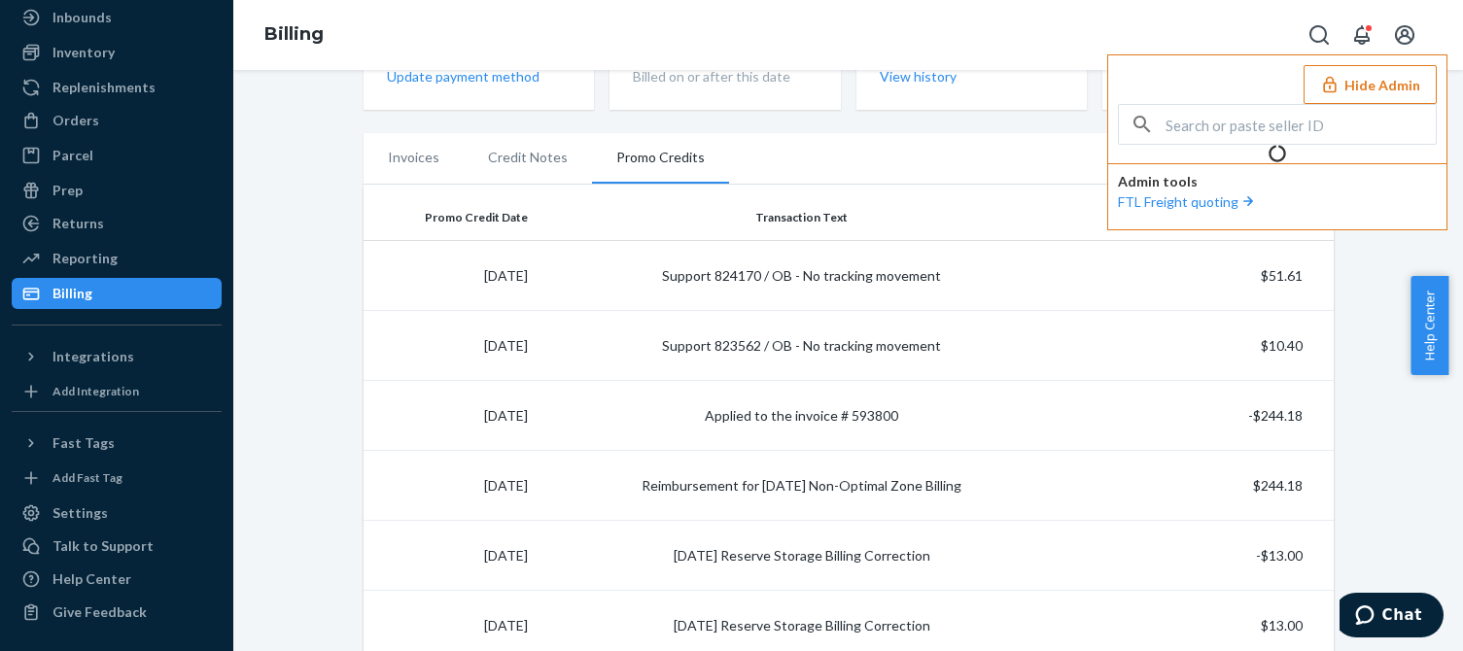
scroll to position [109, 0]
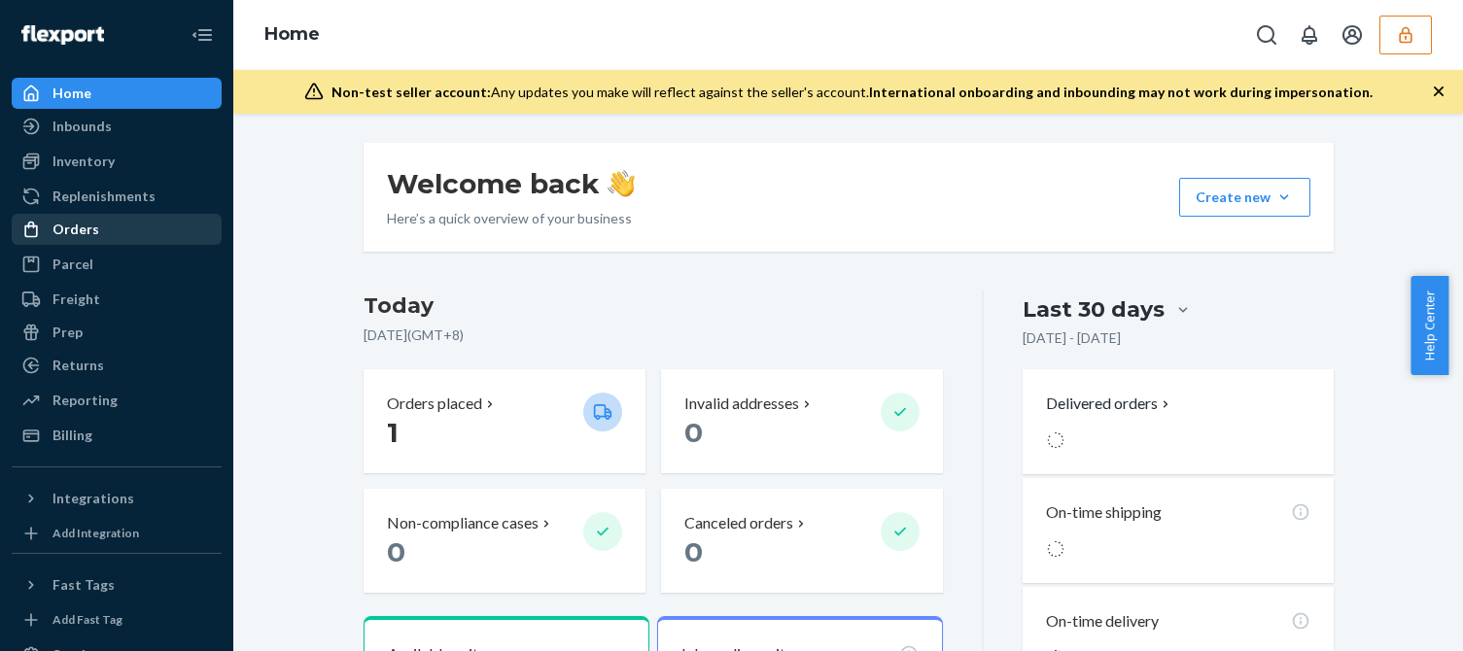
click at [87, 241] on div "Orders" at bounding box center [117, 229] width 206 height 27
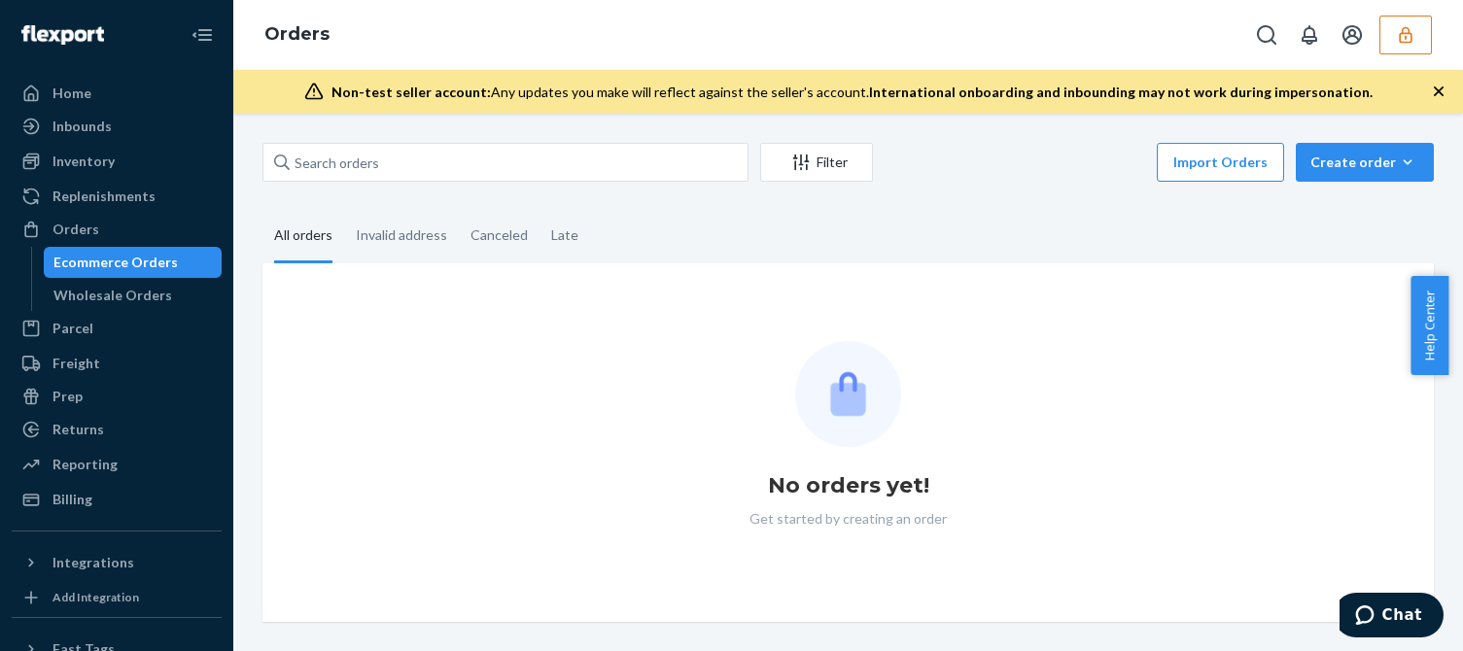
drag, startPoint x: 375, startPoint y: 182, endPoint x: 393, endPoint y: 170, distance: 21.0
click at [376, 182] on div "Filter Import Orders Create order Ecommerce order Removal order" at bounding box center [847, 165] width 1171 height 44
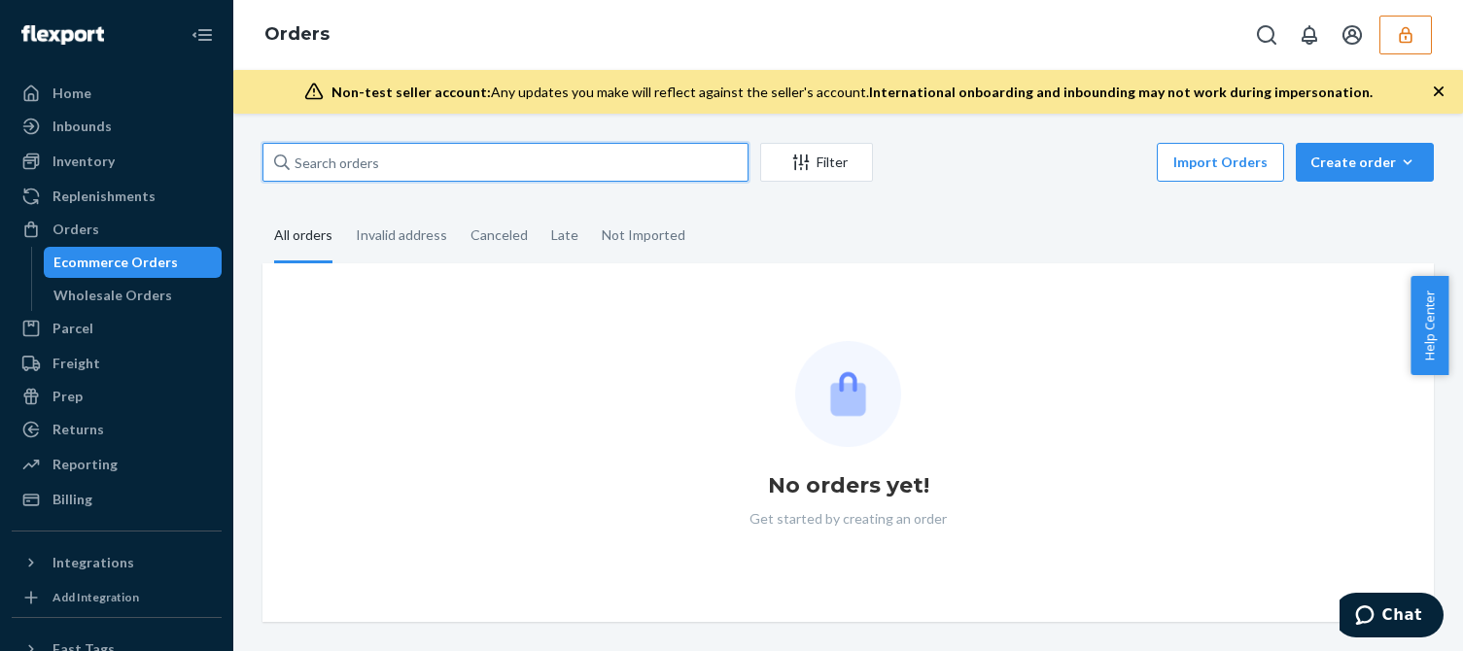
click at [402, 166] on input "text" at bounding box center [505, 162] width 486 height 39
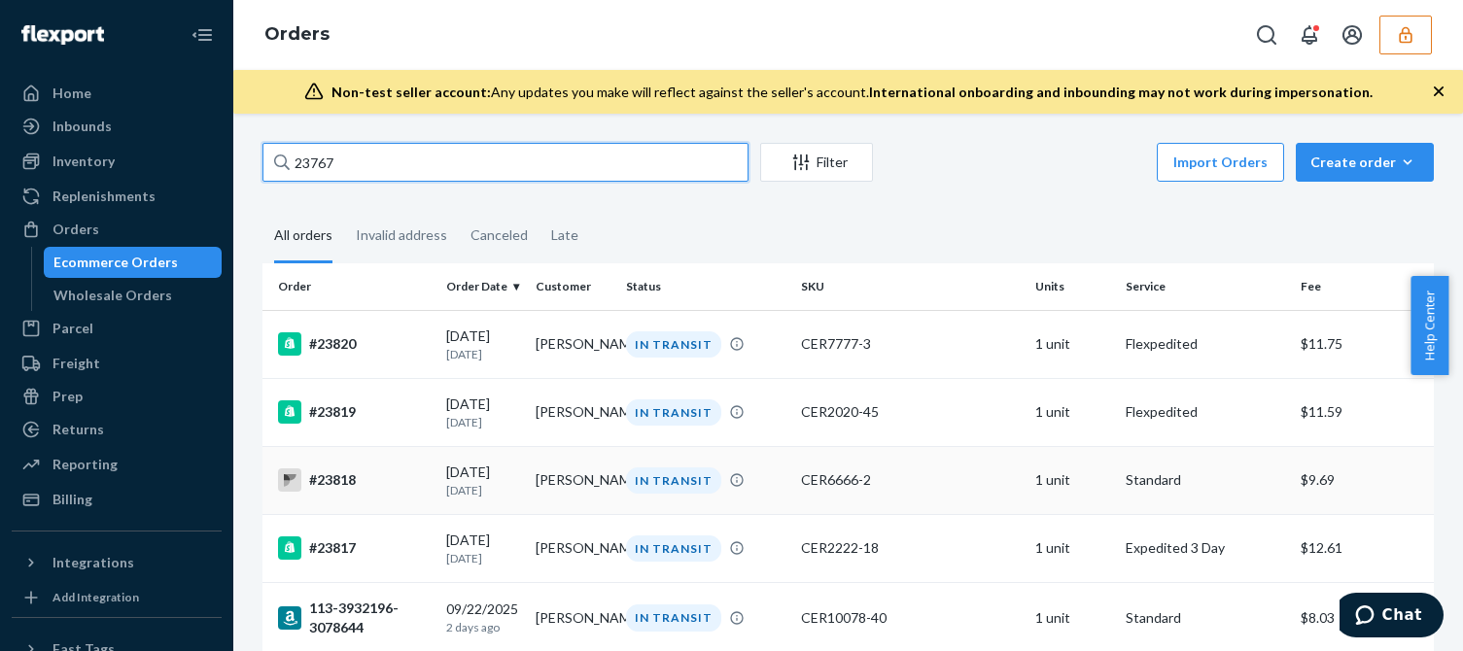
type input "23767"
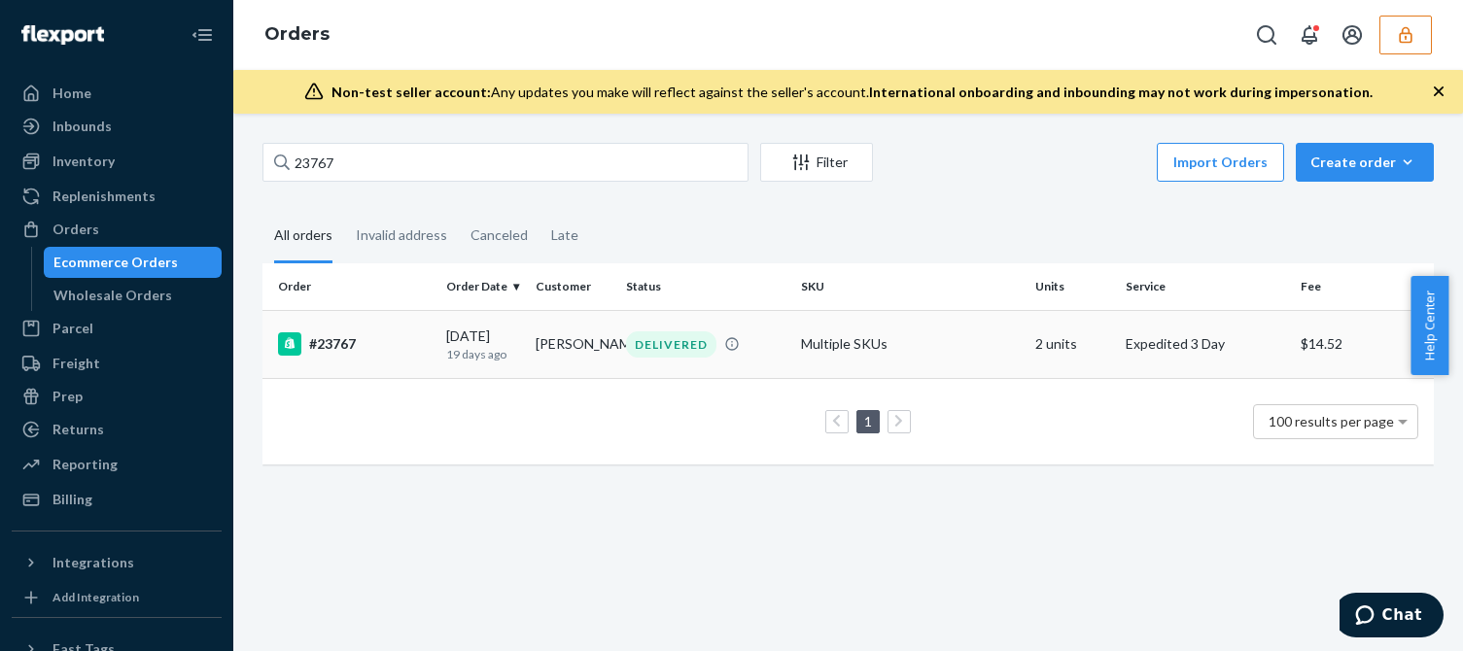
click at [459, 361] on p "19 days ago" at bounding box center [483, 354] width 74 height 17
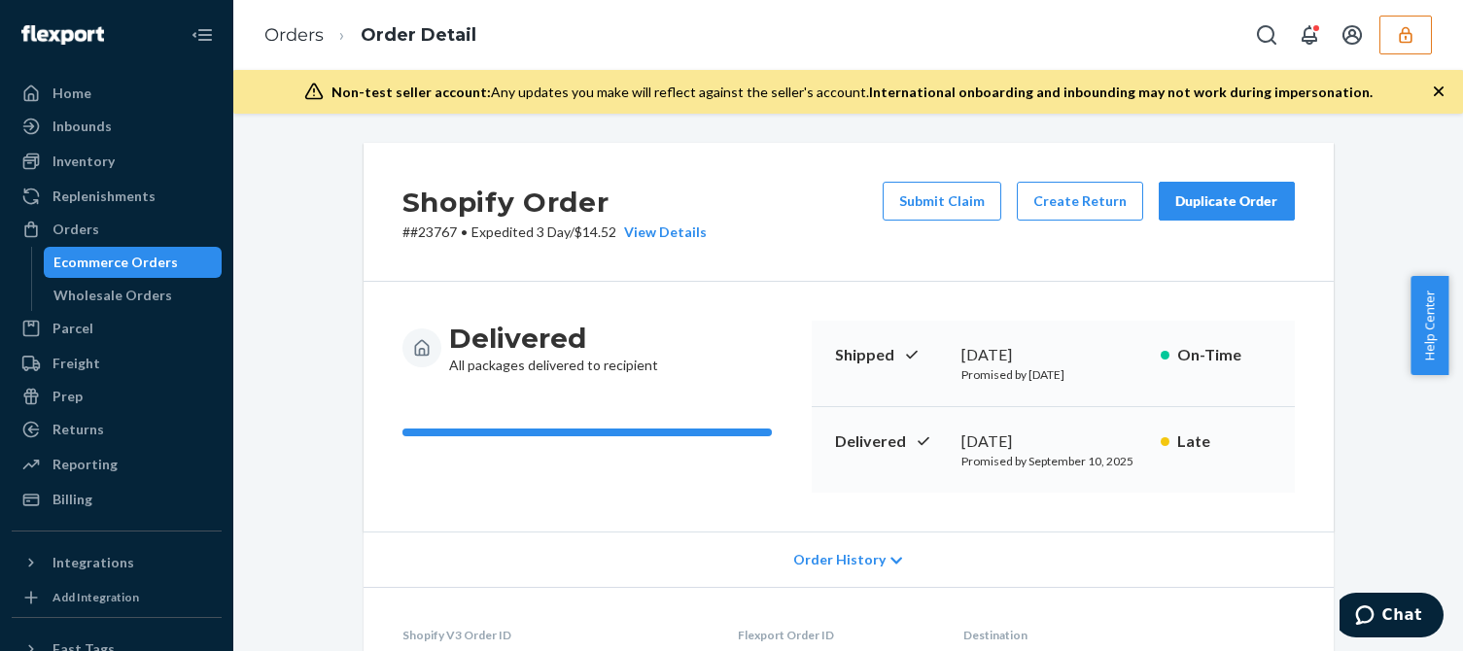
click at [1040, 371] on p "Promised by September 5, 2025" at bounding box center [1053, 374] width 184 height 17
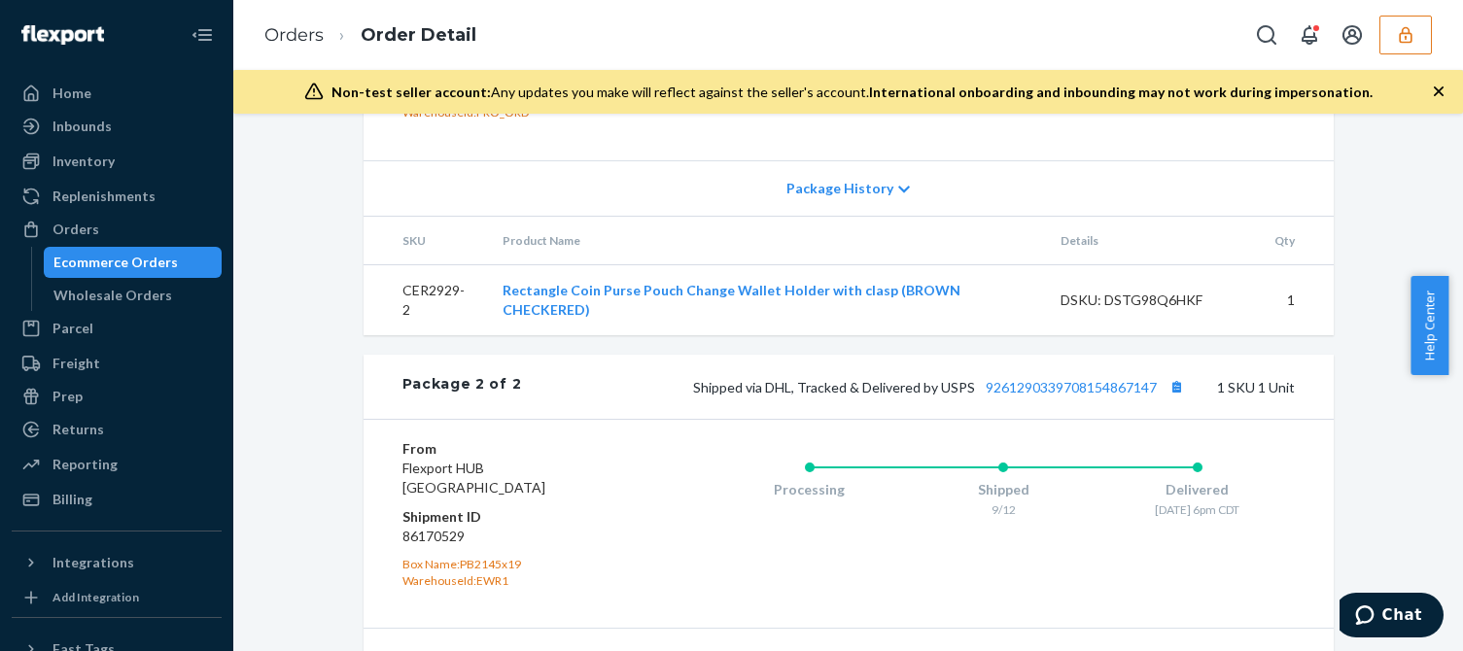
scroll to position [1246, 0]
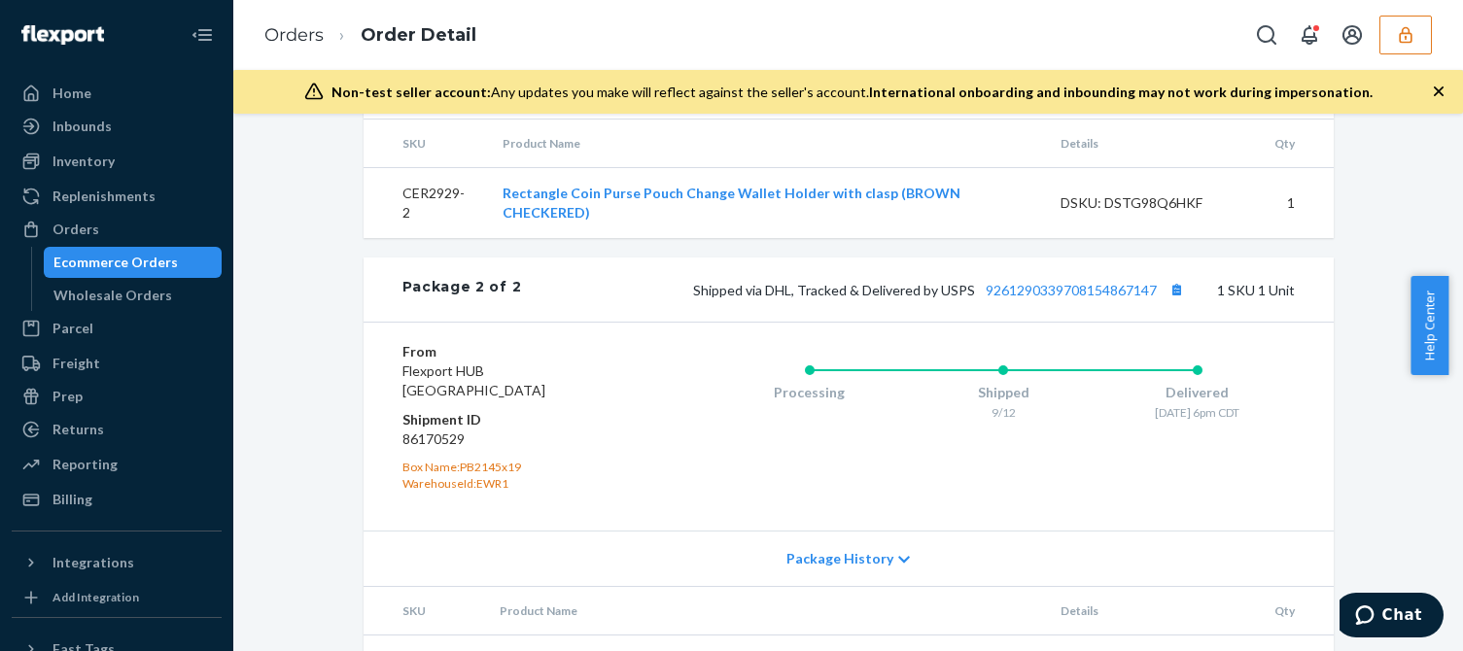
click at [653, 458] on div "Processing Shipped 9/12 Delivered 9/19 - 6pm CDT" at bounding box center [965, 426] width 660 height 169
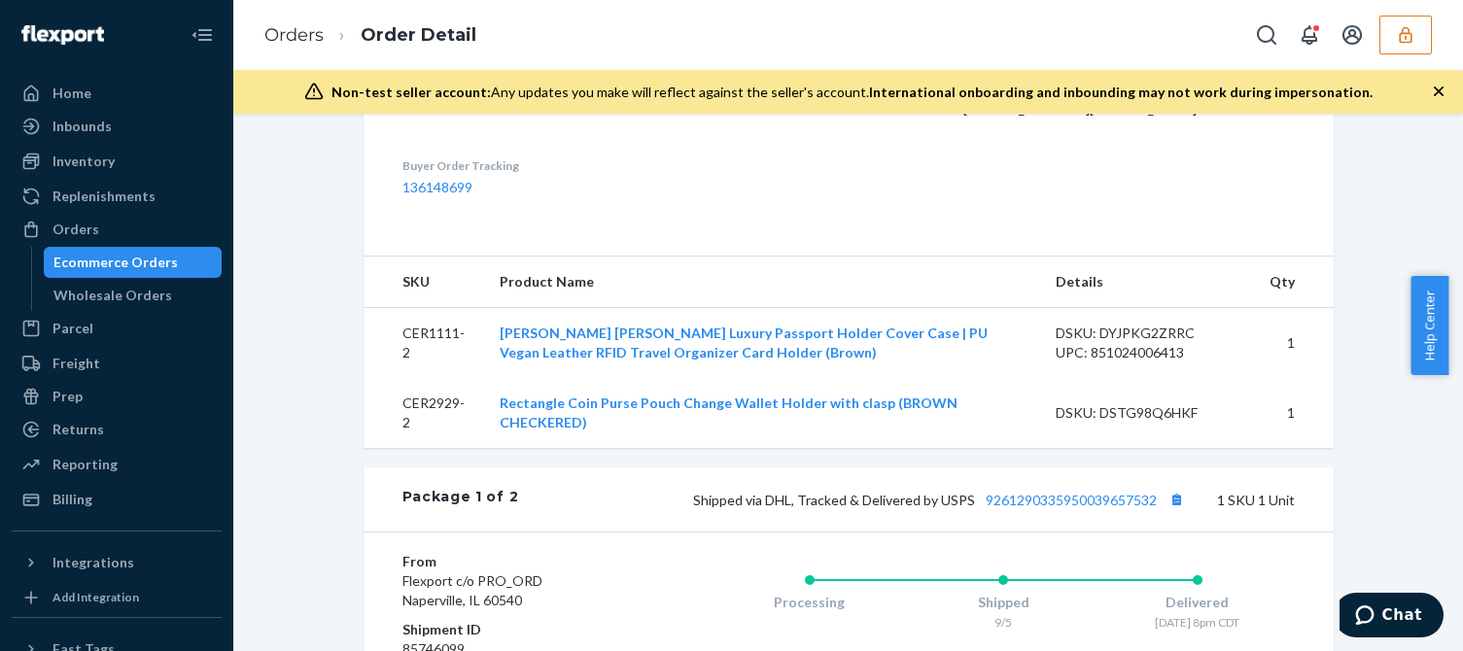
scroll to position [1343, 0]
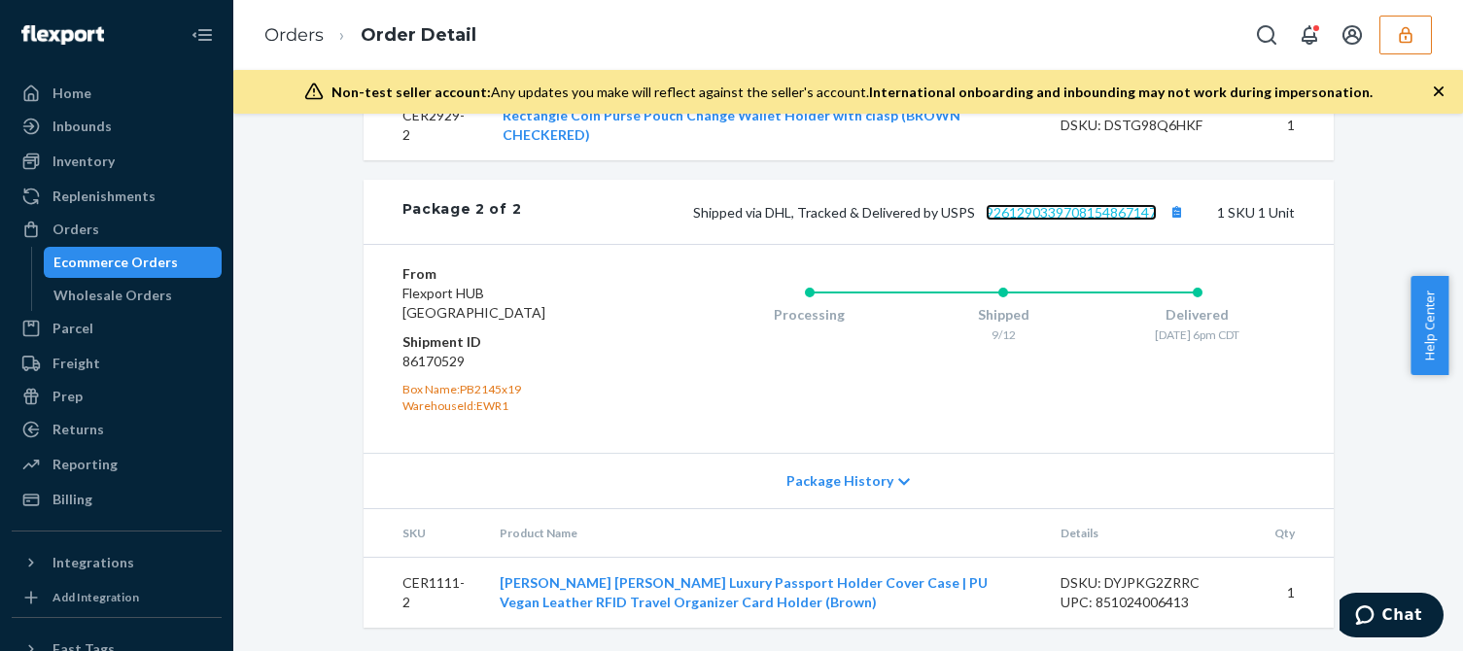
click at [1038, 214] on link "9261290339708154867147" at bounding box center [1071, 212] width 171 height 17
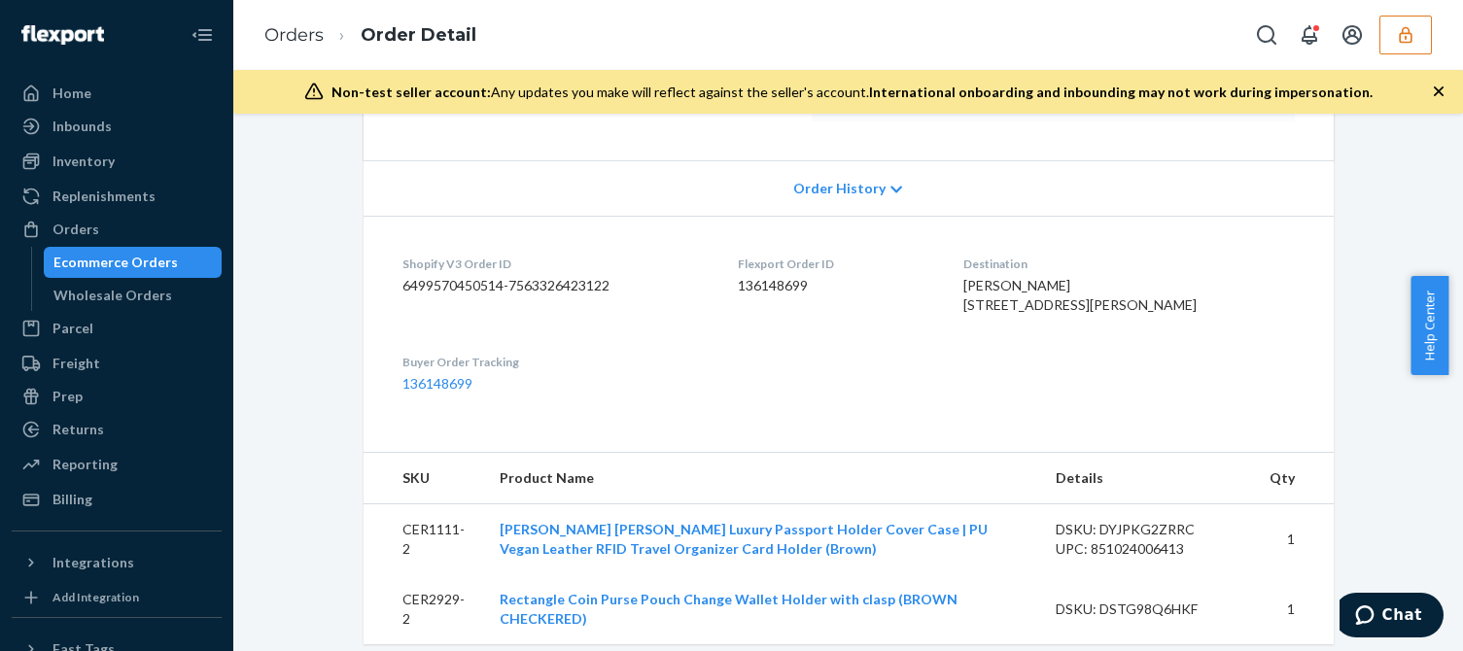
scroll to position [0, 0]
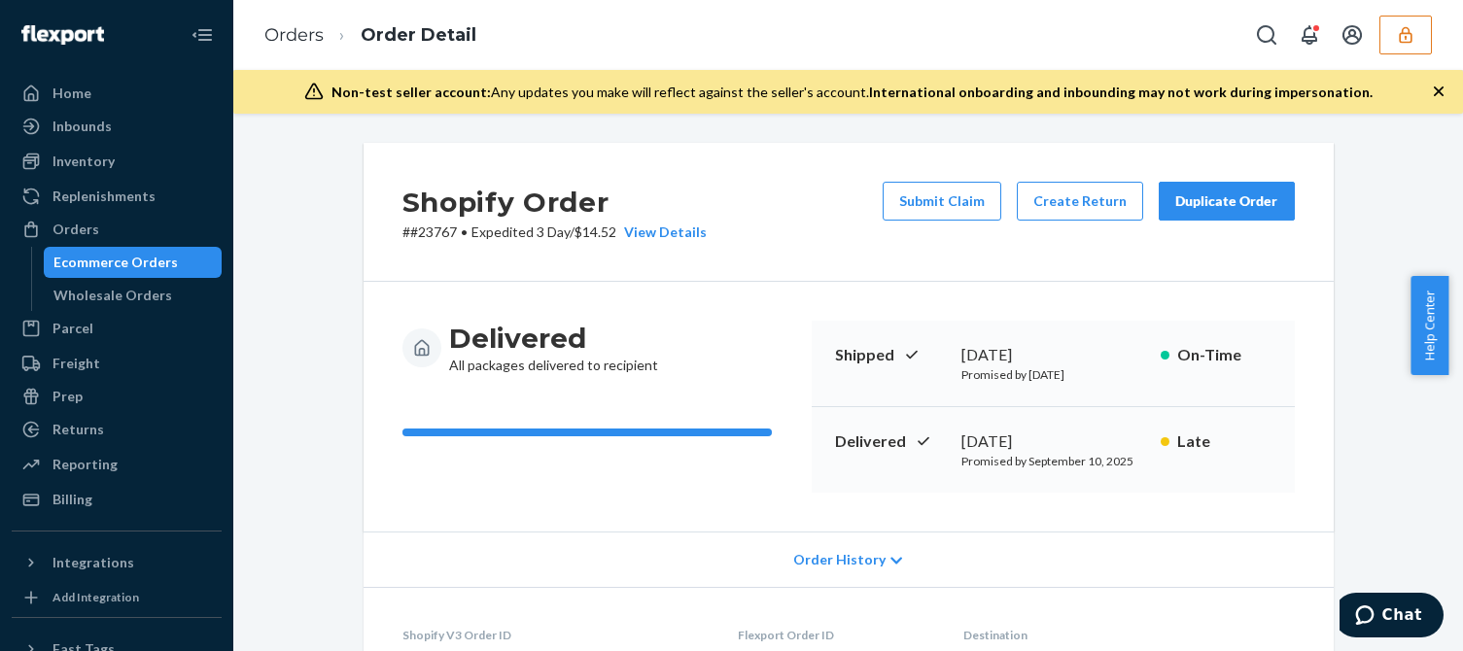
click at [1424, 36] on button "button" at bounding box center [1405, 35] width 52 height 39
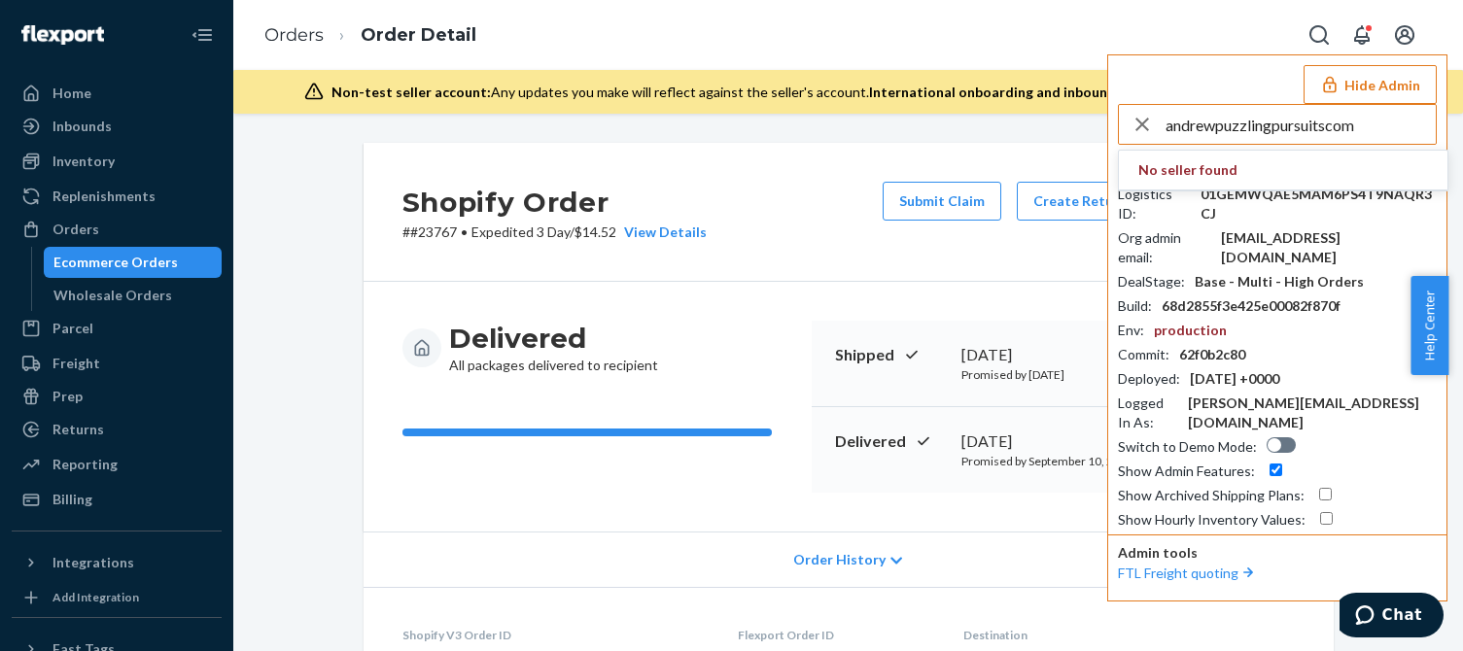
type input "andrewpuzzlingpursuitscom"
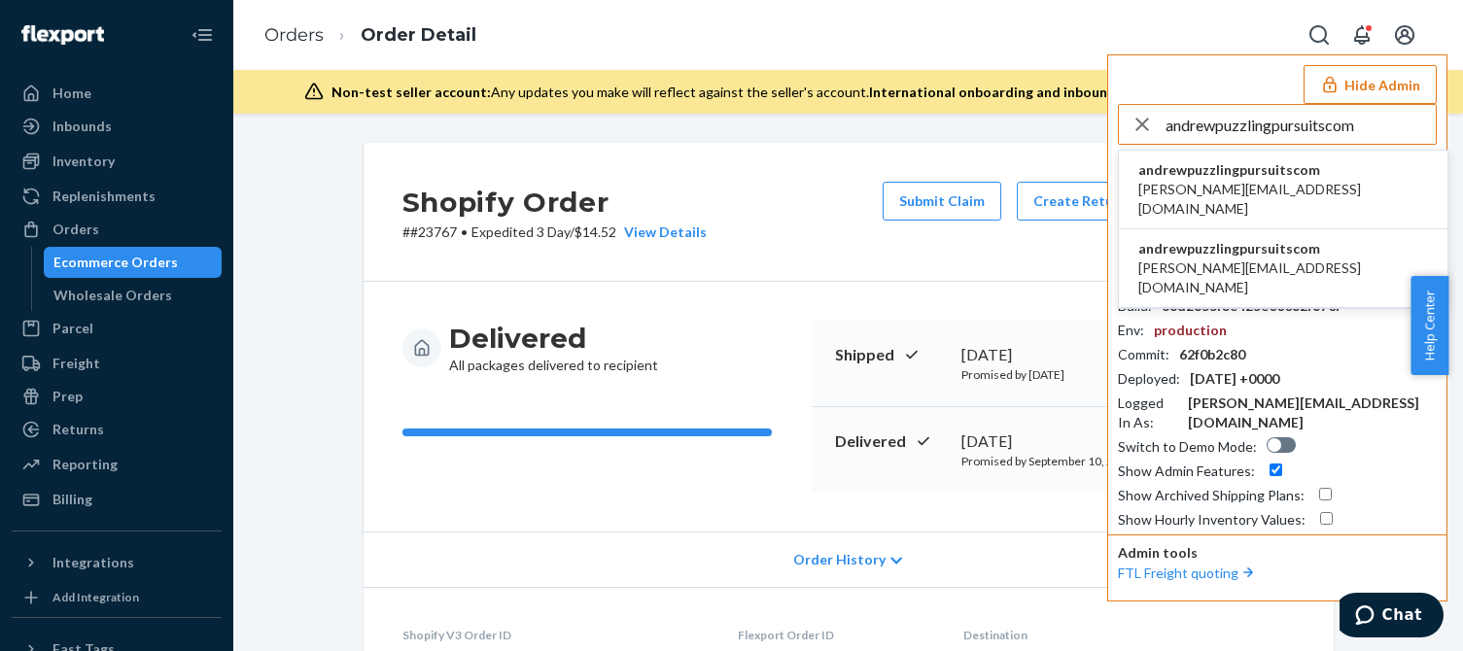
click at [1275, 130] on input "andrewpuzzlingpursuitscom" at bounding box center [1301, 124] width 270 height 39
click at [1224, 173] on span "andrewpuzzlingpursuitscom" at bounding box center [1283, 169] width 290 height 19
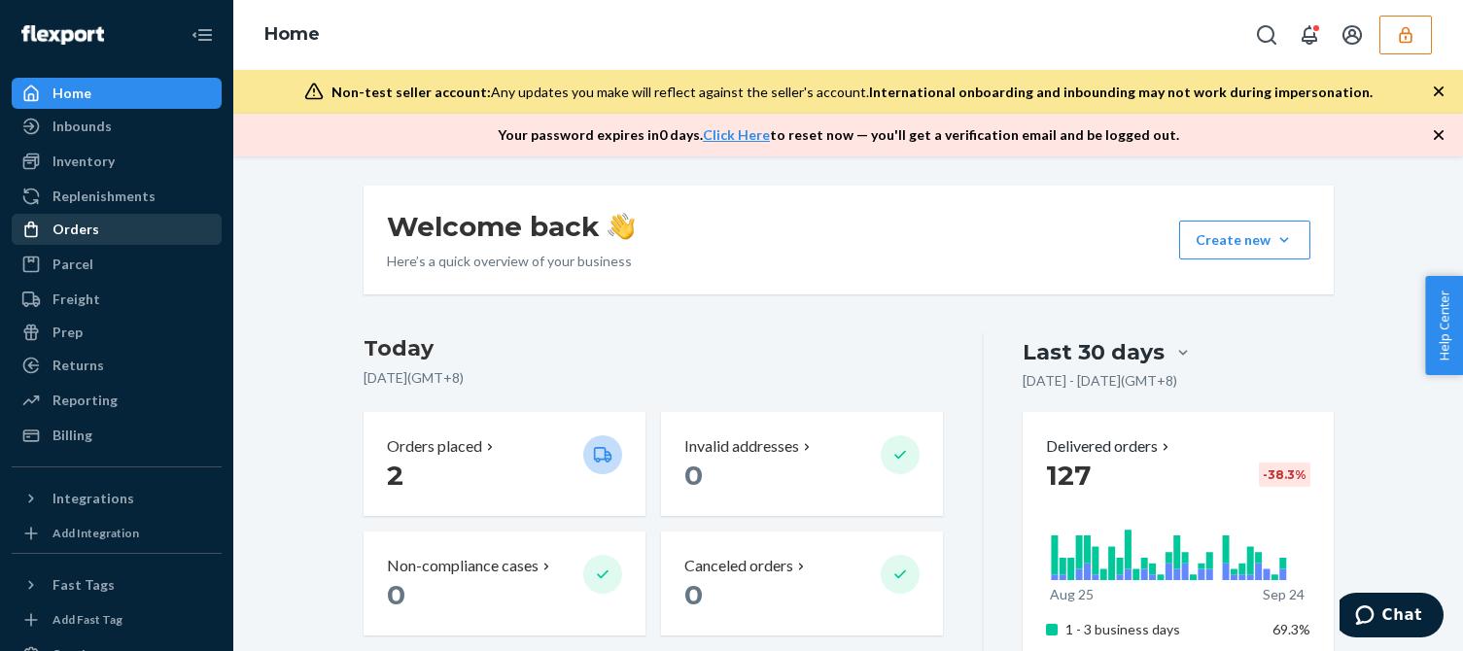
click at [109, 231] on div "Orders" at bounding box center [117, 229] width 206 height 27
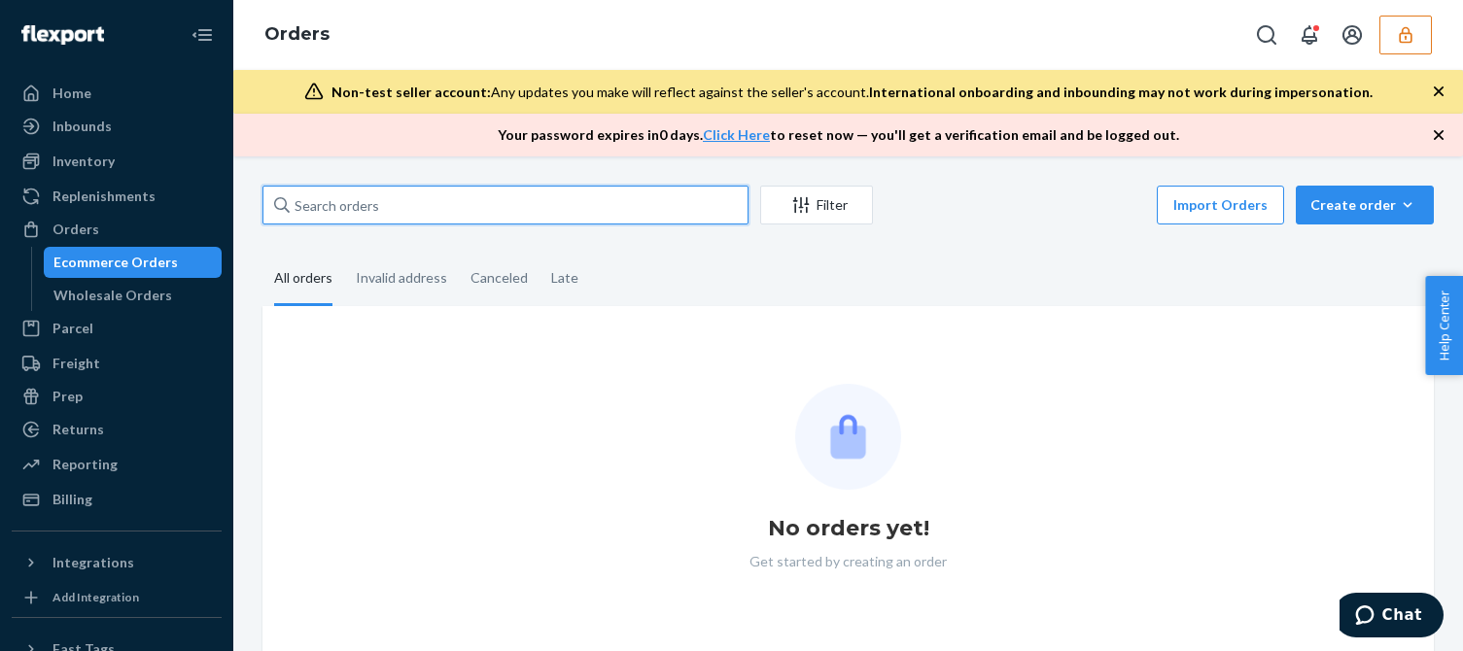
click at [364, 202] on input "text" at bounding box center [505, 205] width 486 height 39
paste input "P70277"
type input "P70277"
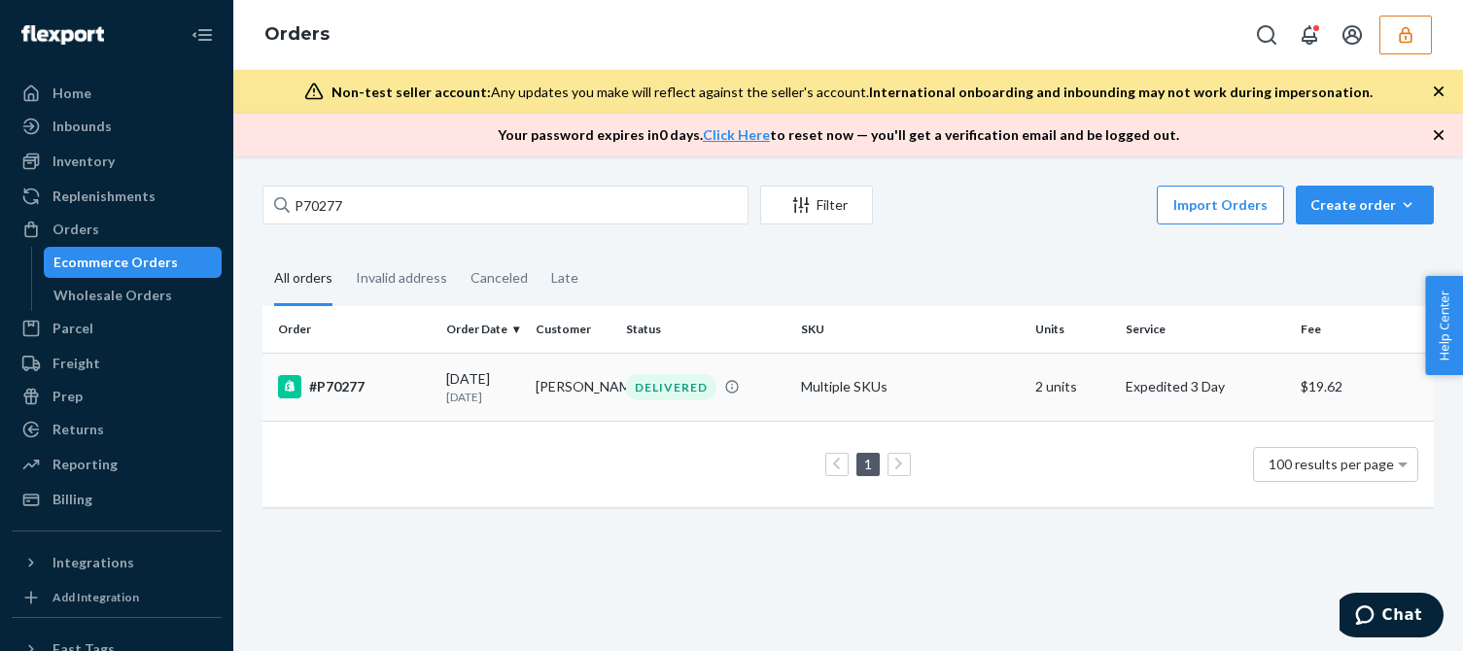
click at [409, 386] on div "#P70277" at bounding box center [354, 386] width 153 height 23
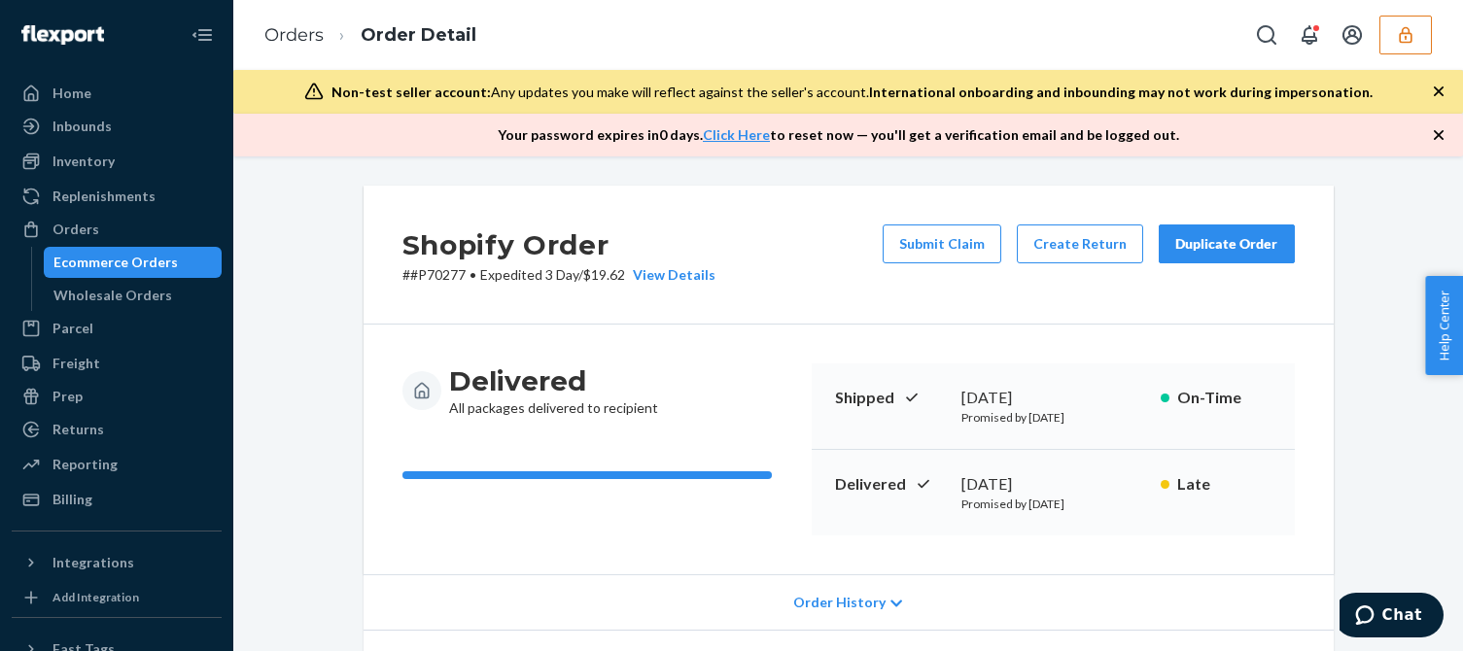
scroll to position [194, 0]
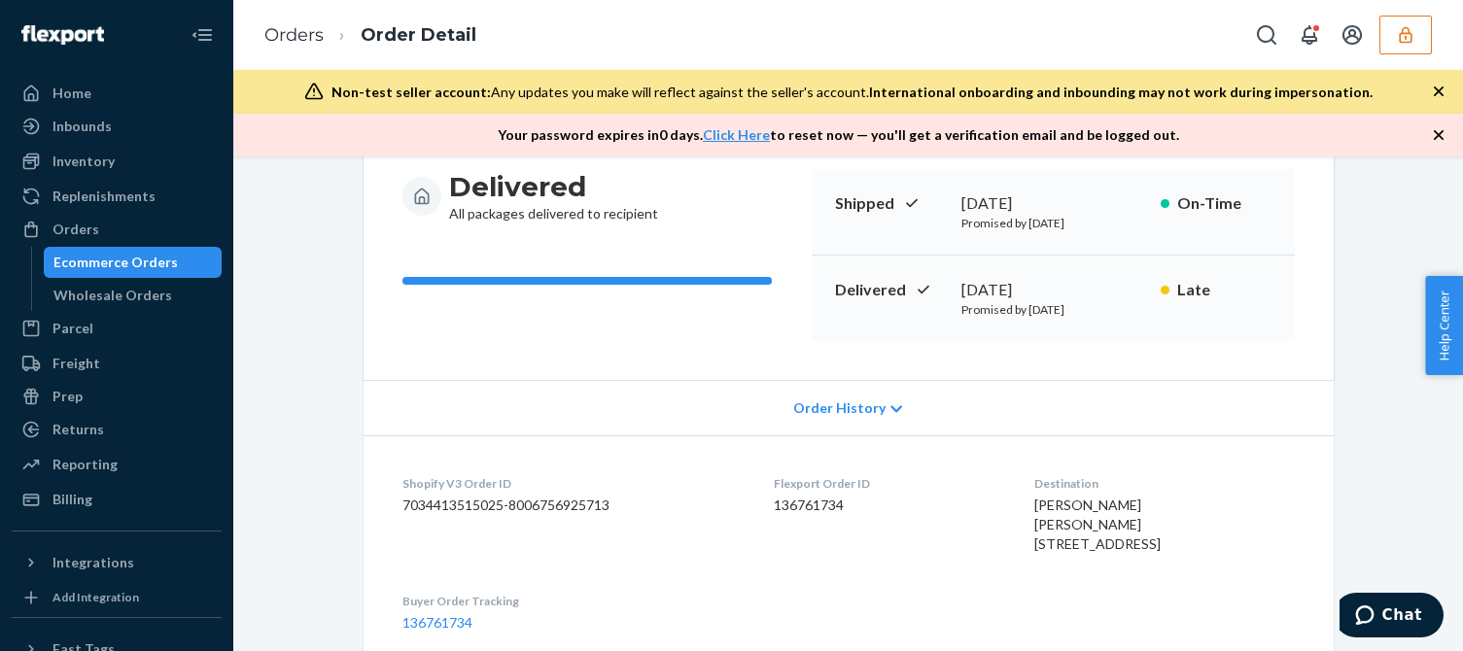
click at [855, 402] on span "Order History" at bounding box center [839, 408] width 92 height 19
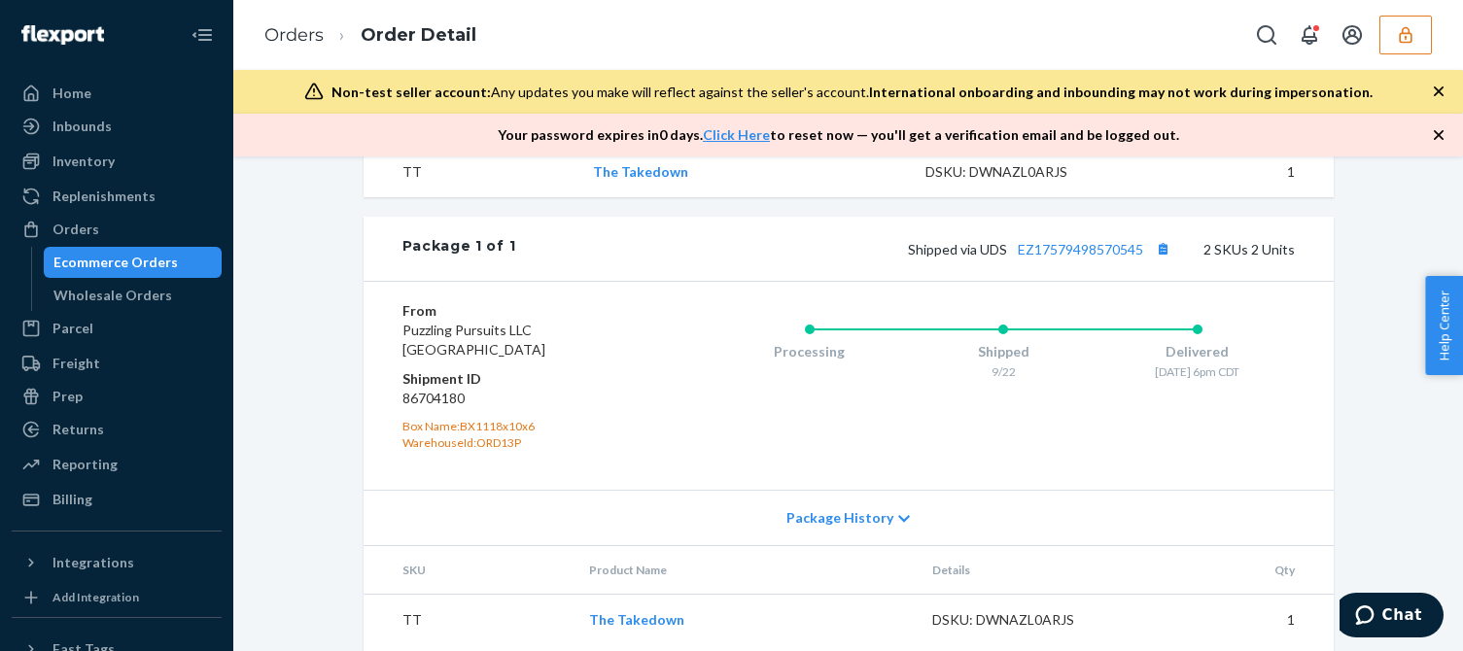
scroll to position [2148, 0]
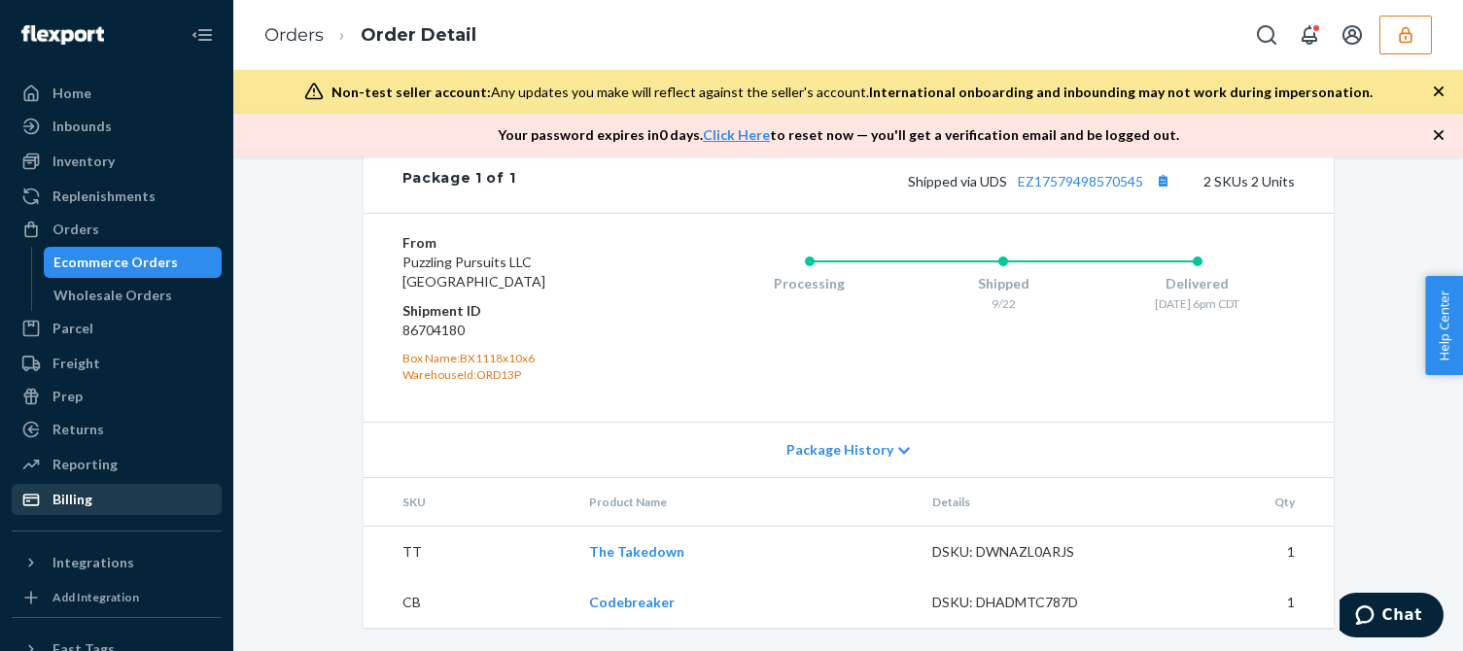
drag, startPoint x: 63, startPoint y: 507, endPoint x: 73, endPoint y: 506, distance: 9.8
click at [63, 507] on div "Billing" at bounding box center [72, 499] width 40 height 19
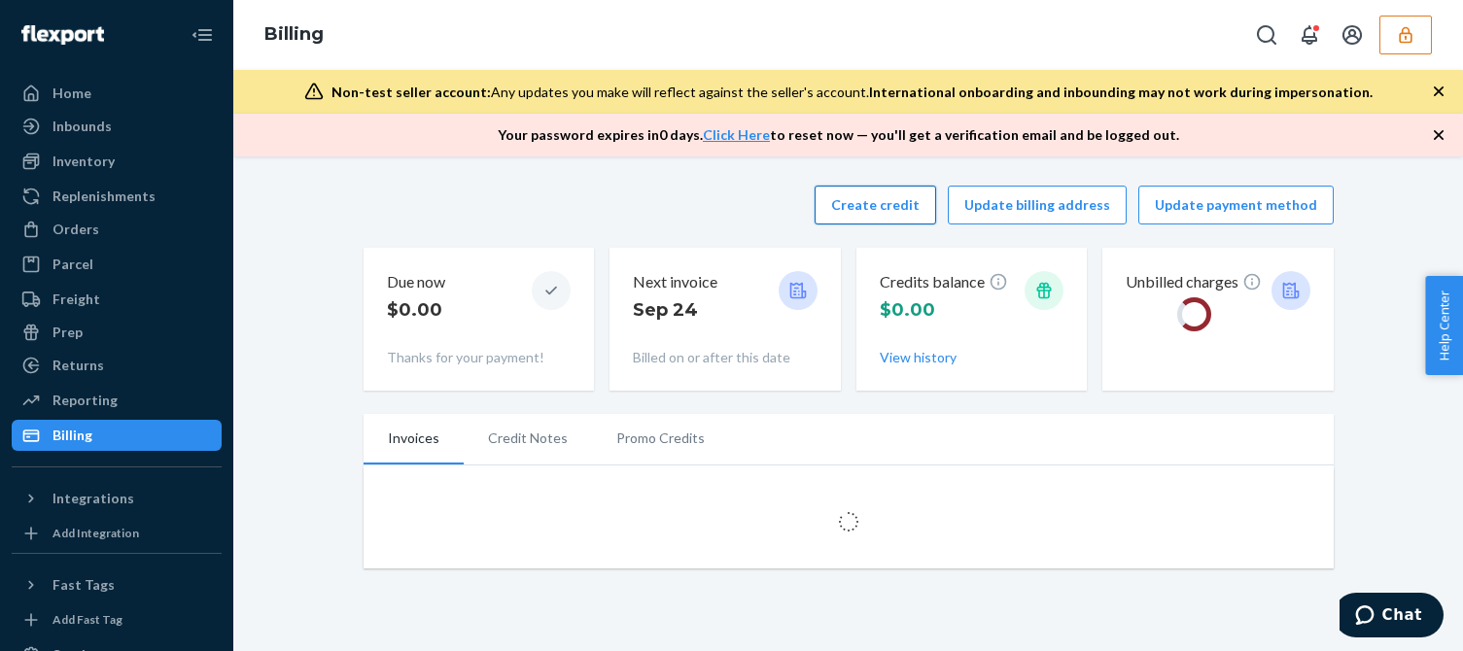
click at [876, 210] on button "Create credit" at bounding box center [876, 205] width 122 height 39
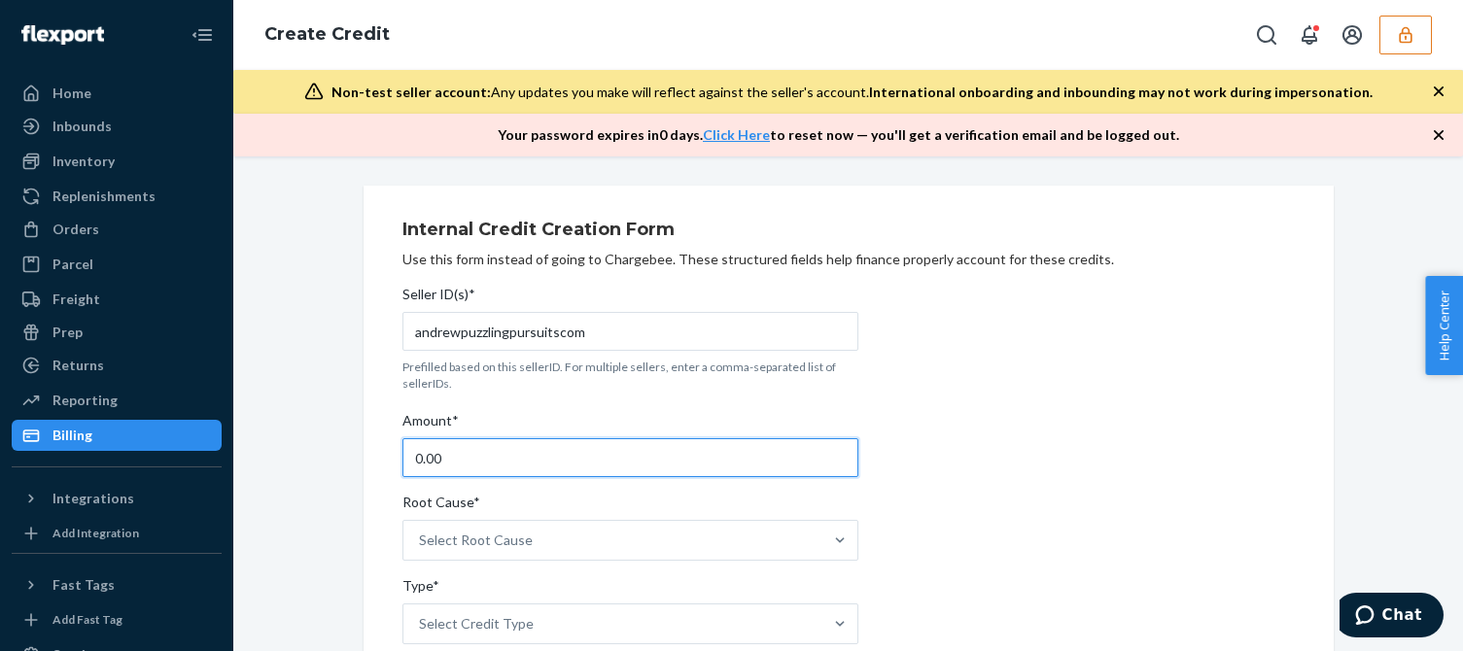
click at [464, 458] on input "0.00" at bounding box center [630, 457] width 456 height 39
type input "27.96"
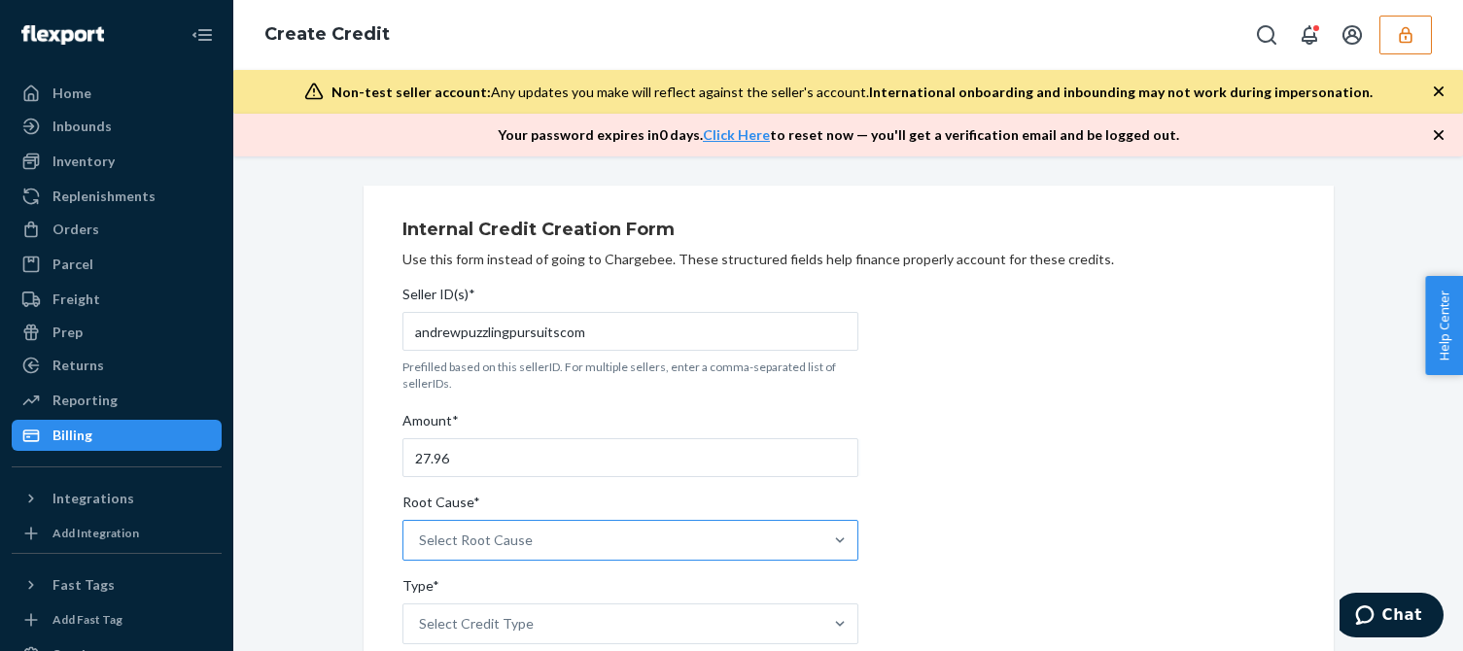
click at [475, 543] on div "Select Root Cause" at bounding box center [476, 540] width 114 height 19
click at [421, 543] on input "Root Cause* Select Root Cause" at bounding box center [420, 540] width 2 height 19
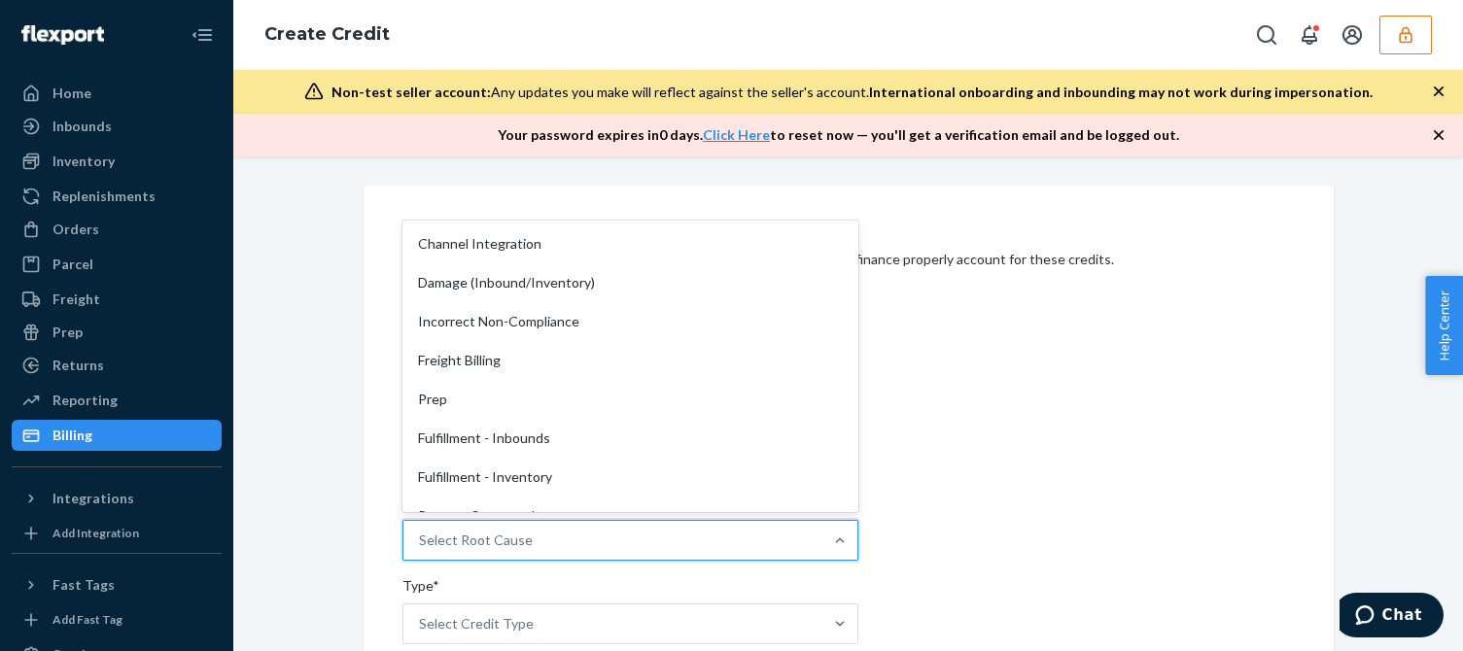
scroll to position [292, 0]
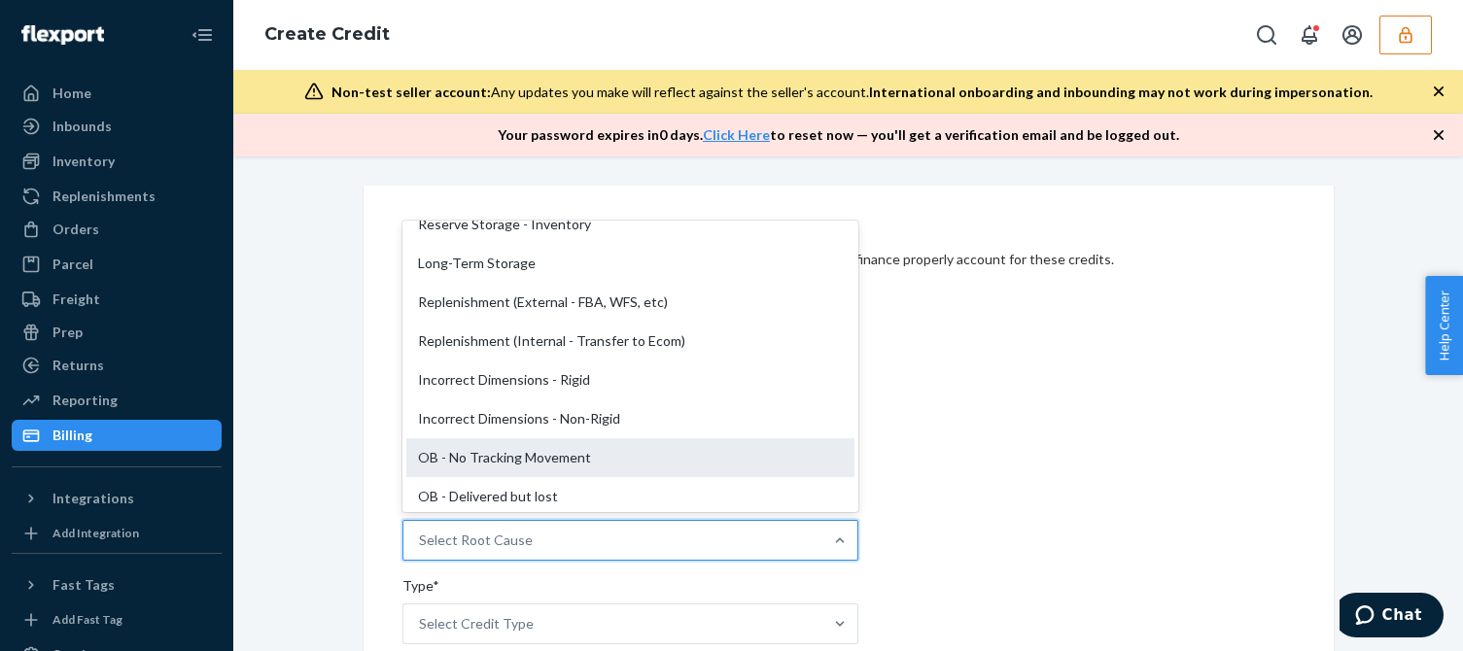
click at [440, 458] on div "OB - No Tracking Movement" at bounding box center [630, 457] width 448 height 39
click at [421, 531] on input "Root Cause* option OB - No Tracking Movement focused, 14 of 29. 29 results avai…" at bounding box center [420, 540] width 2 height 19
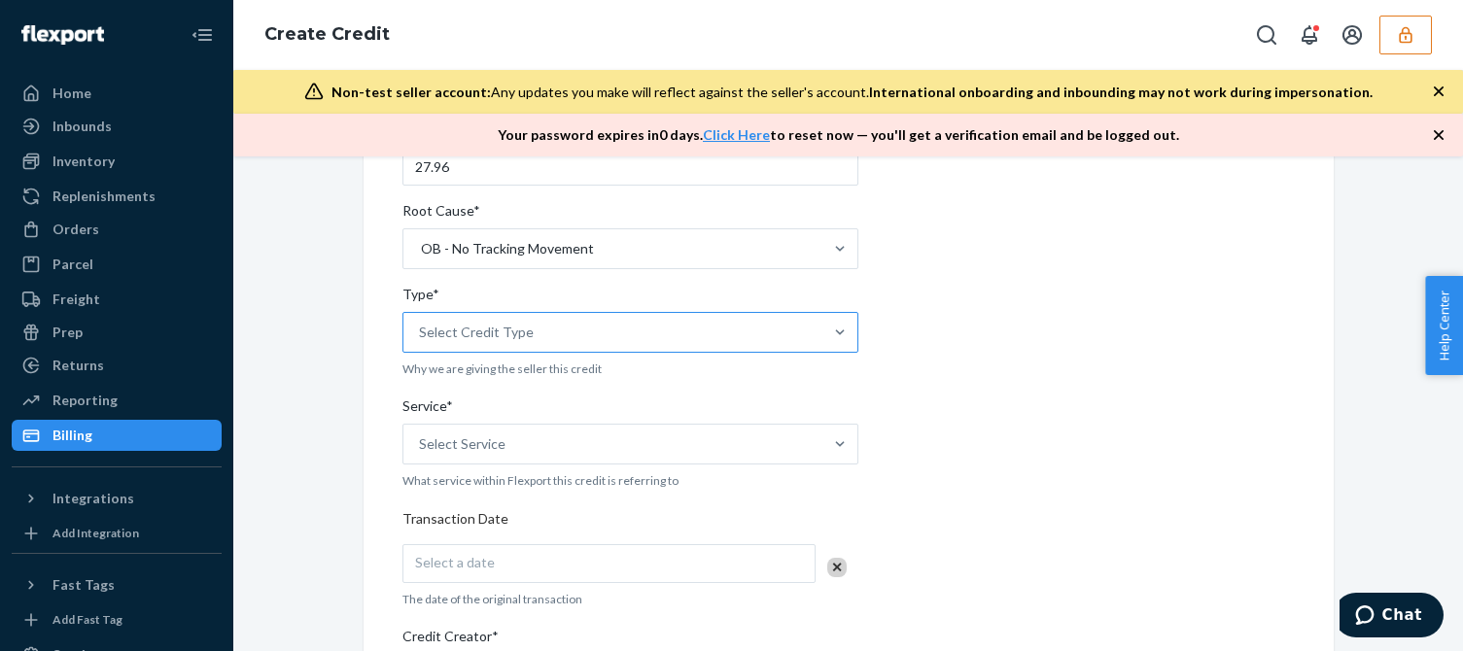
click at [524, 332] on div "Select Credit Type" at bounding box center [612, 332] width 419 height 39
click at [421, 332] on input "Type* Select Credit Type" at bounding box center [420, 332] width 2 height 19
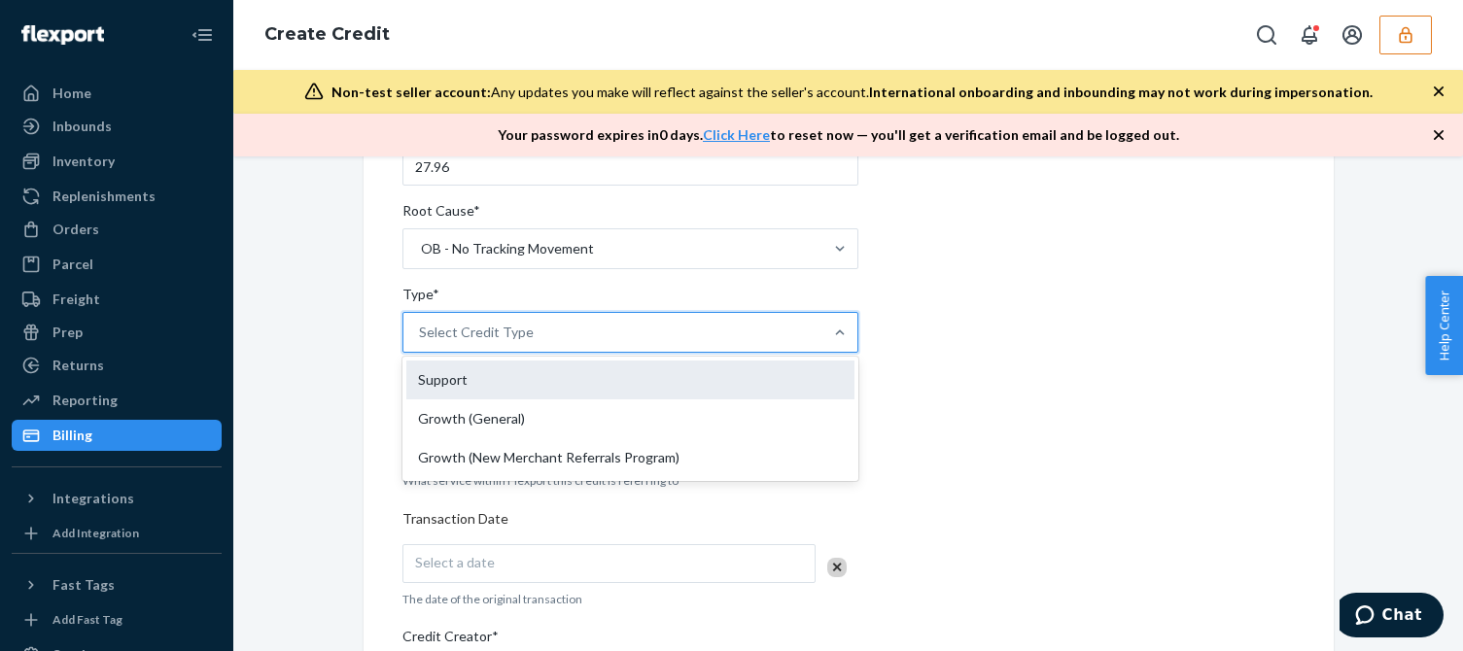
click at [432, 387] on div "Support" at bounding box center [630, 380] width 448 height 39
click at [421, 342] on input "Type* option Support focused, 1 of 3. 3 results available. Use Up and Down to c…" at bounding box center [420, 332] width 2 height 19
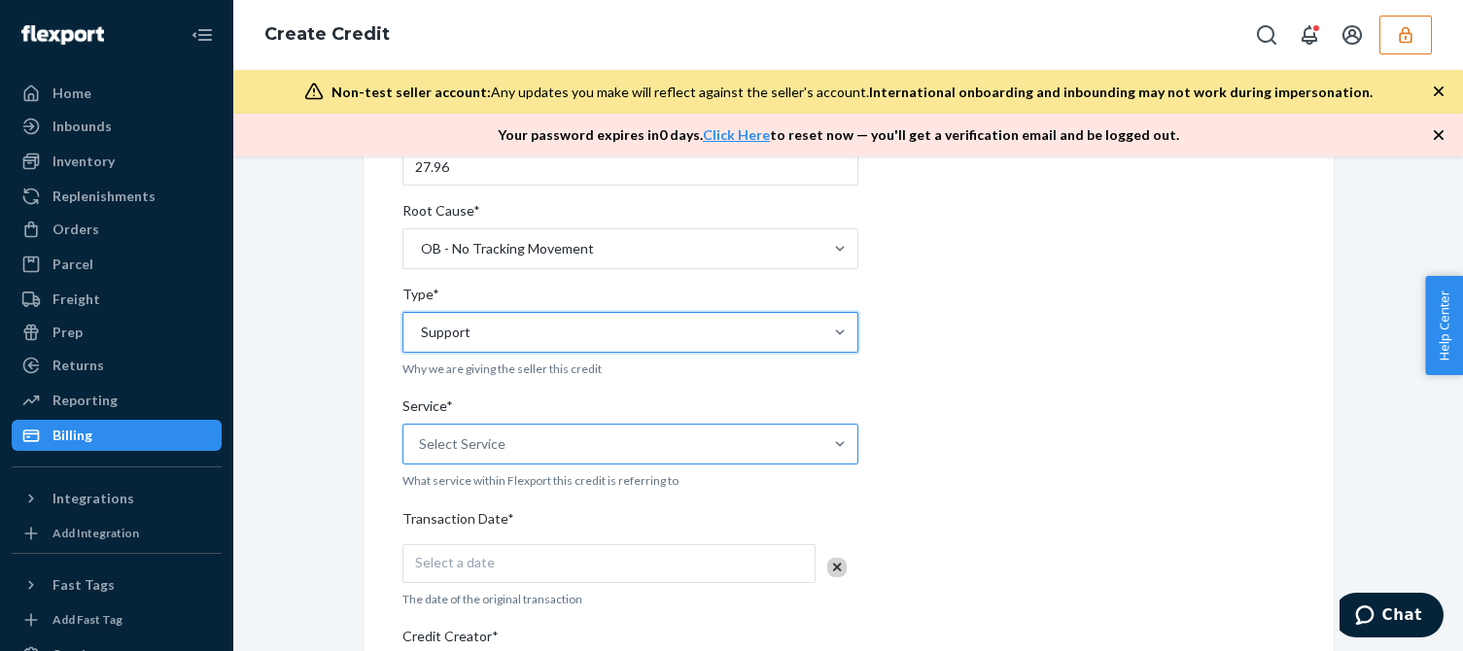
click at [452, 452] on div "Select Service" at bounding box center [462, 444] width 87 height 19
click at [421, 452] on input "Service* Select Service" at bounding box center [420, 444] width 2 height 19
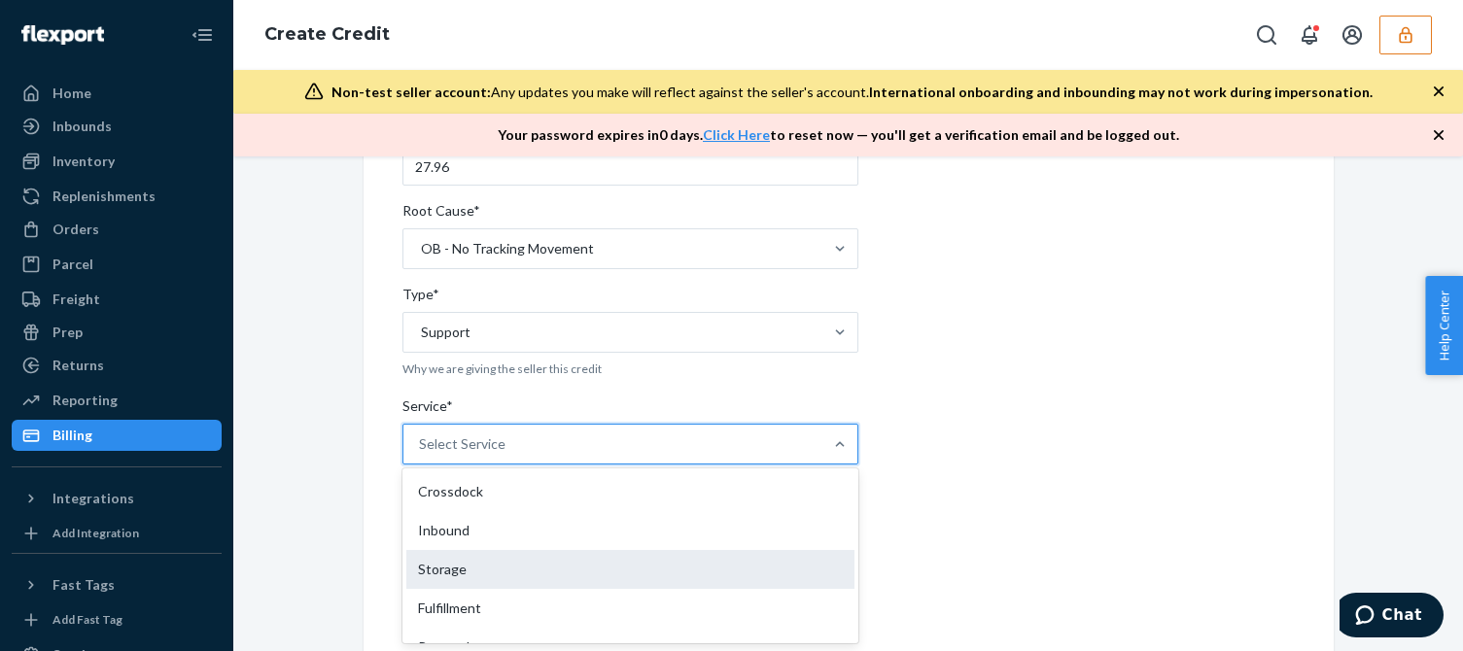
click at [435, 587] on div "Storage" at bounding box center [630, 569] width 448 height 39
click at [421, 454] on input "Service* option Storage focused, 3 of 10. 10 results available. Use Up and Down…" at bounding box center [420, 444] width 2 height 19
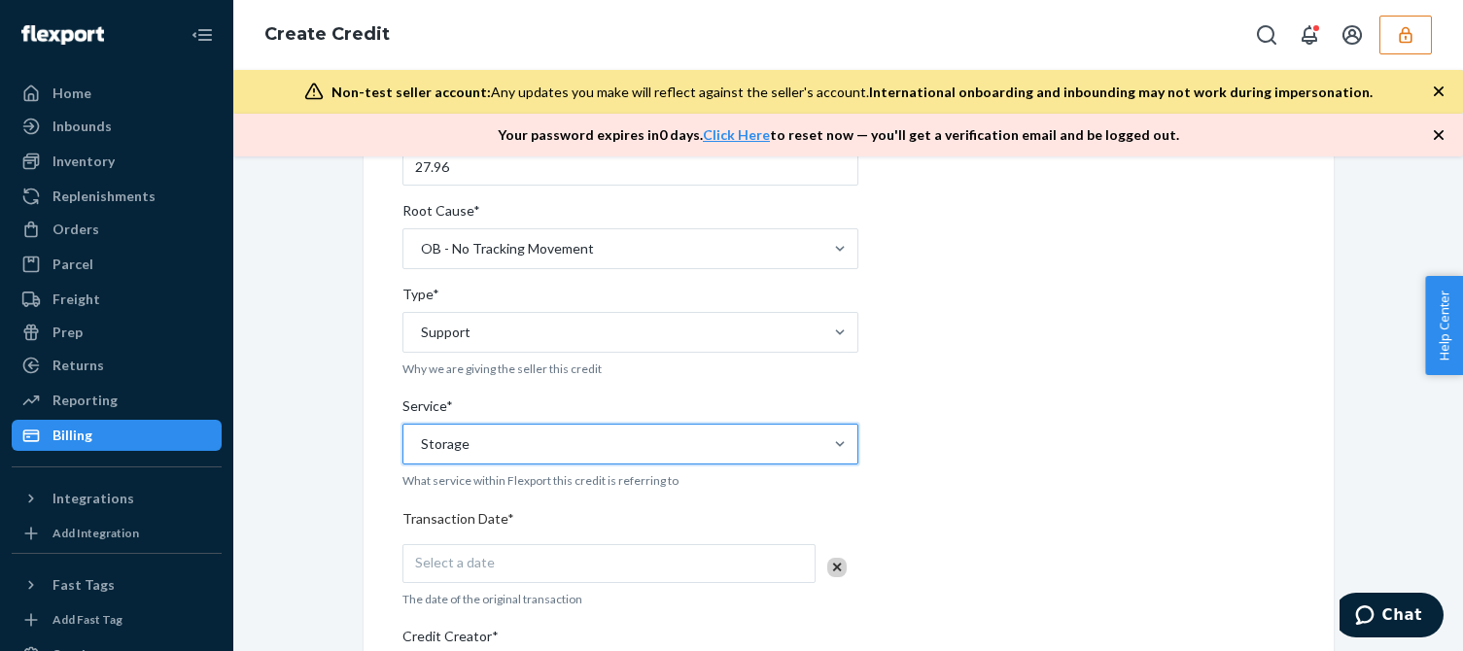
click at [436, 595] on p "The date of the original transaction" at bounding box center [630, 599] width 456 height 17
click at [496, 452] on div "Storage" at bounding box center [612, 444] width 419 height 39
click at [421, 452] on input "Service* Storage" at bounding box center [420, 444] width 2 height 19
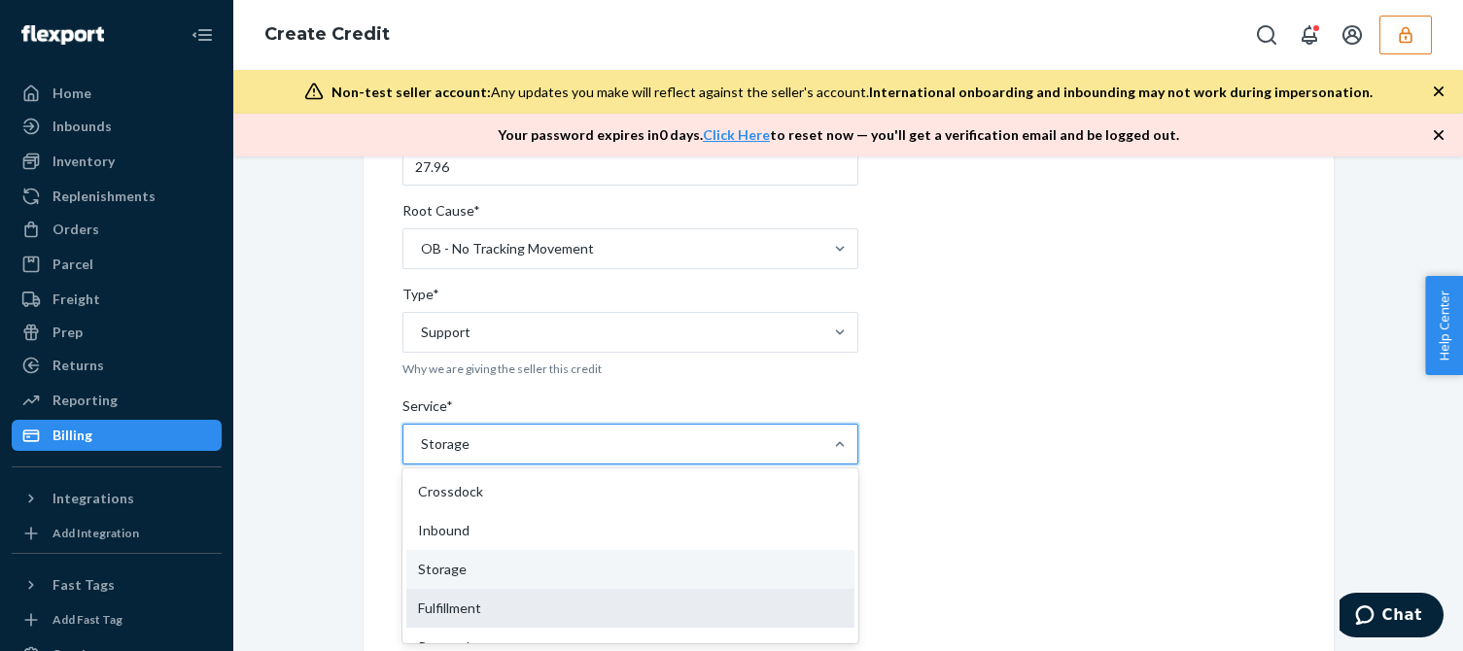
click at [443, 609] on div "Fulfillment" at bounding box center [630, 608] width 448 height 39
click at [421, 454] on input "Service* option Storage, selected. option Fulfillment focused, 4 of 10. 10 resu…" at bounding box center [420, 444] width 2 height 19
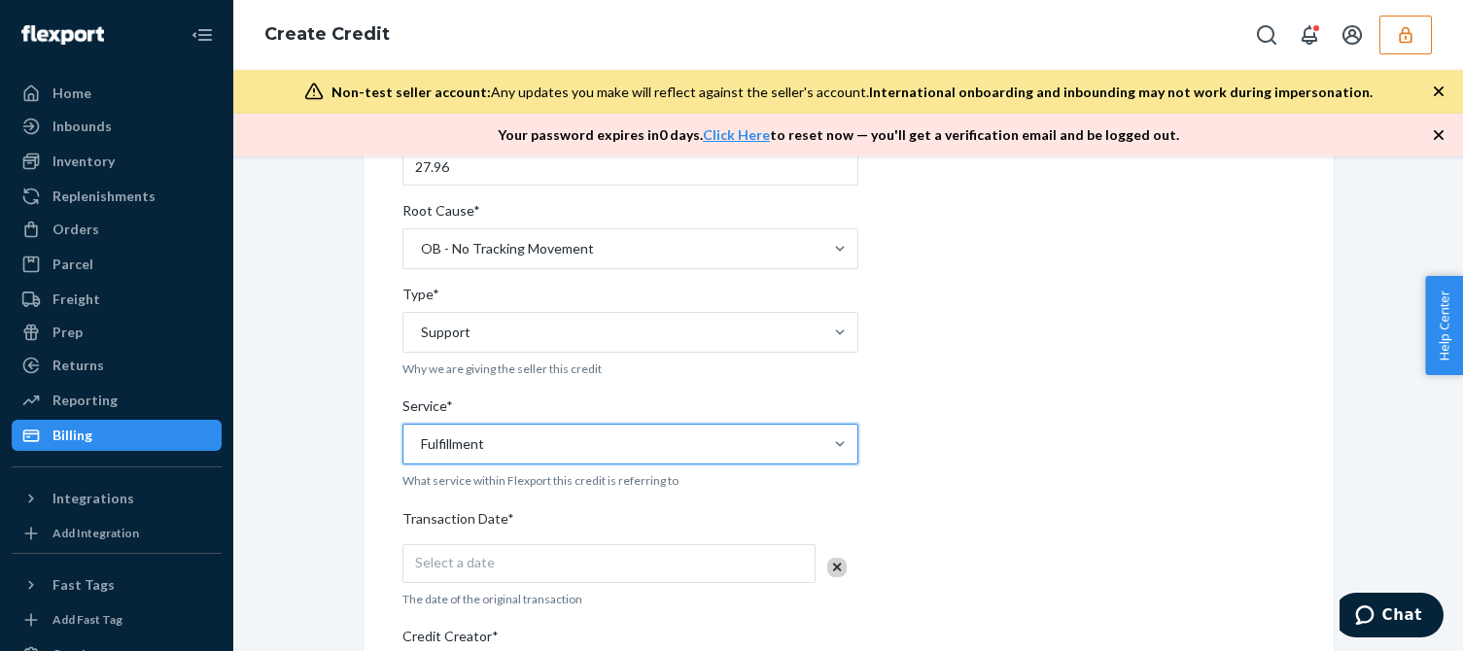
click at [324, 610] on div "Internal Credit Creation Form Use this form instead of going to Chargebee. Thes…" at bounding box center [848, 515] width 1201 height 1242
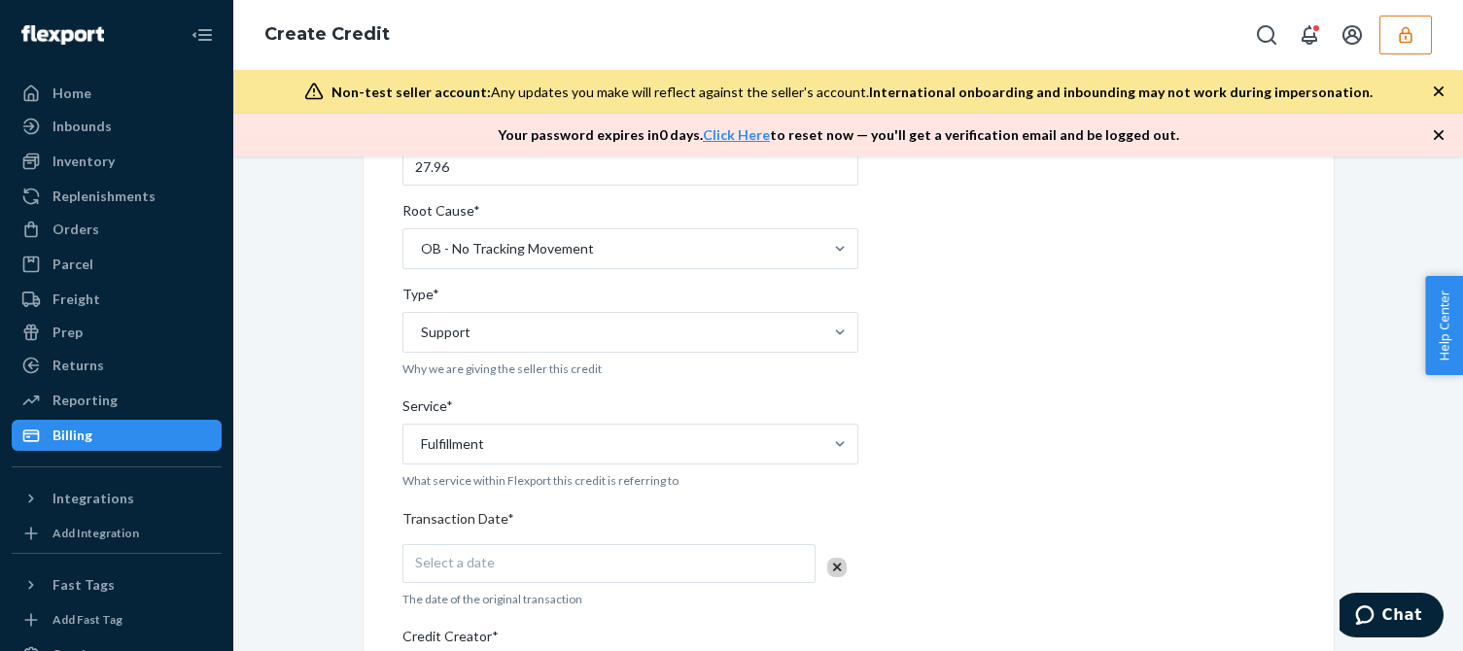
click at [536, 544] on div "Select a date" at bounding box center [608, 563] width 413 height 39
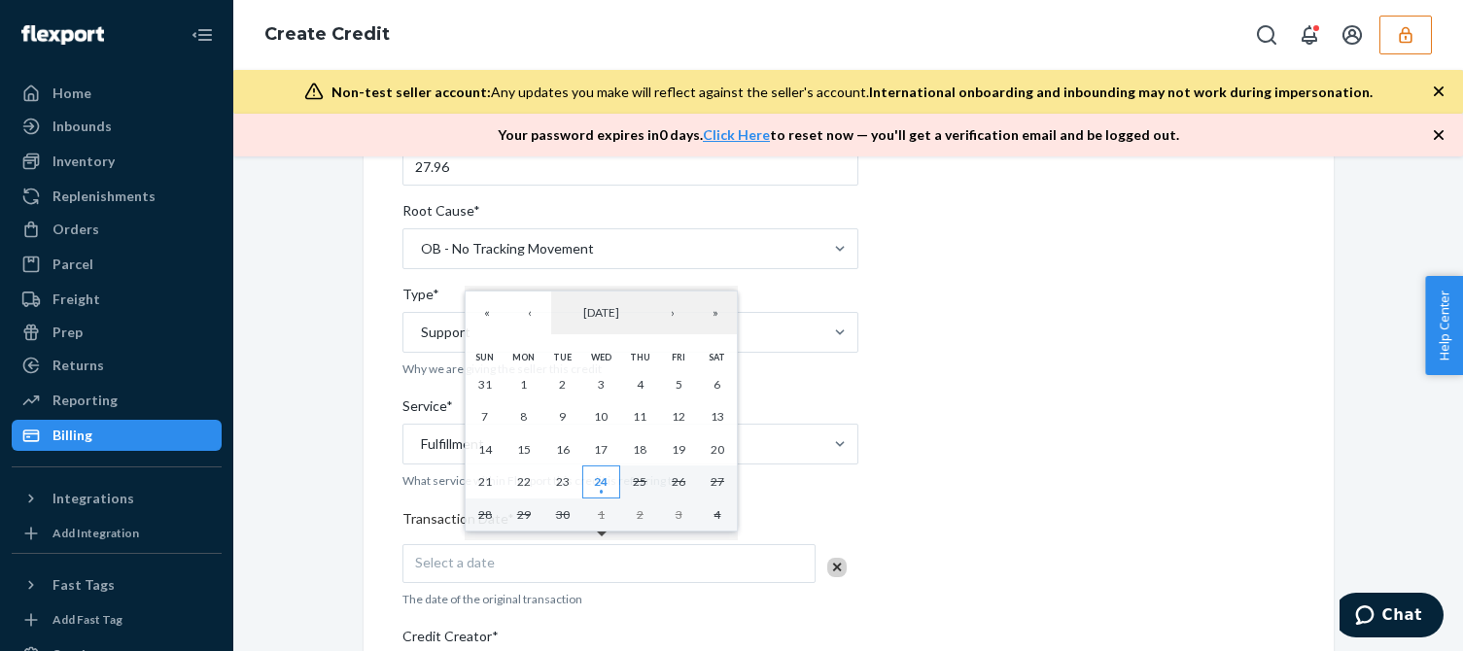
click at [600, 489] on abbr "24" at bounding box center [601, 481] width 14 height 15
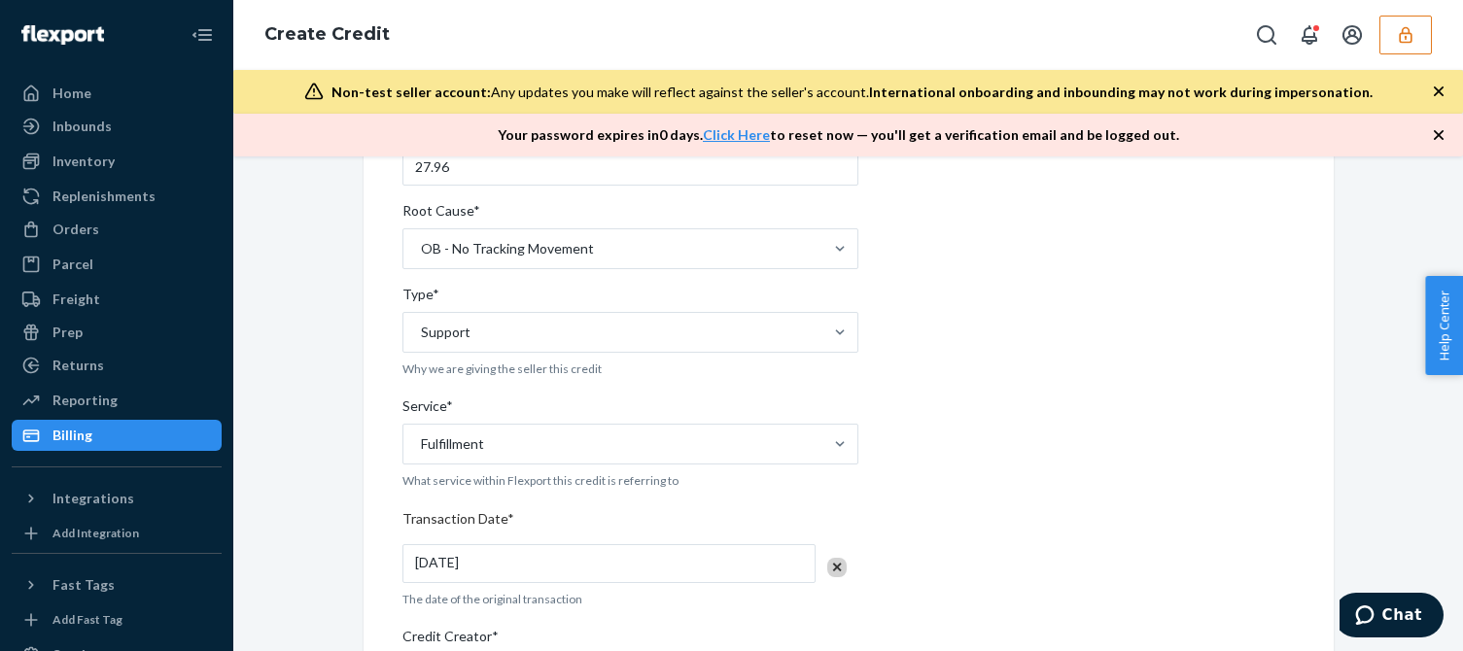
scroll to position [680, 0]
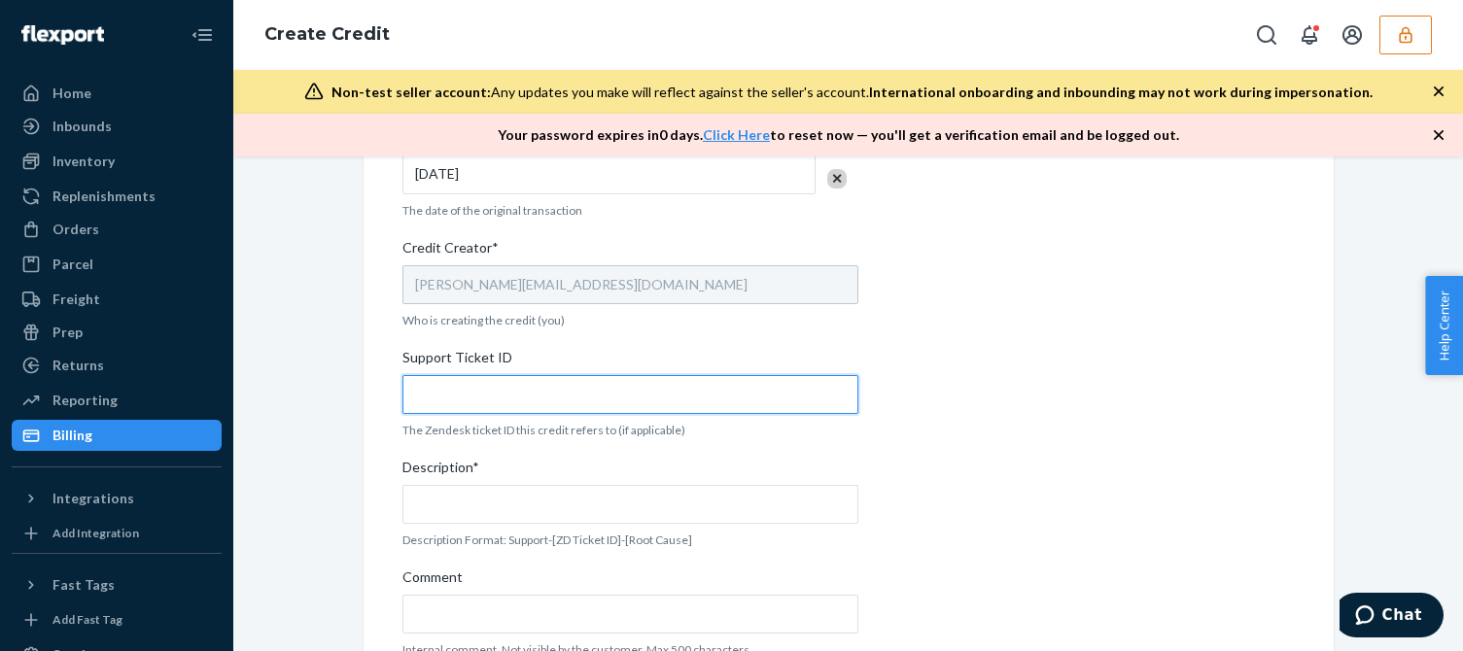
click at [497, 406] on input "Support Ticket ID" at bounding box center [630, 394] width 456 height 39
paste input "824186"
type input "824186"
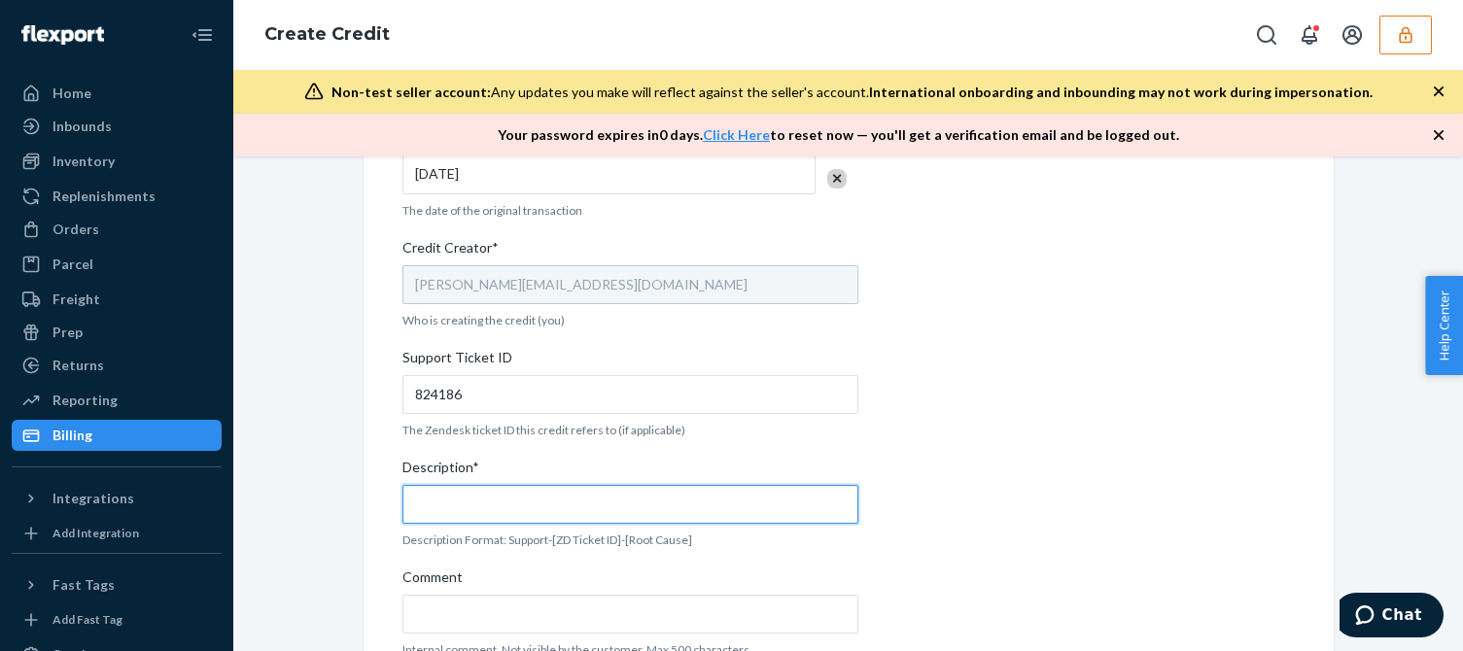
click at [464, 490] on input "Description*" at bounding box center [630, 504] width 456 height 39
paste input "824186"
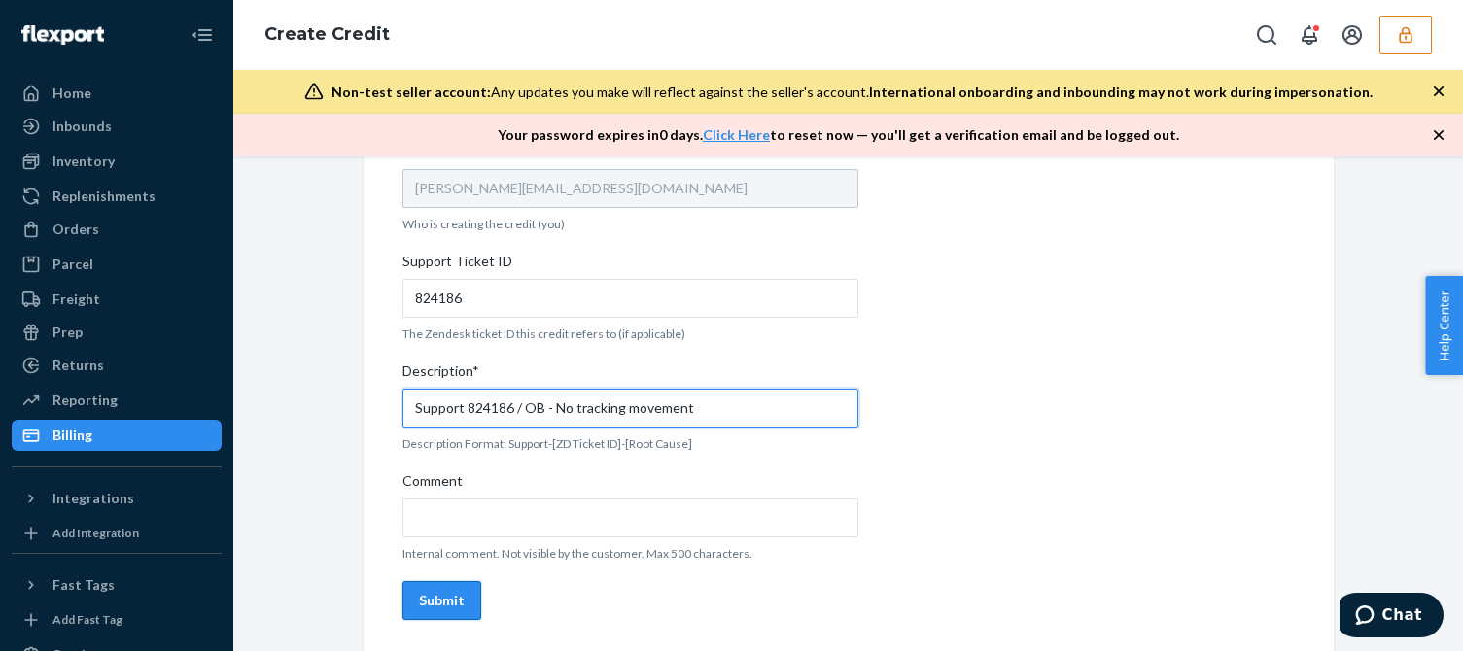
type input "Support 824186 / OB - No tracking movement"
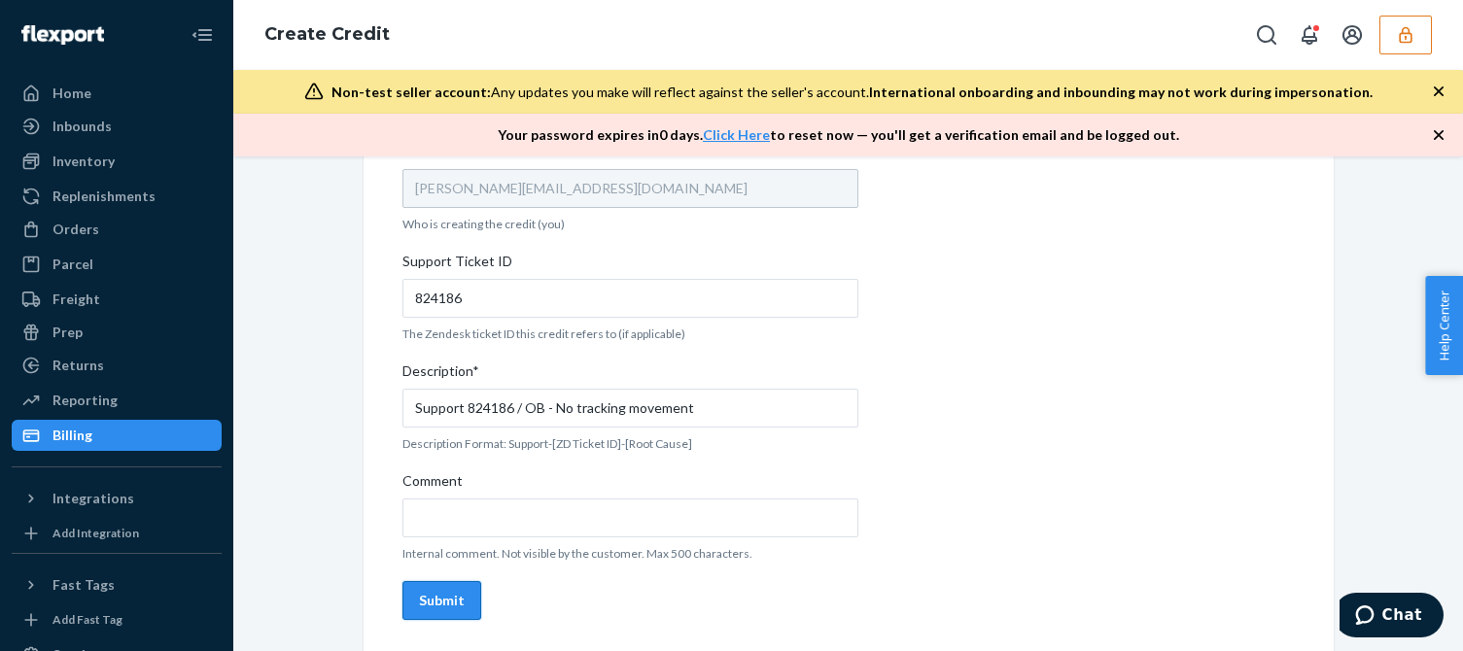
click at [438, 586] on button "Submit" at bounding box center [441, 600] width 79 height 39
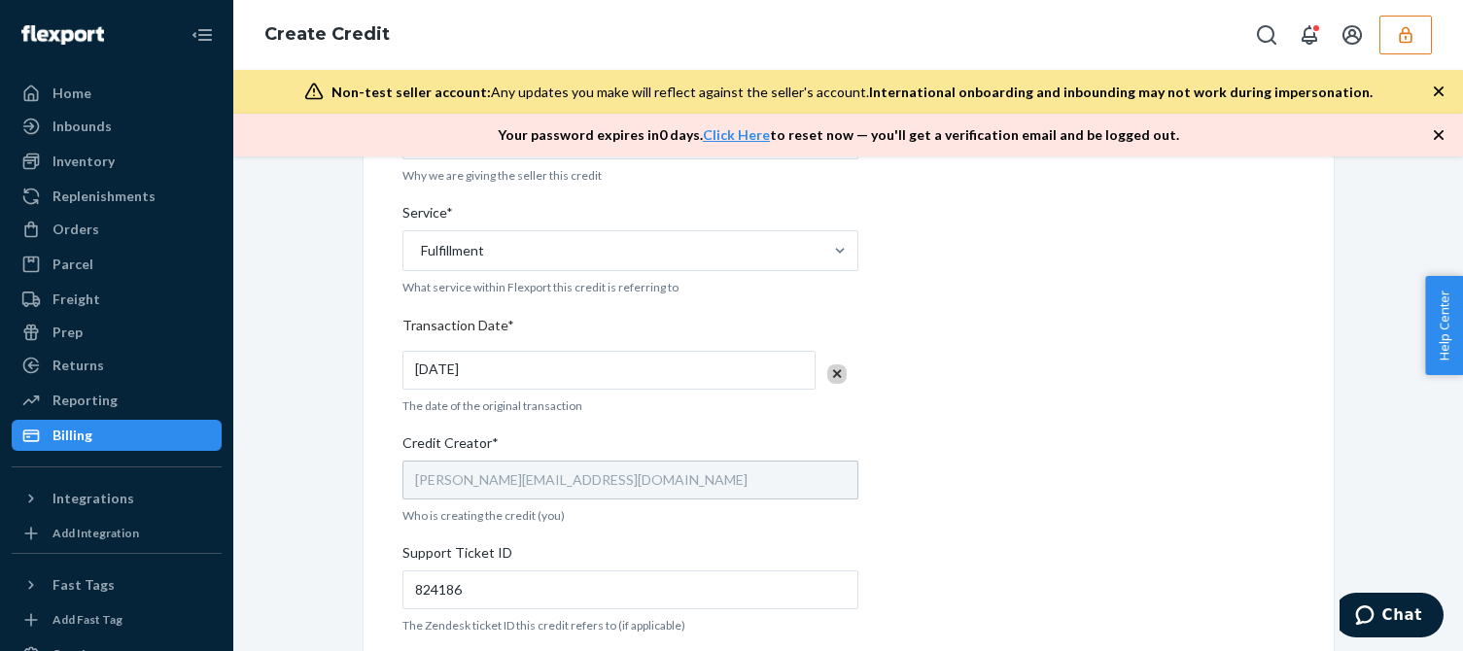
click at [1434, 137] on icon "button" at bounding box center [1438, 134] width 19 height 19
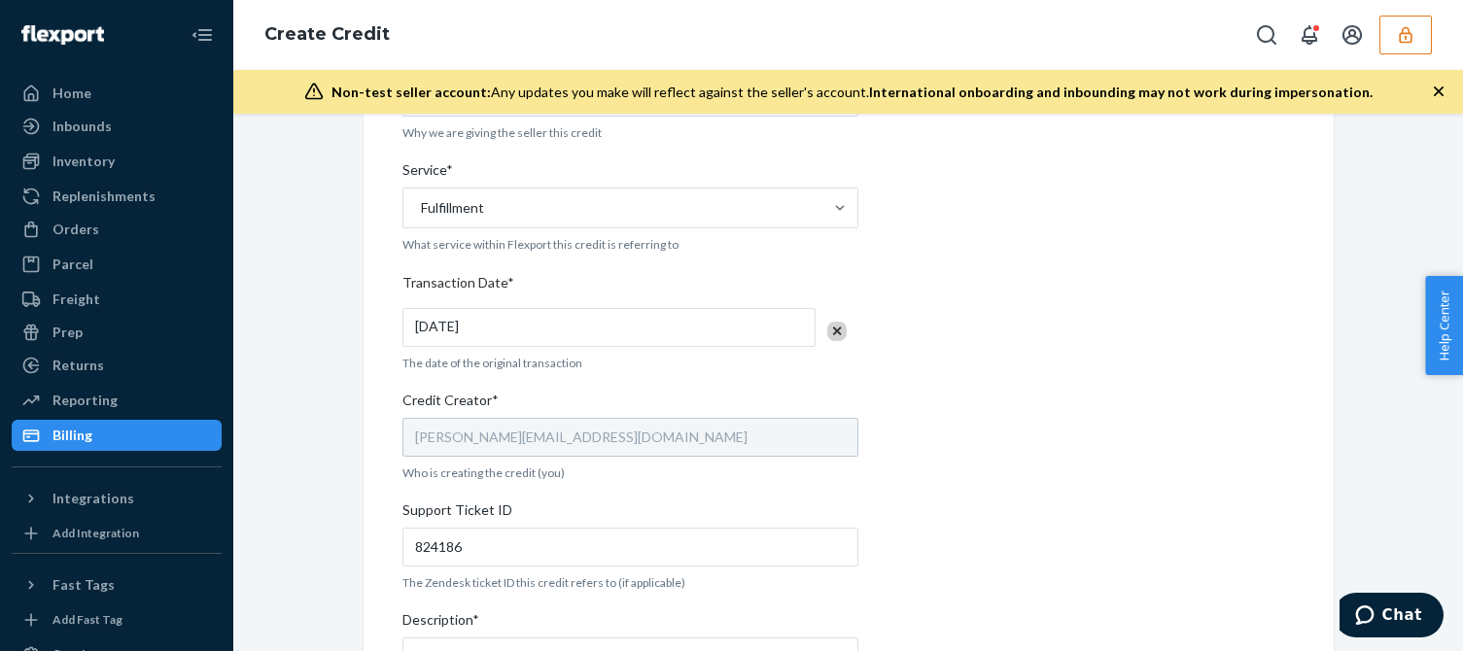
click at [1438, 91] on icon "button" at bounding box center [1439, 92] width 10 height 10
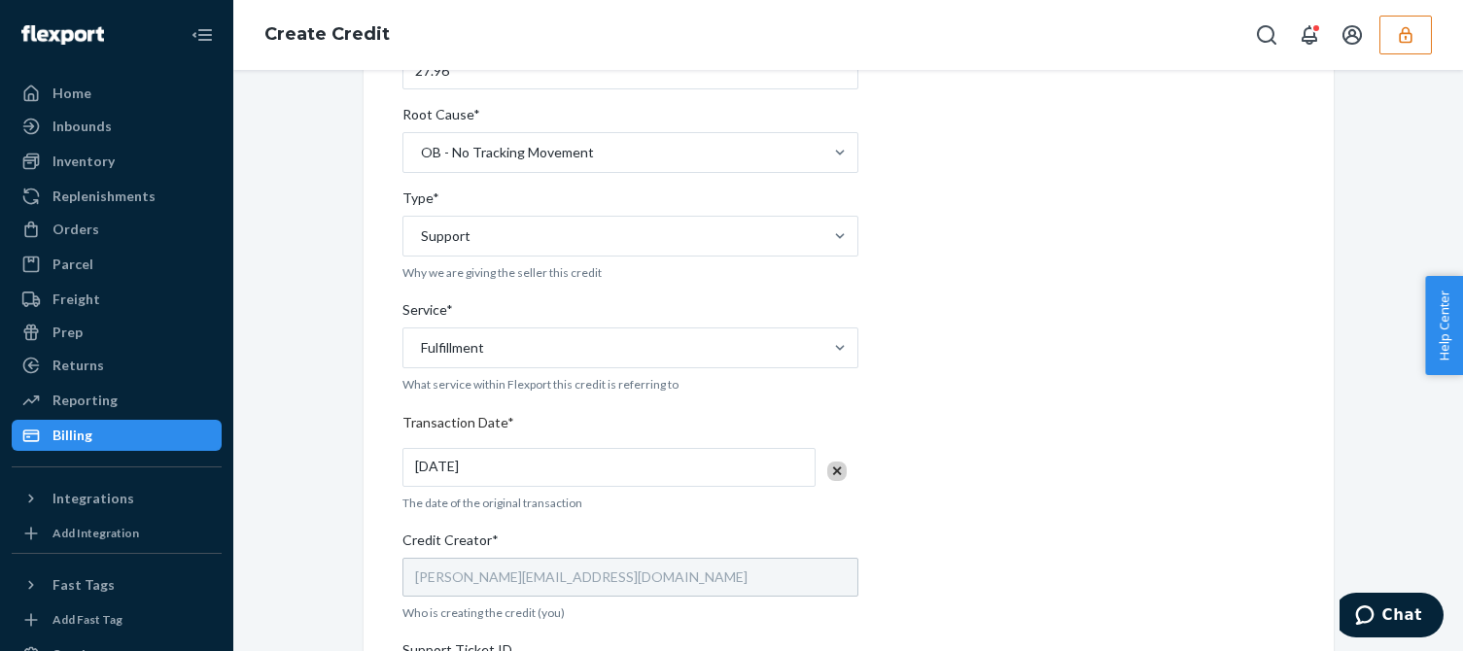
scroll to position [10, 0]
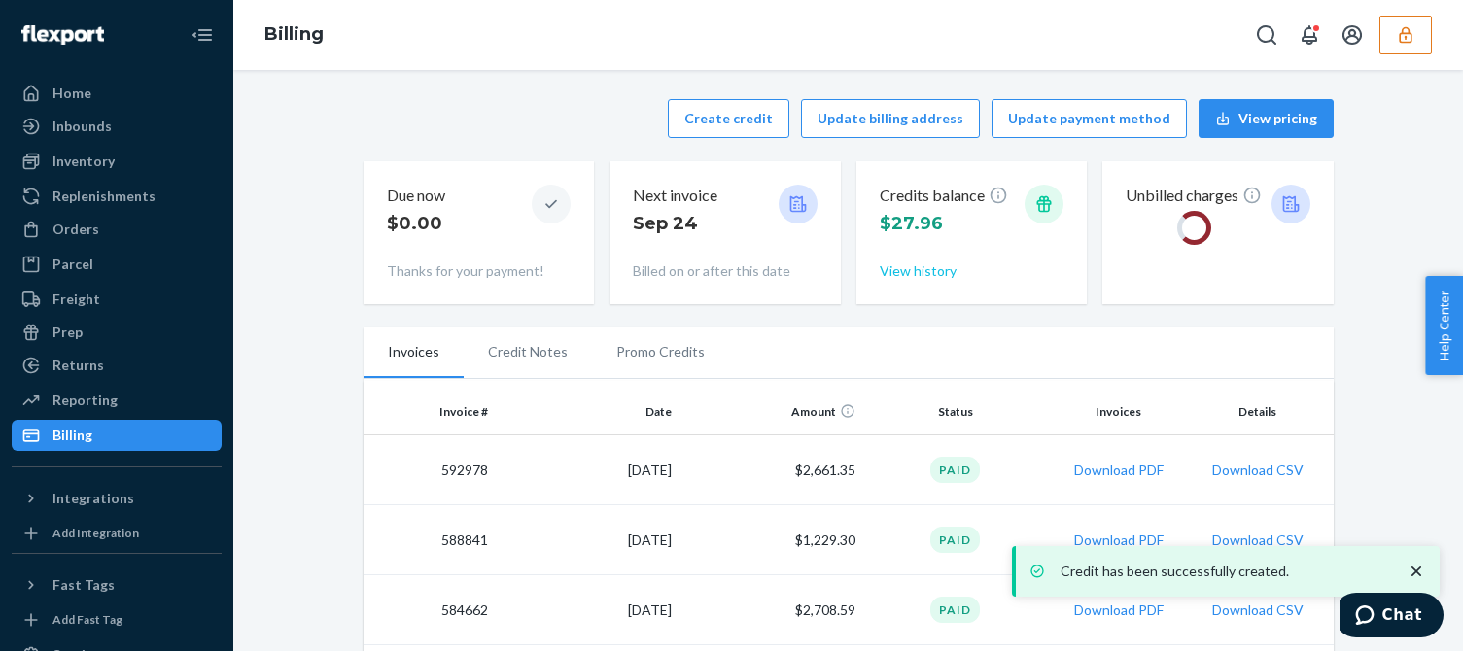
click at [890, 271] on button "View history" at bounding box center [918, 271] width 77 height 19
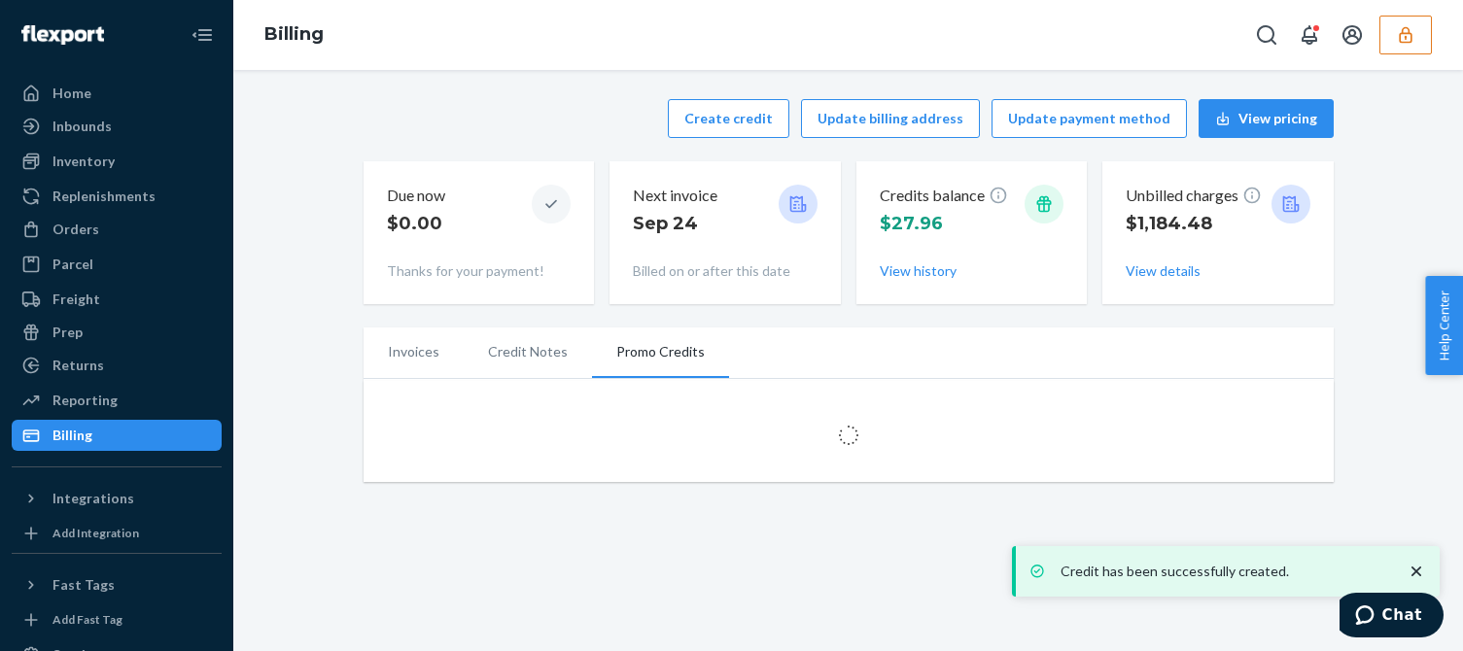
click at [308, 401] on div "Create credit Update billing address Update payment method View pricing Due now…" at bounding box center [848, 290] width 1201 height 406
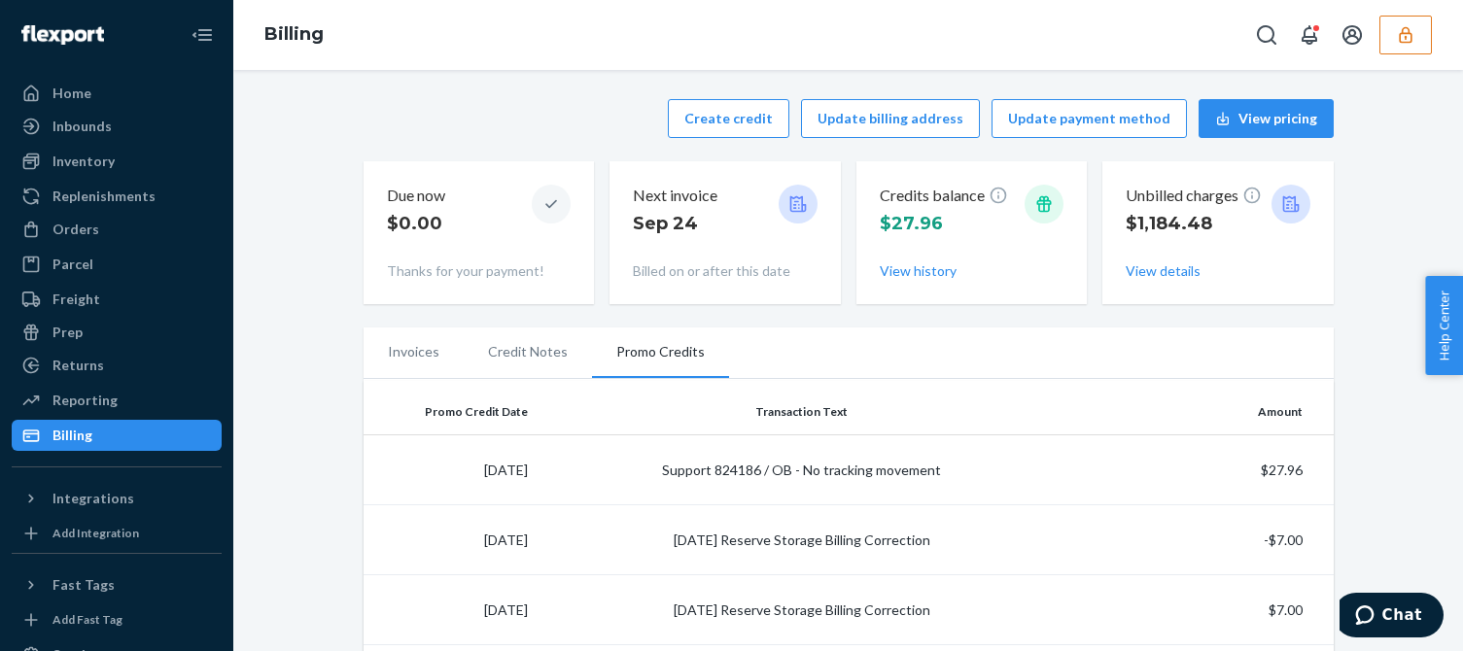
click at [1398, 36] on icon "button" at bounding box center [1405, 34] width 19 height 19
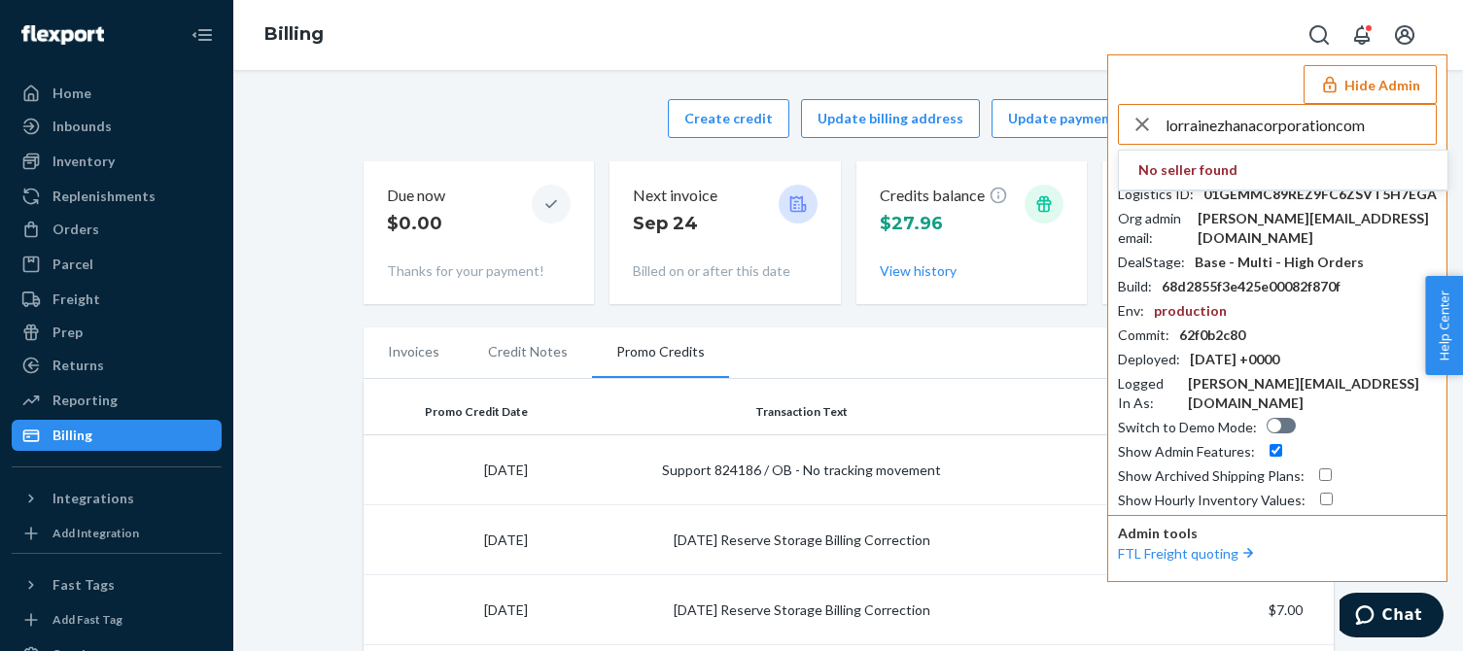
click at [1365, 130] on input "lorrainezhanacorporationcom" at bounding box center [1301, 124] width 270 height 39
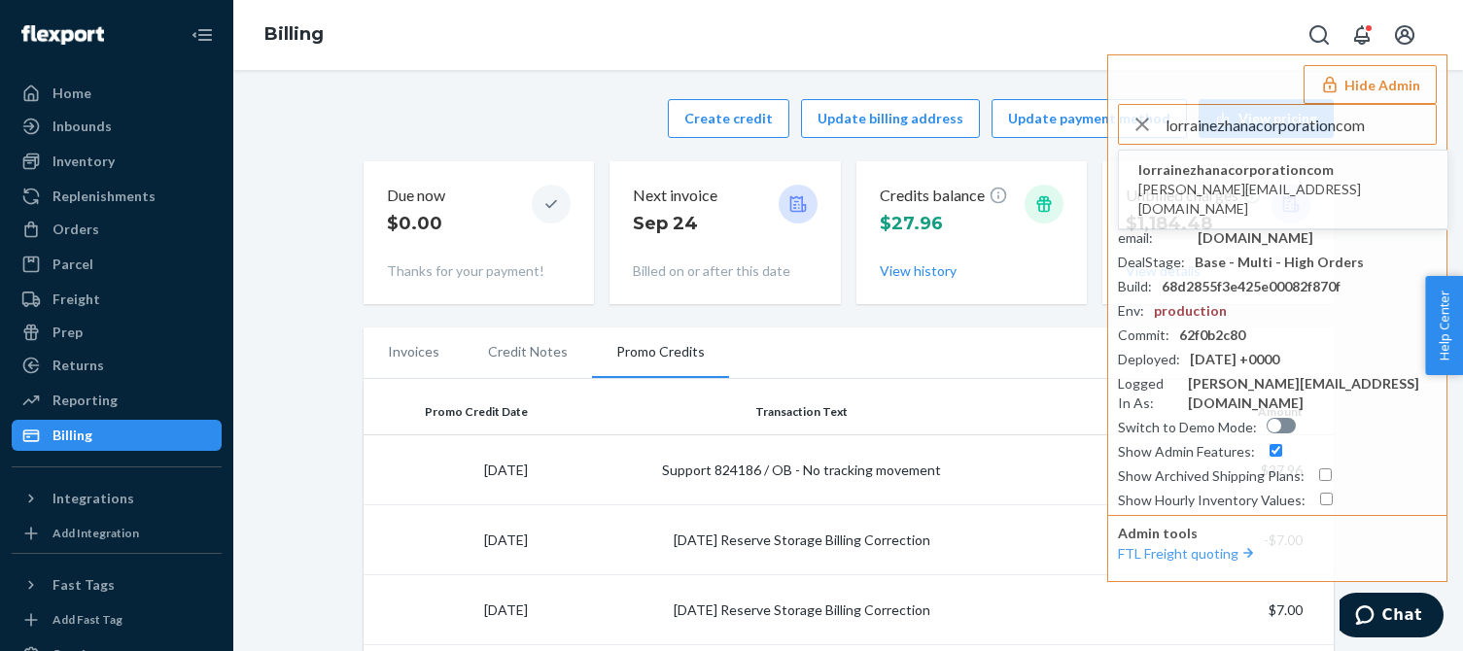
type input "lorrainezhanacorporationcom"
click at [1243, 173] on span "lorrainezhanacorporationcom" at bounding box center [1283, 169] width 290 height 19
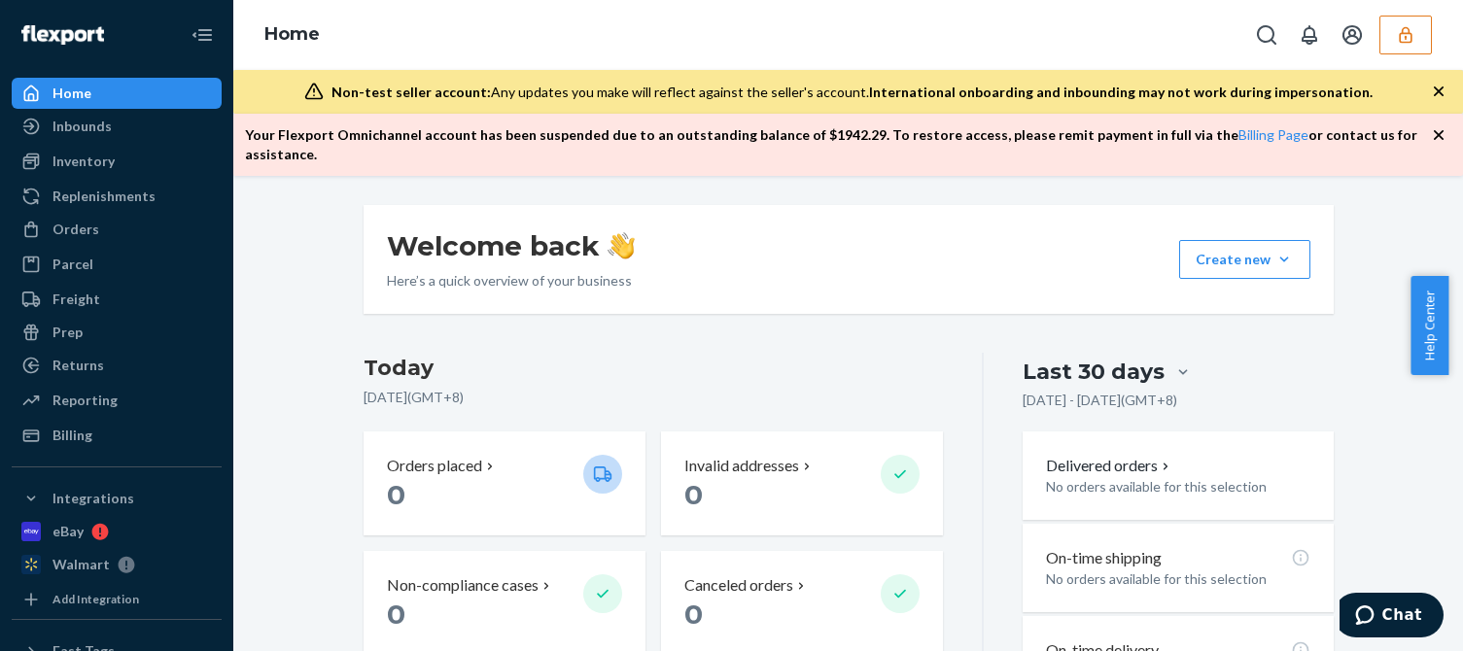
drag, startPoint x: 92, startPoint y: 160, endPoint x: 151, endPoint y: 192, distance: 66.1
click at [92, 160] on div "Inventory" at bounding box center [83, 161] width 62 height 19
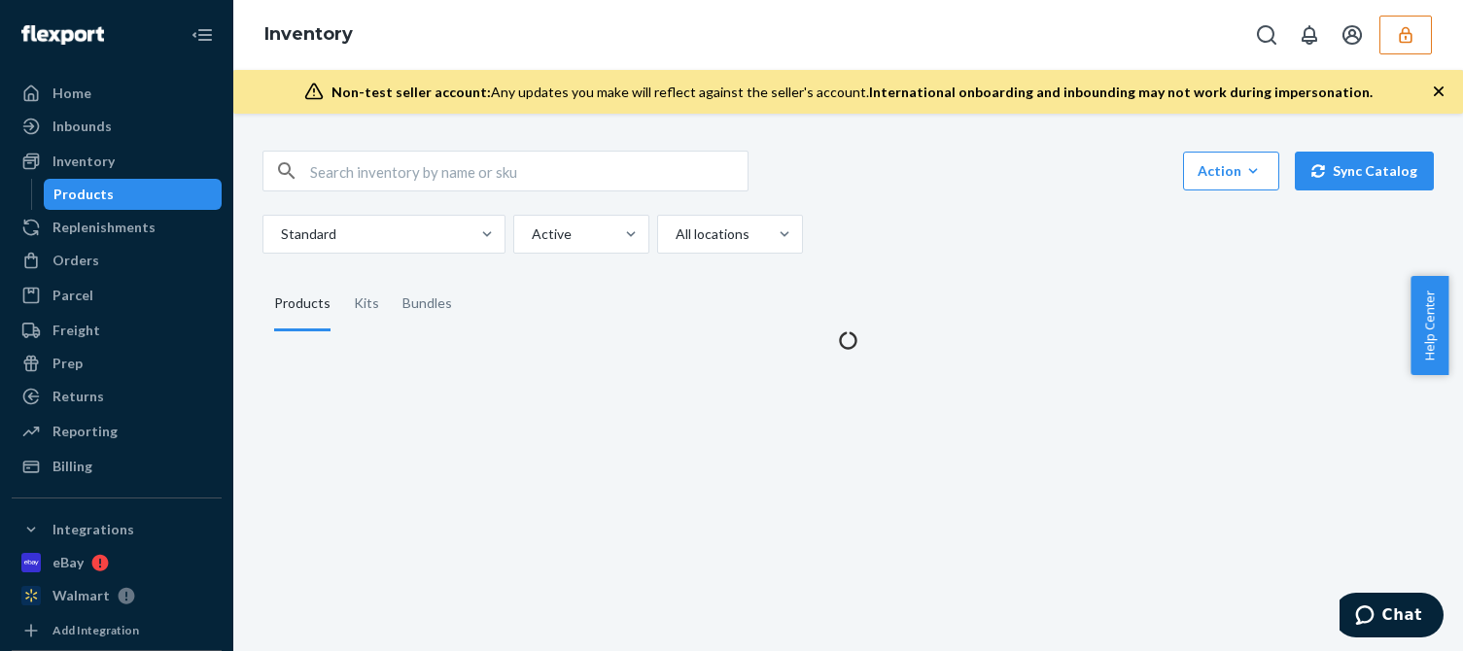
click at [1439, 92] on icon "button" at bounding box center [1439, 92] width 10 height 10
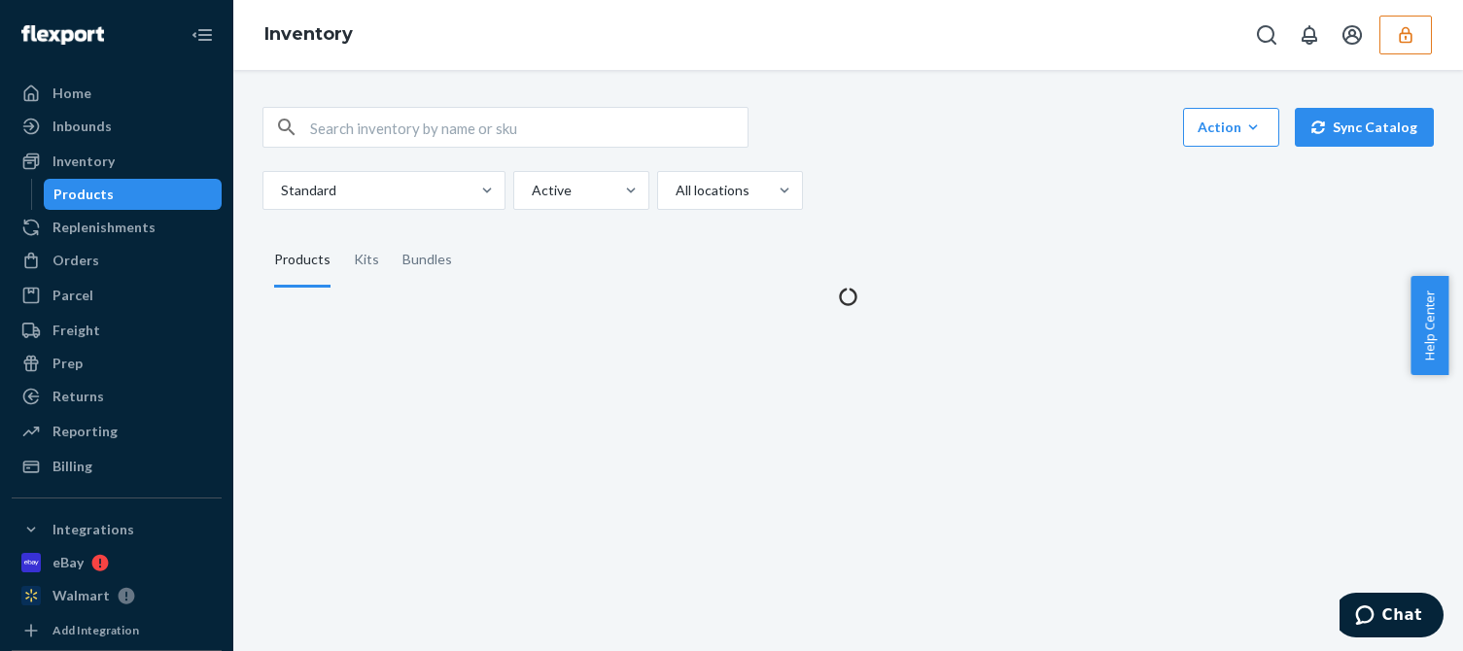
click at [1100, 203] on div "Standard Active All locations" at bounding box center [840, 190] width 1157 height 39
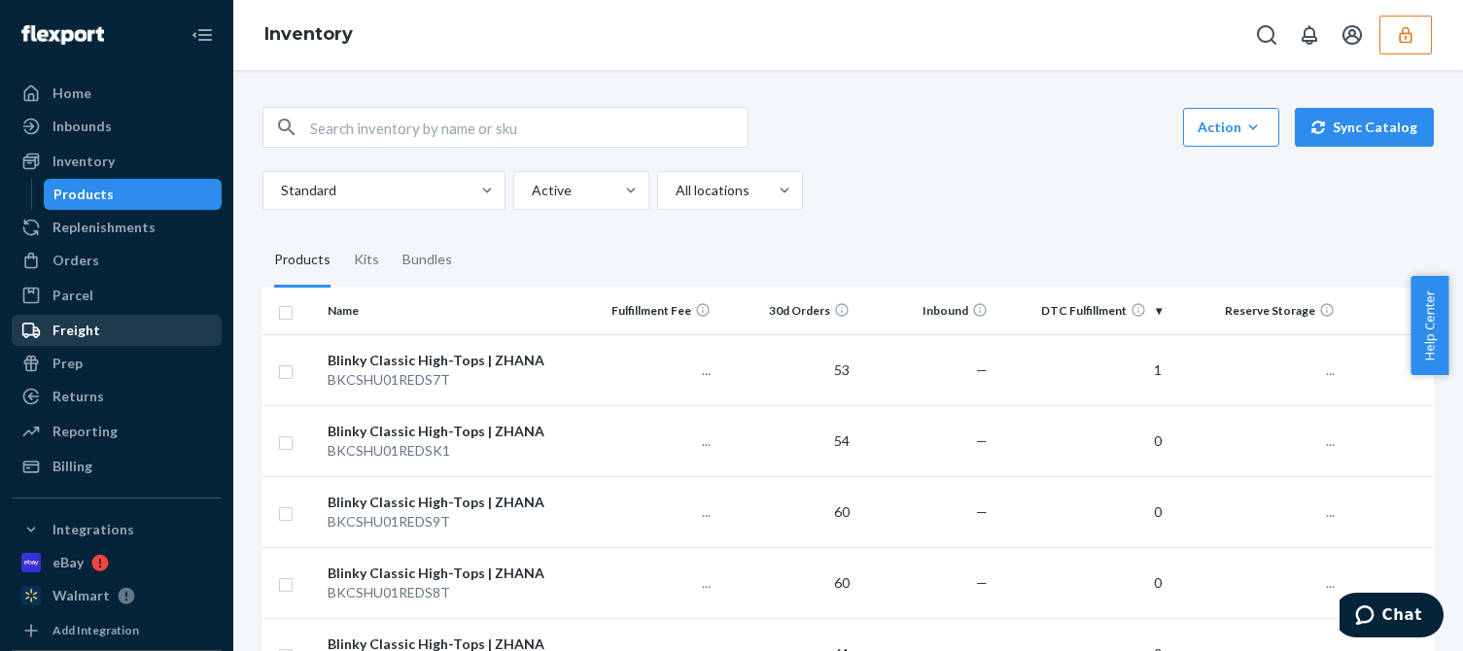
scroll to position [97, 0]
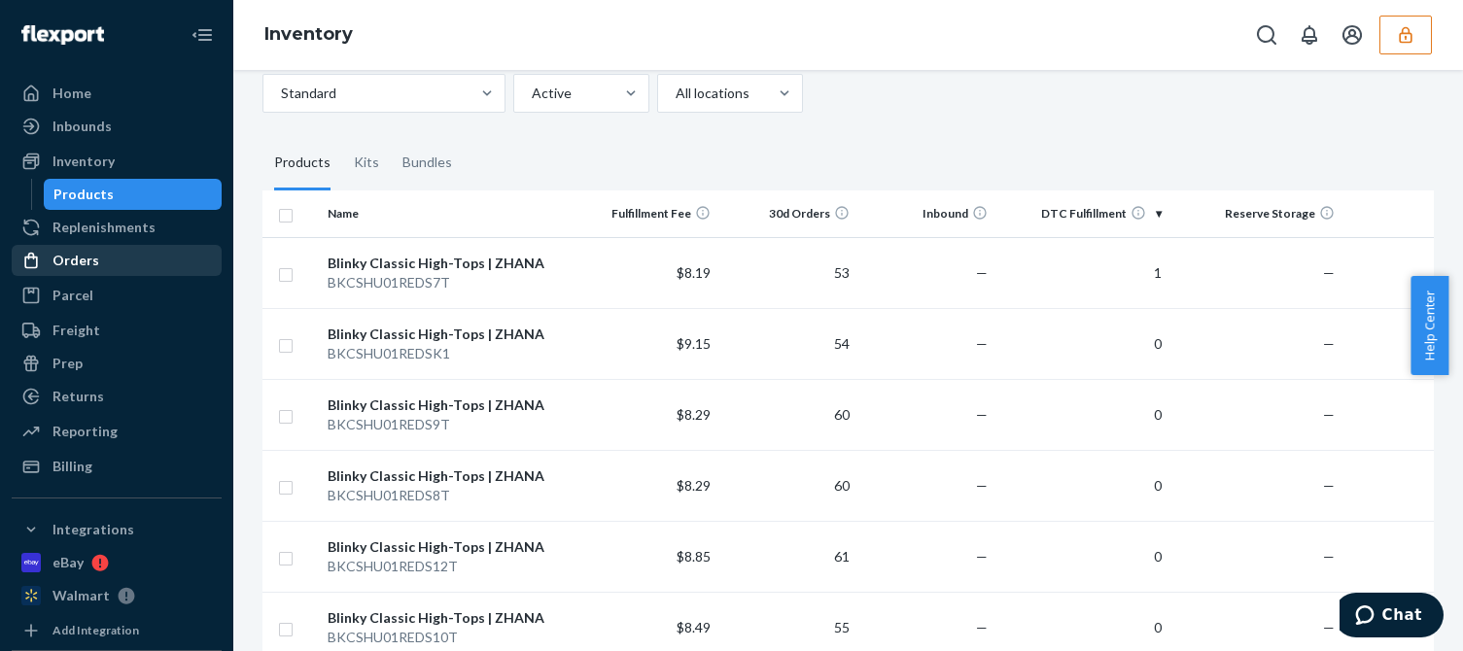
click at [85, 254] on div "Orders" at bounding box center [75, 260] width 47 height 19
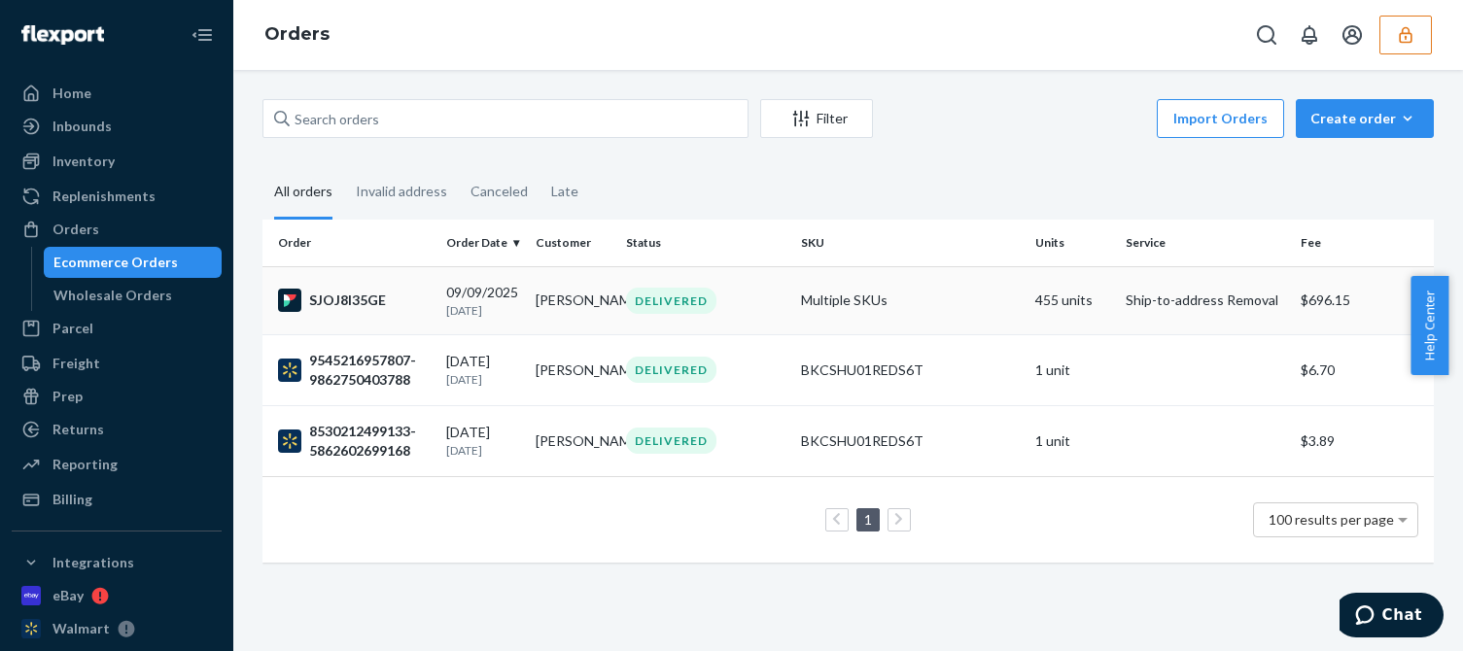
click at [412, 308] on div "SJOJ8I35GE" at bounding box center [354, 300] width 153 height 23
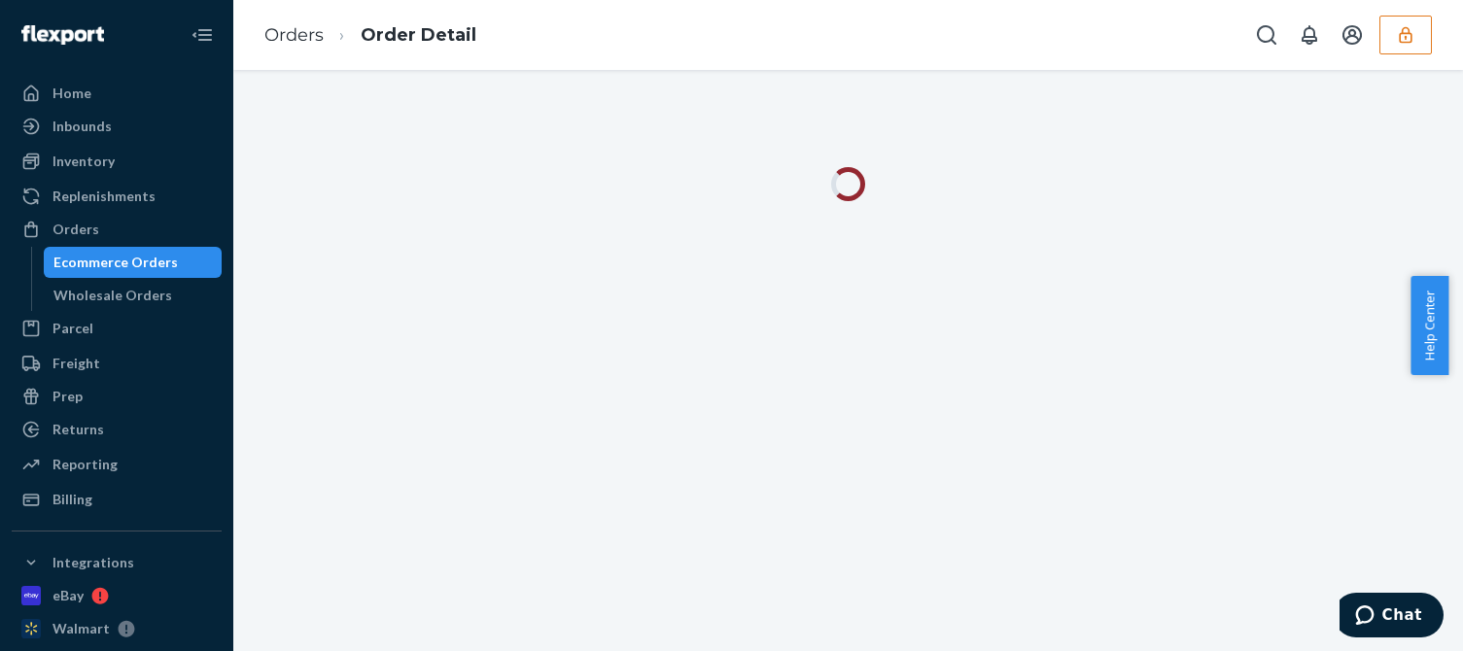
click at [1125, 54] on div "Orders Order Detail" at bounding box center [848, 35] width 1230 height 70
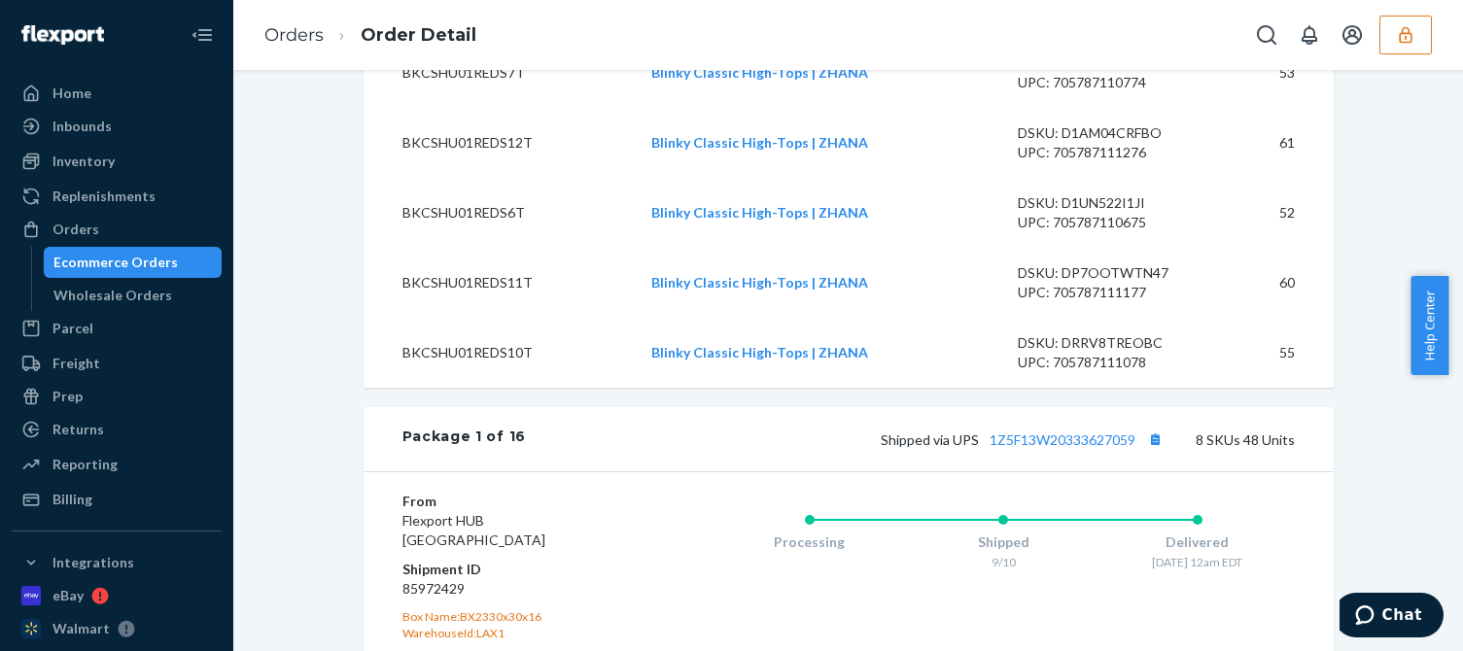
scroll to position [778, 0]
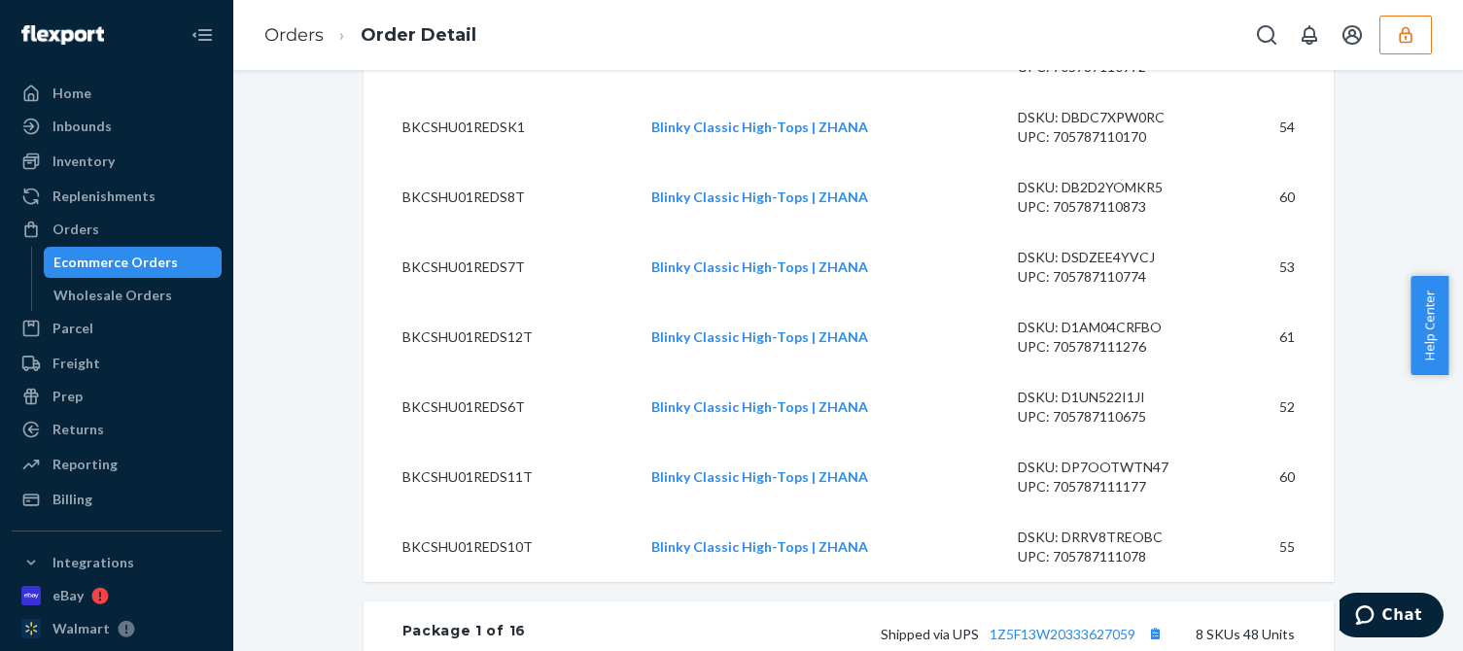
click at [1421, 21] on button "button" at bounding box center [1405, 35] width 52 height 39
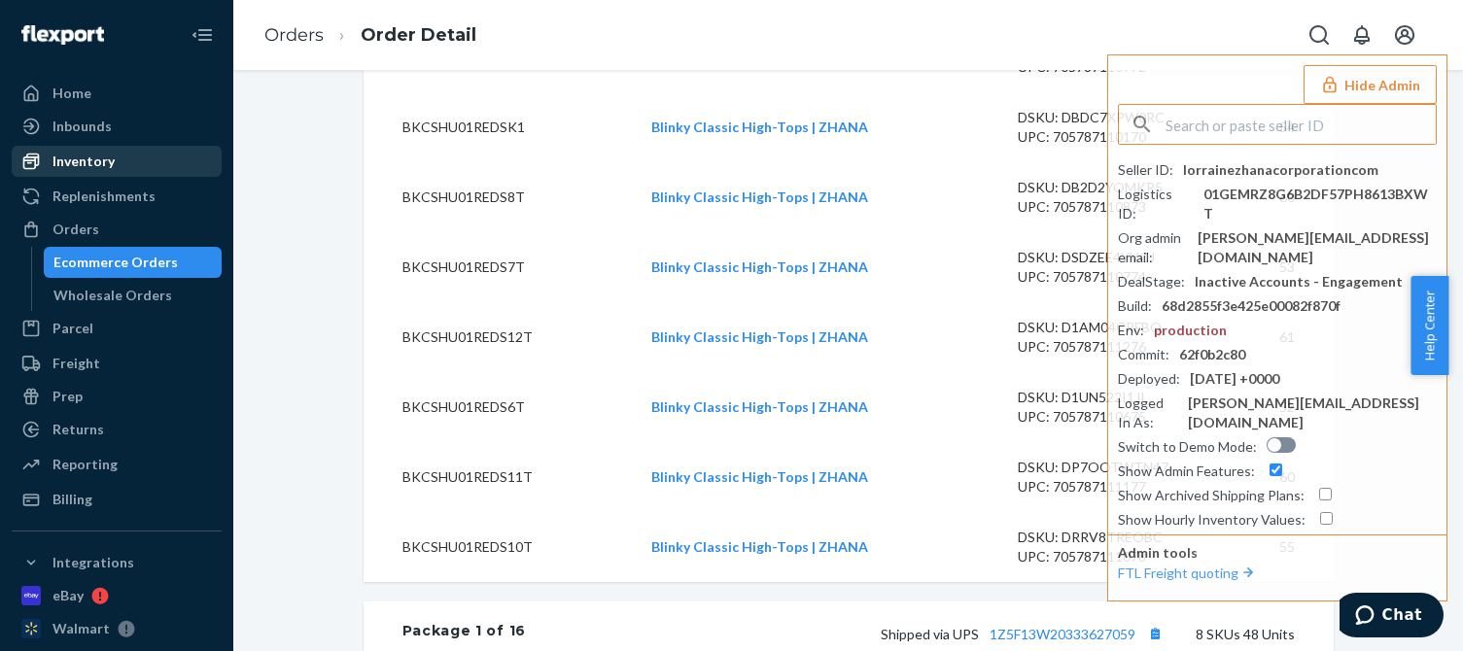
click at [96, 160] on div "Inventory" at bounding box center [83, 161] width 62 height 19
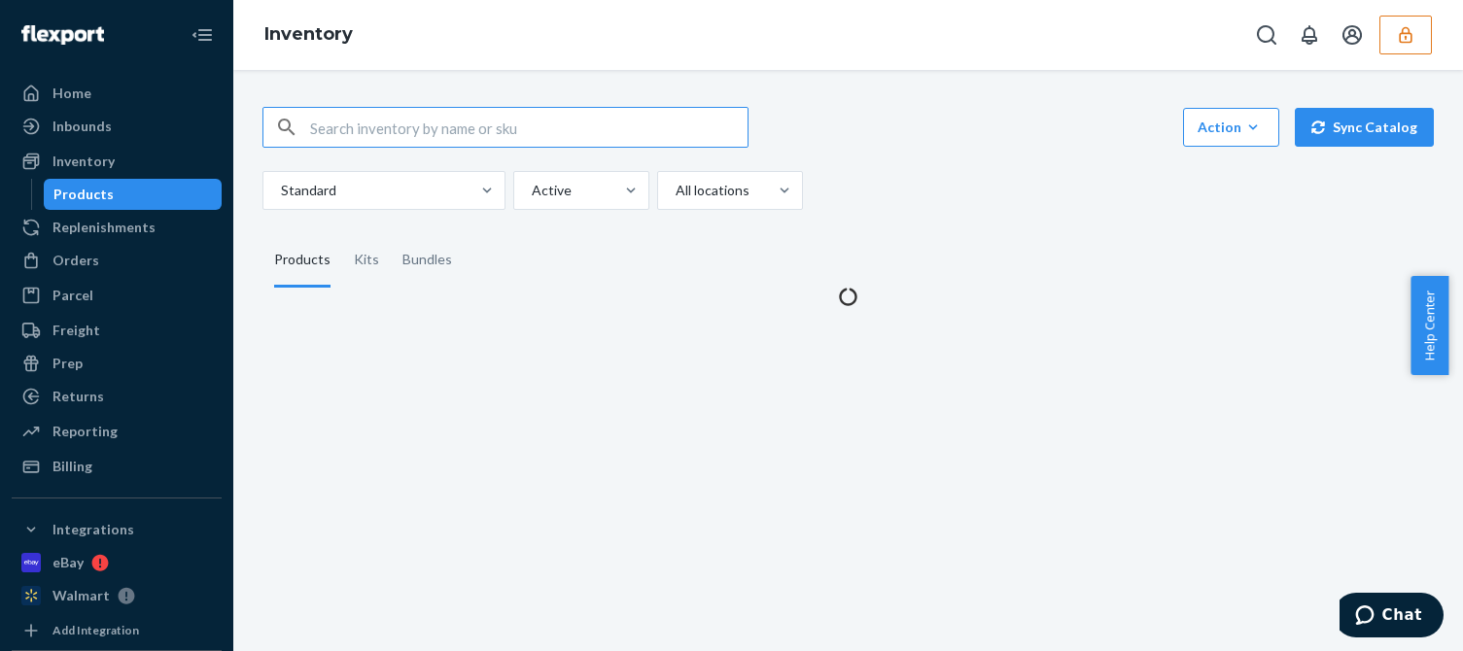
click at [1035, 205] on div "Standard Active All locations" at bounding box center [840, 190] width 1157 height 39
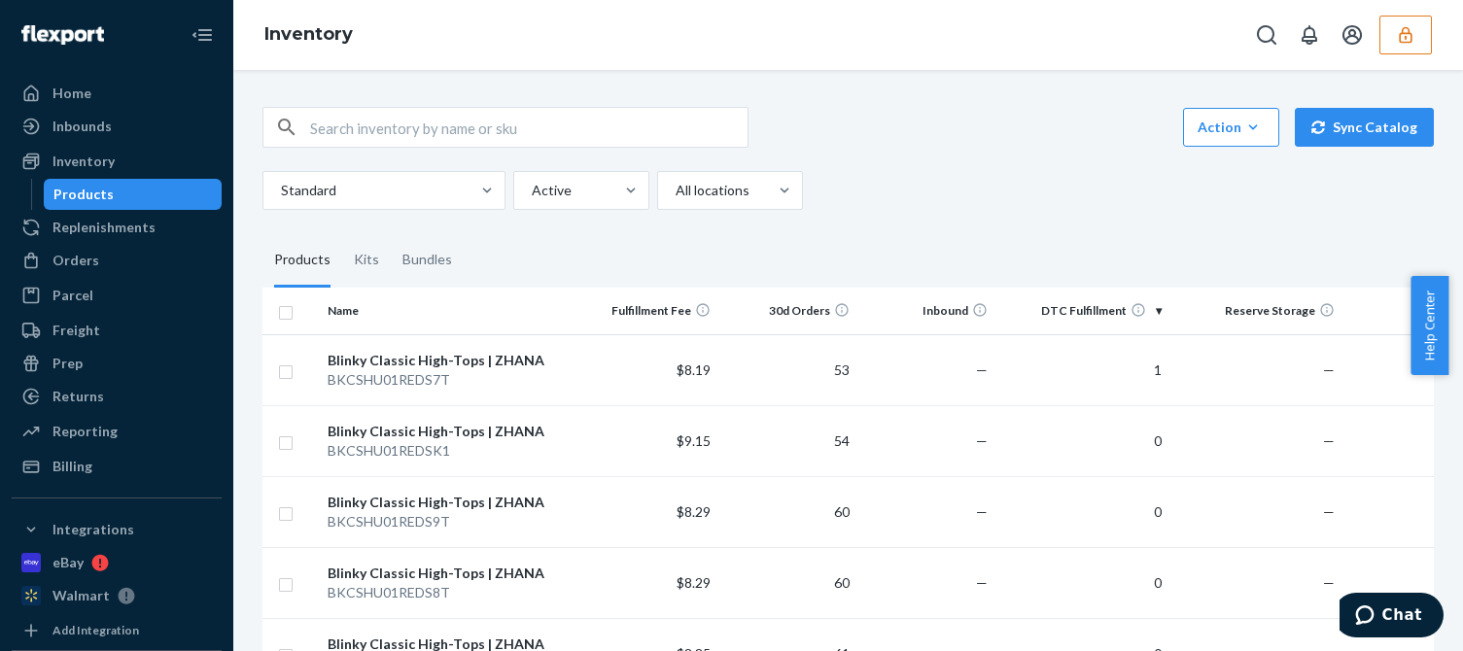
click at [1413, 32] on icon "button" at bounding box center [1405, 34] width 19 height 19
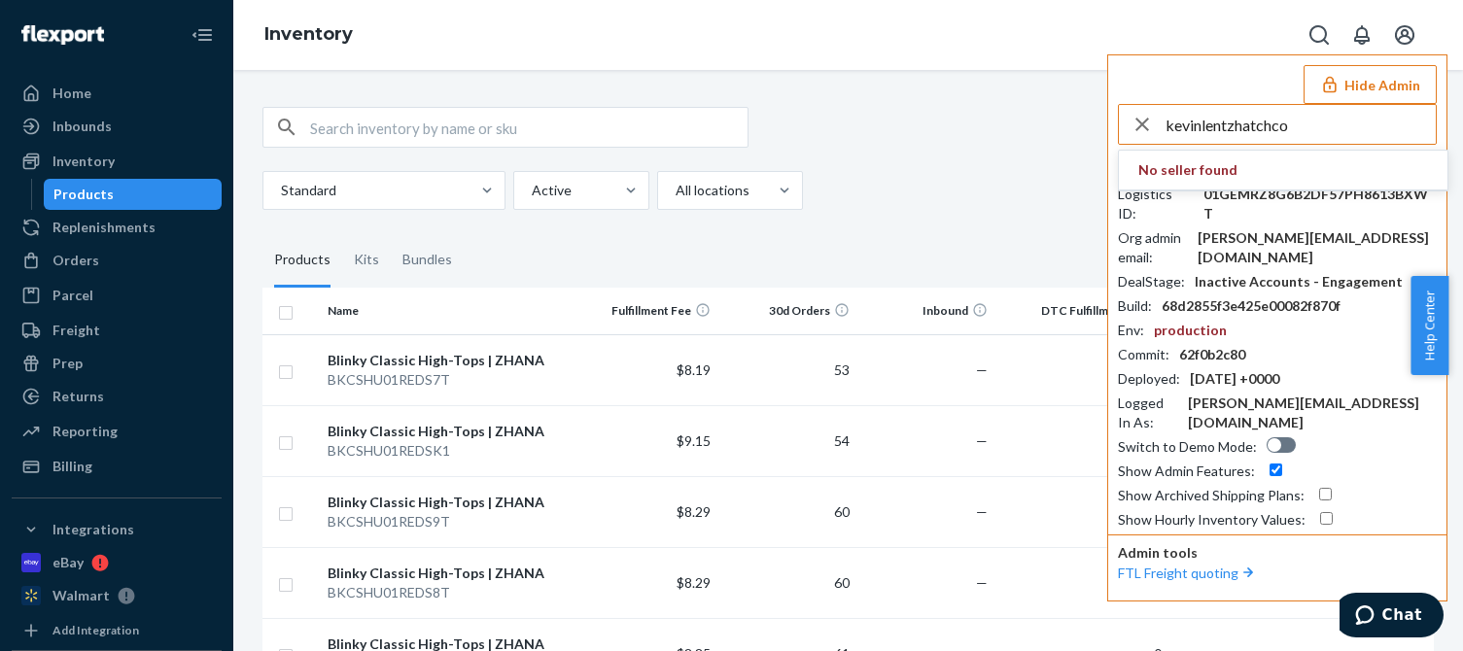
click at [1310, 125] on input "kevinlentzhatchco" at bounding box center [1301, 124] width 270 height 39
click at [1317, 125] on input "kevinlentzhatchco" at bounding box center [1301, 124] width 270 height 39
click at [1328, 127] on input "kevinlentzhatchco" at bounding box center [1301, 124] width 270 height 39
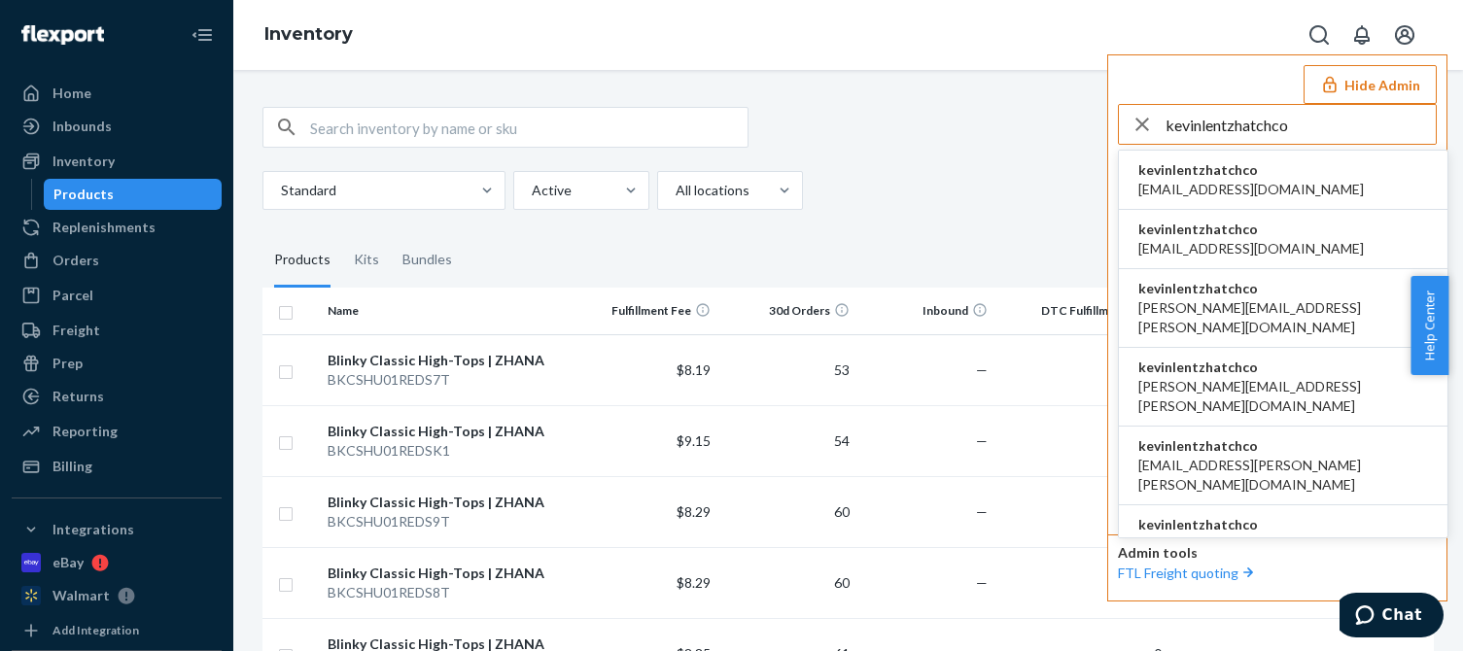
type input "kevinlentzhatchco"
click at [1197, 183] on span "[EMAIL_ADDRESS][DOMAIN_NAME]" at bounding box center [1251, 189] width 226 height 19
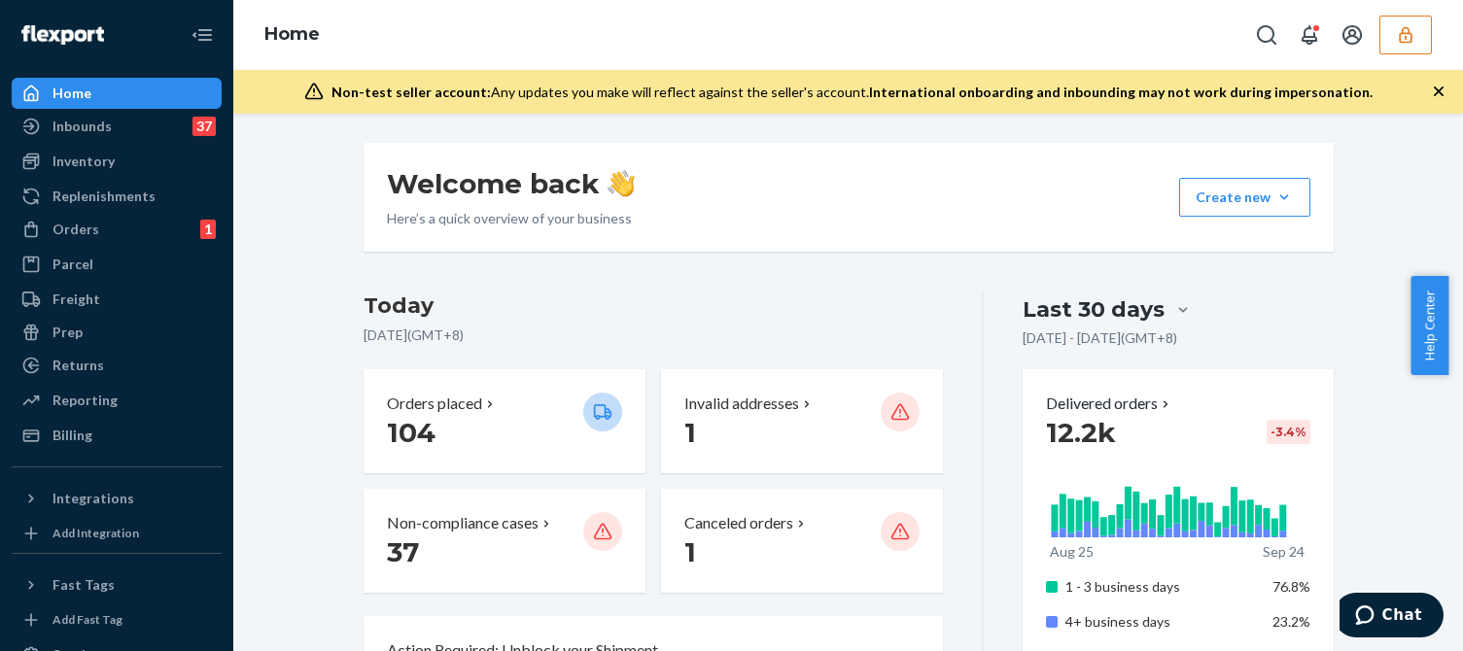
click at [63, 245] on div "Orders 1 Ecommerce Orders Wholesale Orders 1" at bounding box center [117, 230] width 210 height 33
click at [108, 233] on div "Orders 1" at bounding box center [117, 229] width 206 height 27
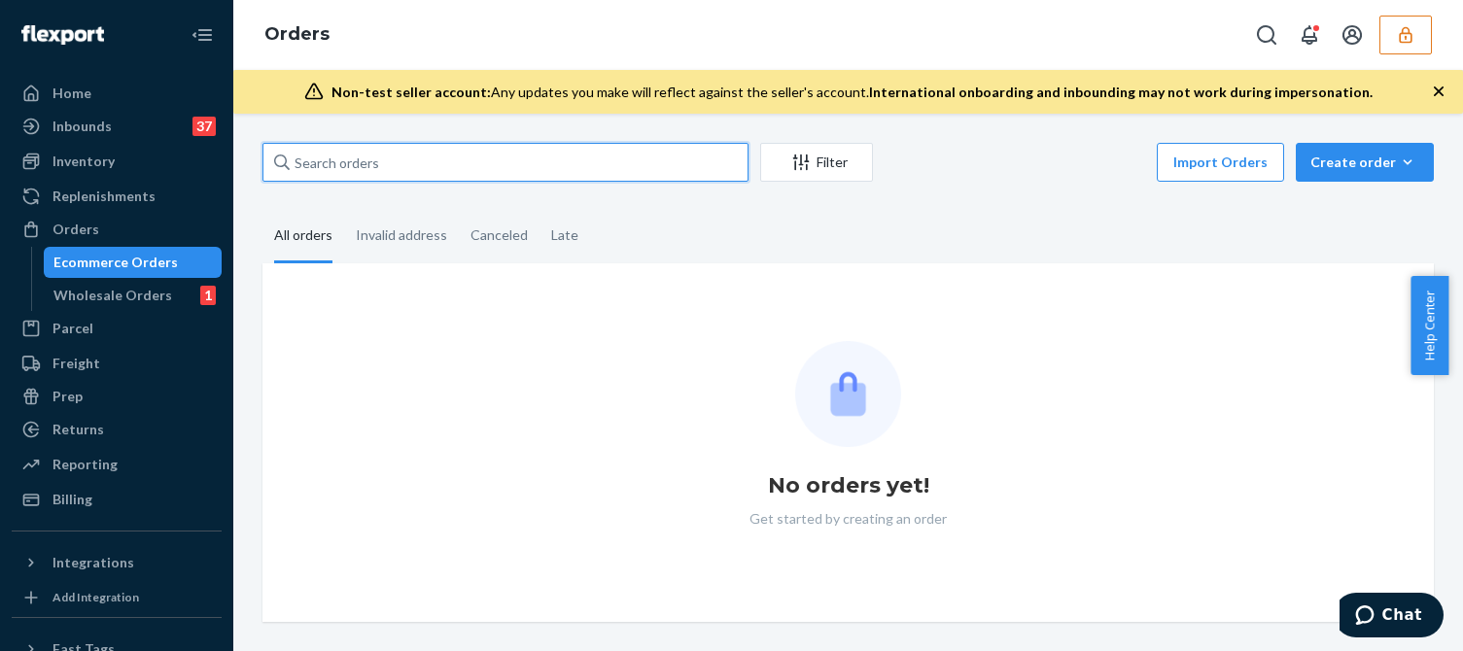
click at [396, 173] on input "text" at bounding box center [505, 162] width 486 height 39
paste input "SHOP1127787"
type input "SHOP1127787"
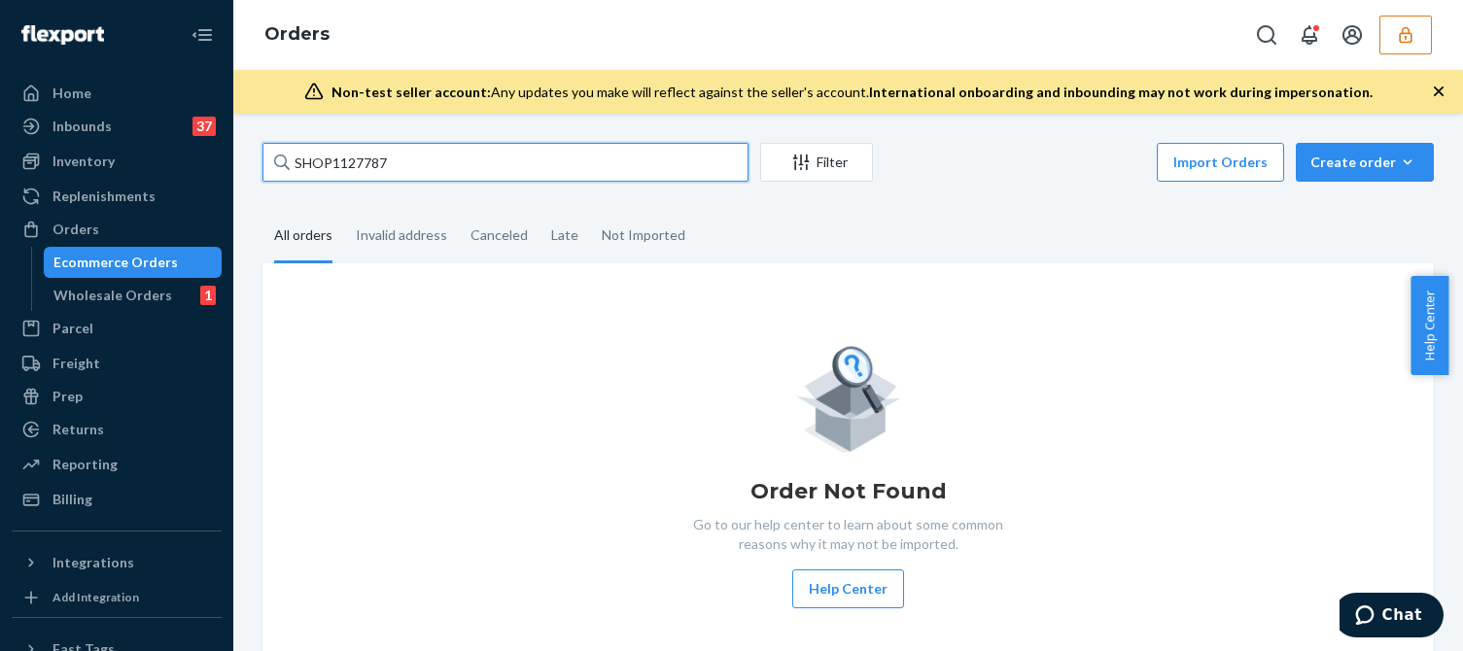
click at [465, 169] on input "SHOP1127787" at bounding box center [505, 162] width 486 height 39
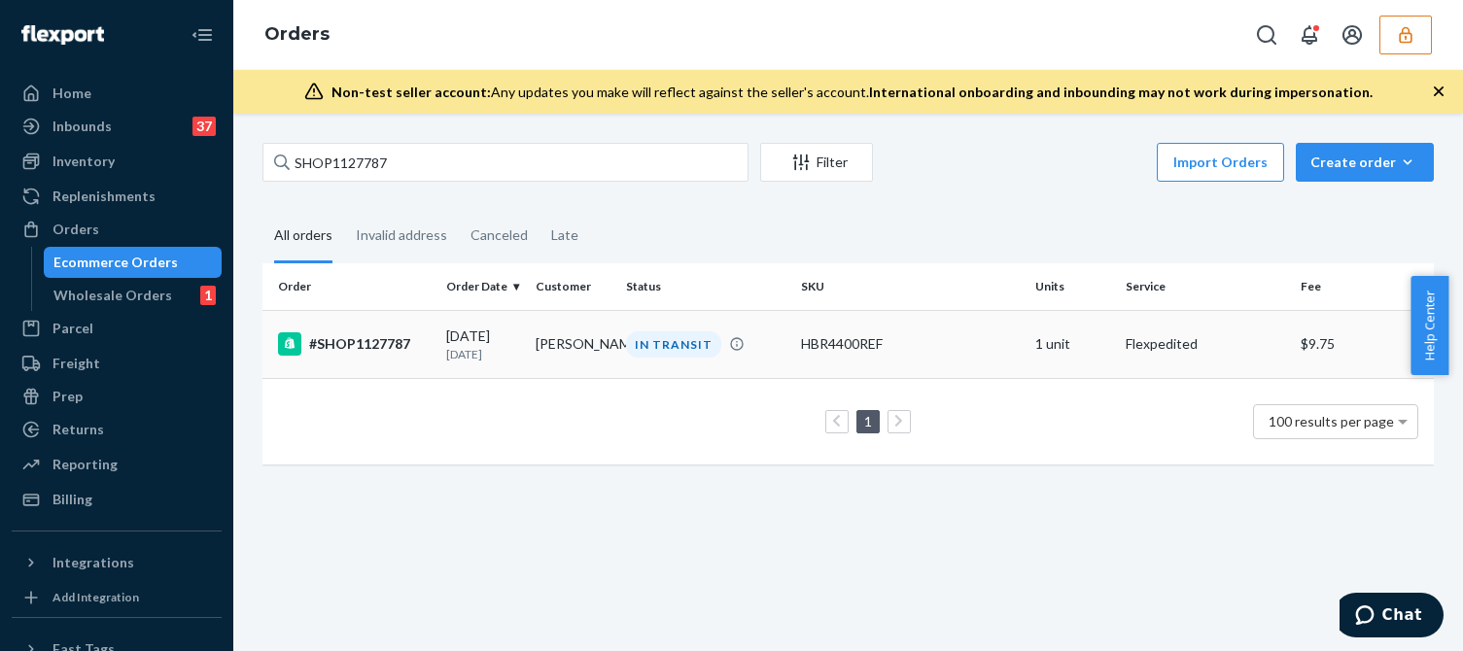
click at [419, 341] on div "#SHOP1127787" at bounding box center [354, 343] width 153 height 23
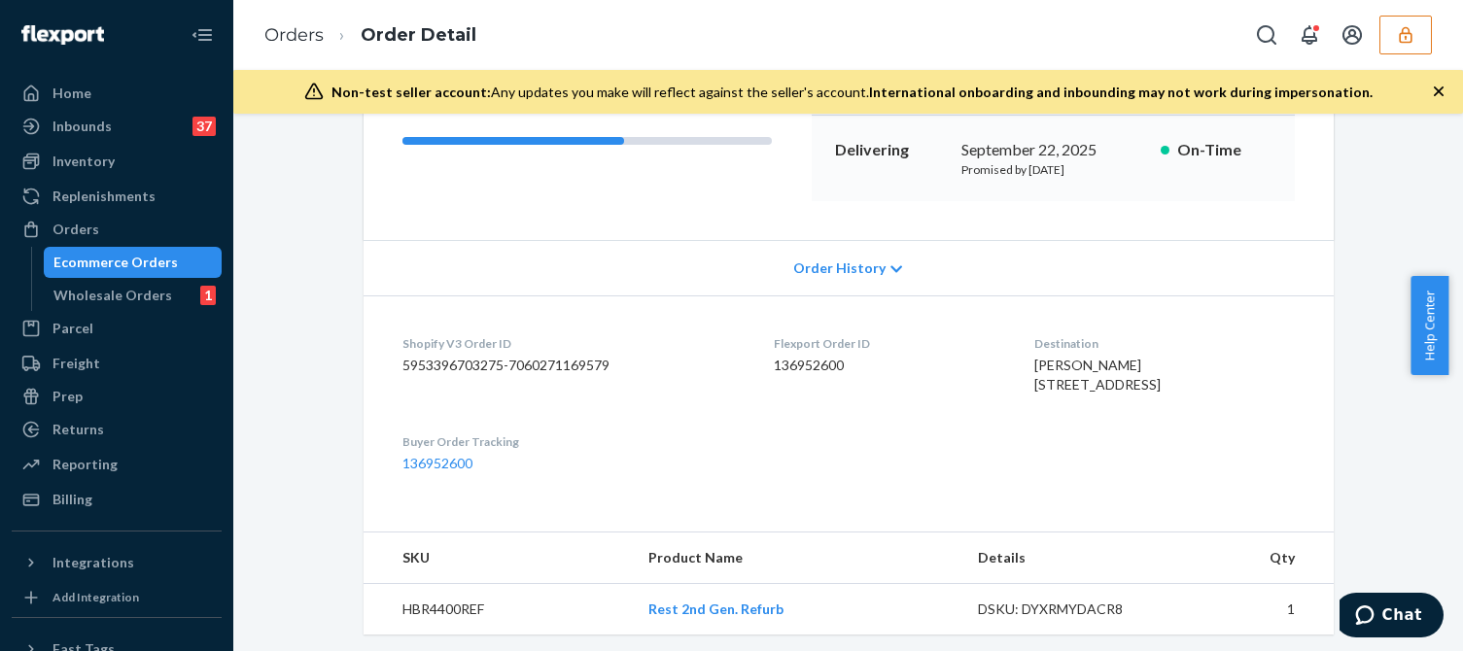
scroll to position [389, 0]
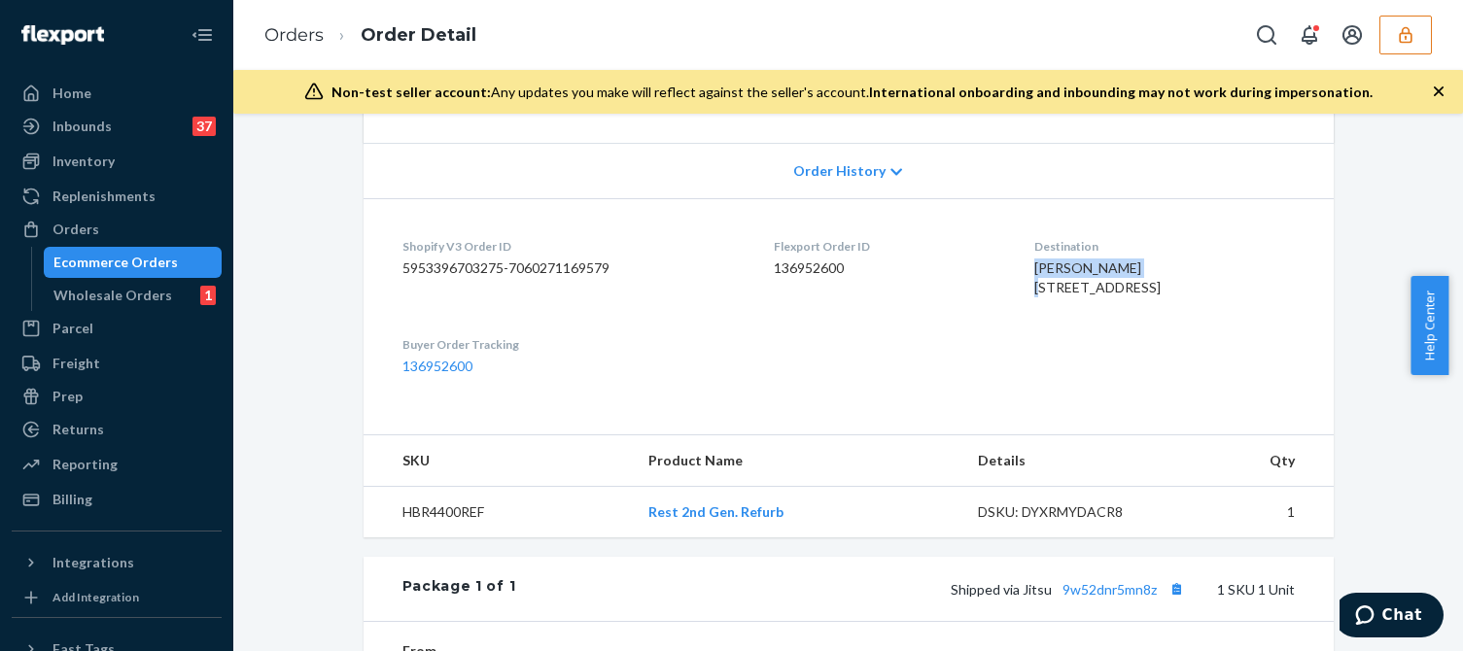
drag, startPoint x: 1114, startPoint y: 267, endPoint x: 1006, endPoint y: 273, distance: 108.1
click at [1034, 273] on div "Kimberly Molloy 326 Sterling Dr F Brooklyn, NY 11209-8519 US" at bounding box center [1164, 278] width 260 height 39
copy span "Kimberly Molloy"
drag, startPoint x: 1080, startPoint y: 287, endPoint x: 1003, endPoint y: 293, distance: 77.0
click at [1003, 293] on dl "Shopify V3 Order ID 5953396703275-7060271169579 Flexport Order ID 136952600 Des…" at bounding box center [849, 306] width 970 height 217
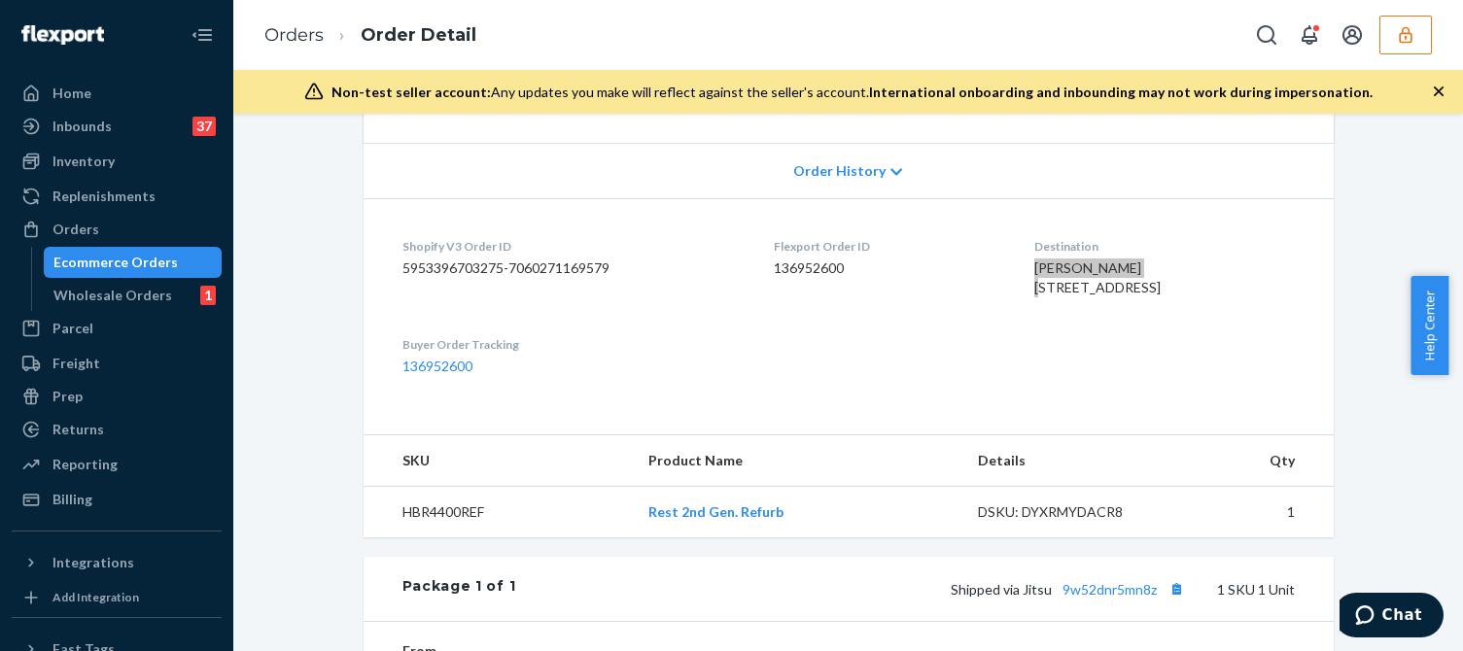
copy span "326 Sterling Dr"
click at [1034, 296] on span "Kimberly Molloy 326 Sterling Dr F Brooklyn, NY 11209-8519 US" at bounding box center [1097, 278] width 126 height 36
copy span "Brooklyn"
click at [1111, 297] on div "Kimberly Molloy 326 Sterling Dr F Brooklyn, NY 11209-8519 US" at bounding box center [1164, 278] width 260 height 39
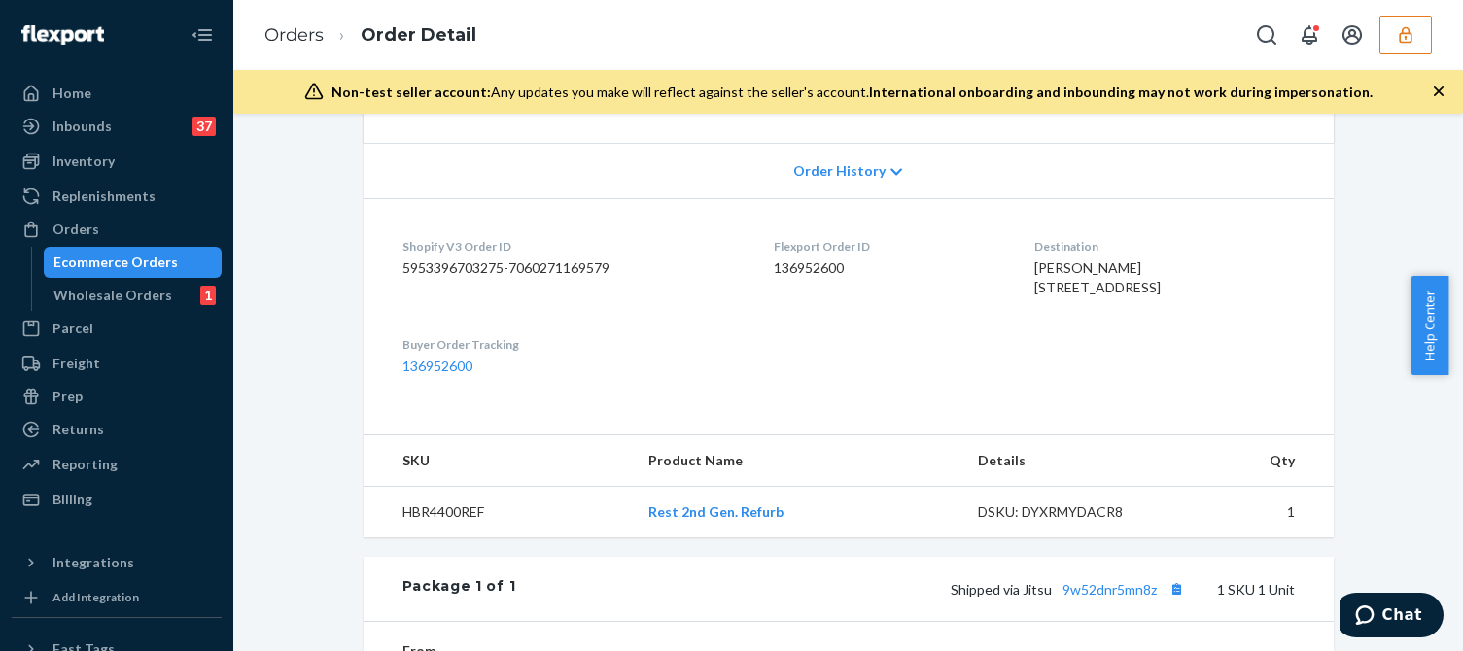
click at [1111, 297] on div "Kimberly Molloy 326 Sterling Dr F Brooklyn, NY 11209-8519 US" at bounding box center [1164, 278] width 260 height 39
copy span
click at [1109, 296] on span "Kimberly Molloy 326 Sterling Dr F Brooklyn, NY 11209-8519 US" at bounding box center [1097, 278] width 126 height 36
copy span "11209"
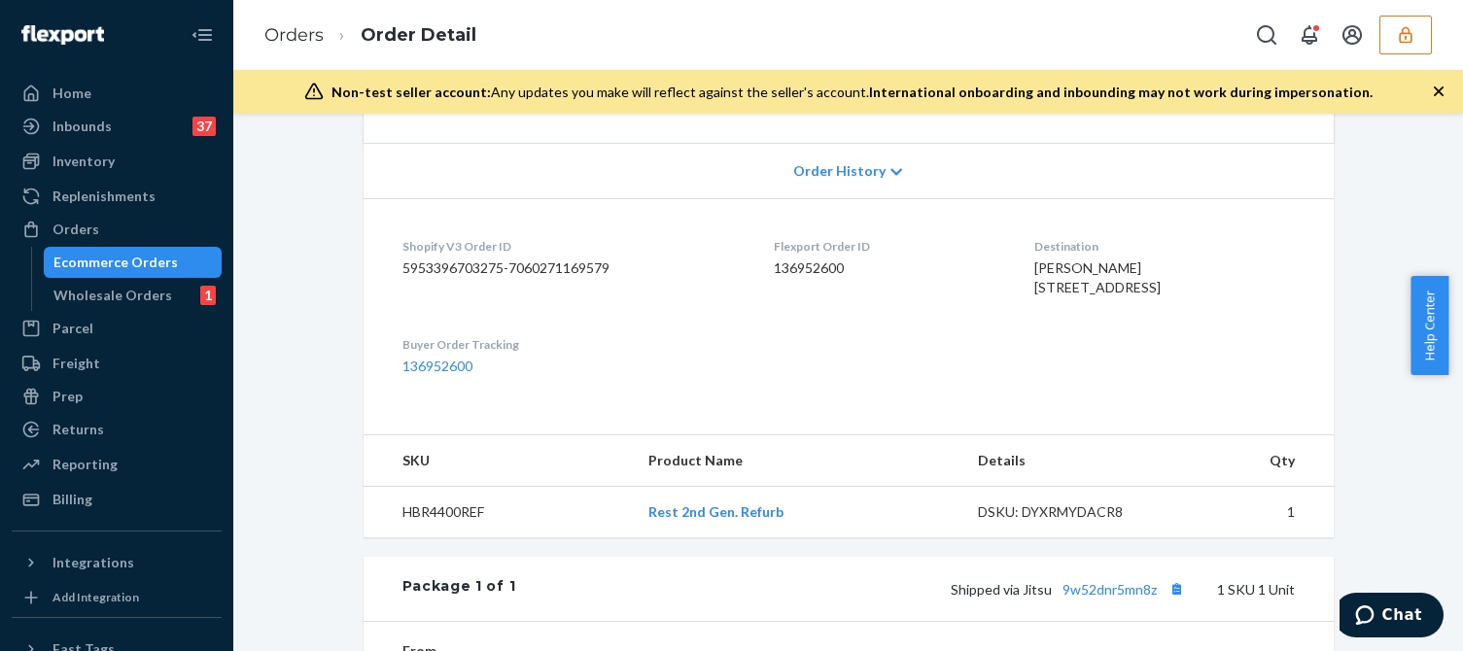
click at [1081, 207] on dl "Shopify V3 Order ID 5953396703275-7060271169579 Flexport Order ID 136952600 Des…" at bounding box center [849, 306] width 970 height 217
drag, startPoint x: 1080, startPoint y: 356, endPoint x: 1002, endPoint y: 265, distance: 119.3
click at [1002, 265] on dl "Shopify V3 Order ID 5953396703275-7060271169579 Flexport Order ID 136952600 Des…" at bounding box center [849, 306] width 970 height 217
copy span "Kimberly Molloy 326 Sterling Dr F Brooklyn, NY 11209-8519 US"
click at [1409, 53] on button "button" at bounding box center [1405, 35] width 52 height 39
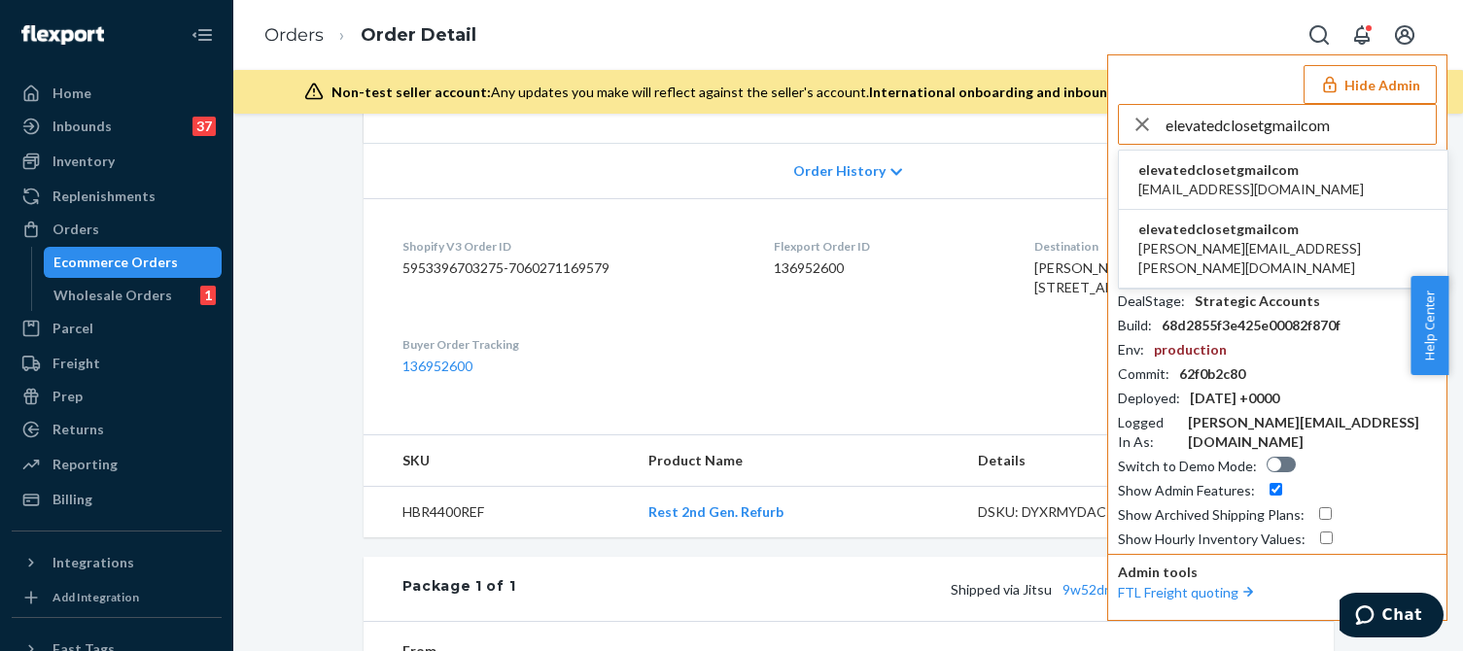
type input "elevatedclosetgmailcom"
click at [1186, 181] on span "elevatedcloset@gmail.com" at bounding box center [1251, 189] width 226 height 19
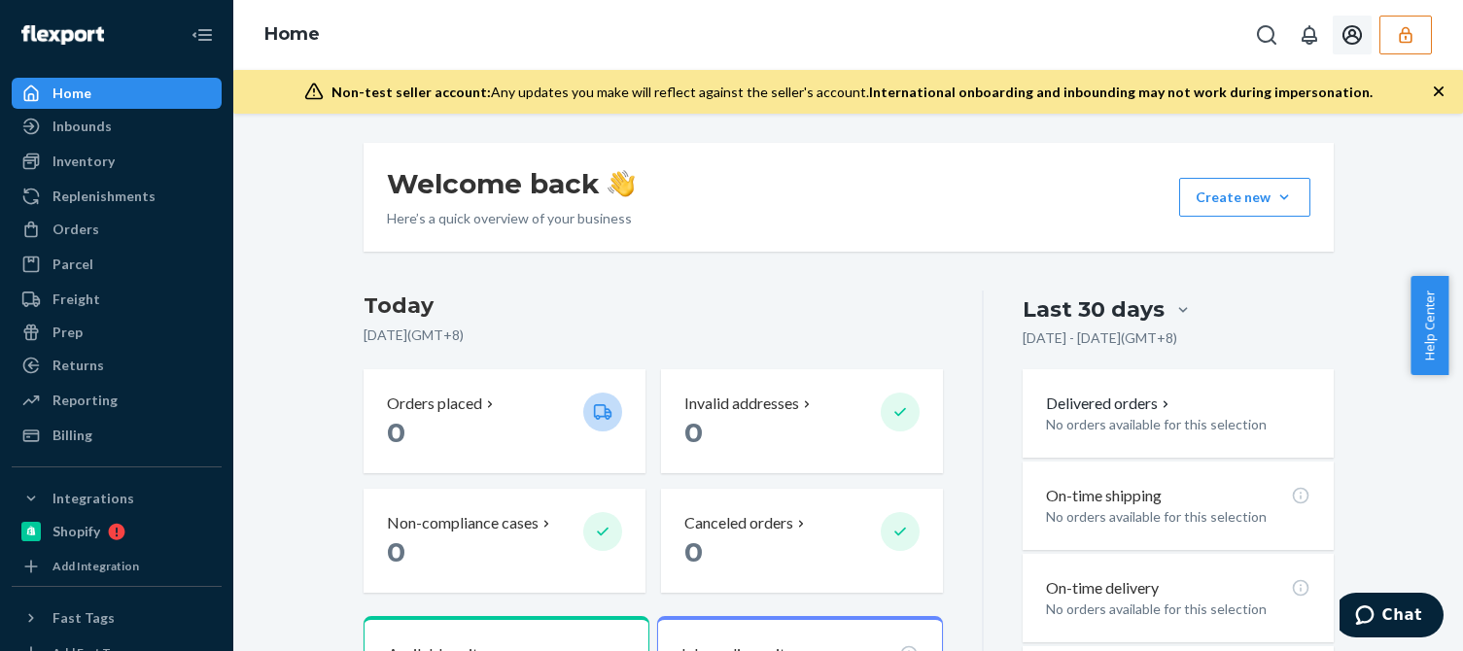
click at [1403, 33] on icon "button" at bounding box center [1405, 34] width 13 height 17
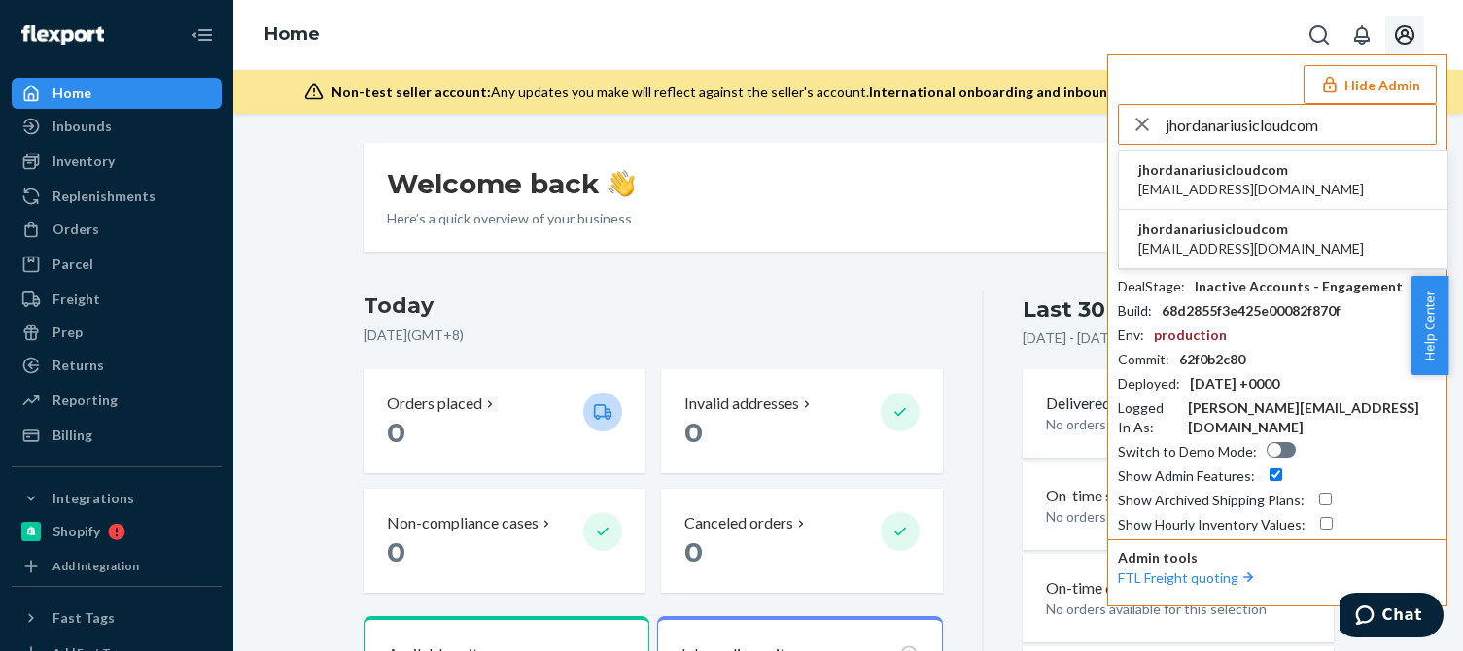
type input "jhordanariusicloudcom"
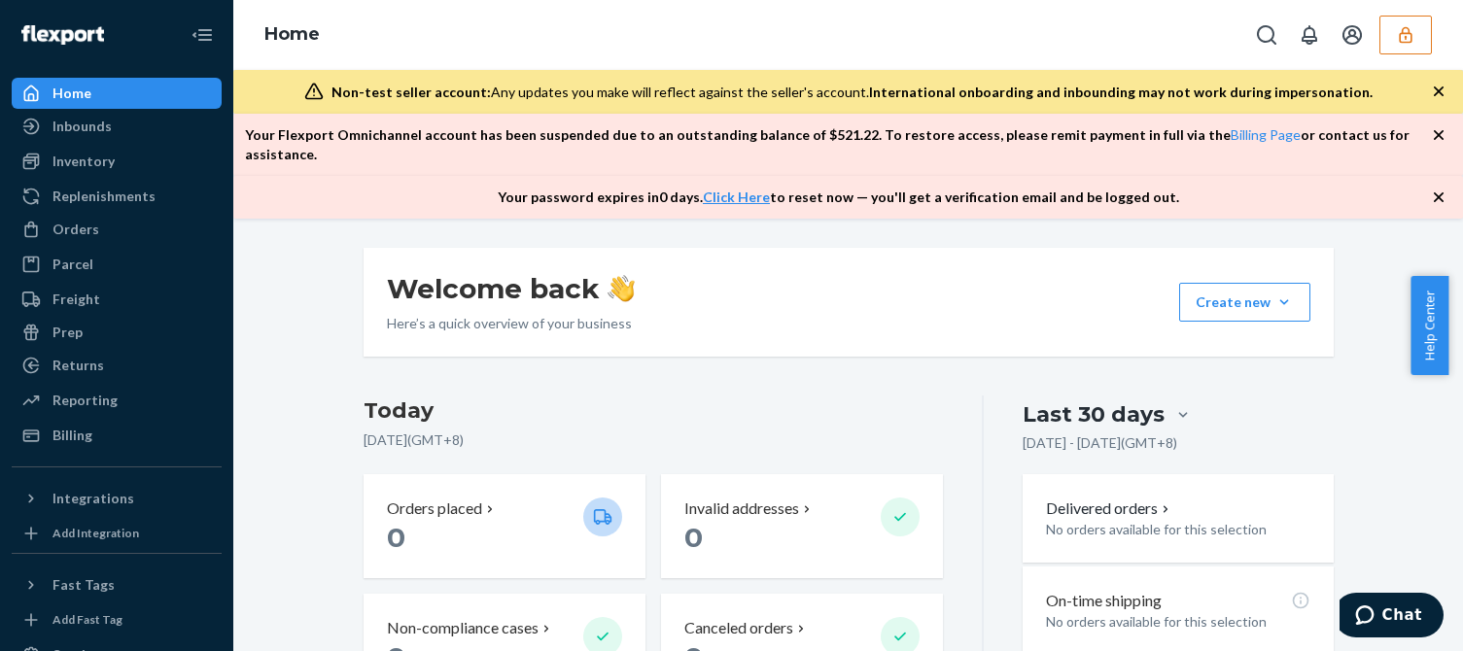
click at [892, 286] on div "Welcome back Here’s a quick overview of your business Create new Create new inb…" at bounding box center [849, 302] width 970 height 109
click at [1400, 39] on icon "button" at bounding box center [1405, 34] width 19 height 19
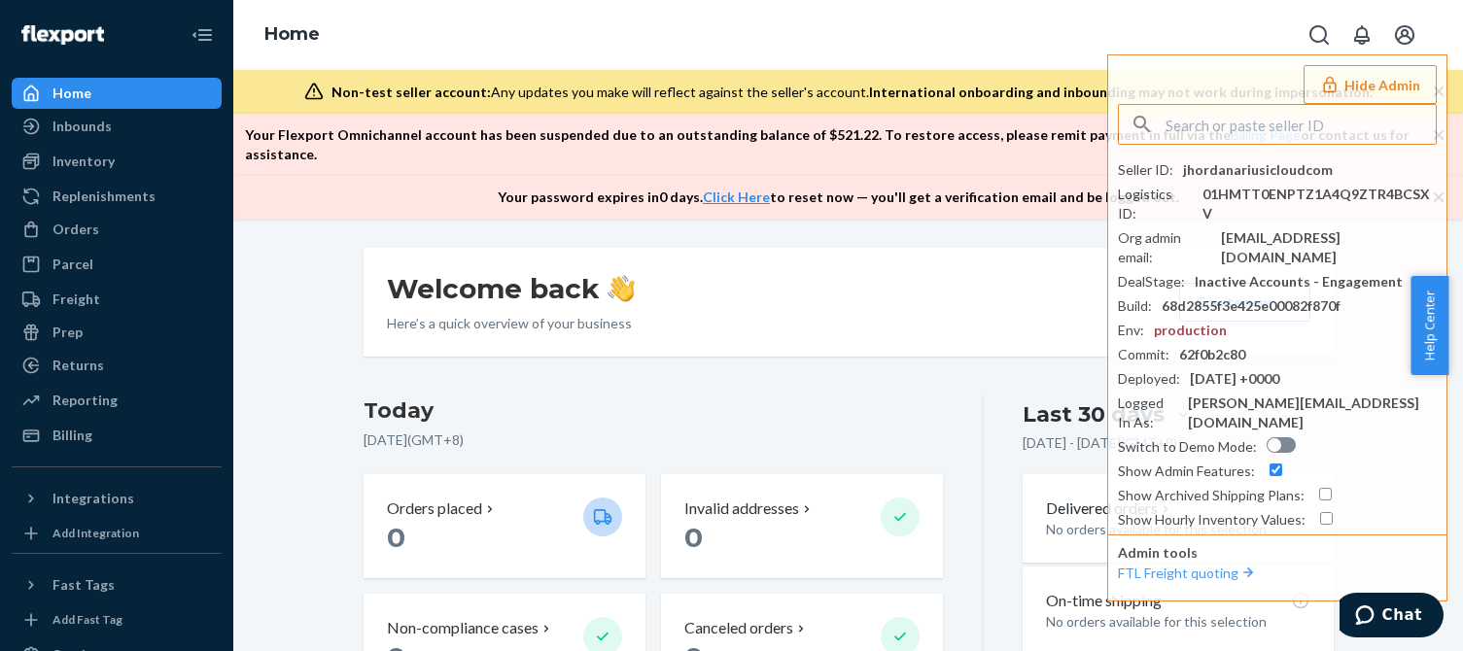
click at [932, 302] on div "Welcome back Here’s a quick overview of your business Create new Create new inb…" at bounding box center [849, 302] width 970 height 109
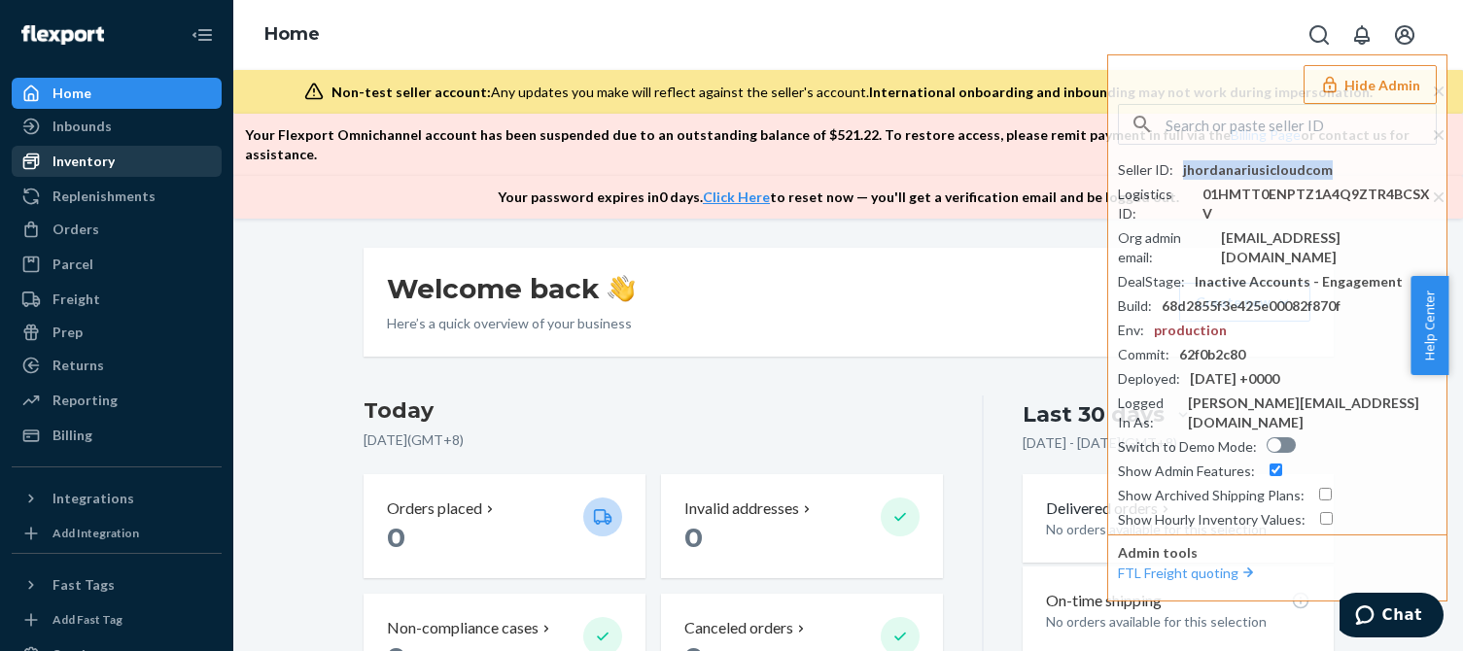
click at [92, 159] on div "Inventory" at bounding box center [83, 161] width 62 height 19
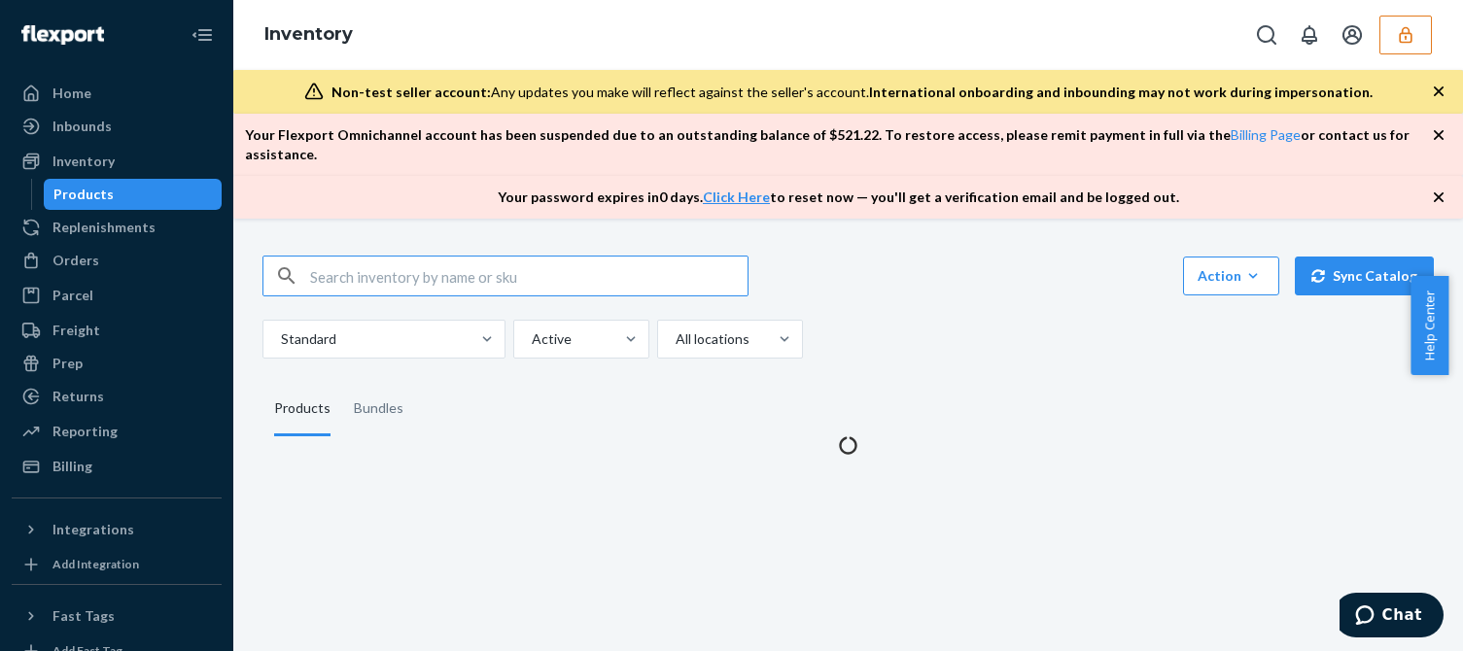
click at [1015, 320] on div "Standard Active All locations" at bounding box center [840, 339] width 1157 height 39
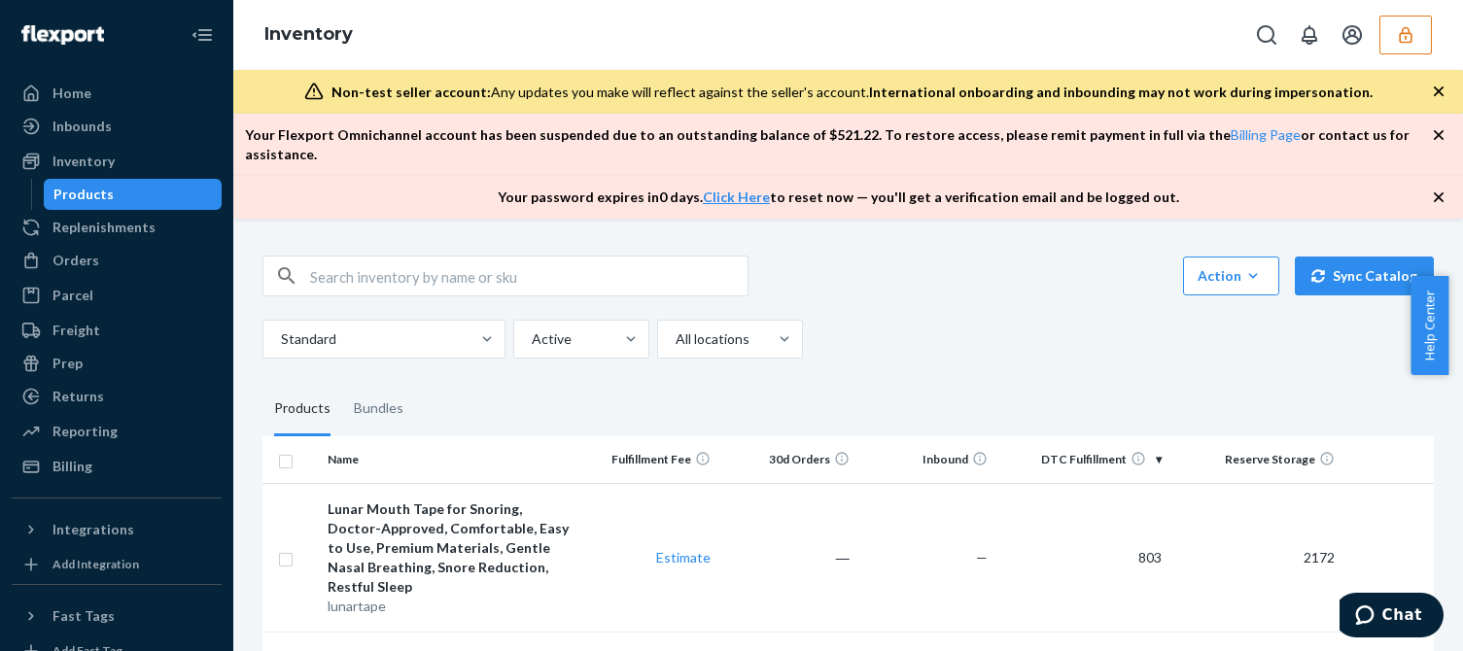
scroll to position [194, 0]
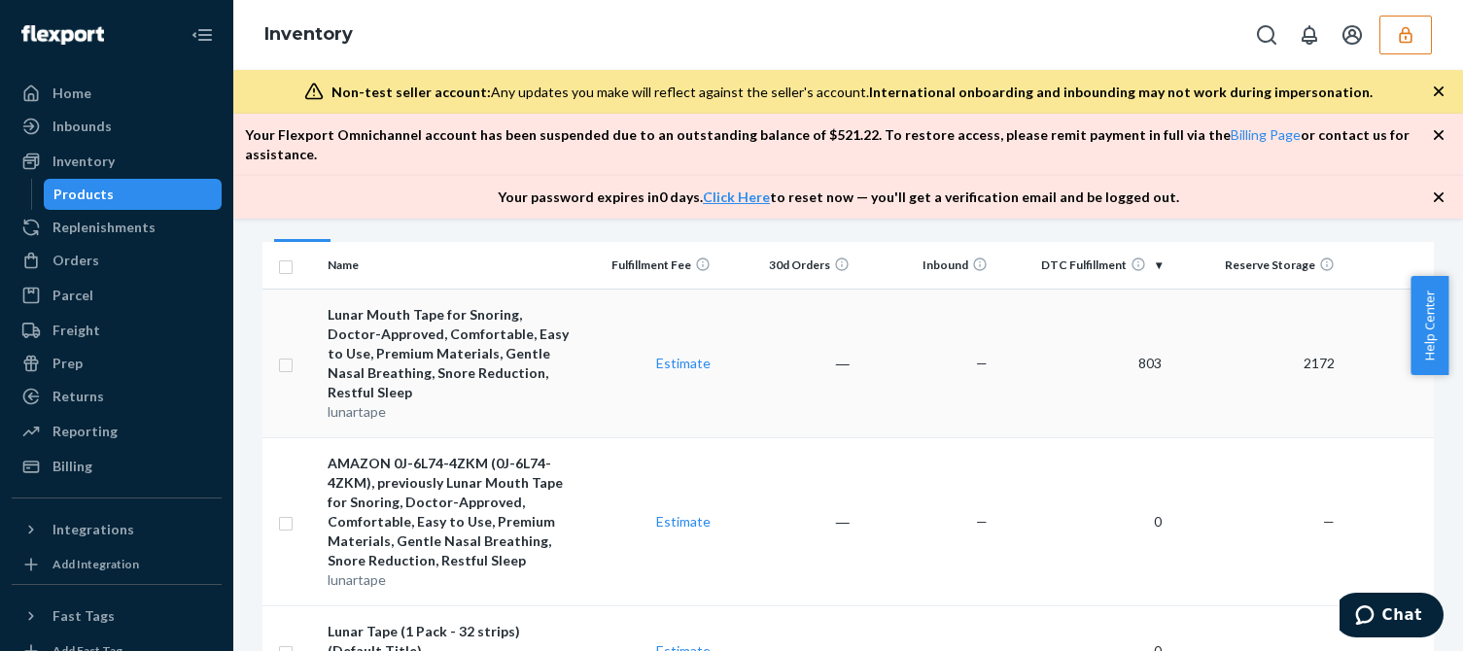
click at [277, 344] on td at bounding box center [290, 363] width 57 height 149
click at [285, 353] on input "checkbox" at bounding box center [286, 363] width 16 height 20
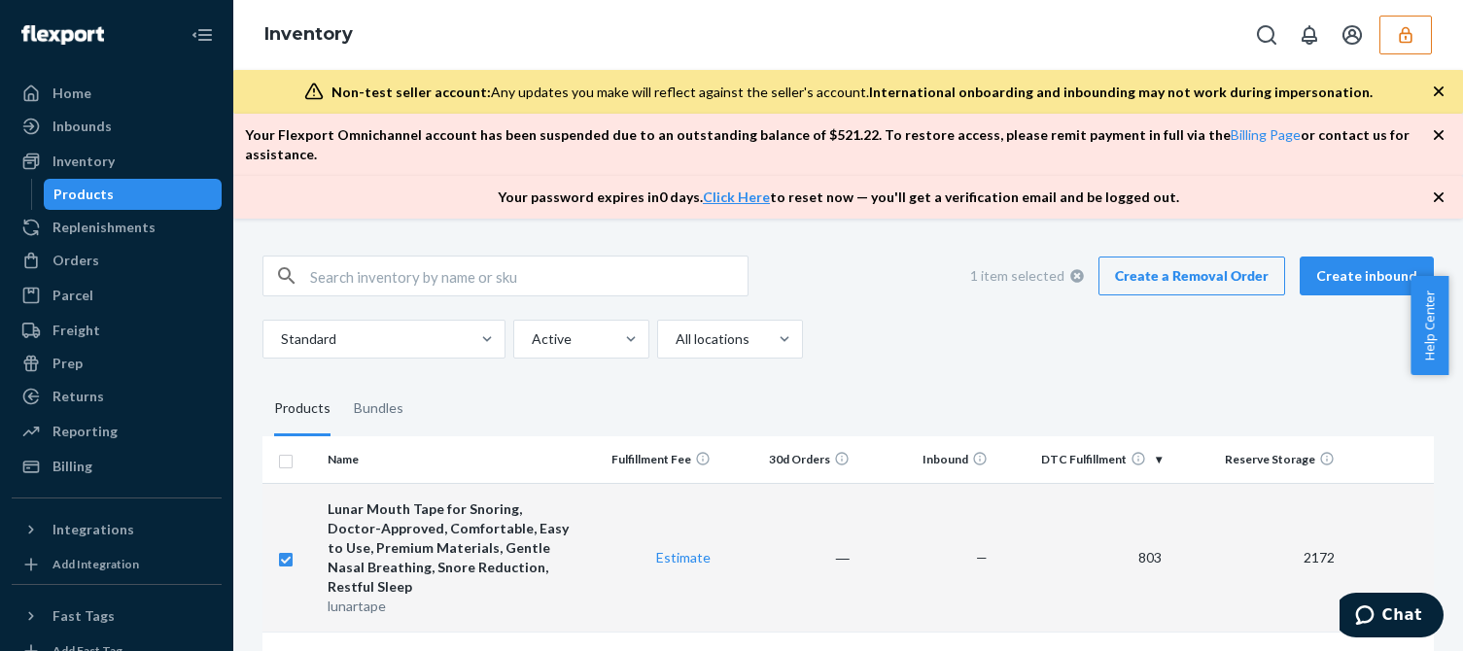
checkbox input "true"
click at [935, 340] on div "1 item selected Create a Removal Order Create inbound Standard Active All locat…" at bounding box center [848, 614] width 1201 height 764
click at [1169, 257] on link "Create a Removal Order" at bounding box center [1192, 276] width 187 height 39
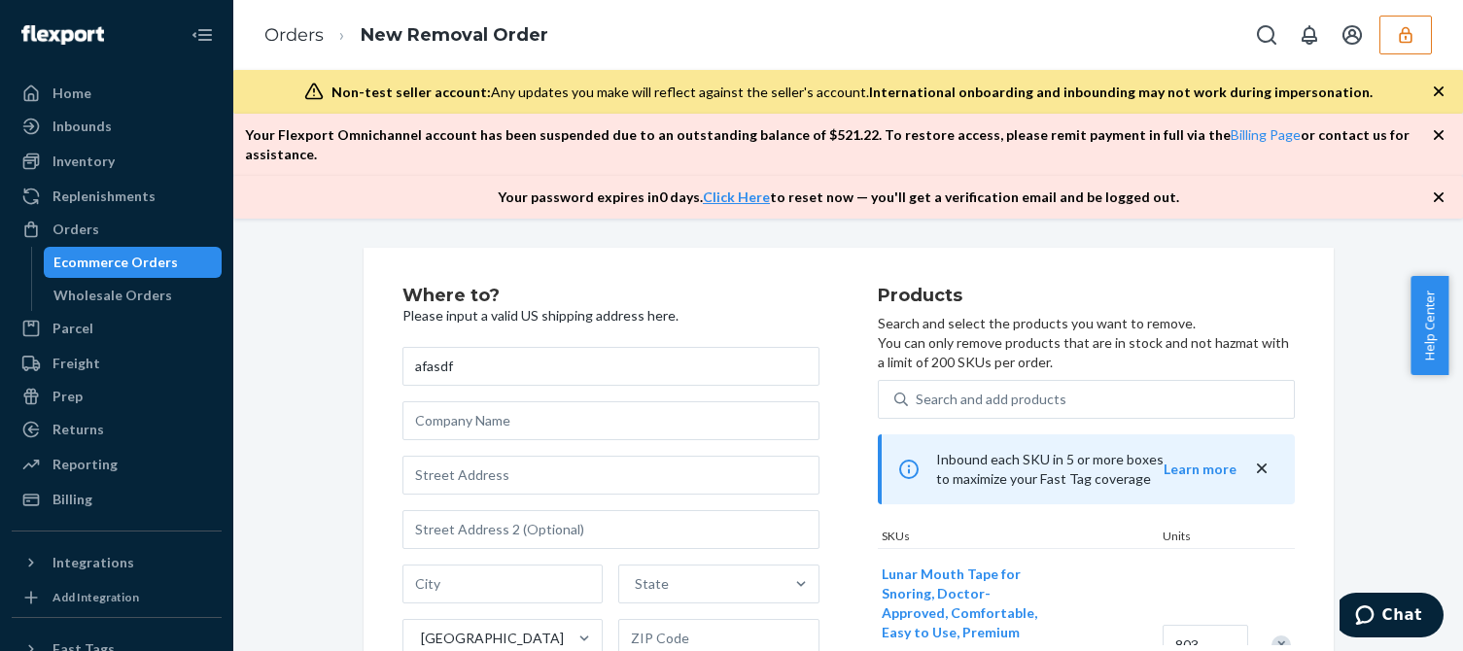
type input "afasdf"
click at [484, 456] on input "text" at bounding box center [610, 475] width 417 height 39
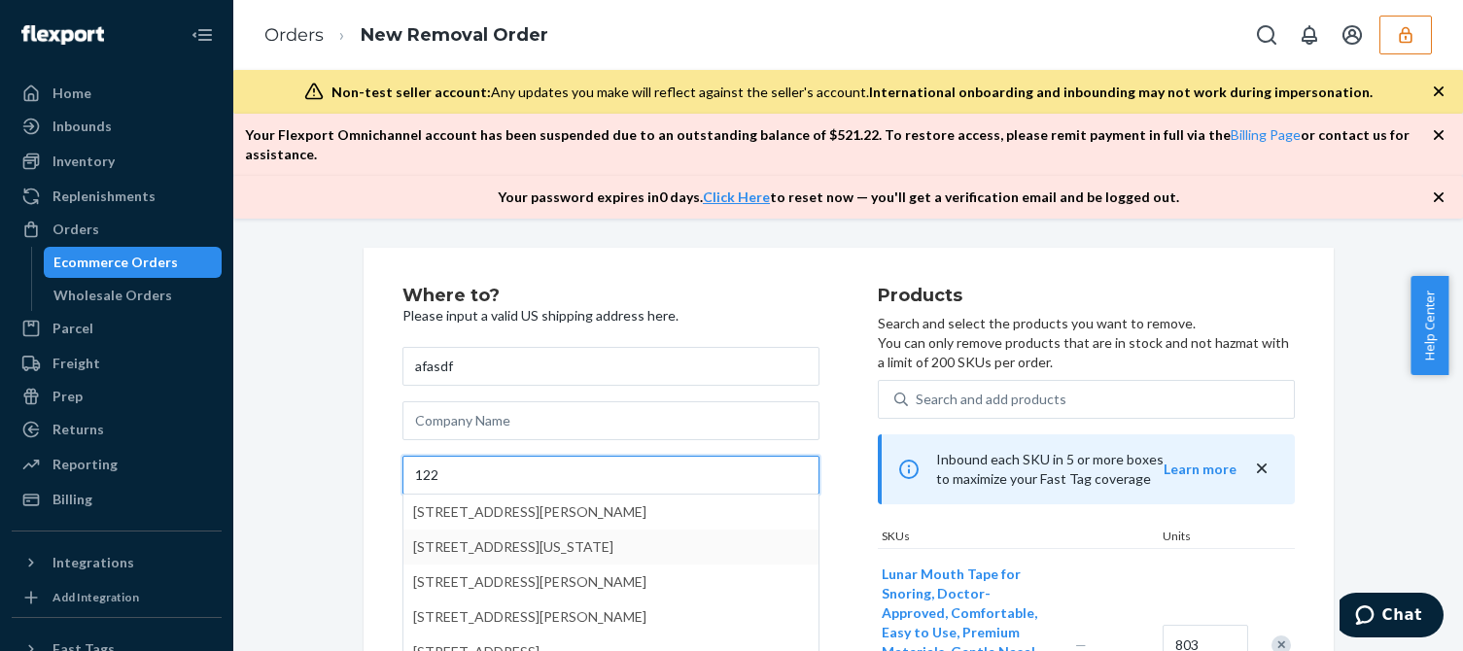
type input "122"
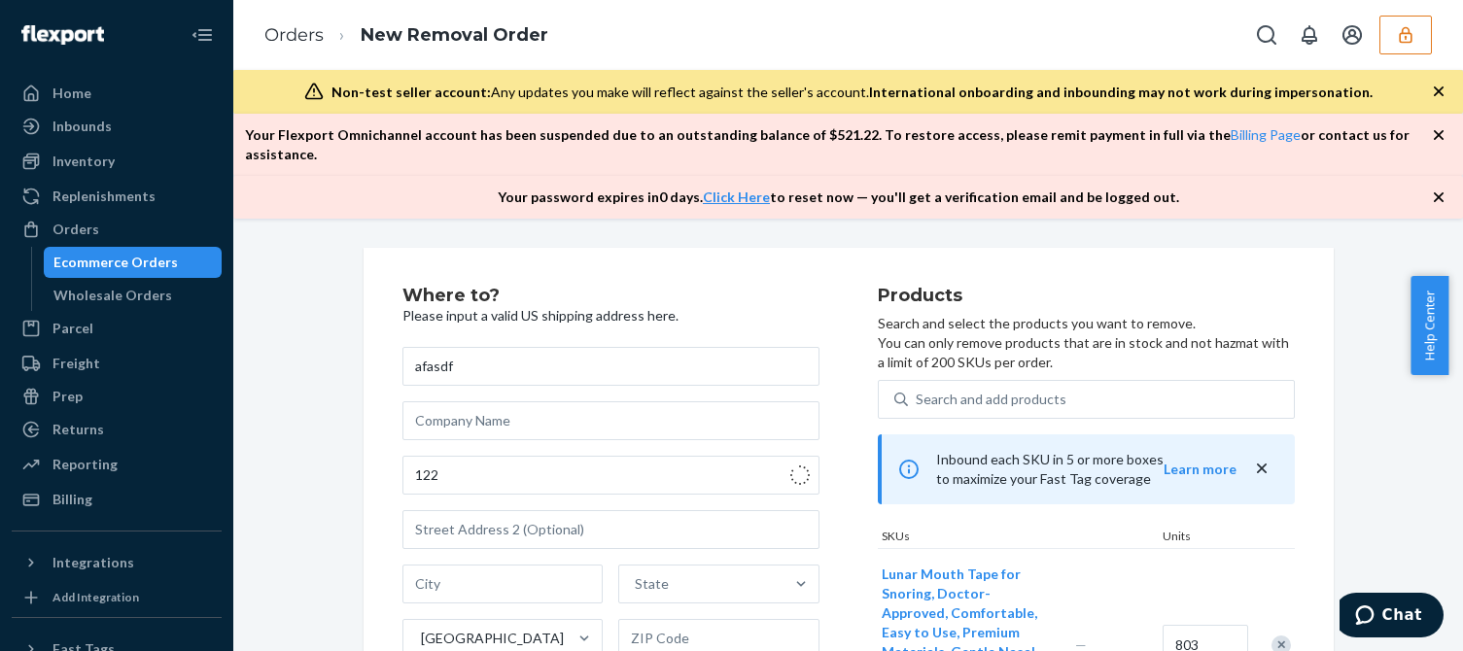
type input "6th"
type input "[GEOGRAPHIC_DATA] - [US_STATE]"
type input "10020"
type input "[STREET_ADDRESS]"
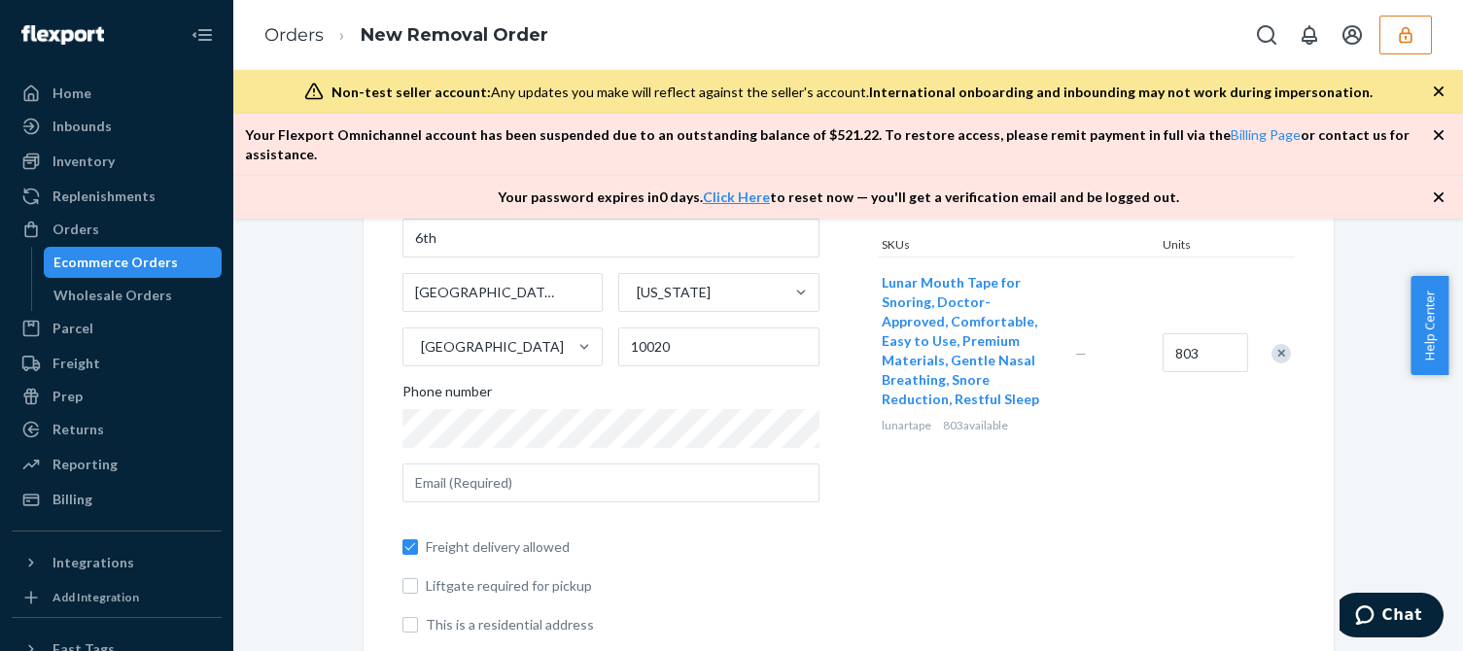
click at [592, 382] on div "Phone number" at bounding box center [610, 395] width 417 height 27
click at [560, 466] on input "text" at bounding box center [610, 483] width 417 height 39
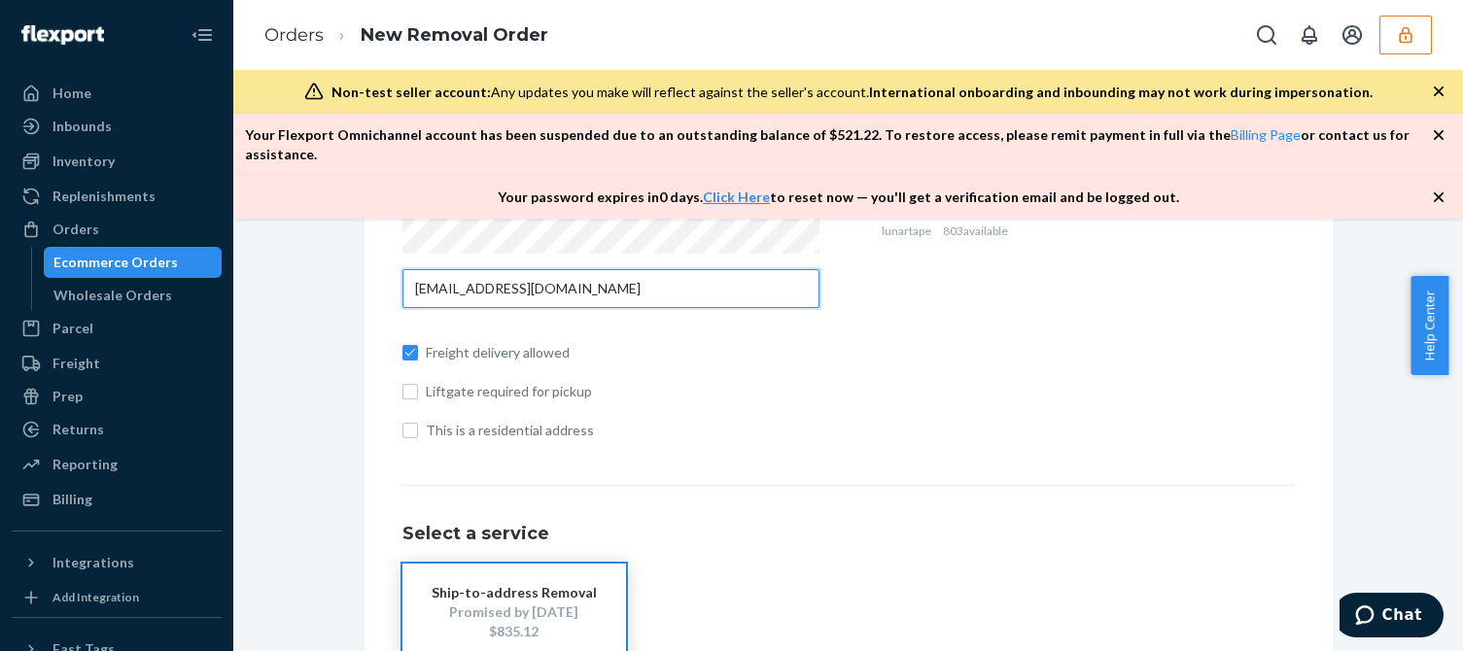
scroll to position [583, 0]
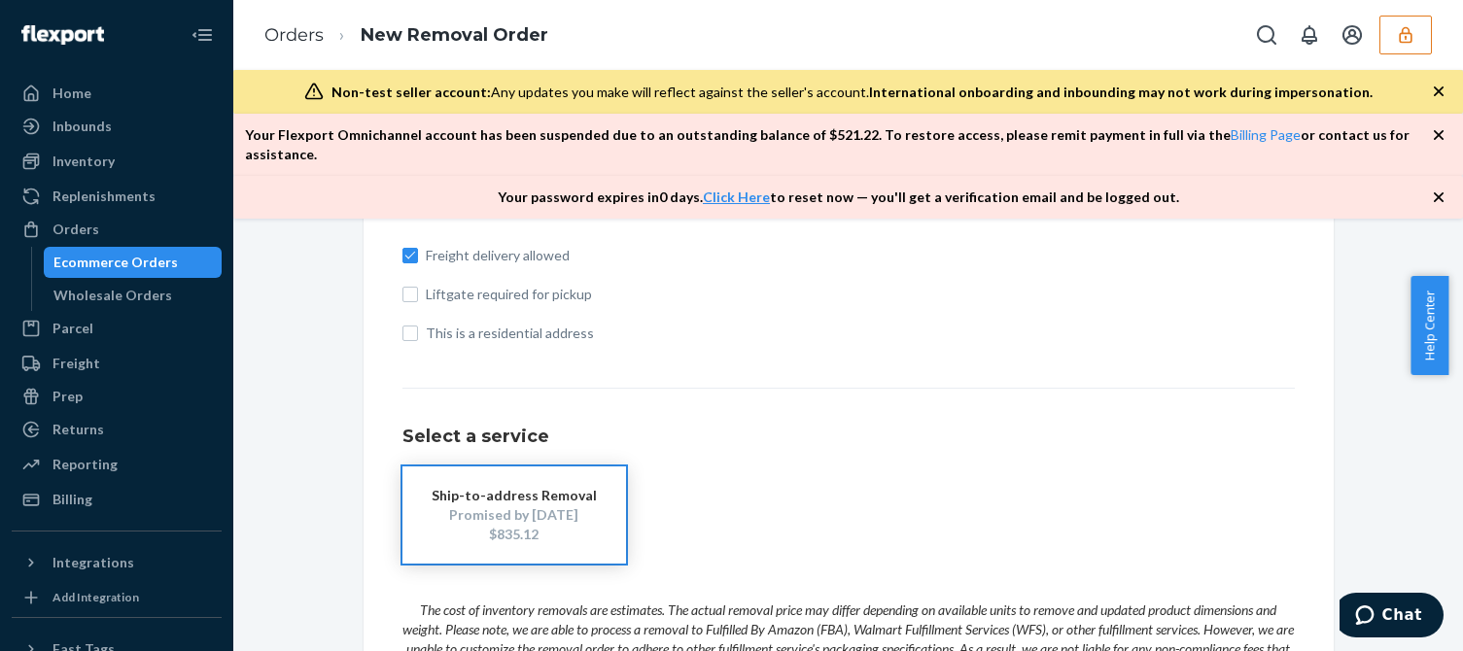
type input "[EMAIL_ADDRESS][DOMAIN_NAME]"
click at [269, 511] on div "Where to? Please input a valid US shipping address here. afasdf [STREET_ADDRESS…" at bounding box center [848, 257] width 1201 height 1185
click at [115, 154] on div "Inventory" at bounding box center [117, 161] width 206 height 27
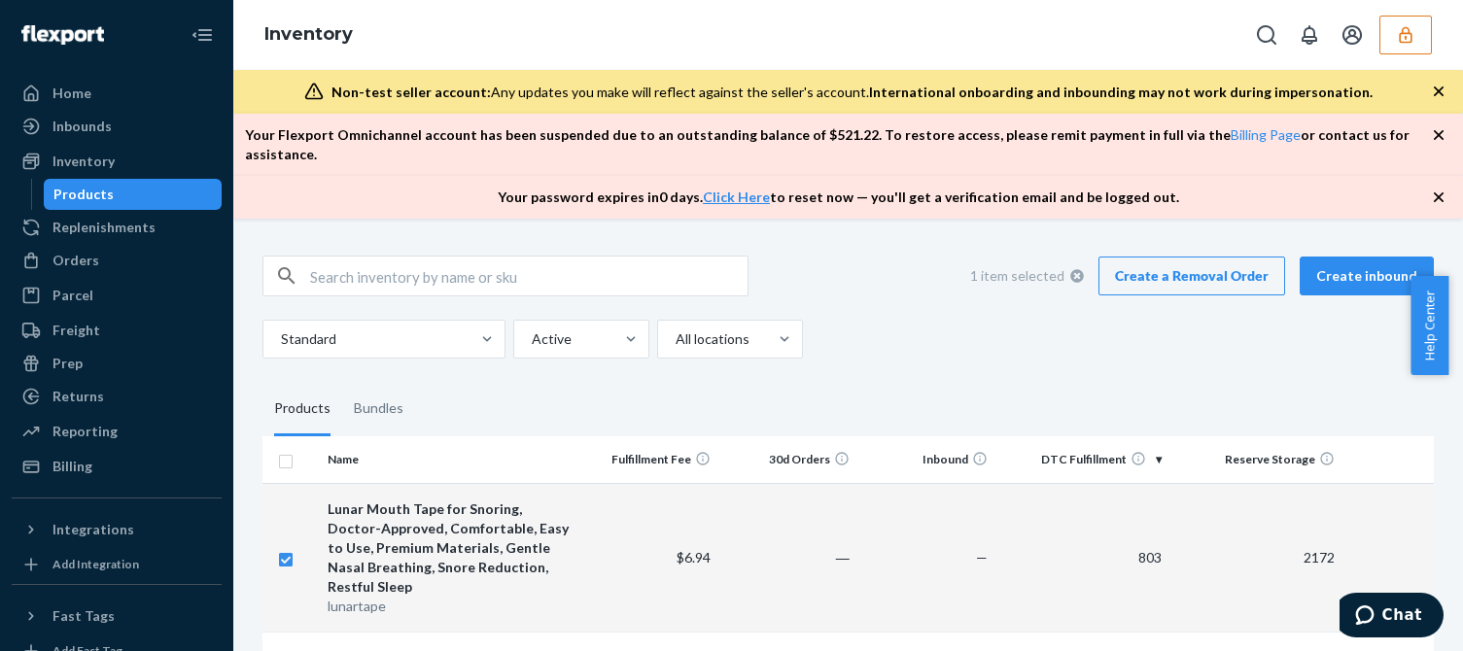
click at [1076, 269] on icon at bounding box center [1077, 276] width 14 height 14
checkbox input "false"
